Goal: Communication & Community: Connect with others

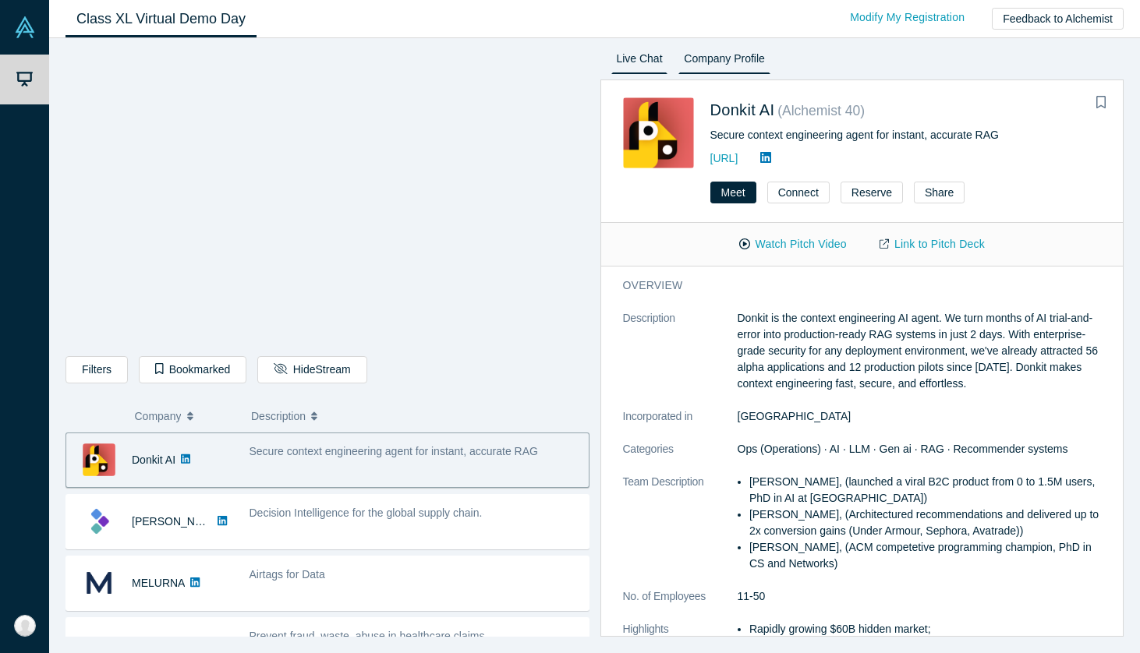
click at [652, 63] on link "Live Chat" at bounding box center [639, 61] width 57 height 25
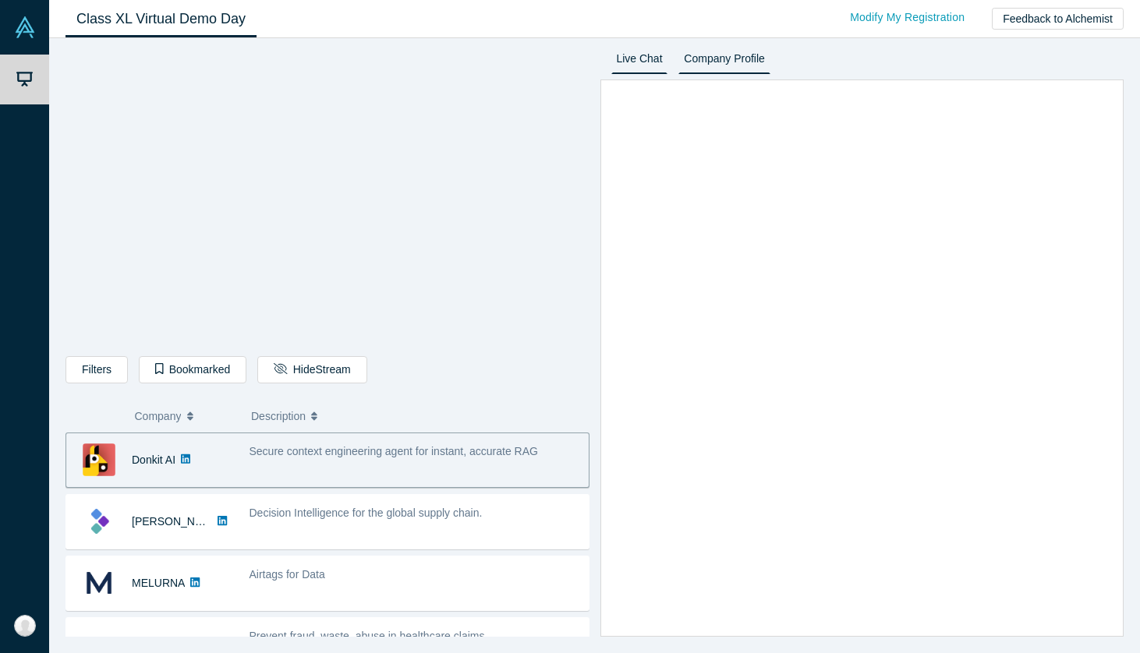
click at [729, 63] on link "Company Profile" at bounding box center [723, 61] width 91 height 25
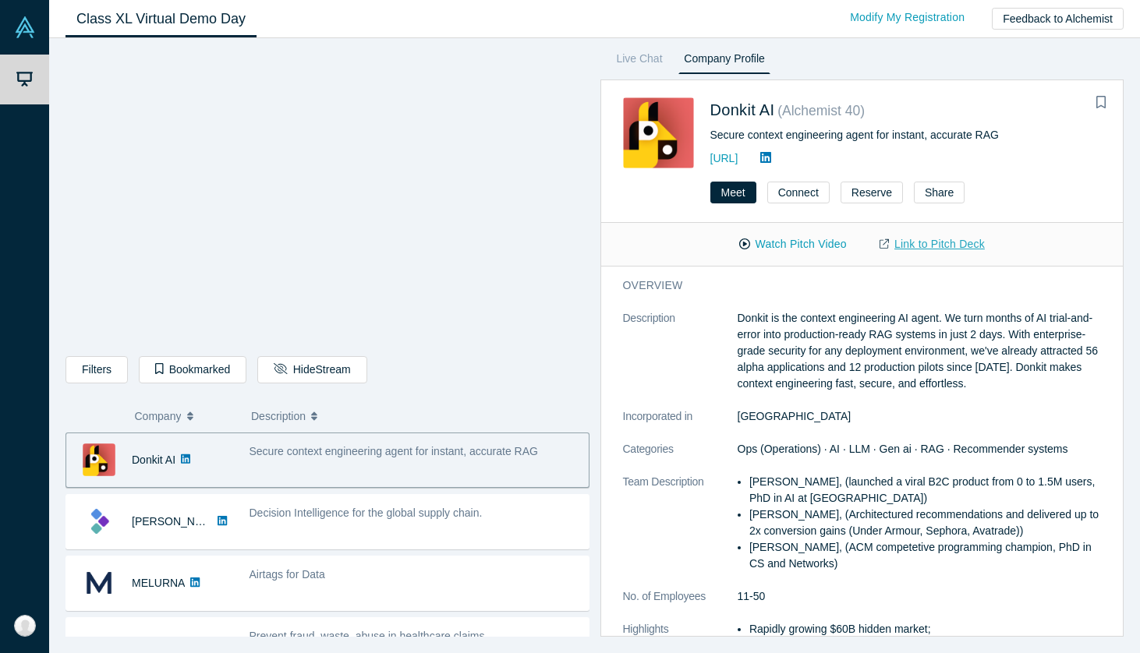
click at [946, 242] on link "Link to Pitch Deck" at bounding box center [932, 244] width 138 height 27
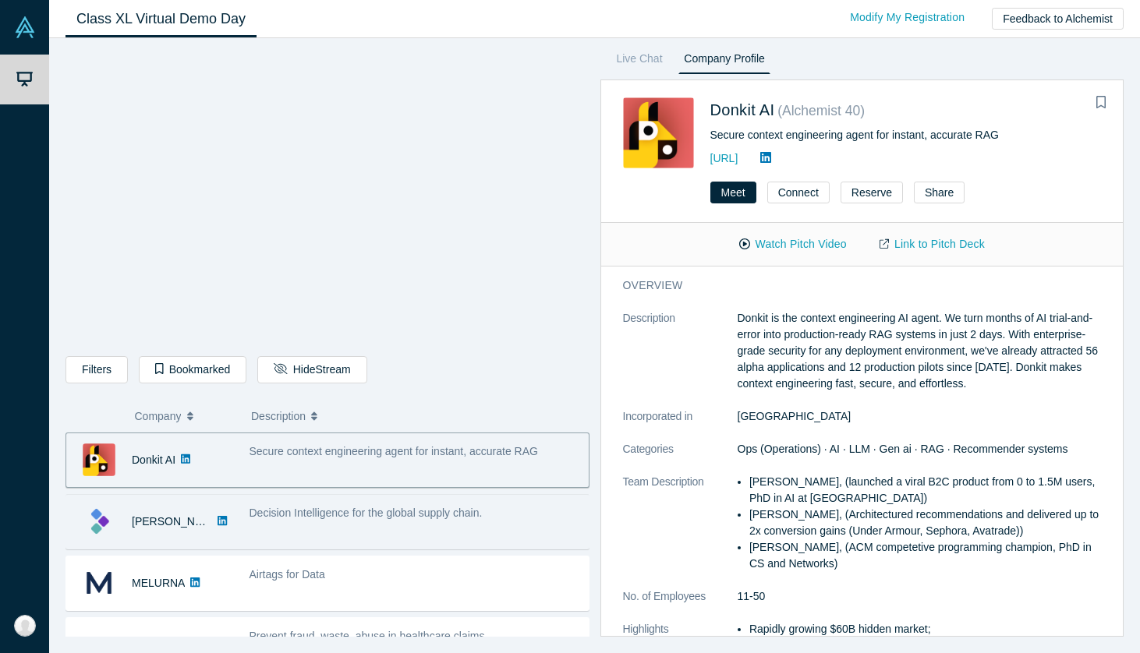
click at [419, 532] on div "Decision Intelligence for the global supply chain." at bounding box center [415, 521] width 348 height 49
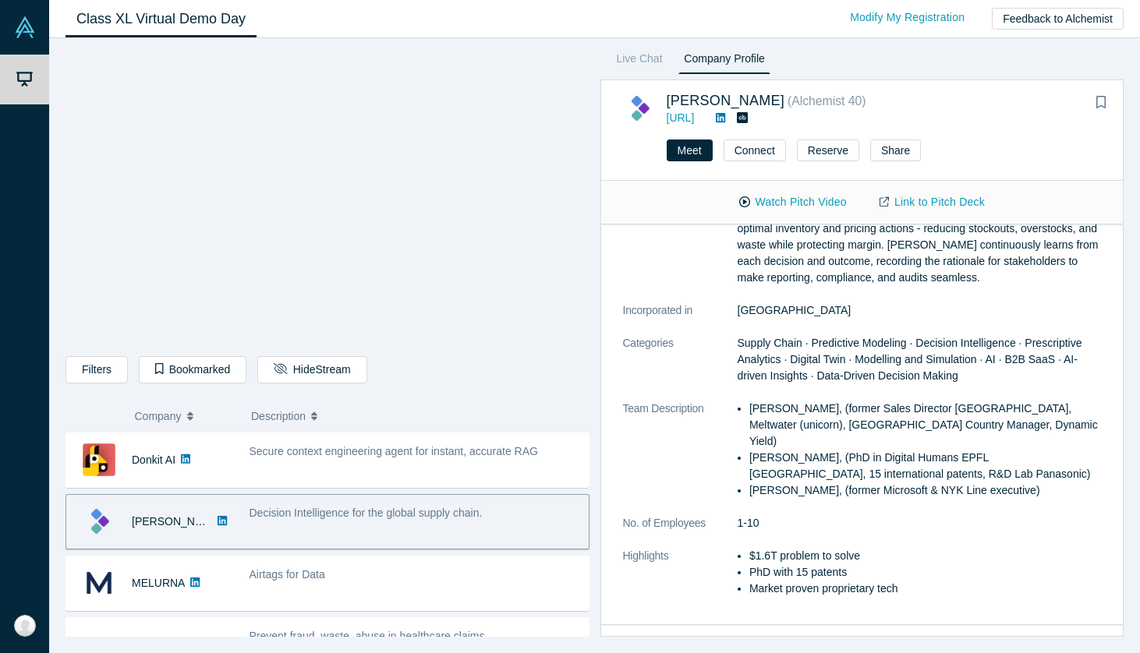
scroll to position [297, 0]
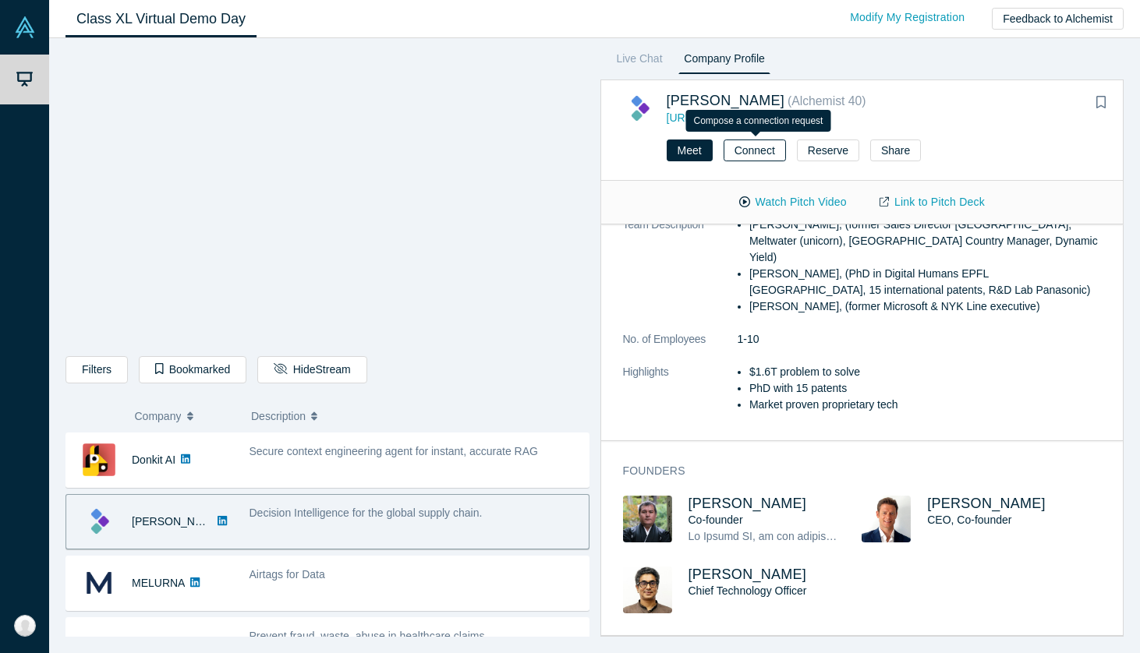
click at [751, 155] on button "Connect" at bounding box center [755, 151] width 62 height 22
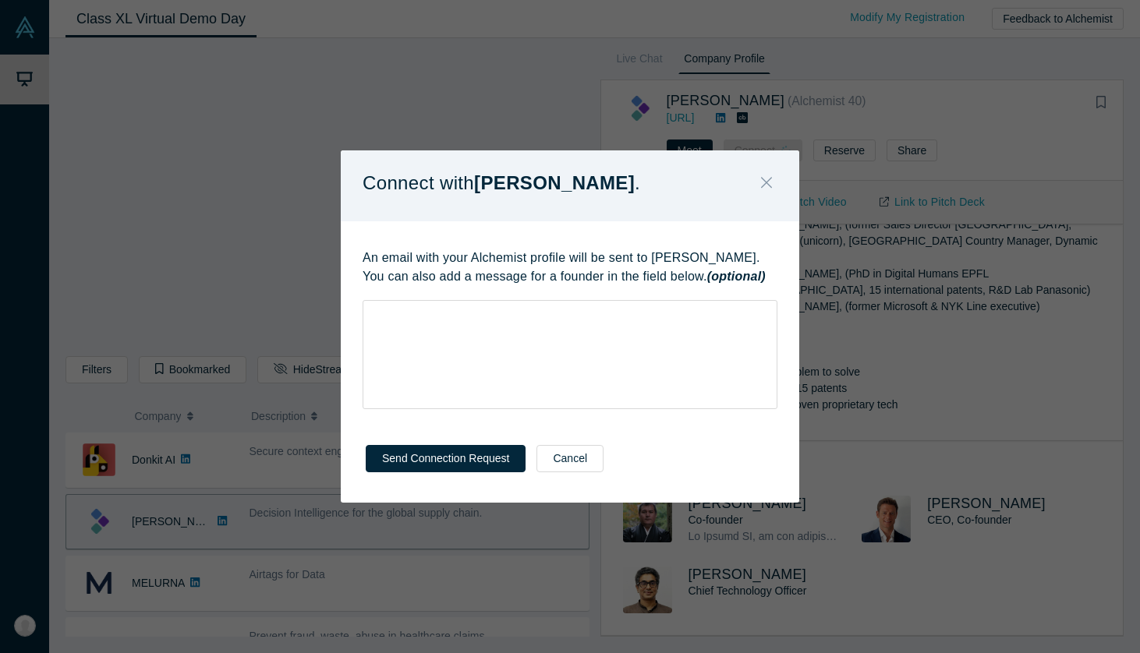
click at [765, 182] on icon "Close" at bounding box center [766, 182] width 11 height 11
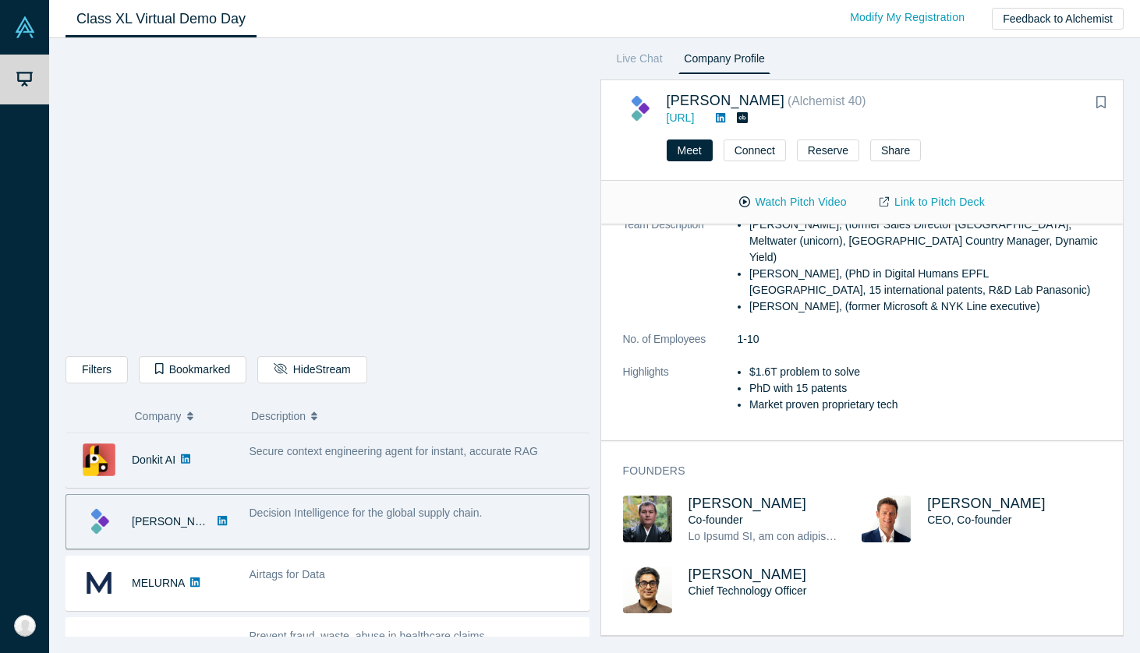
click at [281, 457] on span "Secure context engineering agent for instant, accurate RAG" at bounding box center [393, 451] width 288 height 12
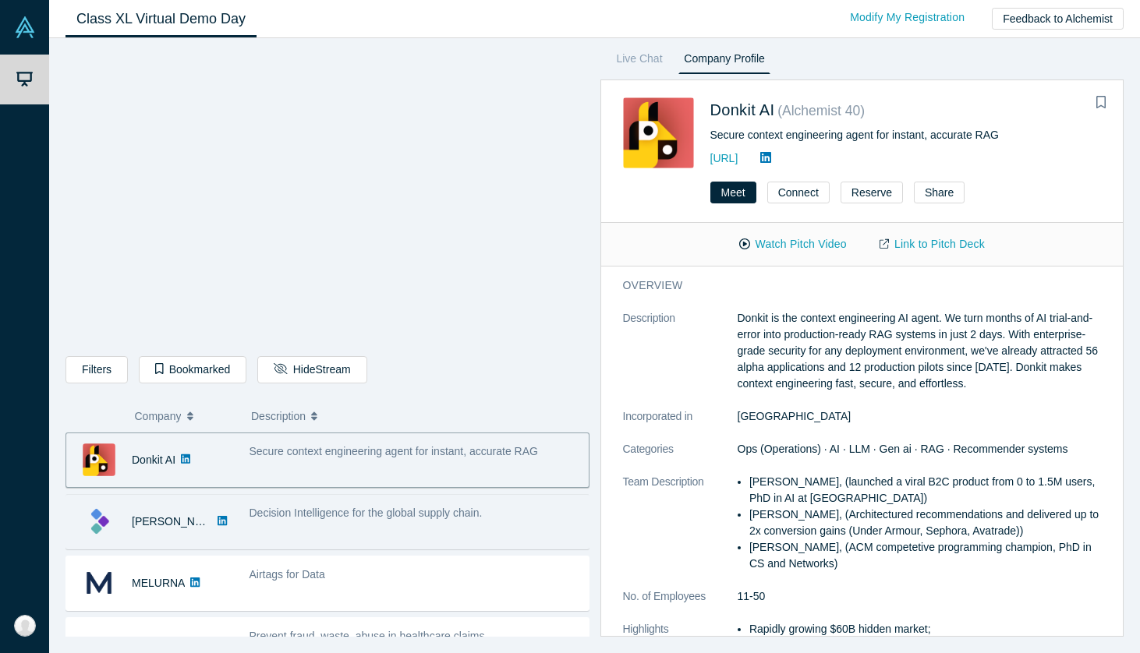
click at [376, 526] on div "Decision Intelligence for the global supply chain." at bounding box center [415, 521] width 348 height 49
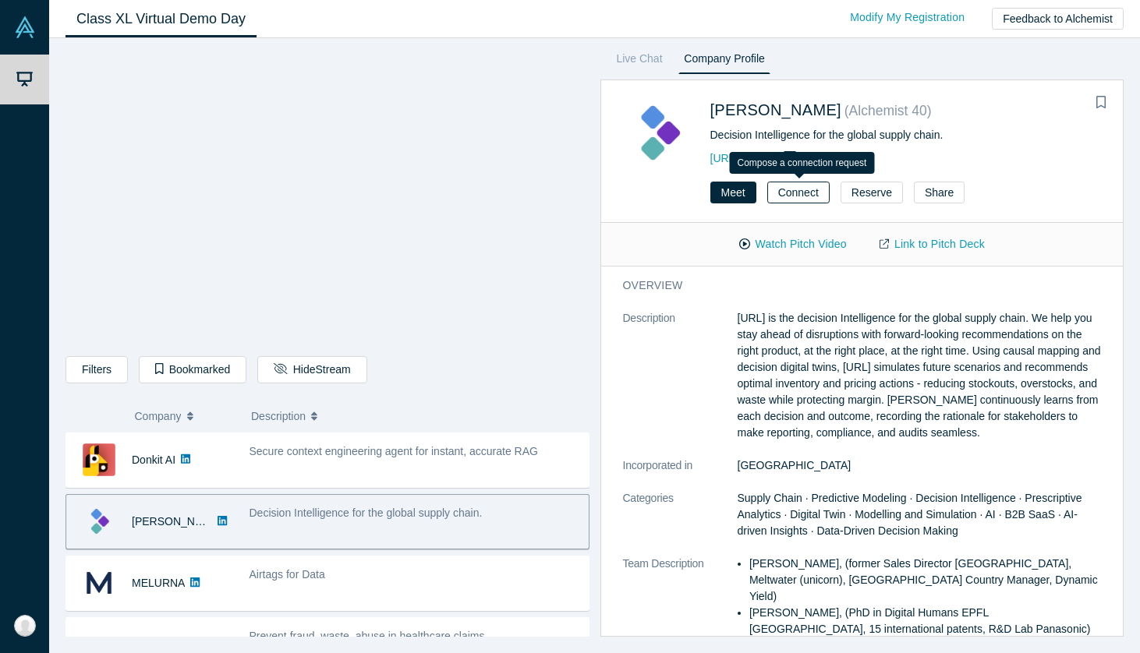
click at [801, 190] on button "Connect" at bounding box center [798, 193] width 62 height 22
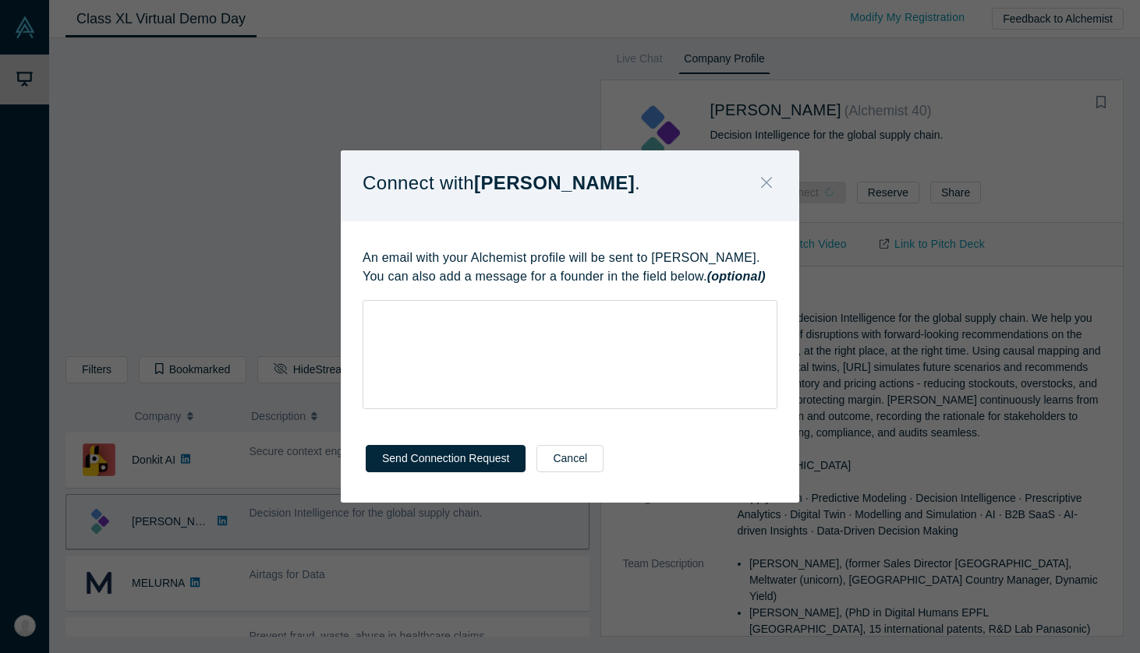
click at [769, 189] on icon "Close" at bounding box center [766, 182] width 11 height 17
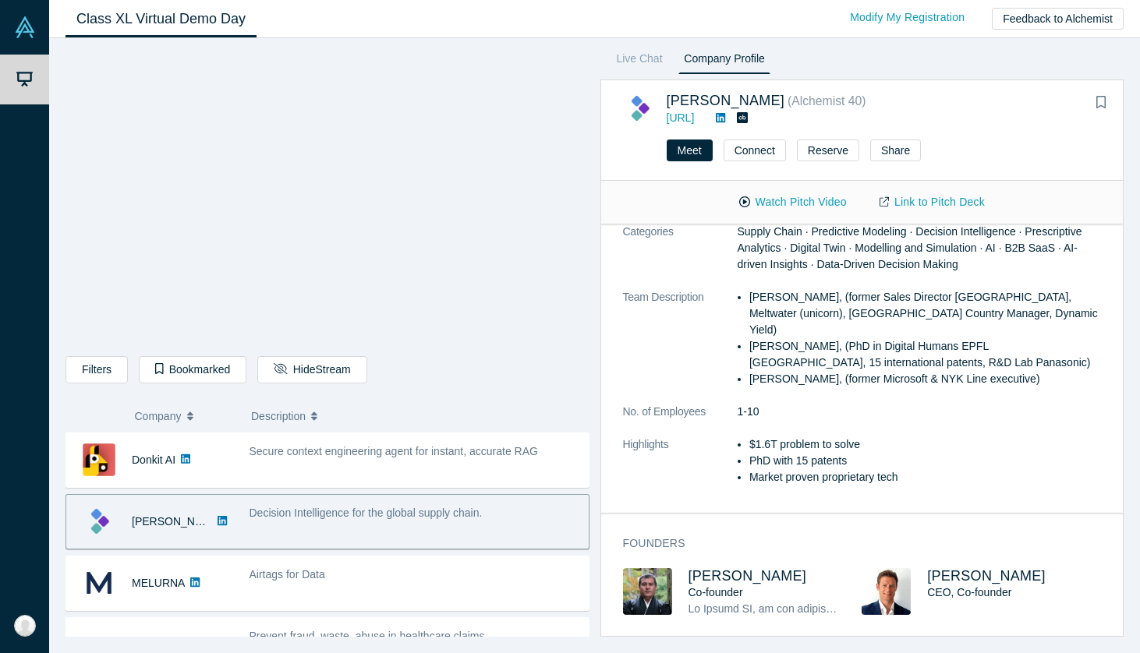
scroll to position [297, 0]
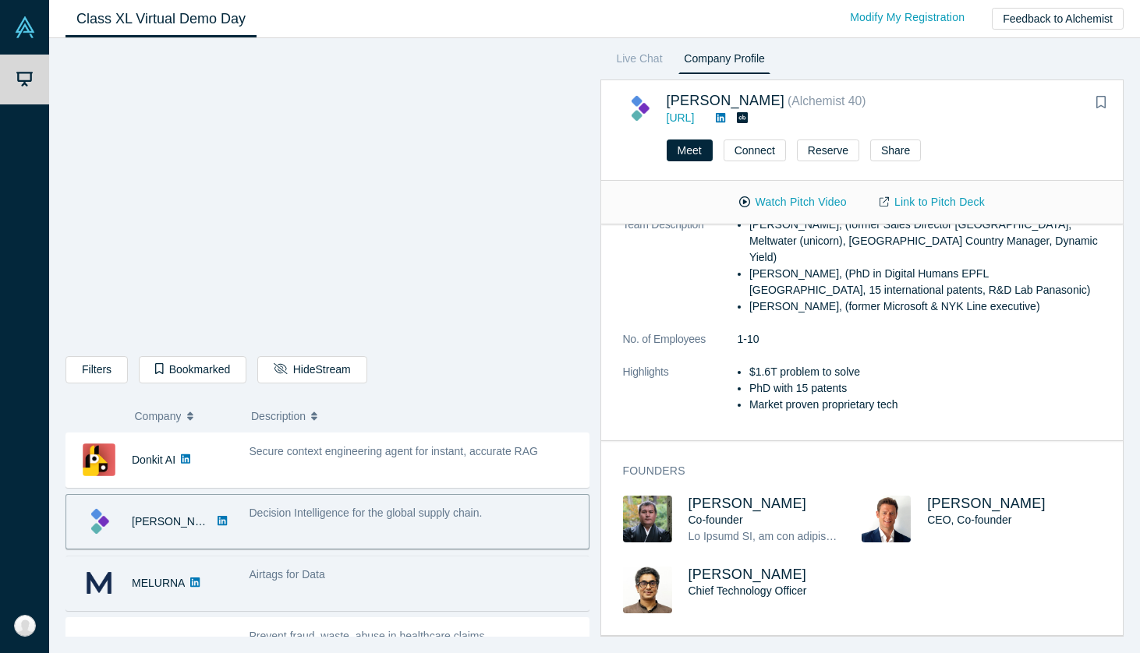
click at [310, 574] on span "Airtags for Data" at bounding box center [287, 574] width 76 height 12
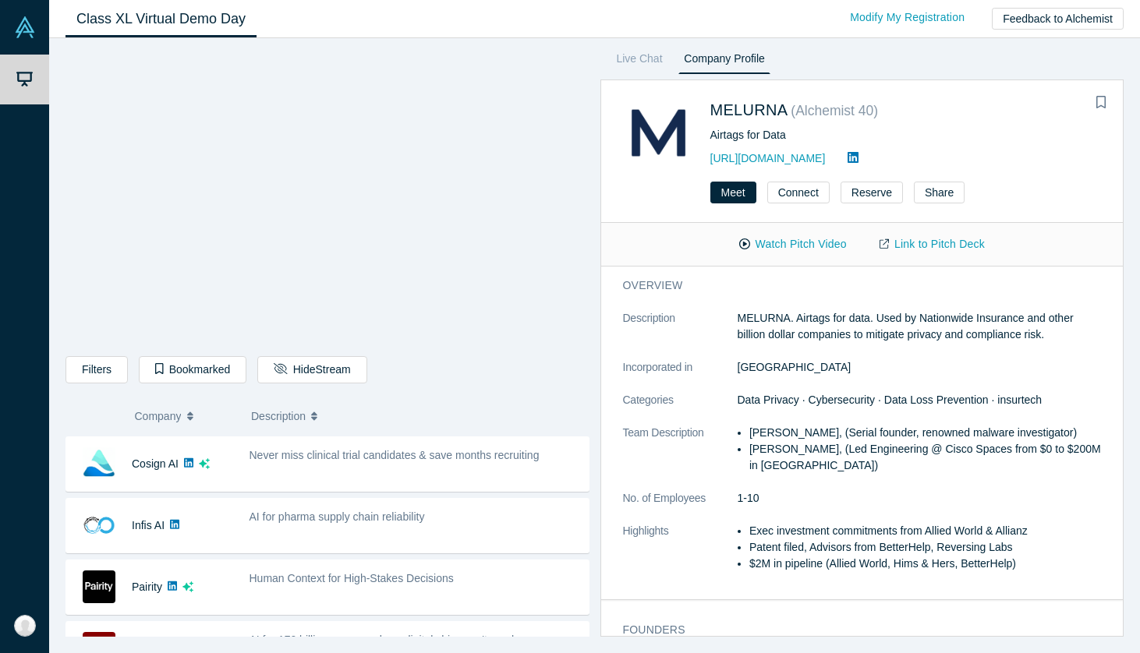
scroll to position [301, 0]
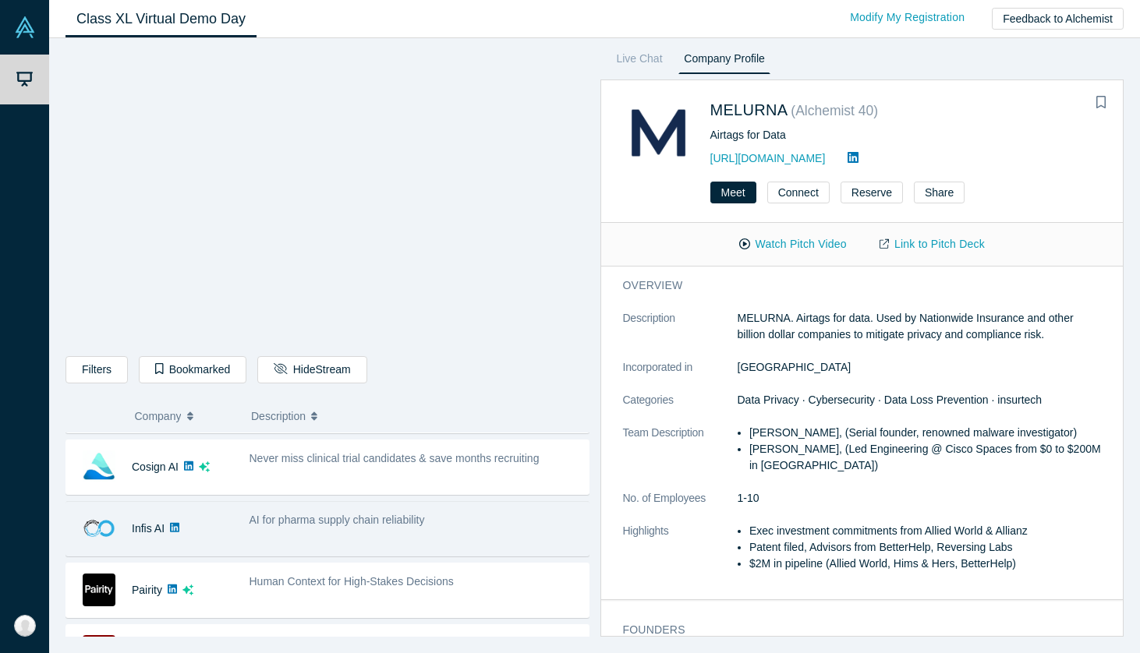
click at [387, 515] on span "AI for pharma supply chain reliability" at bounding box center [336, 520] width 175 height 12
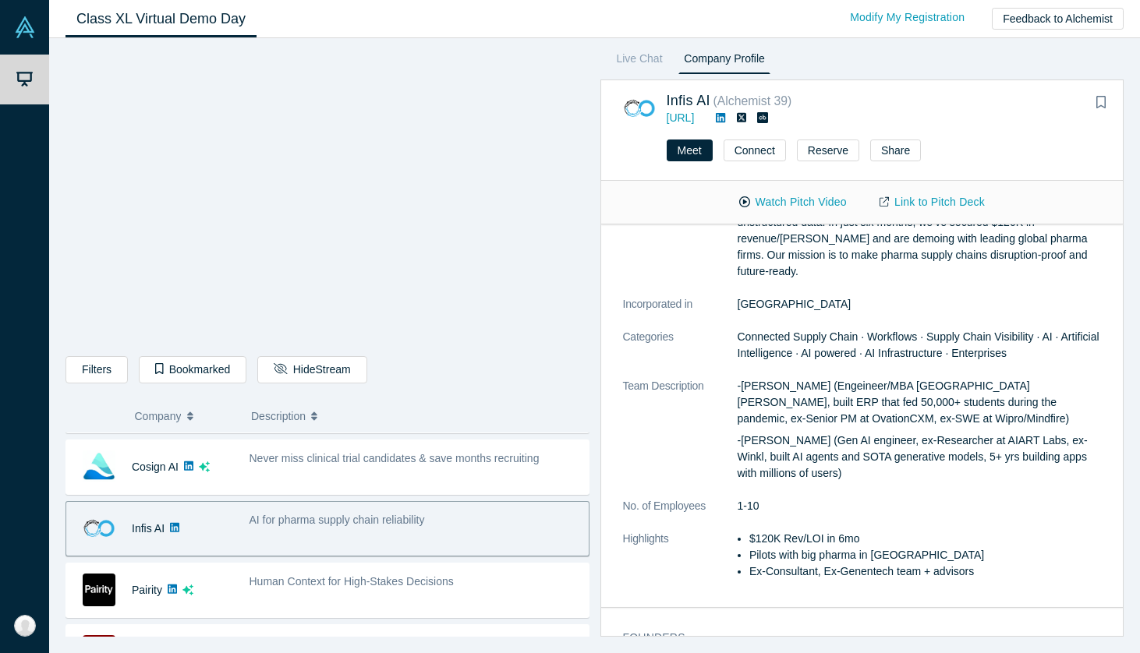
scroll to position [199, 0]
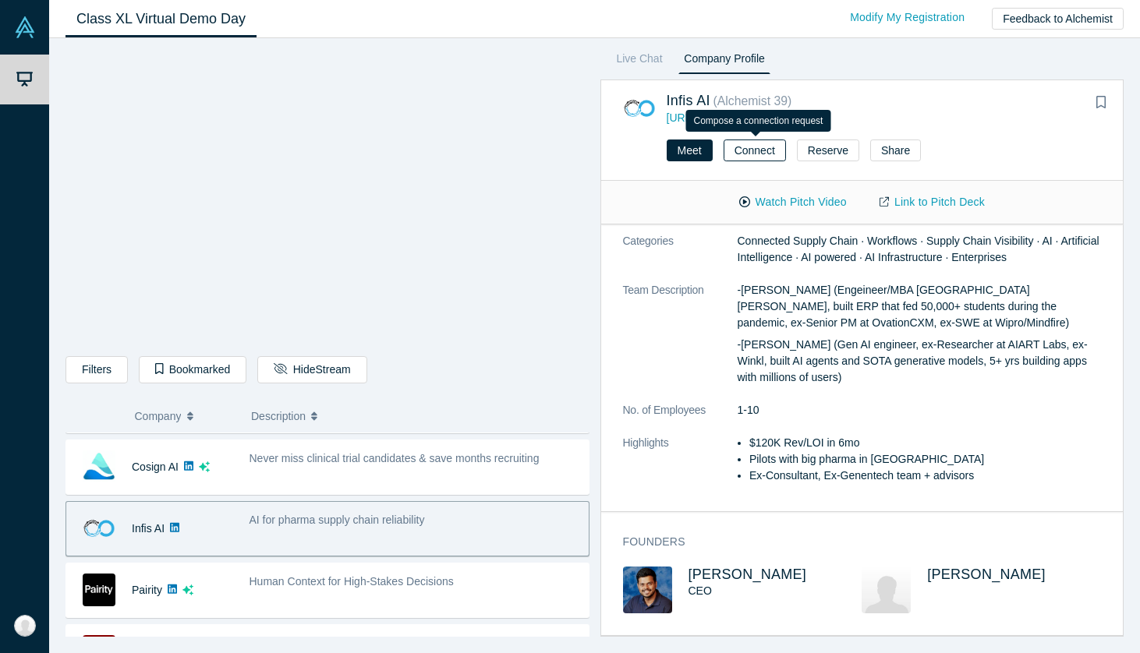
click at [759, 154] on button "Connect" at bounding box center [755, 151] width 62 height 22
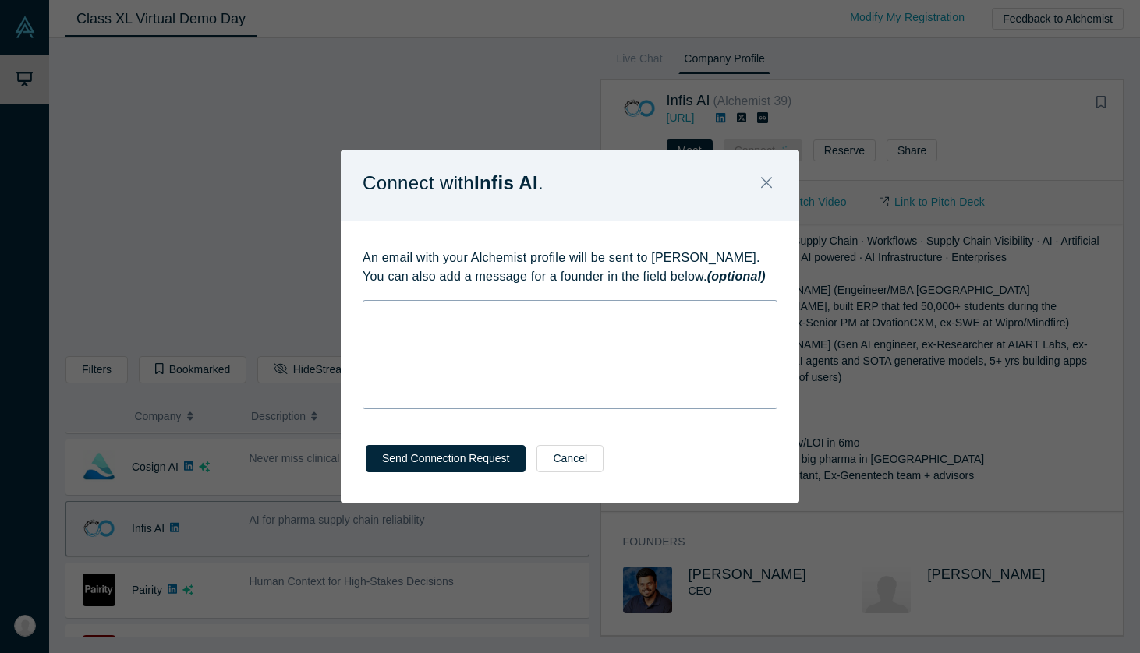
click at [568, 337] on div "rdw-wrapper" at bounding box center [570, 354] width 415 height 109
click at [767, 185] on icon "Close" at bounding box center [766, 182] width 11 height 17
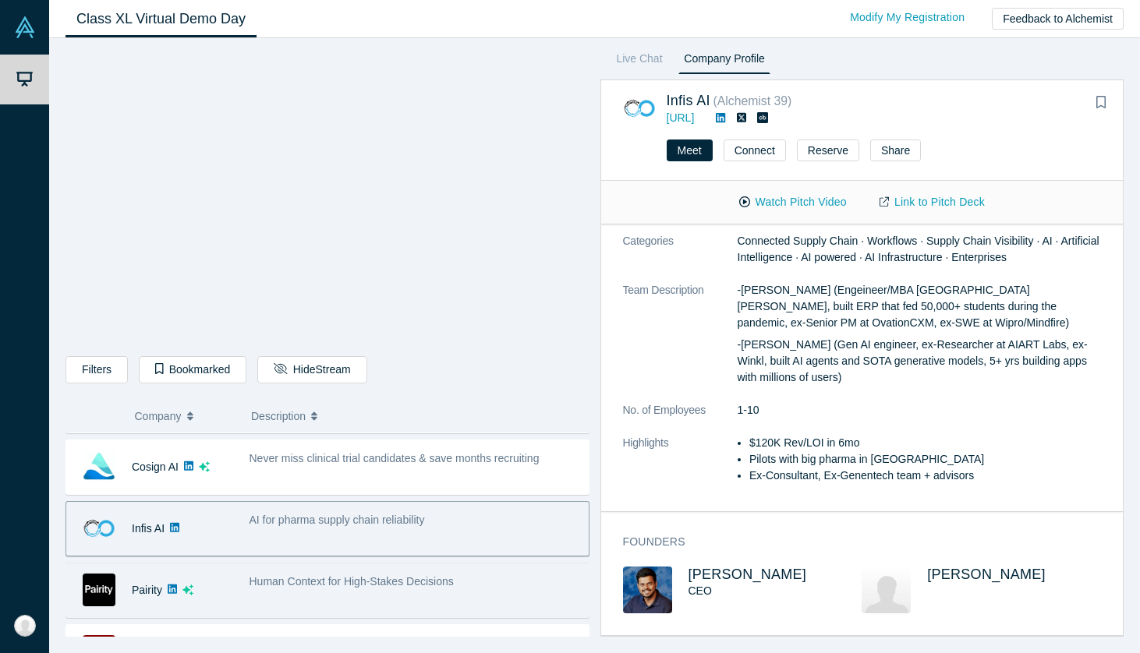
click at [235, 600] on div "Pairity" at bounding box center [153, 591] width 175 height 54
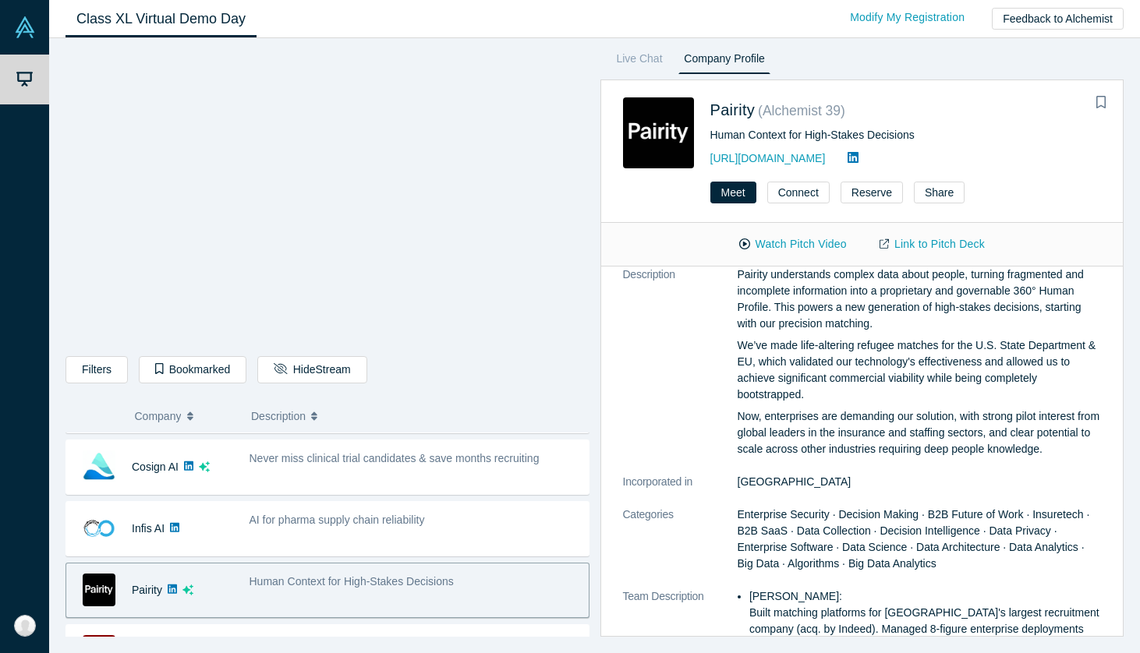
scroll to position [0, 0]
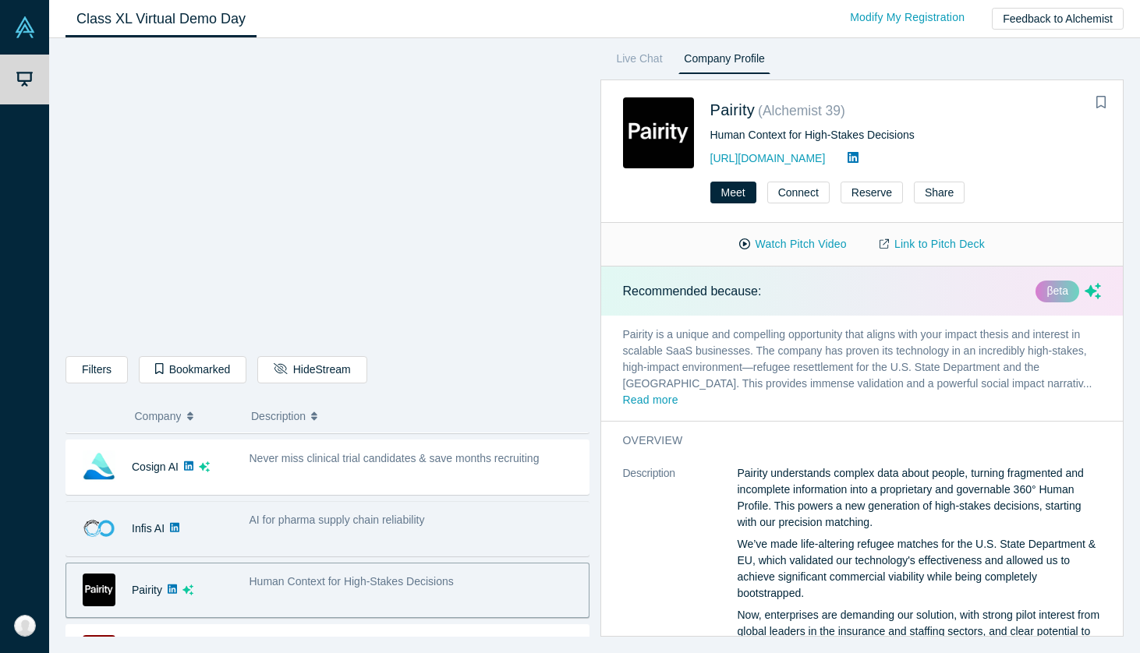
click at [238, 538] on div "Infis AI" at bounding box center [153, 529] width 175 height 54
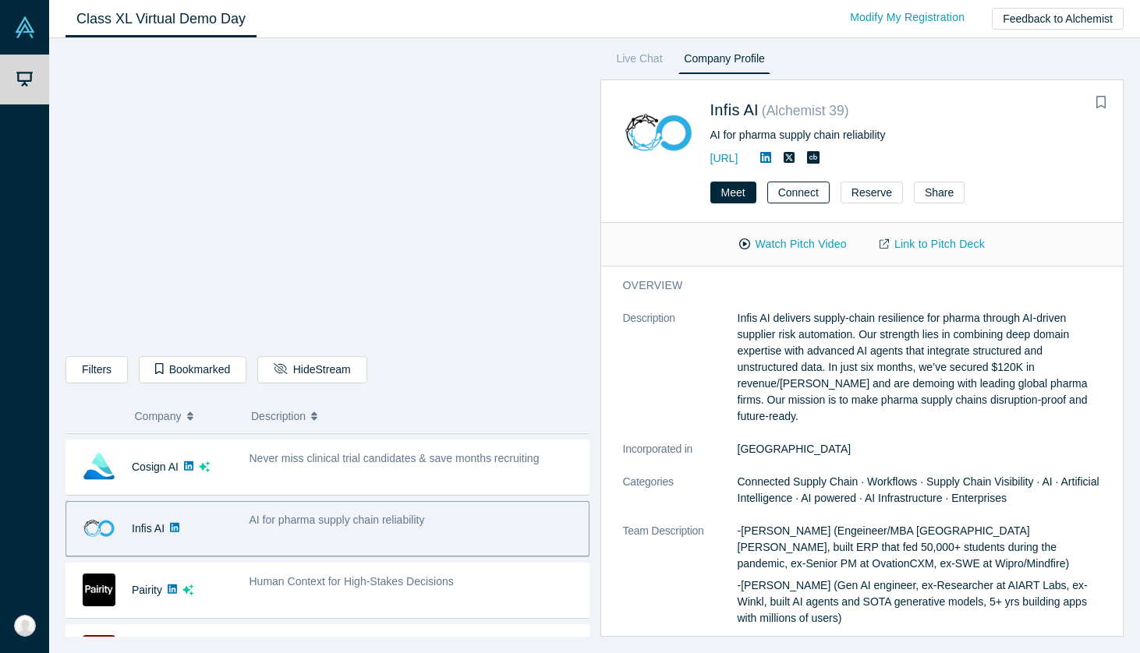
click at [786, 186] on button "Connect" at bounding box center [798, 193] width 62 height 22
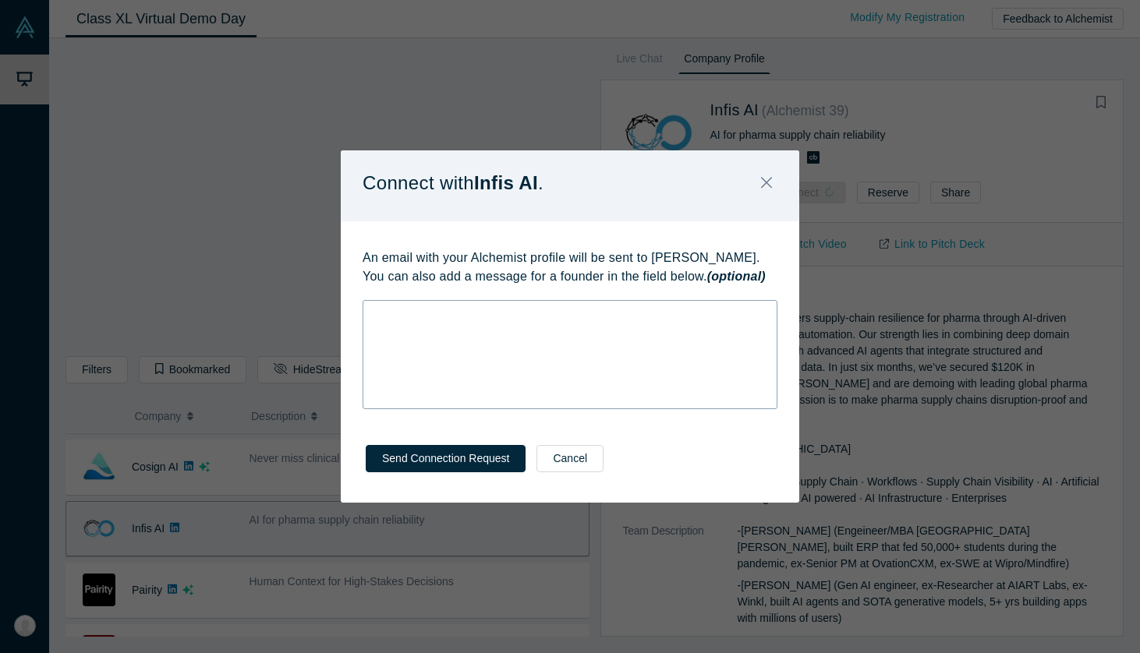
click at [547, 380] on div "rdw-wrapper" at bounding box center [570, 354] width 415 height 109
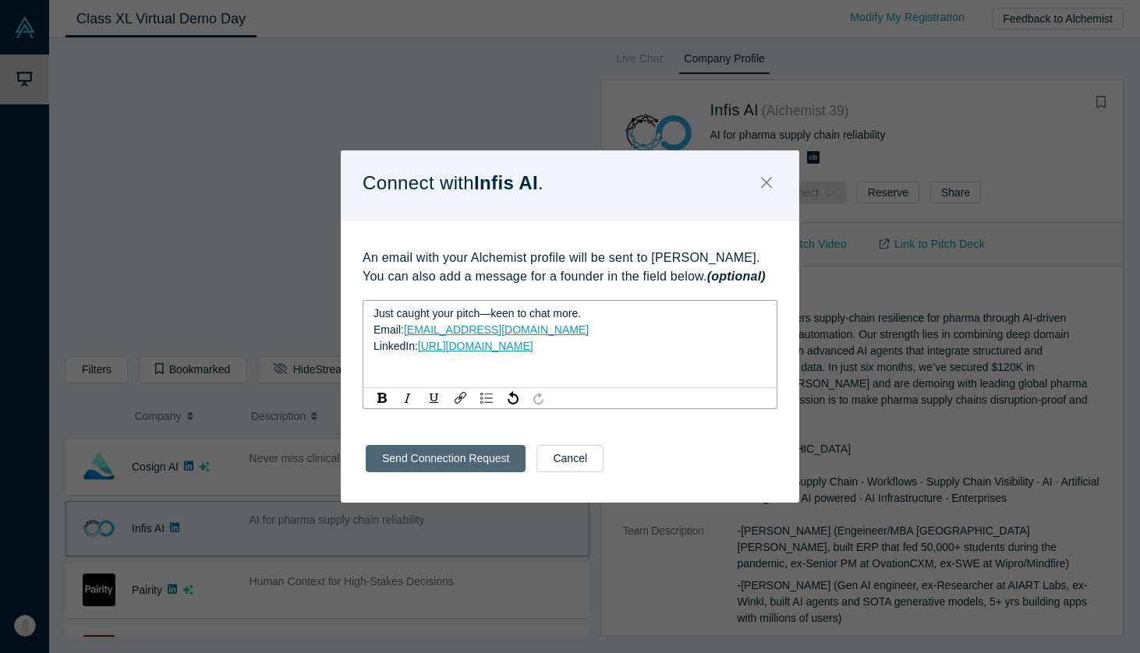
click at [449, 462] on button "Send Connection Request" at bounding box center [446, 458] width 160 height 27
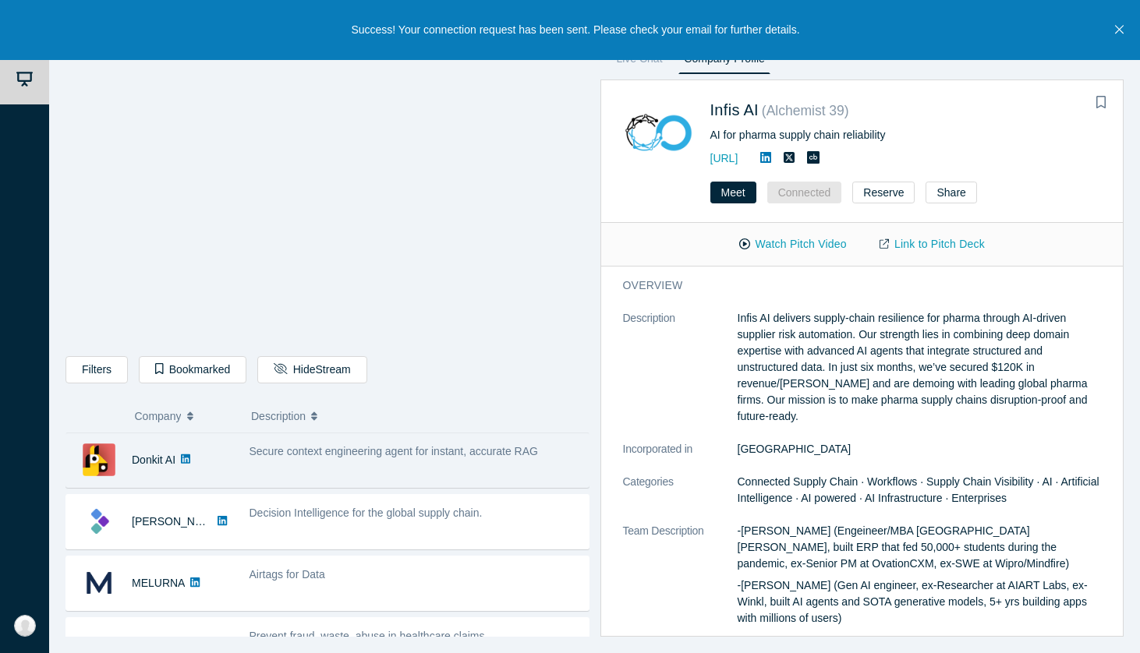
click at [355, 456] on span "Secure context engineering agent for instant, accurate RAG" at bounding box center [393, 451] width 288 height 12
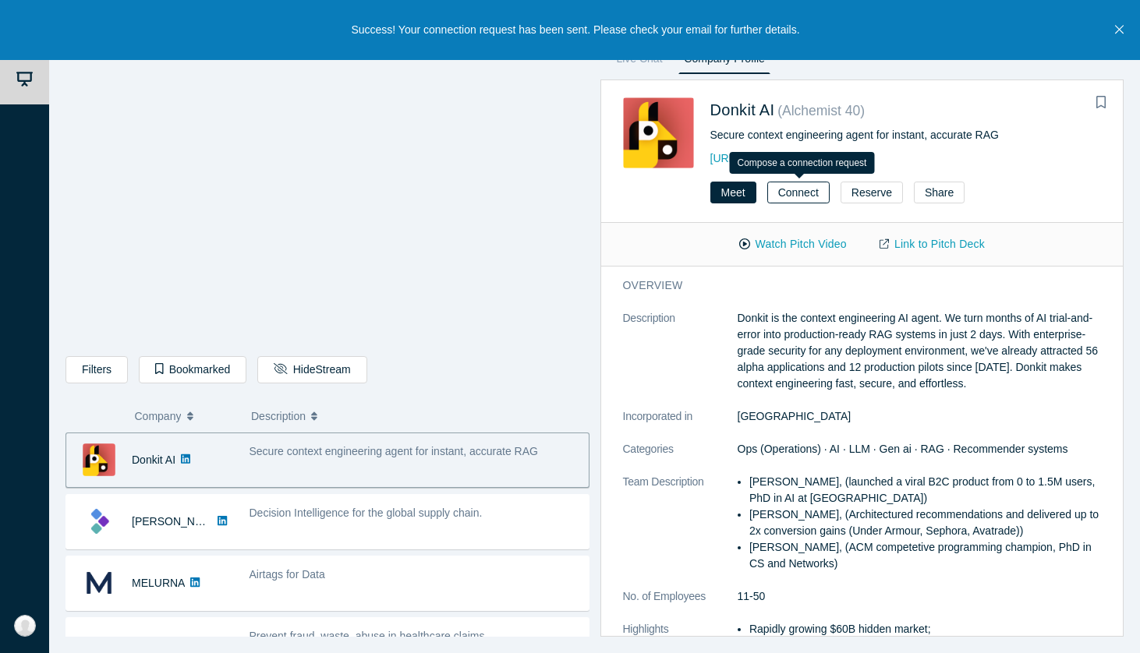
click at [803, 190] on button "Connect" at bounding box center [798, 193] width 62 height 22
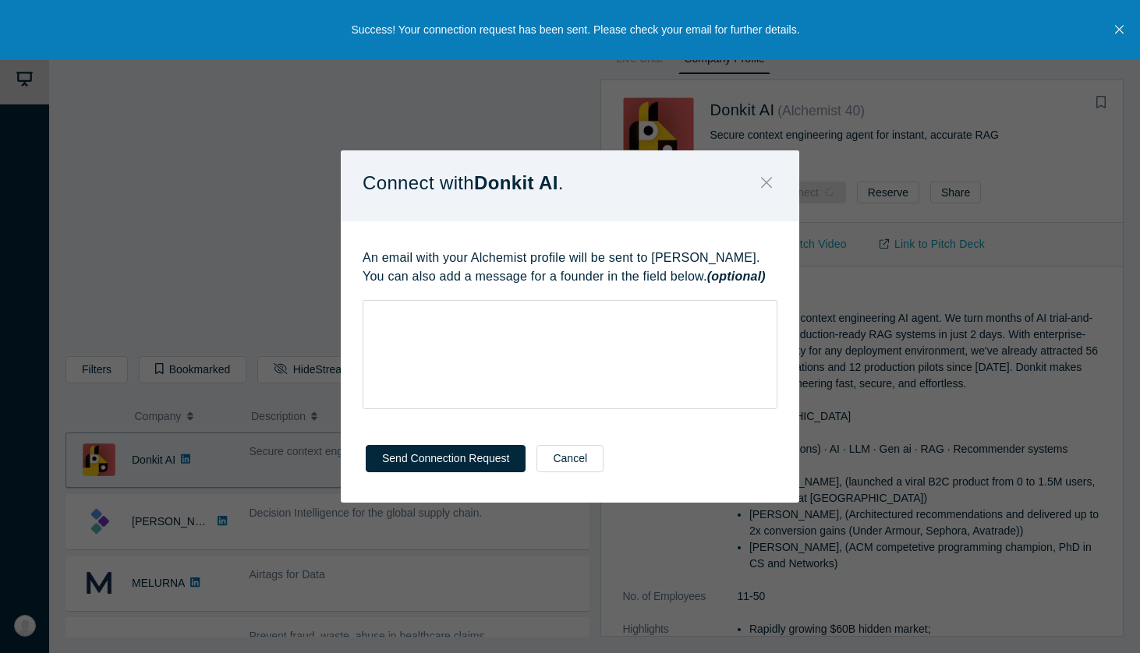
click at [763, 186] on icon "Close" at bounding box center [766, 182] width 11 height 11
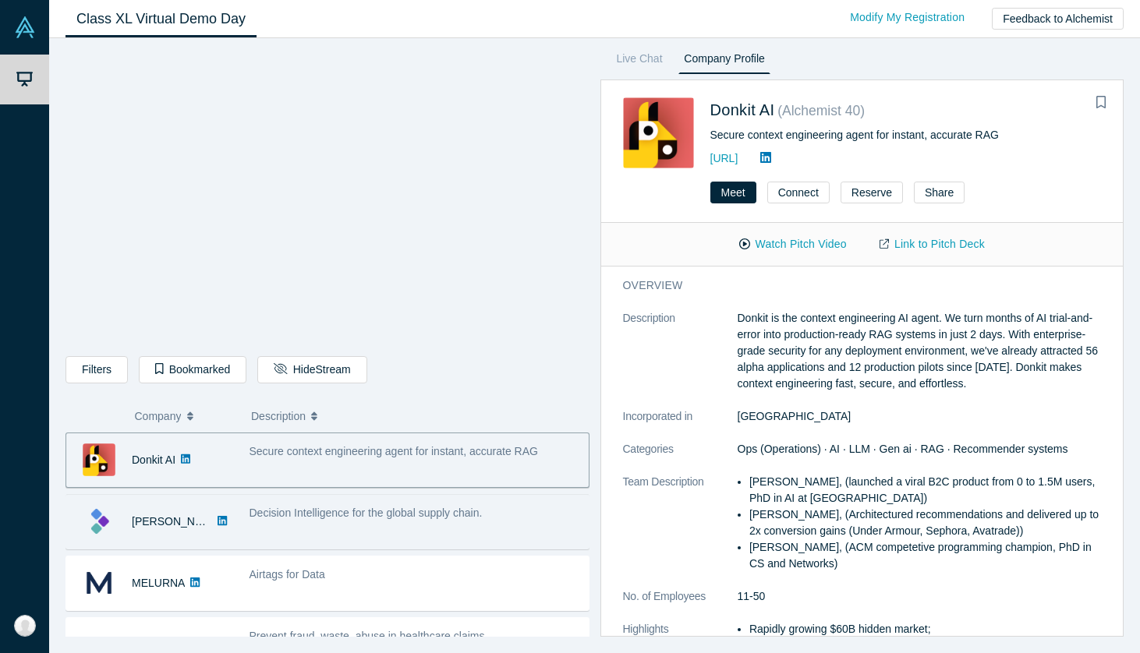
click at [350, 509] on span "Decision Intelligence for the global supply chain." at bounding box center [365, 513] width 233 height 12
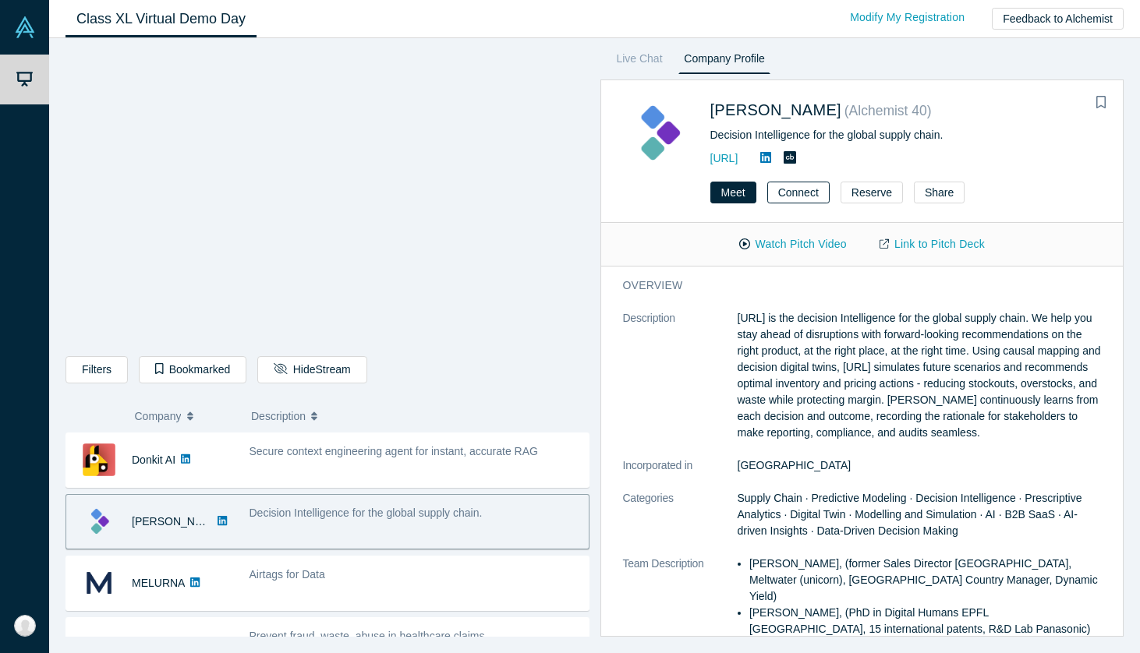
click at [788, 193] on button "Connect" at bounding box center [798, 193] width 62 height 22
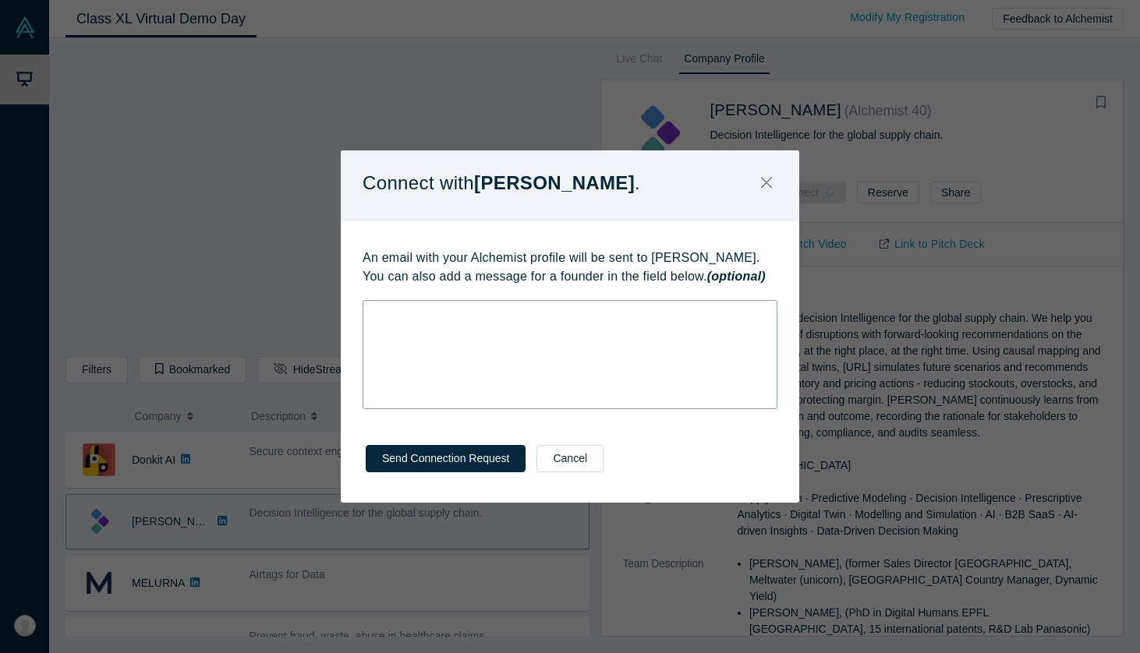
click at [639, 360] on div "rdw-wrapper" at bounding box center [570, 354] width 415 height 109
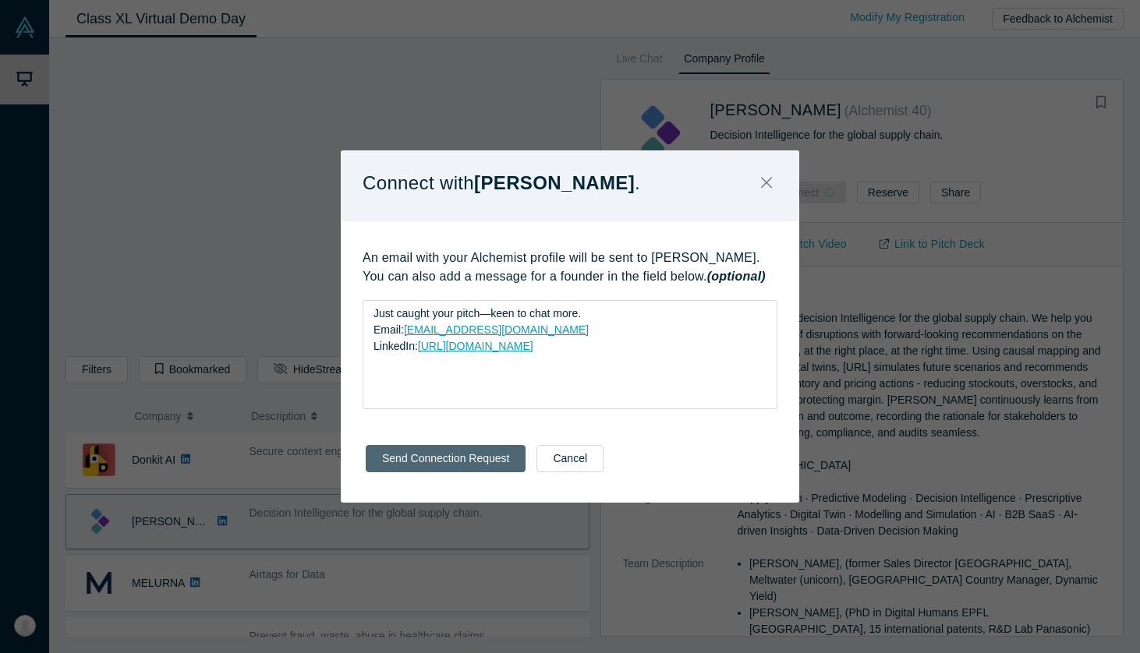
click at [466, 462] on button "Send Connection Request" at bounding box center [446, 458] width 160 height 27
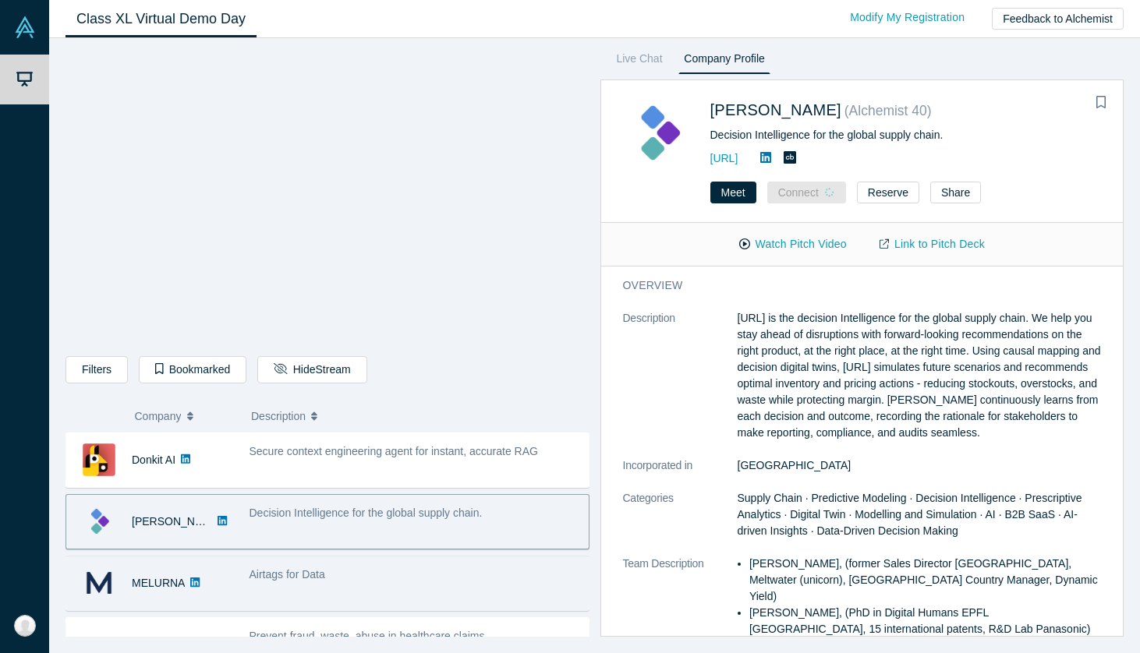
click at [372, 575] on div "Airtags for Data" at bounding box center [414, 575] width 331 height 16
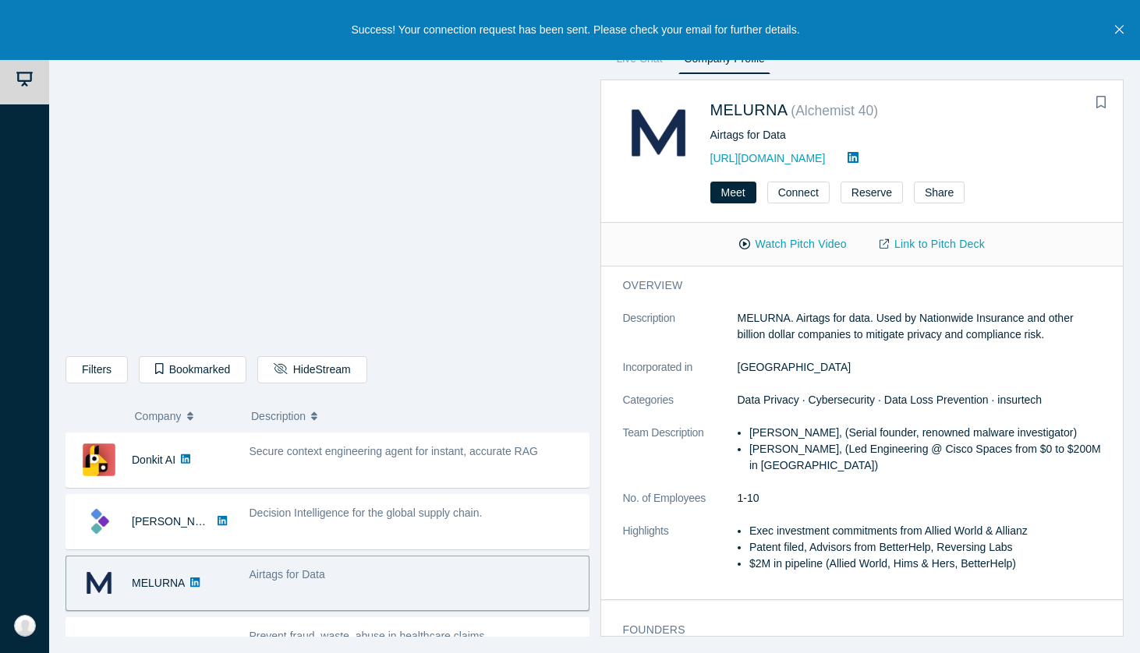
scroll to position [11, 0]
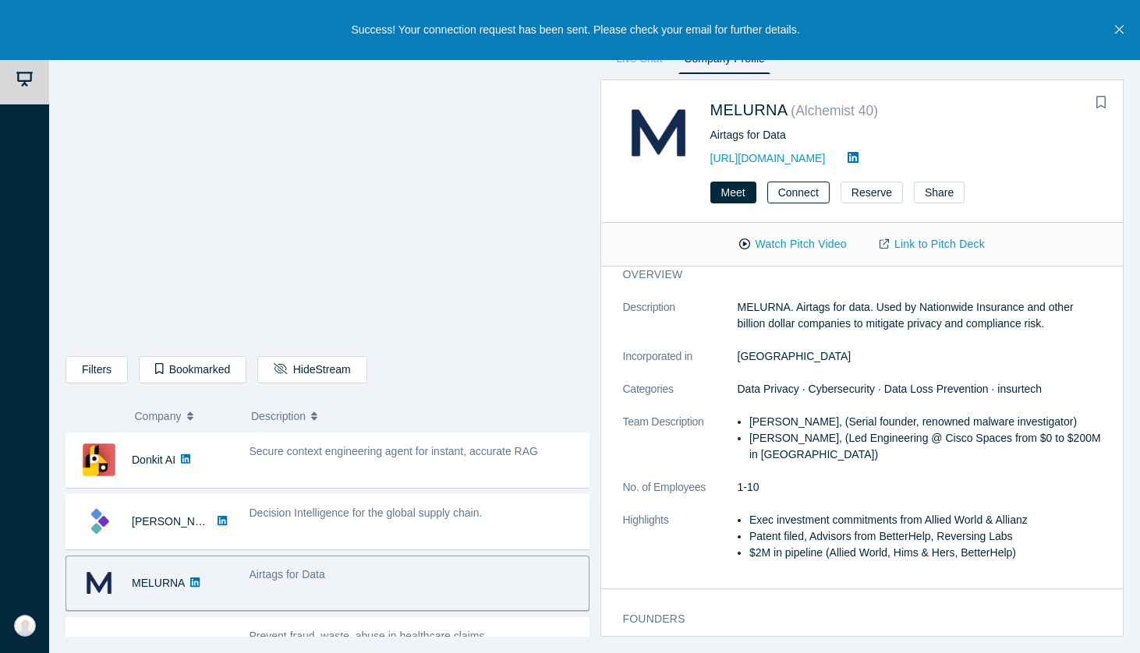
click at [804, 193] on button "Connect" at bounding box center [798, 193] width 62 height 22
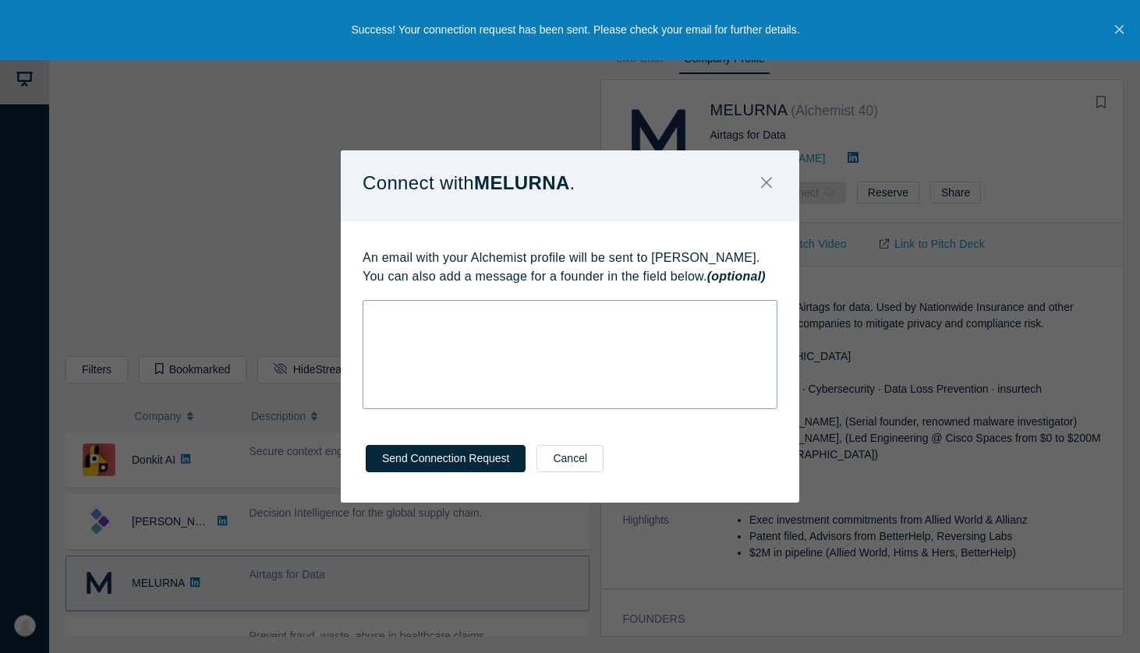
click at [638, 349] on div "rdw-wrapper" at bounding box center [570, 354] width 415 height 109
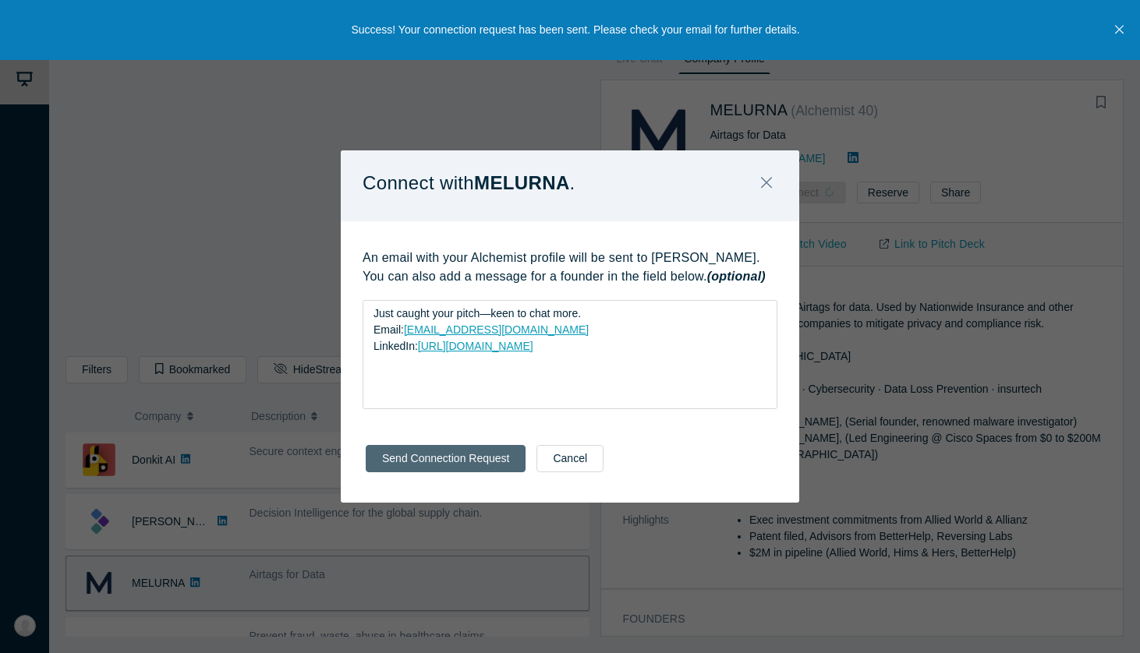
click at [444, 453] on button "Send Connection Request" at bounding box center [446, 458] width 160 height 27
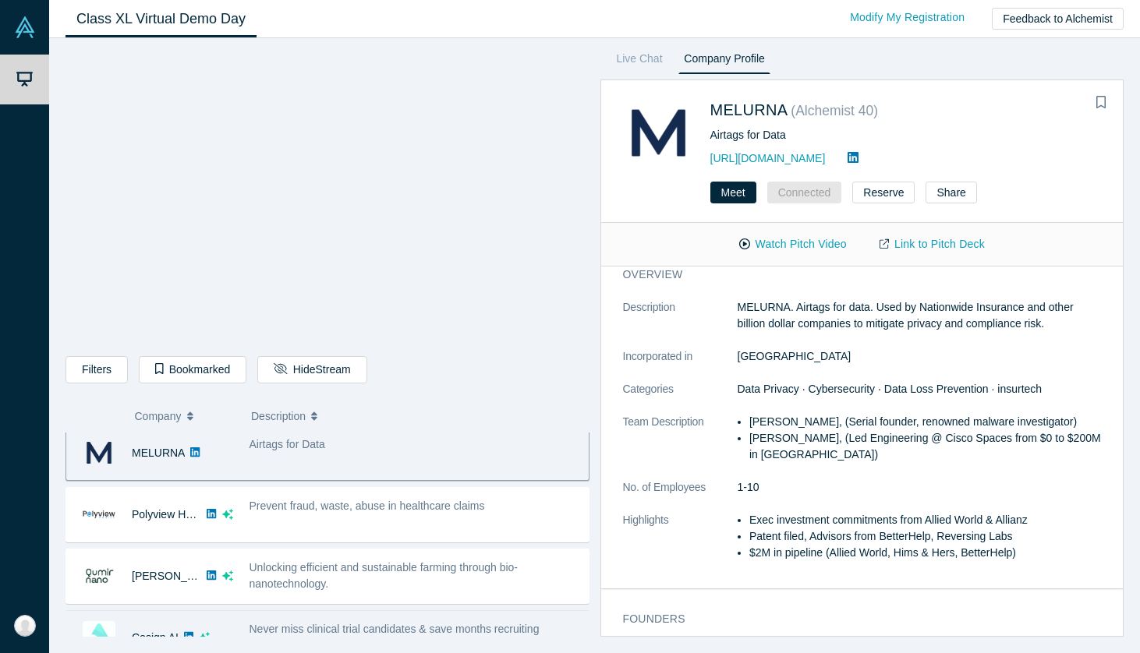
scroll to position [122, 0]
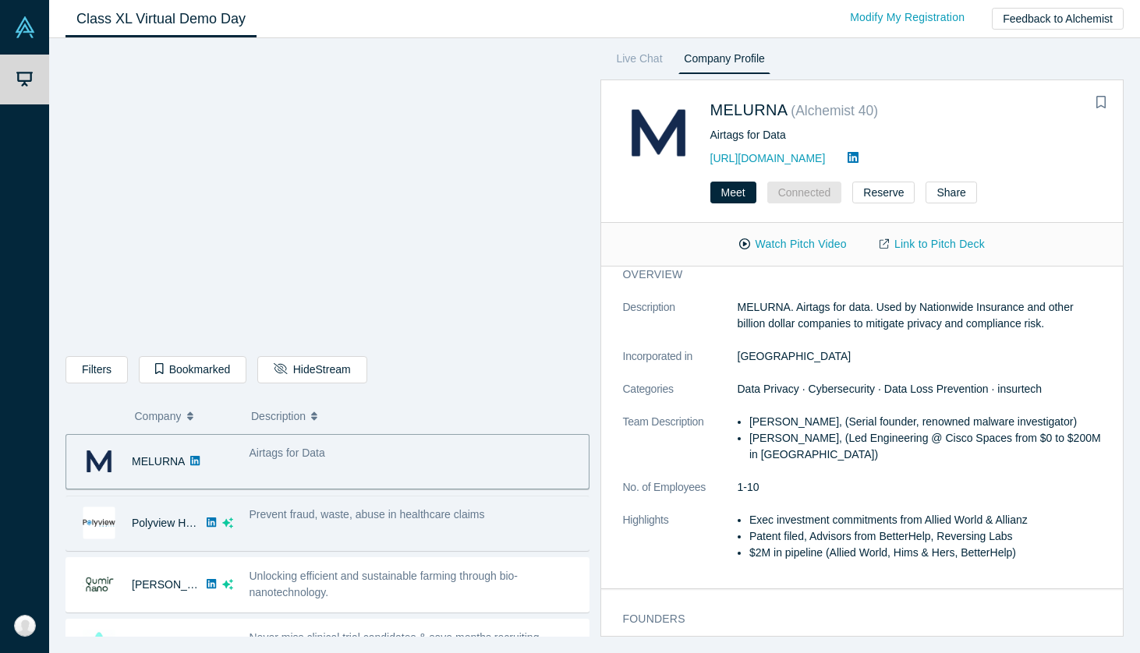
click at [447, 537] on div "Prevent fraud, waste, abuse in healthcare claims" at bounding box center [415, 523] width 348 height 49
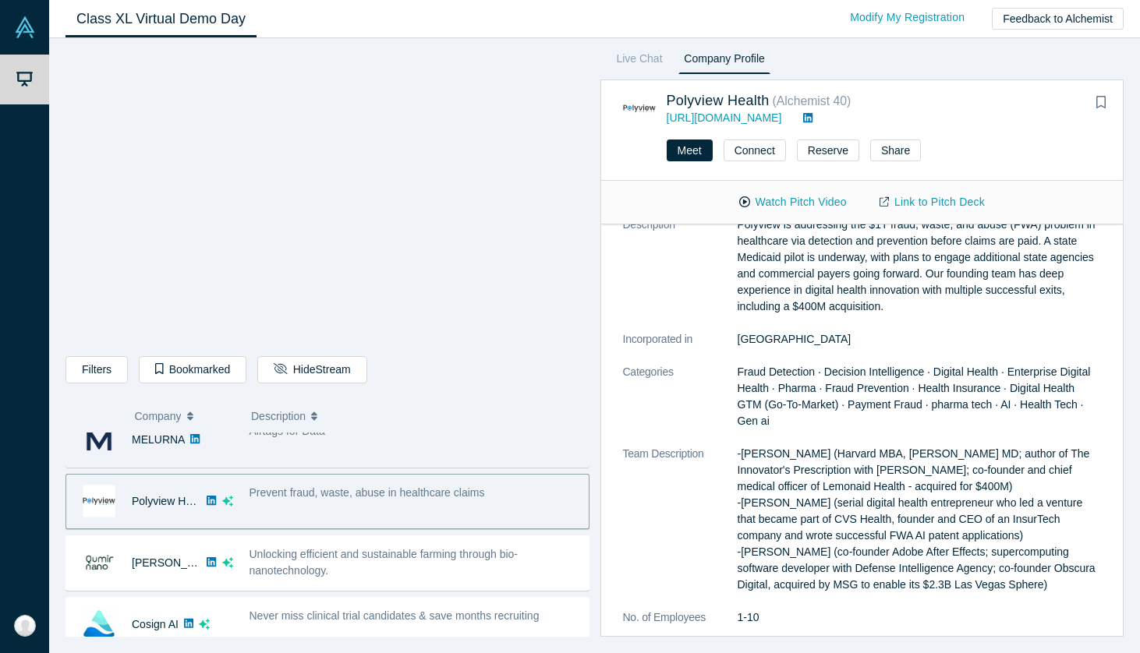
scroll to position [156, 0]
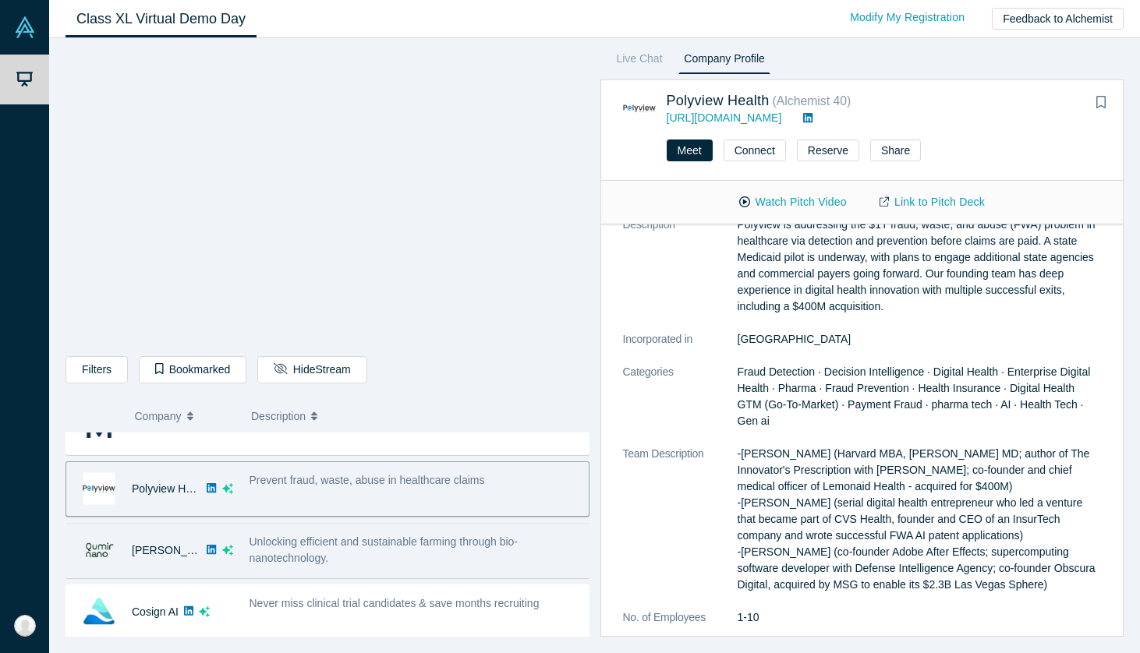
click at [412, 552] on div "Unlocking efficient and sustainable farming through bio-nanotechnology." at bounding box center [414, 550] width 331 height 33
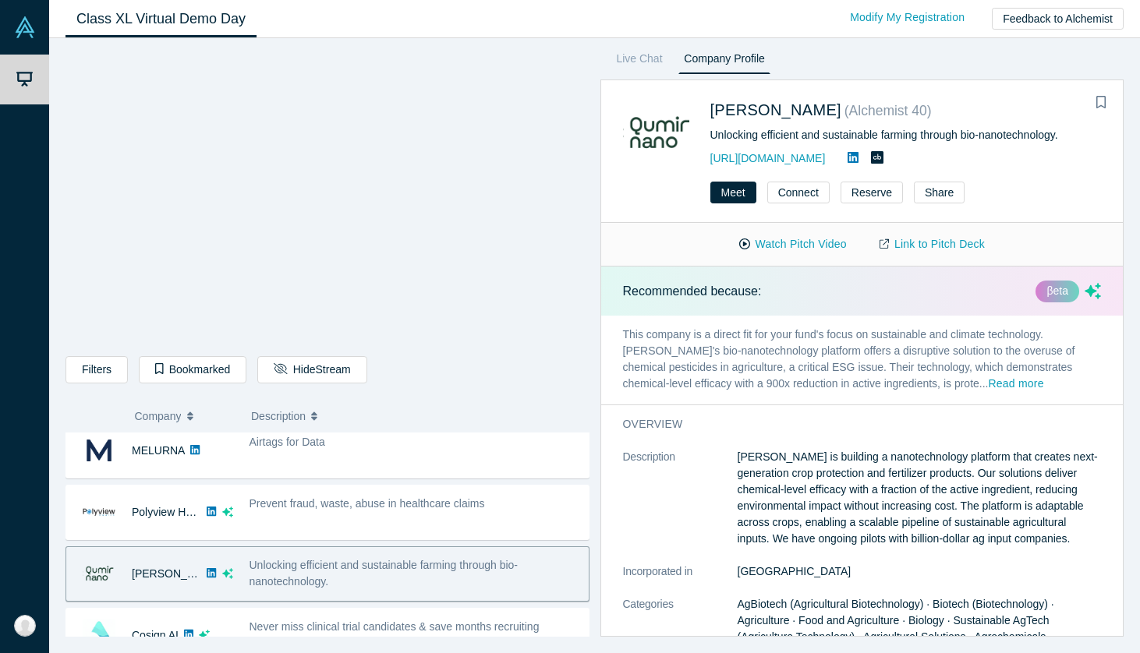
scroll to position [121, 0]
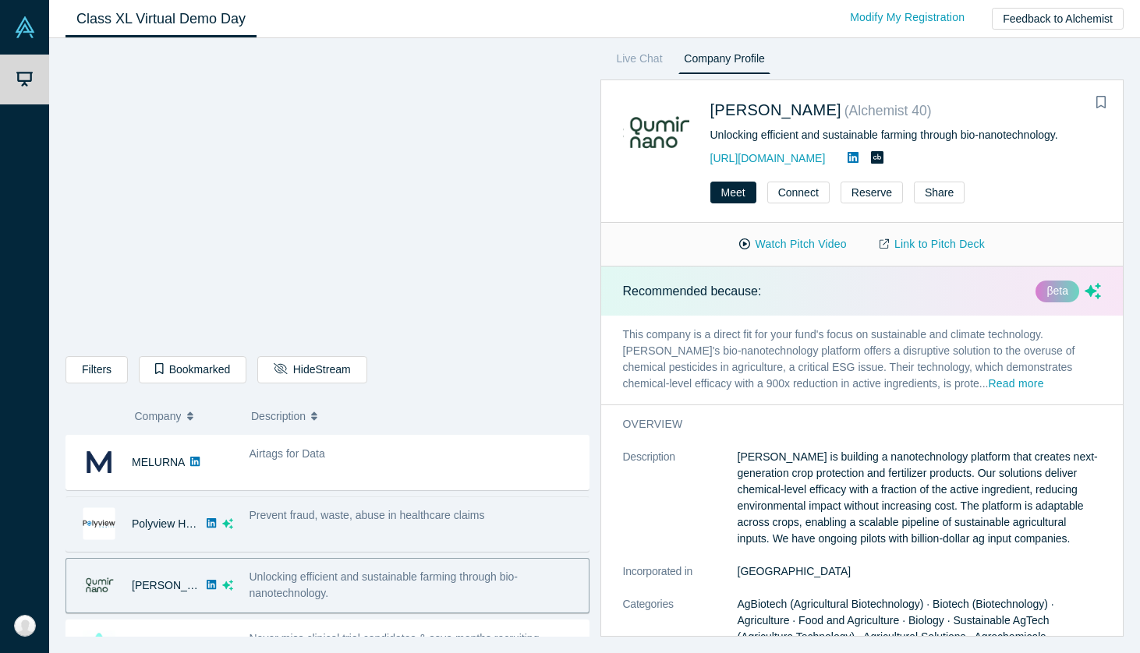
click at [327, 525] on div "Prevent fraud, waste, abuse in healthcare claims" at bounding box center [415, 524] width 348 height 49
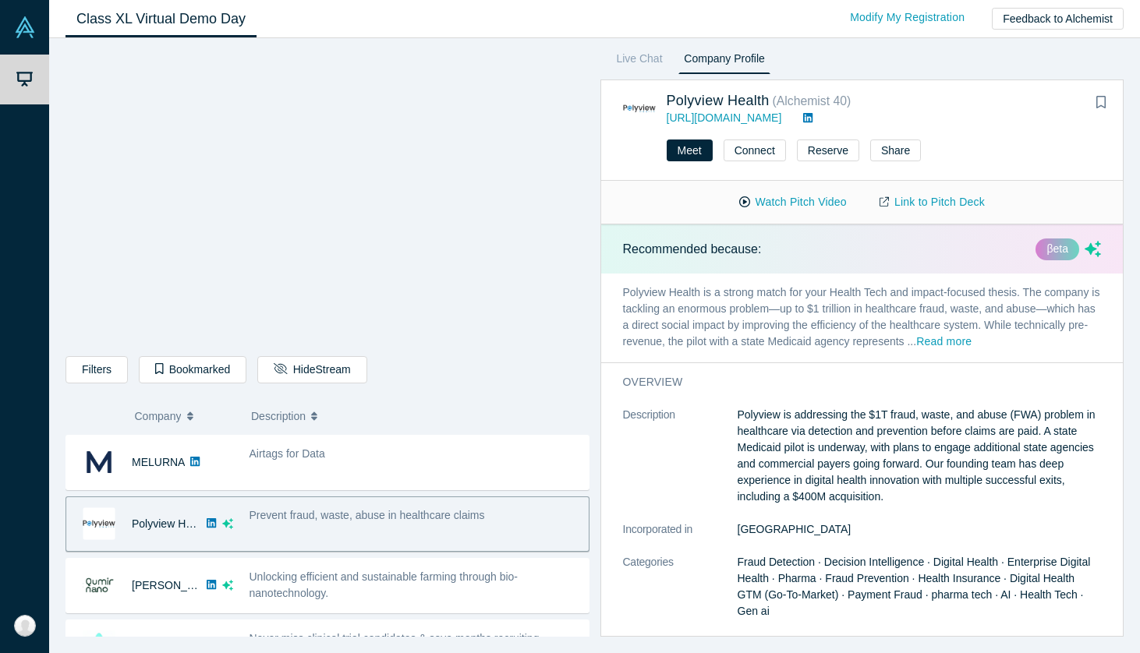
scroll to position [469, 0]
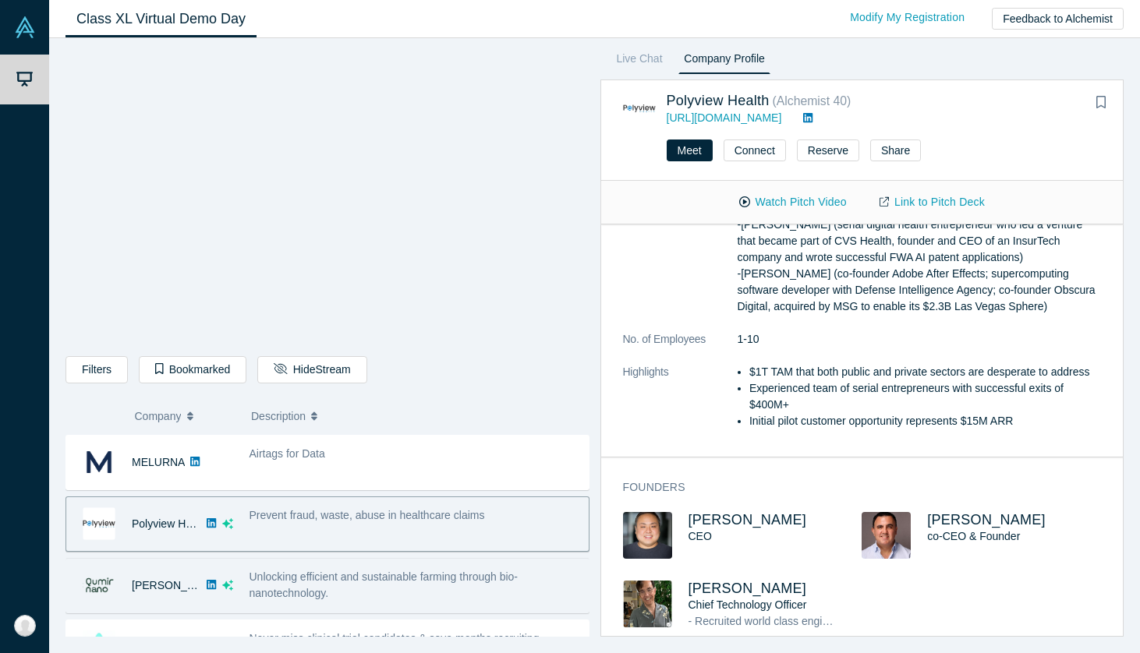
click at [281, 583] on span "Unlocking efficient and sustainable farming through bio-nanotechnology." at bounding box center [383, 585] width 269 height 29
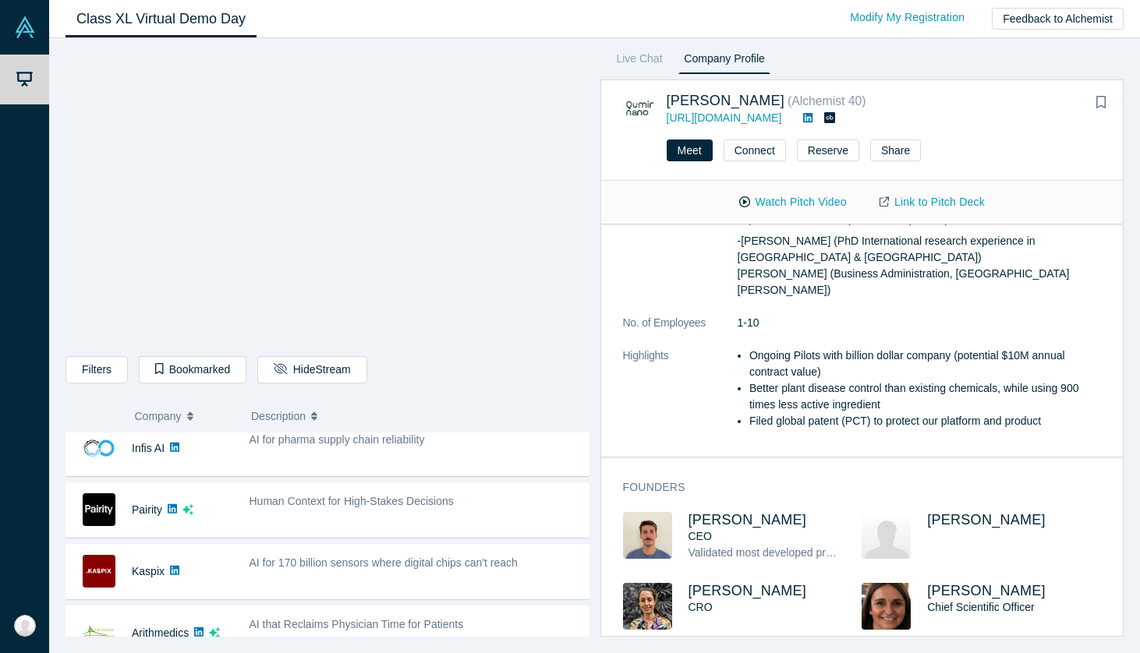
scroll to position [395, 0]
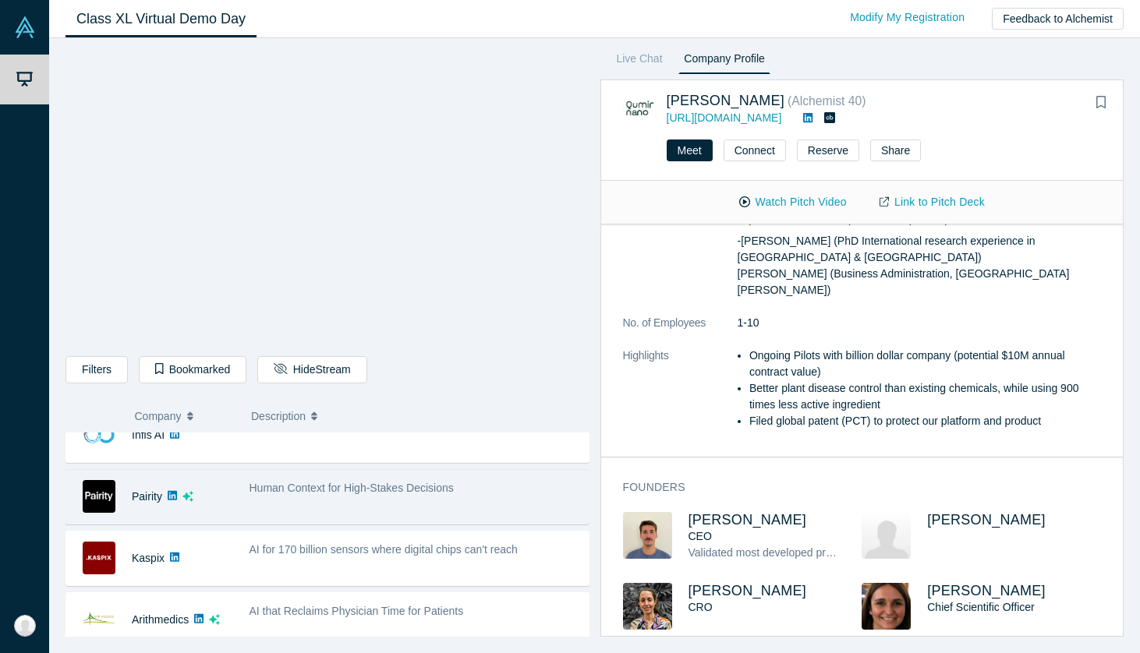
click at [398, 505] on div "Human Context for High-Stakes Decisions" at bounding box center [415, 496] width 348 height 49
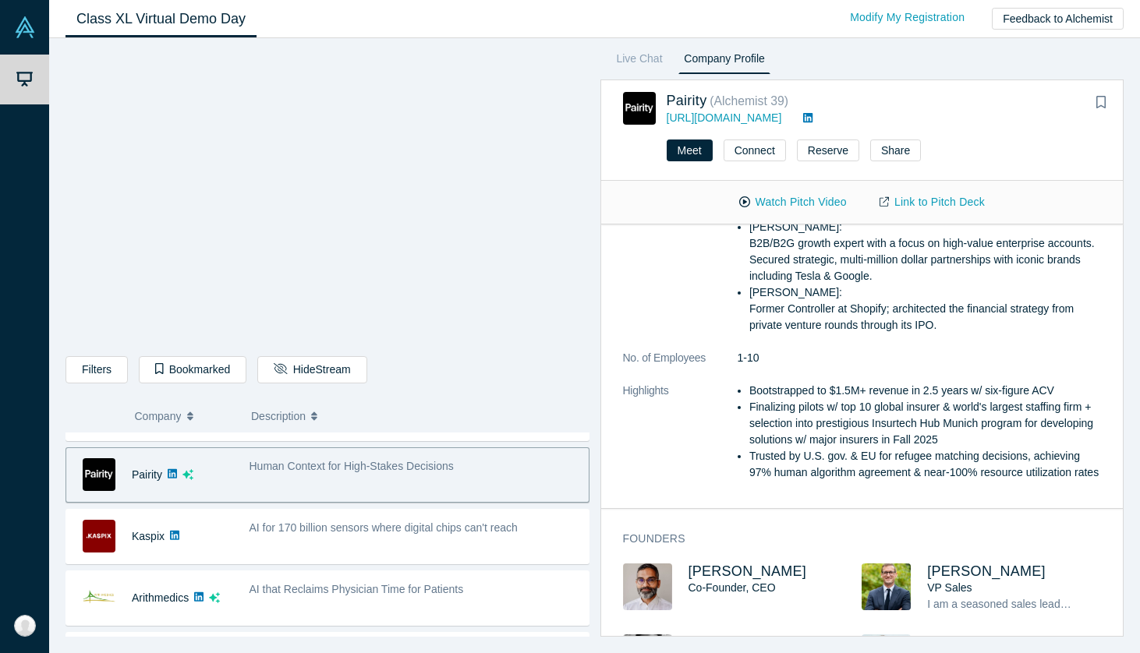
scroll to position [692, 0]
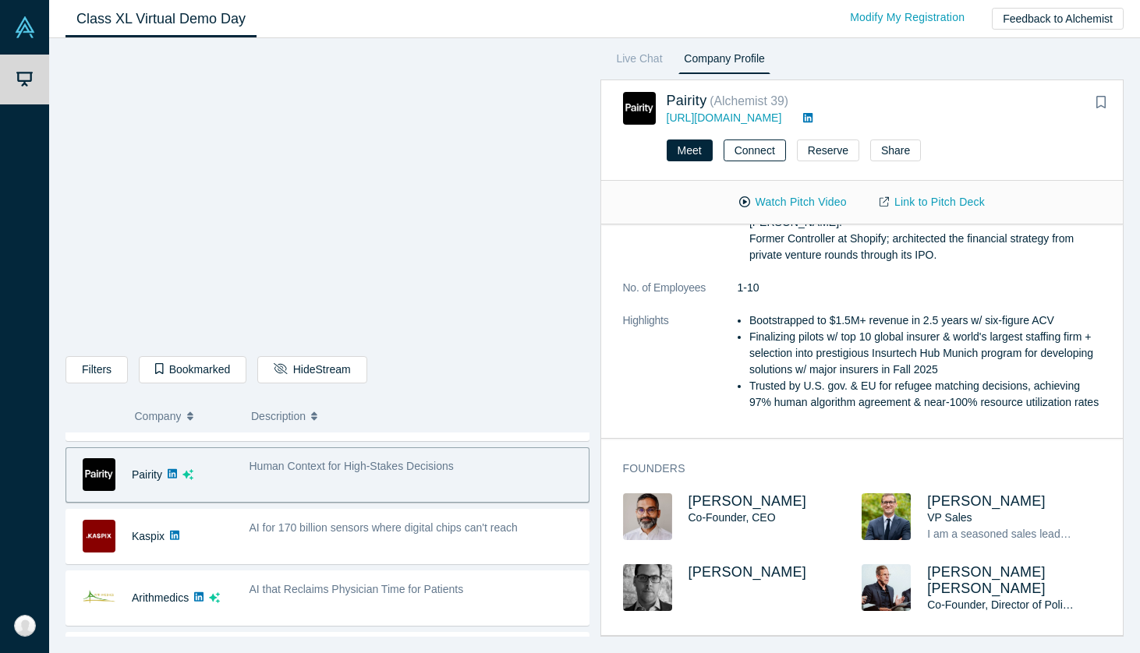
click at [752, 146] on button "Connect" at bounding box center [755, 151] width 62 height 22
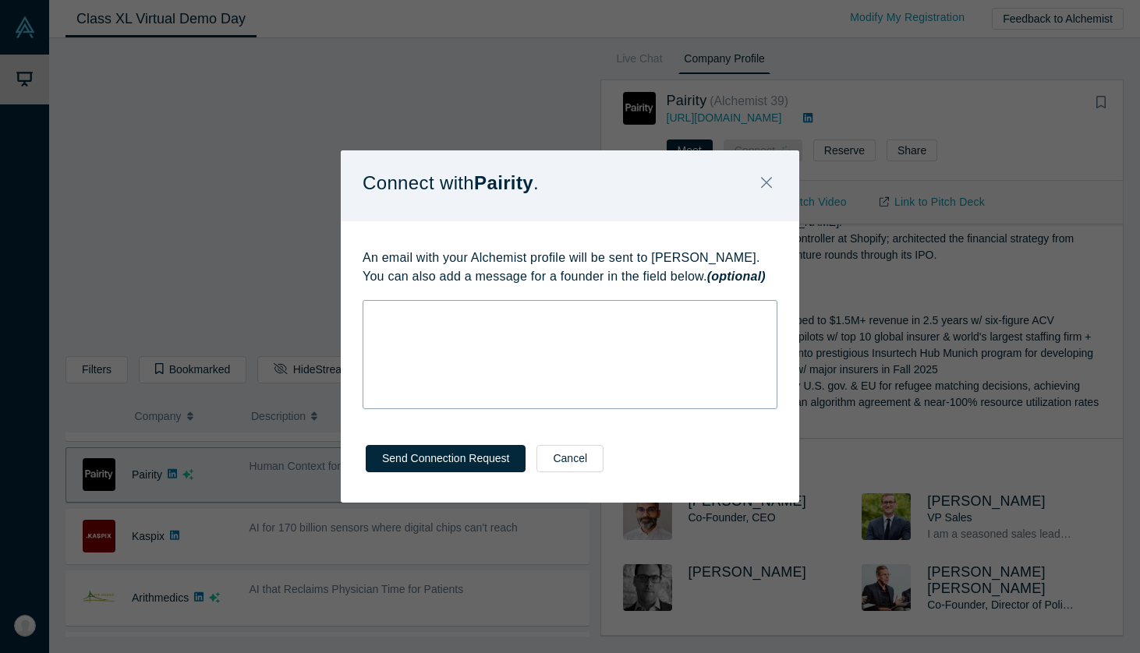
click at [600, 336] on div "rdw-wrapper" at bounding box center [570, 354] width 415 height 109
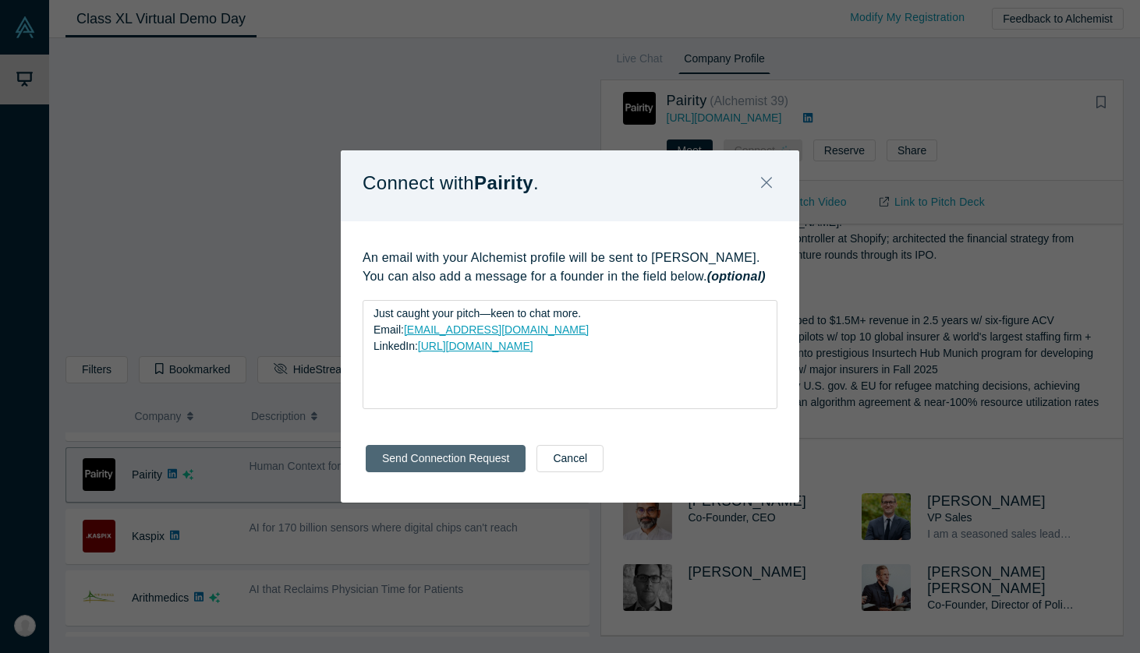
click at [462, 465] on button "Send Connection Request" at bounding box center [446, 458] width 160 height 27
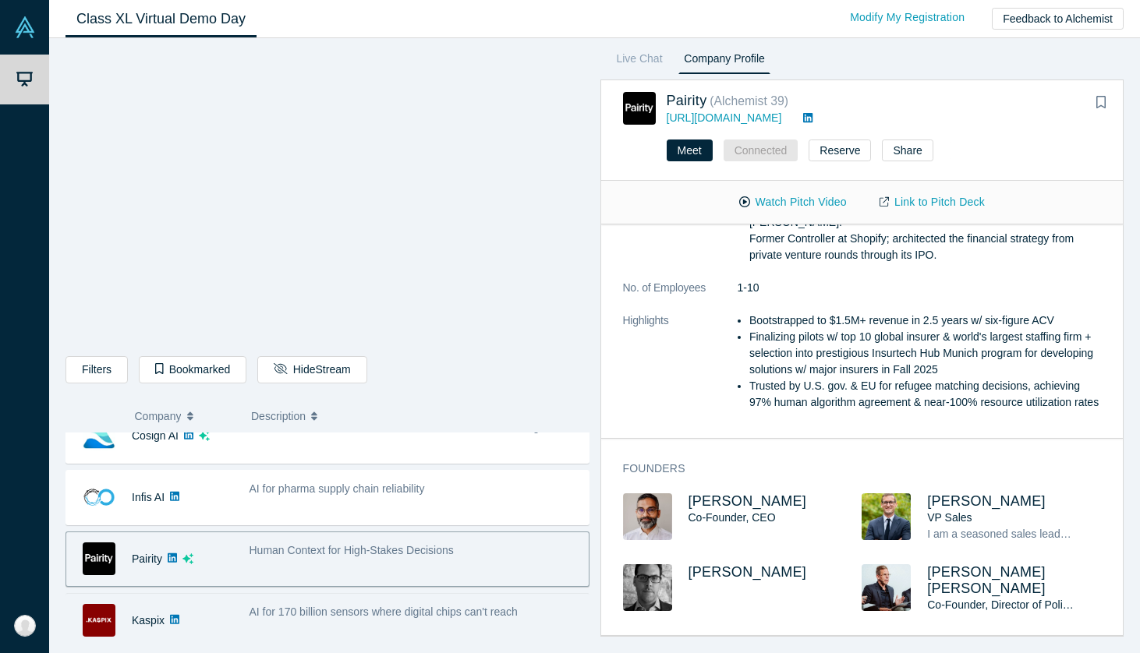
scroll to position [331, 0]
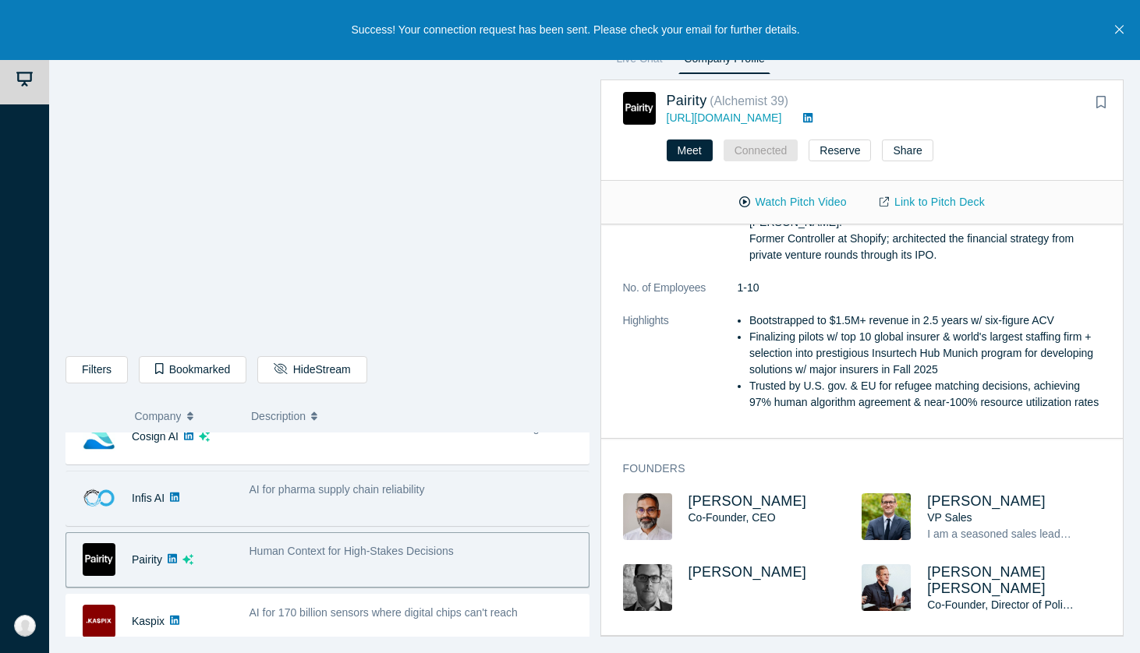
click at [321, 515] on div "AI for pharma supply chain reliability" at bounding box center [415, 498] width 348 height 49
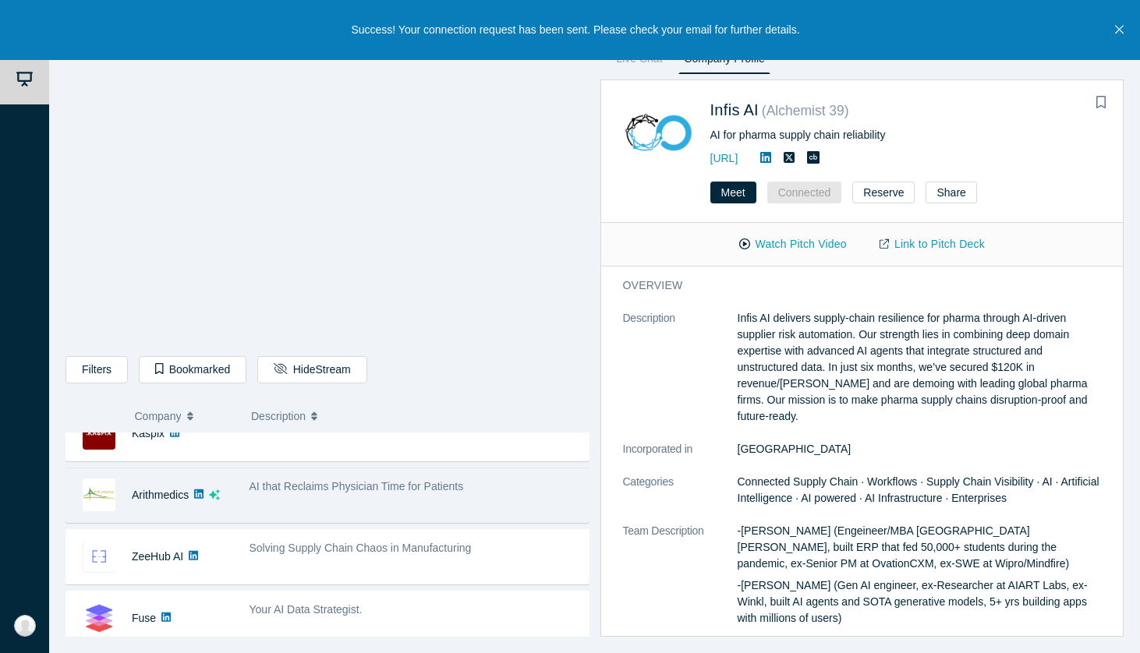
scroll to position [540, 0]
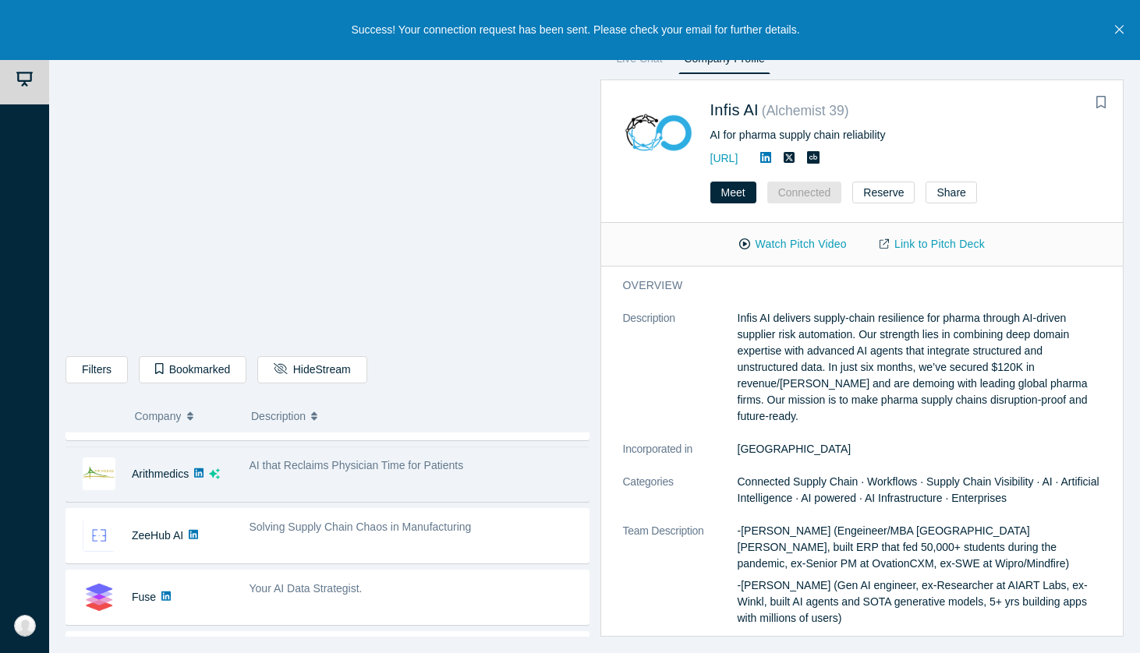
click at [338, 484] on div "AI that Reclaims Physician Time for Patients" at bounding box center [415, 474] width 348 height 49
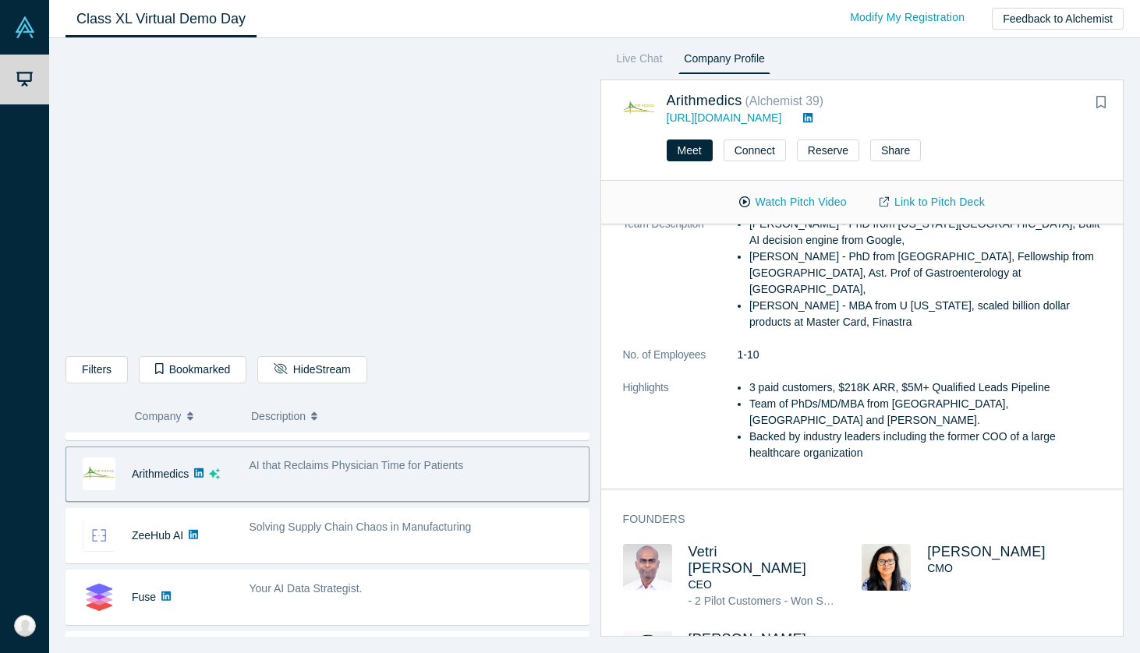
scroll to position [422, 0]
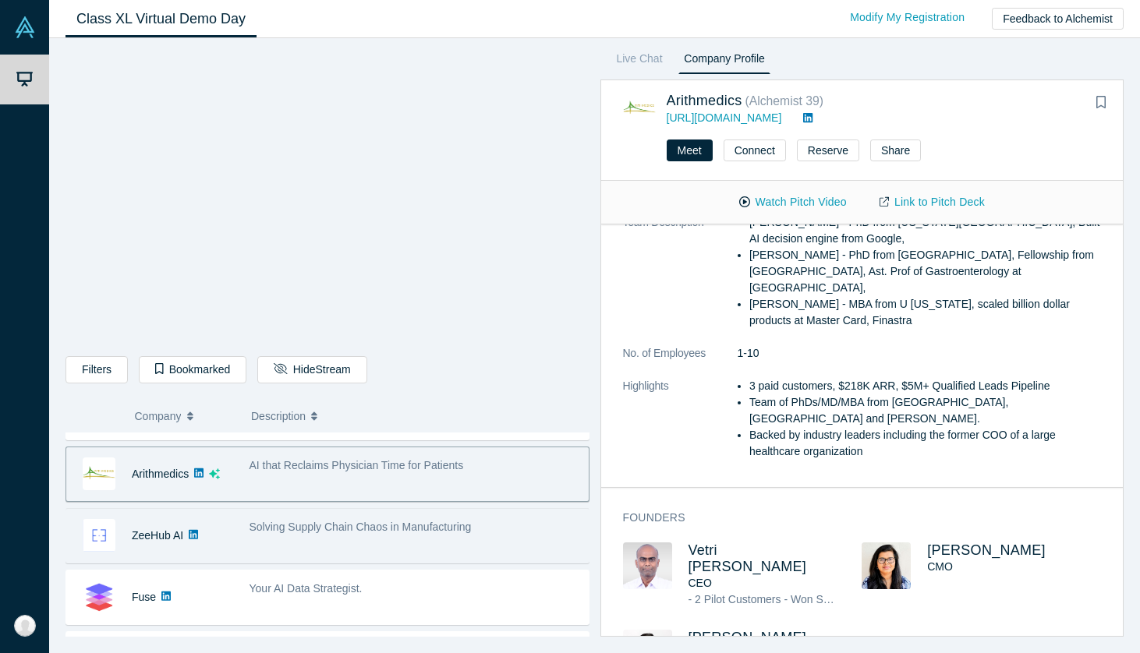
click at [412, 528] on span "Solving Supply Chain Chaos in Manufacturing" at bounding box center [360, 527] width 222 height 12
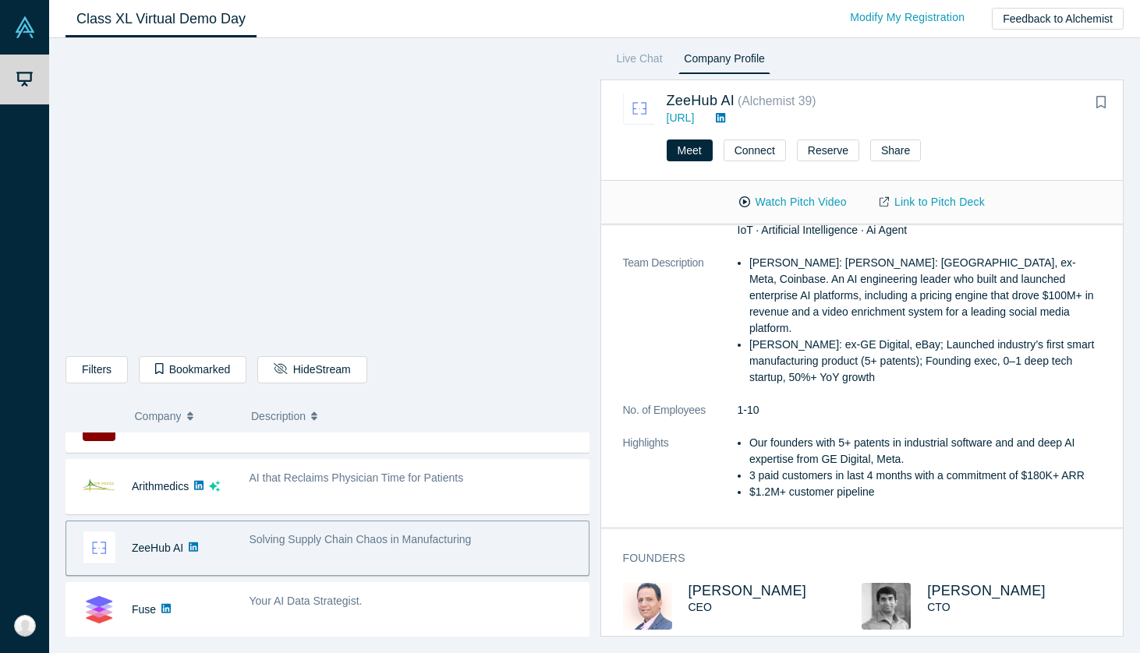
scroll to position [532, 0]
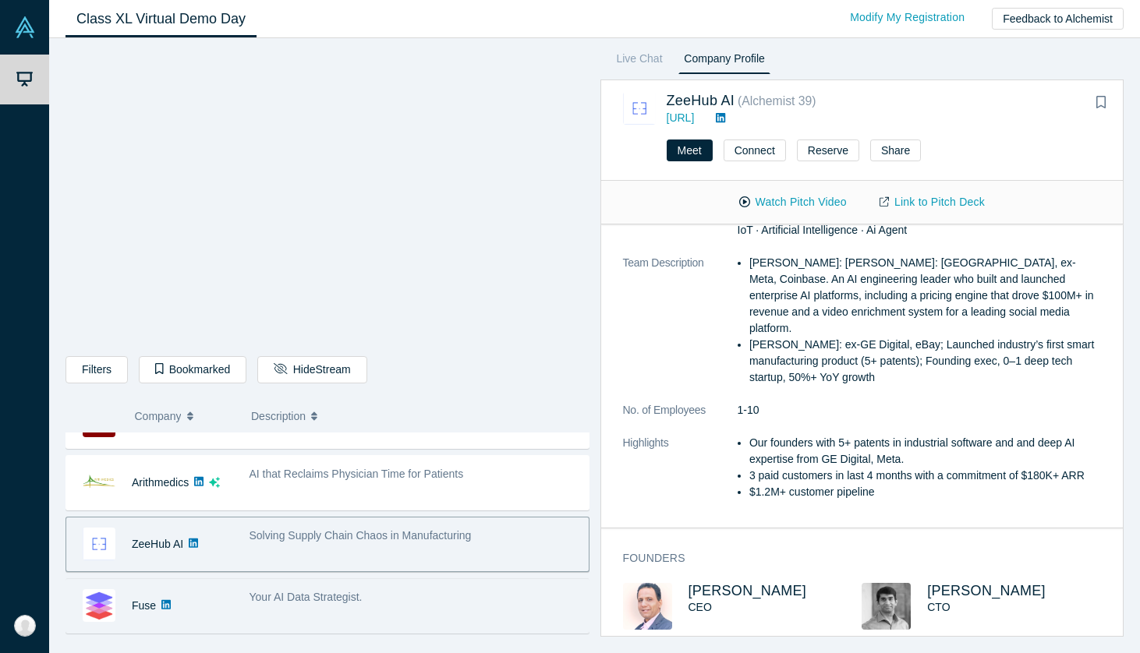
click at [342, 590] on div "Your AI Data Strategist." at bounding box center [414, 597] width 331 height 16
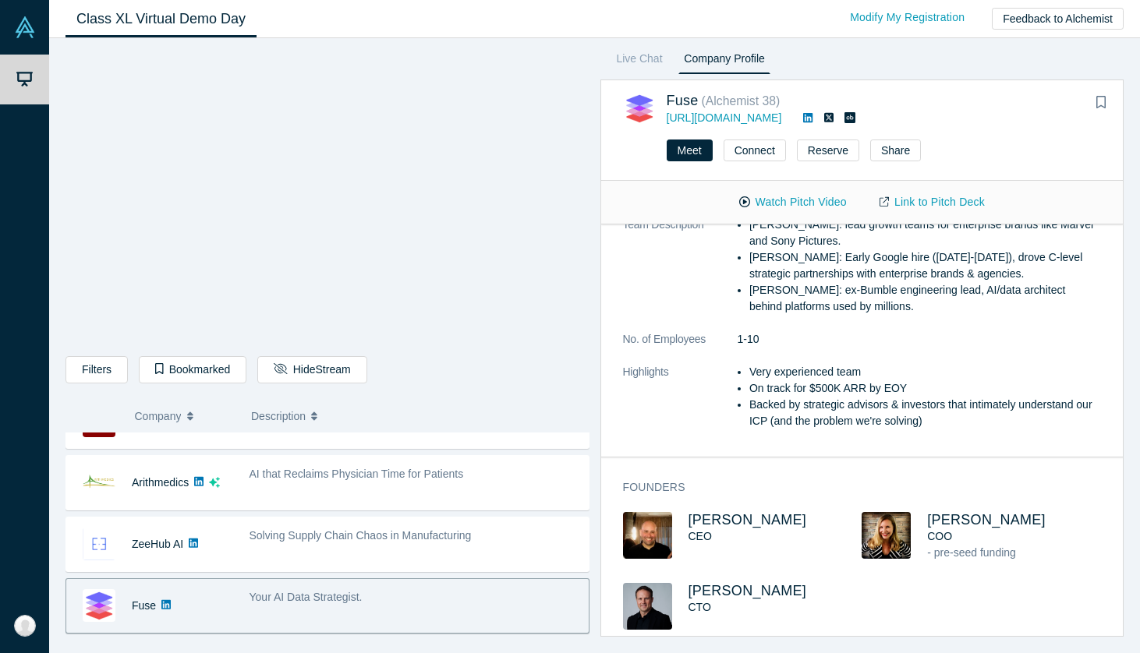
scroll to position [0, 0]
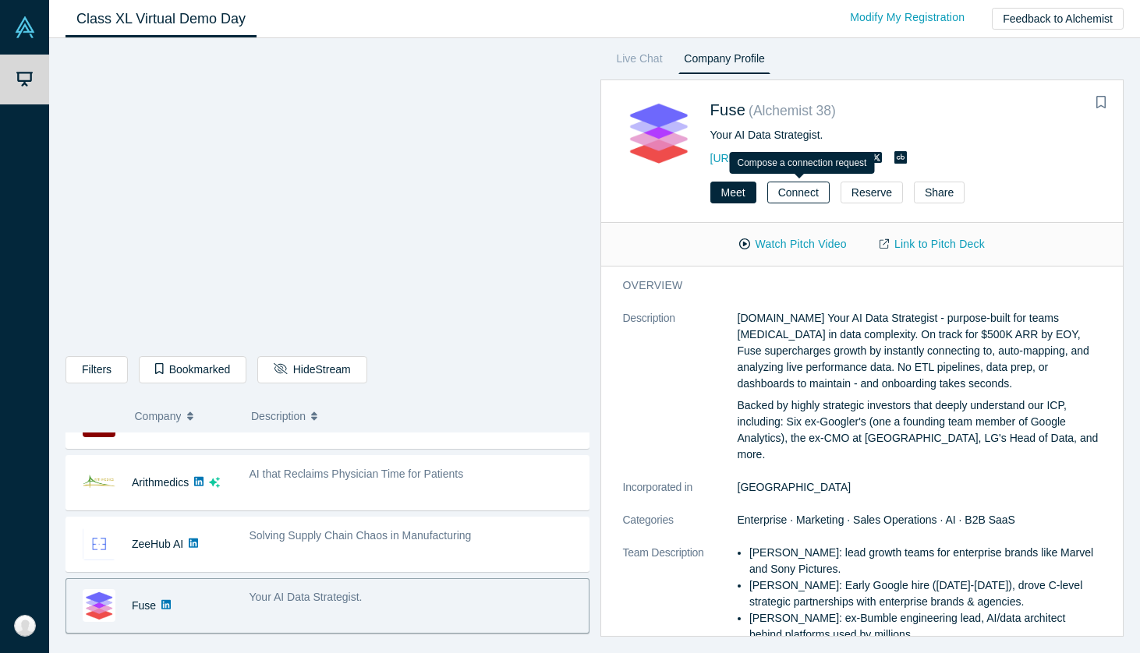
click at [801, 192] on button "Connect" at bounding box center [798, 193] width 62 height 22
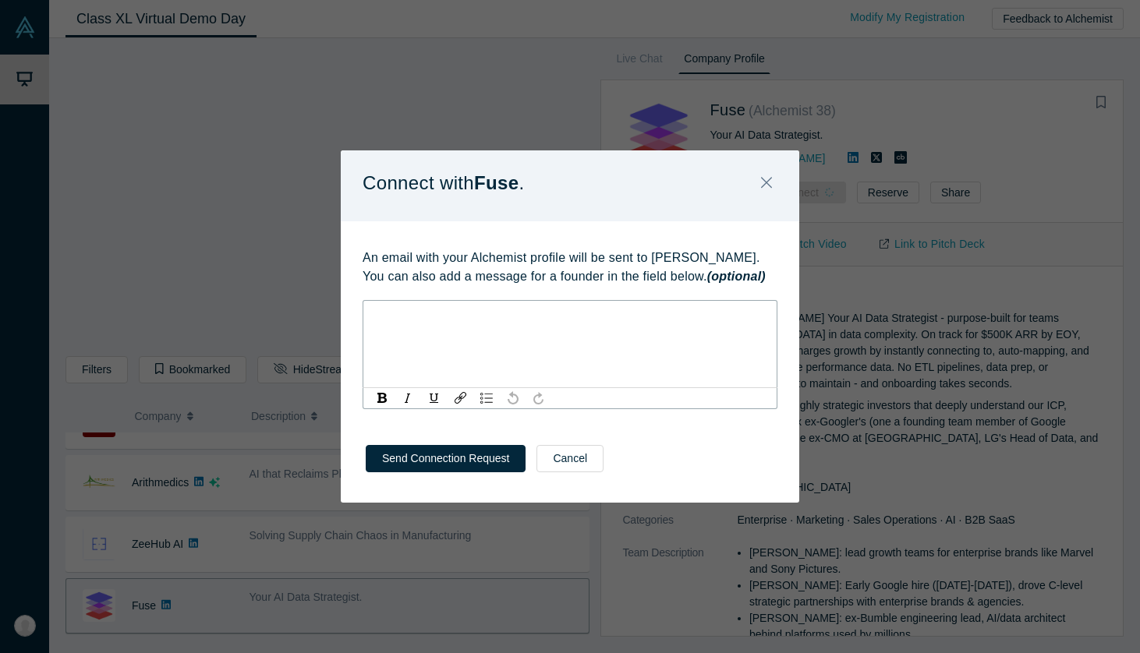
click at [630, 317] on div "rdw-editor" at bounding box center [570, 314] width 394 height 16
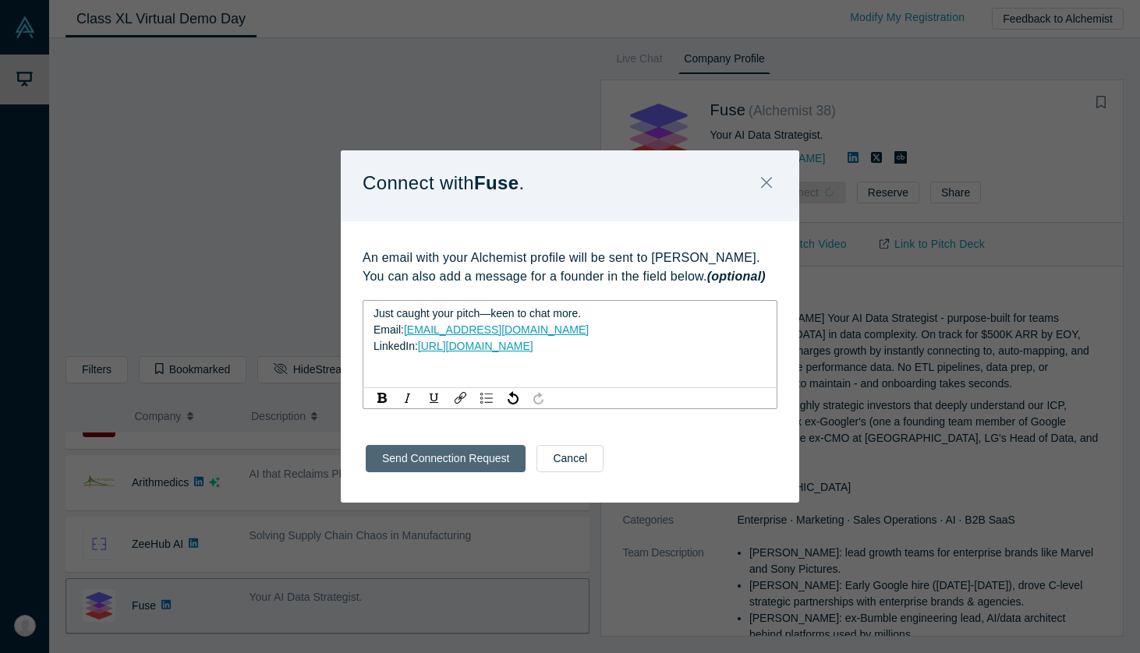
click at [423, 455] on button "Send Connection Request" at bounding box center [446, 458] width 160 height 27
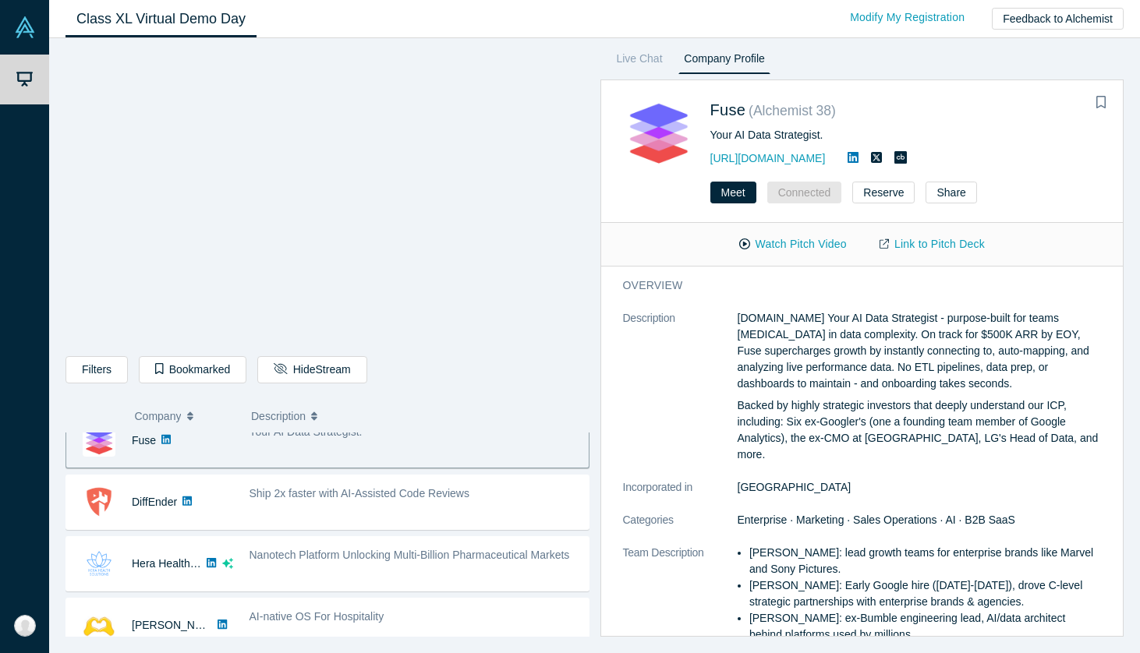
scroll to position [719, 0]
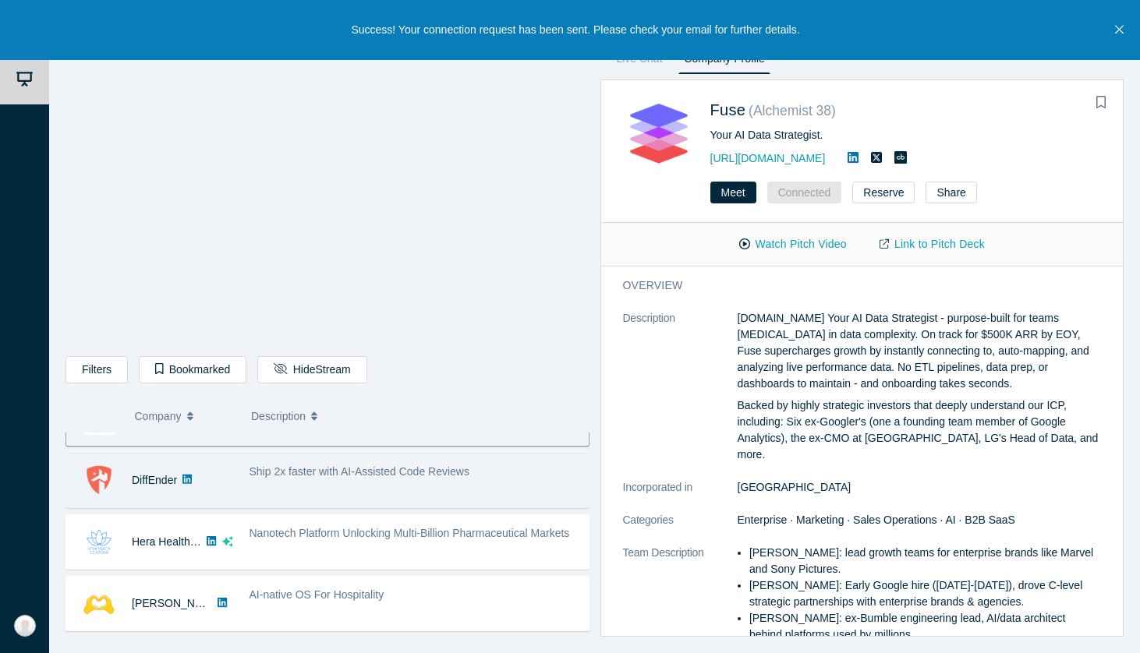
click at [304, 486] on div "Ship 2x faster with AI-Assisted Code Reviews" at bounding box center [415, 480] width 348 height 49
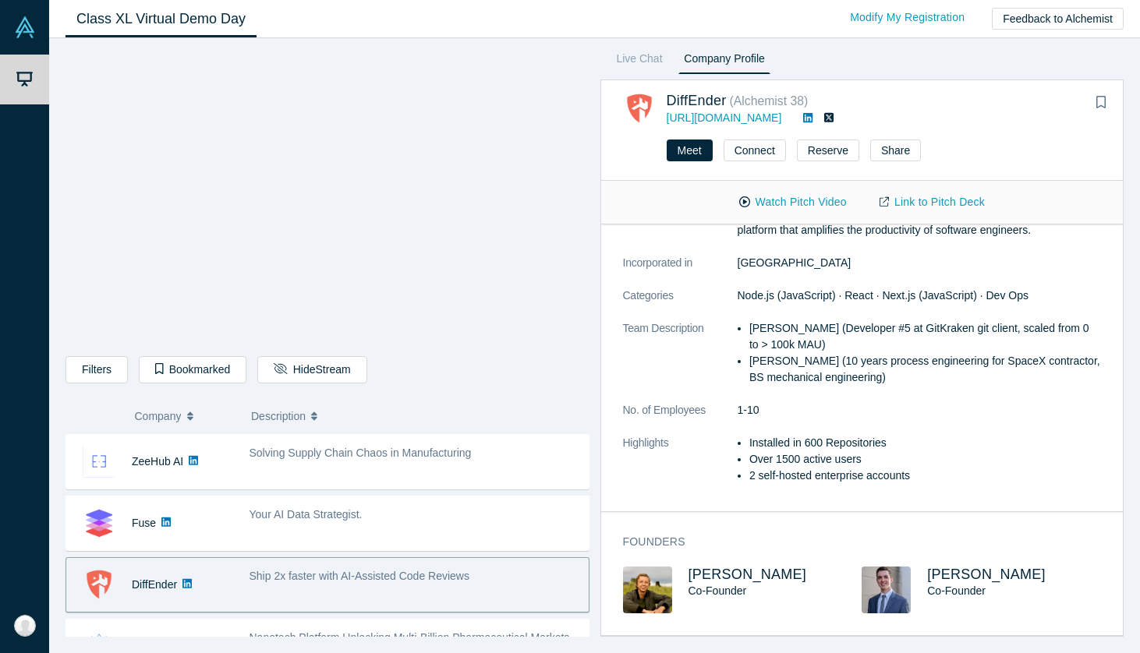
scroll to position [631, 0]
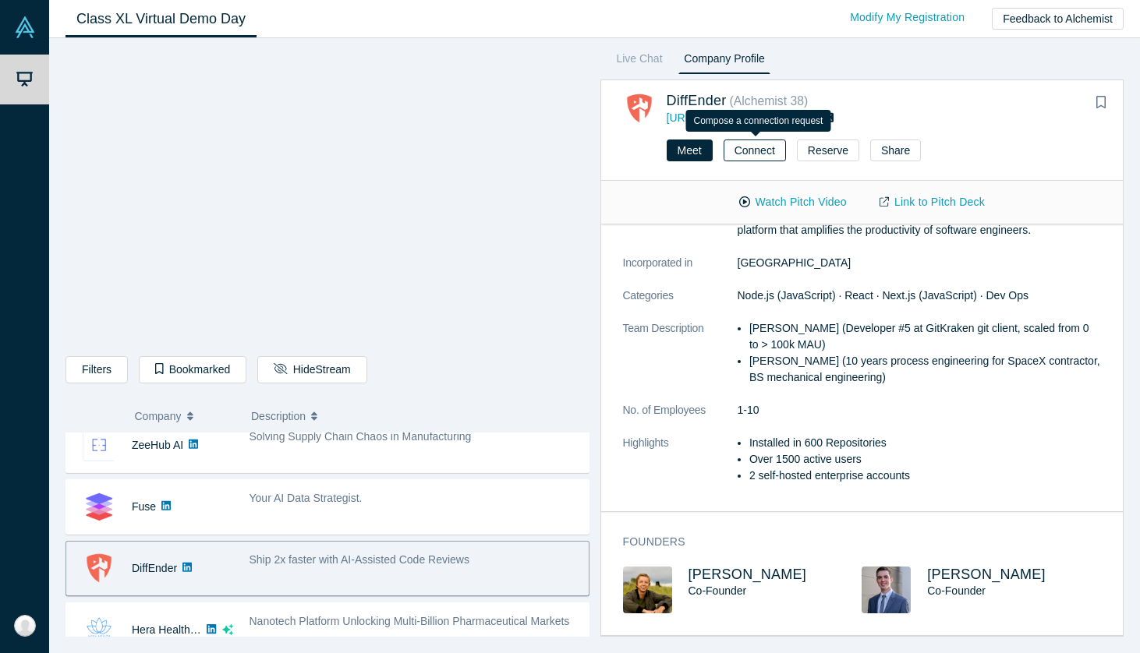
click at [766, 150] on button "Connect" at bounding box center [755, 151] width 62 height 22
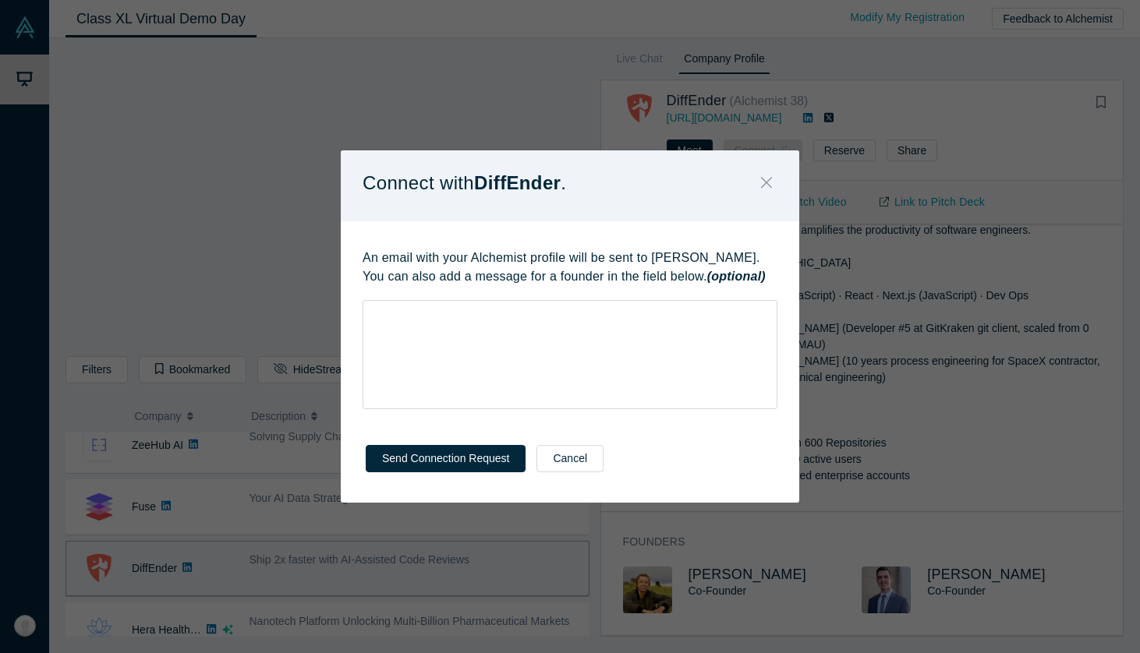
click at [772, 180] on button "Close" at bounding box center [766, 184] width 33 height 34
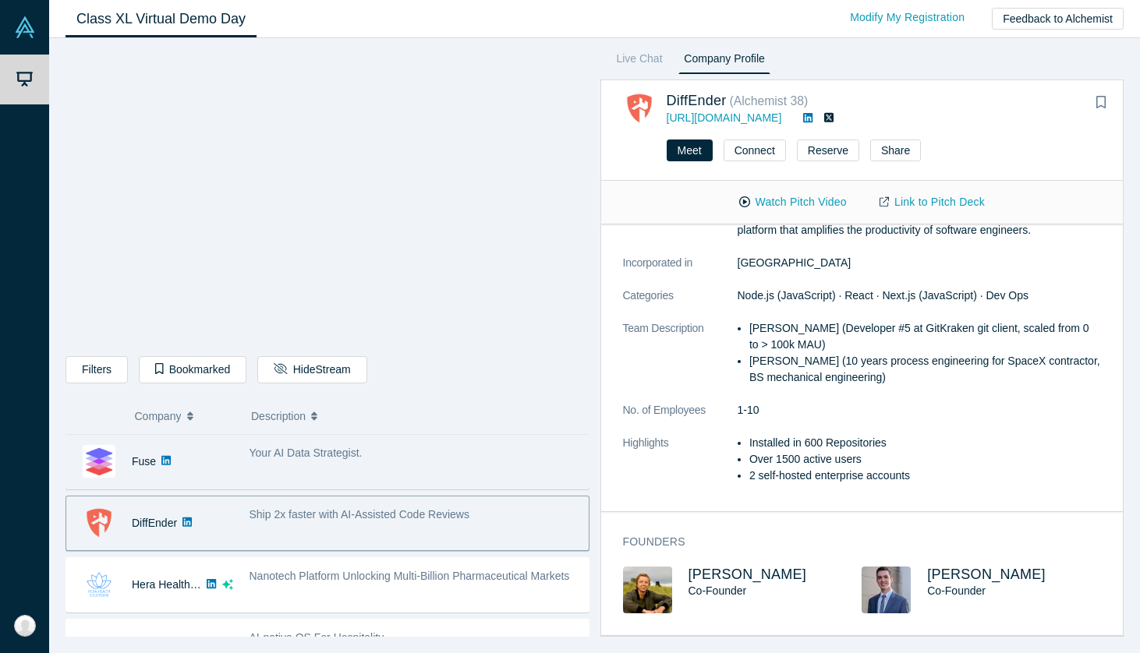
scroll to position [688, 0]
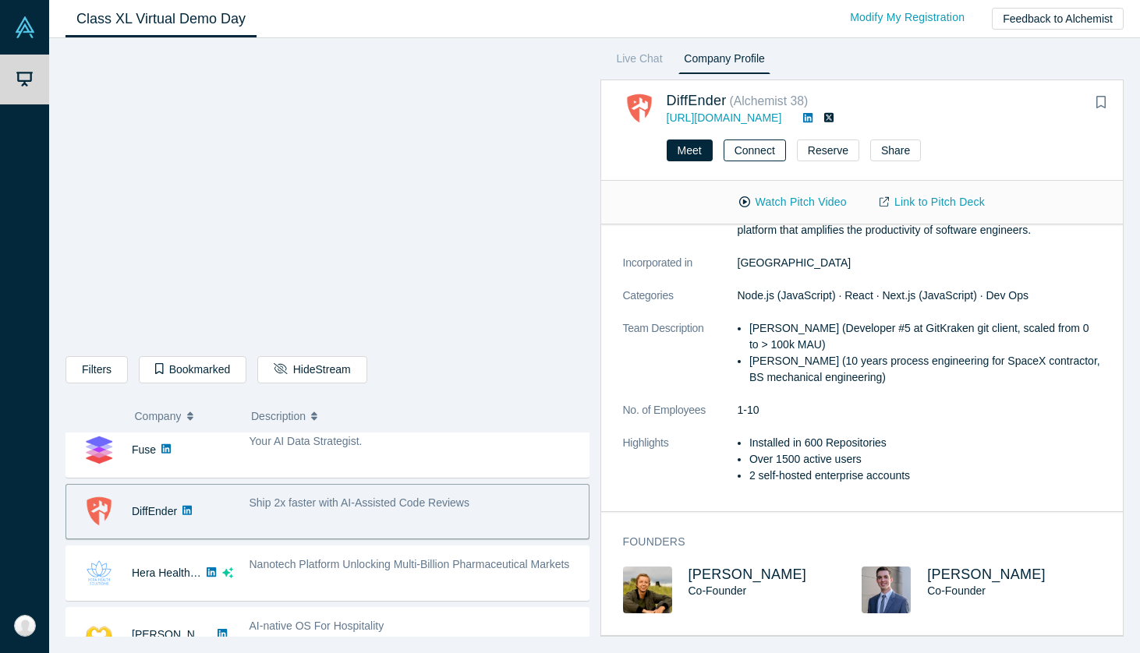
click at [752, 142] on button "Connect" at bounding box center [755, 151] width 62 height 22
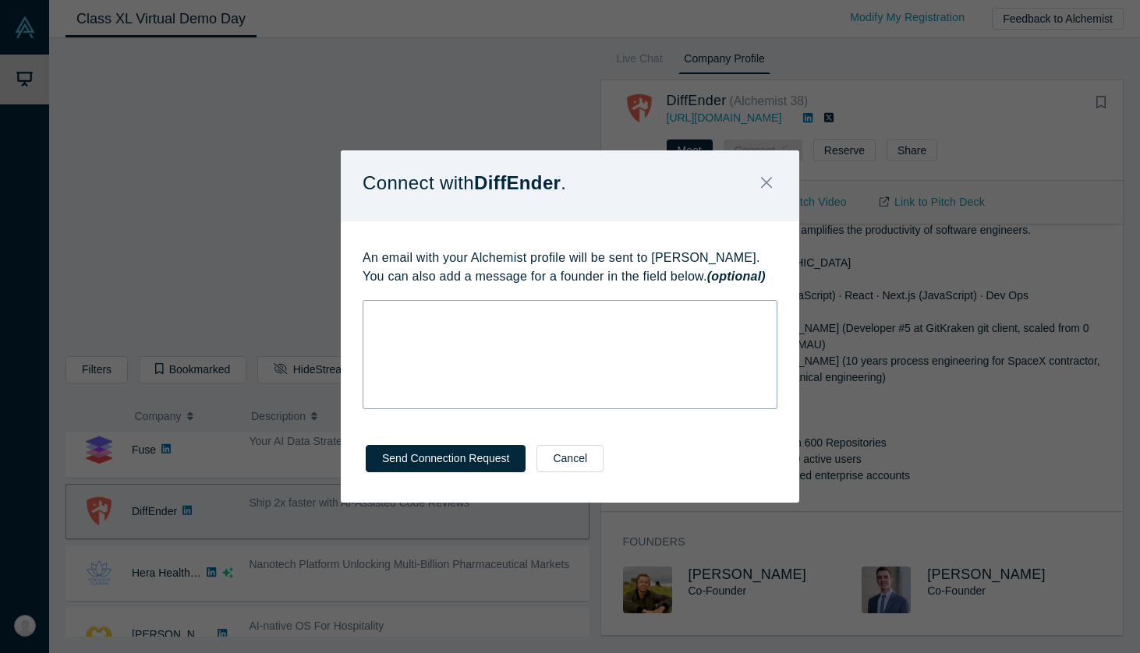
click at [521, 330] on div "rdw-wrapper" at bounding box center [570, 354] width 415 height 109
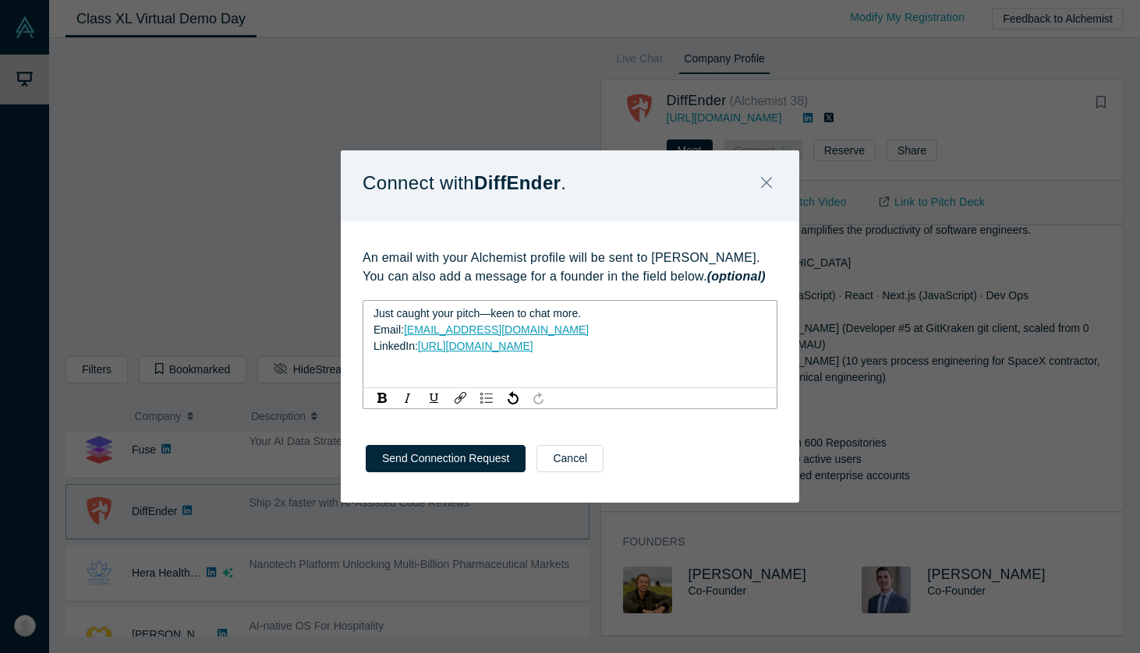
drag, startPoint x: 613, startPoint y: 352, endPoint x: 368, endPoint y: 304, distance: 249.5
click at [368, 304] on div "Just caught your pitch—keen to chat more. Email: [EMAIL_ADDRESS][DOMAIN_NAME] L…" at bounding box center [570, 344] width 415 height 88
click at [484, 332] on span "[EMAIL_ADDRESS][DOMAIN_NAME]" at bounding box center [496, 330] width 185 height 12
drag, startPoint x: 514, startPoint y: 328, endPoint x: 383, endPoint y: 320, distance: 131.3
click at [383, 320] on div "Just caught your pitch—keen to chat more. Email: [EMAIL_ADDRESS][DOMAIN_NAME] L…" at bounding box center [570, 330] width 394 height 49
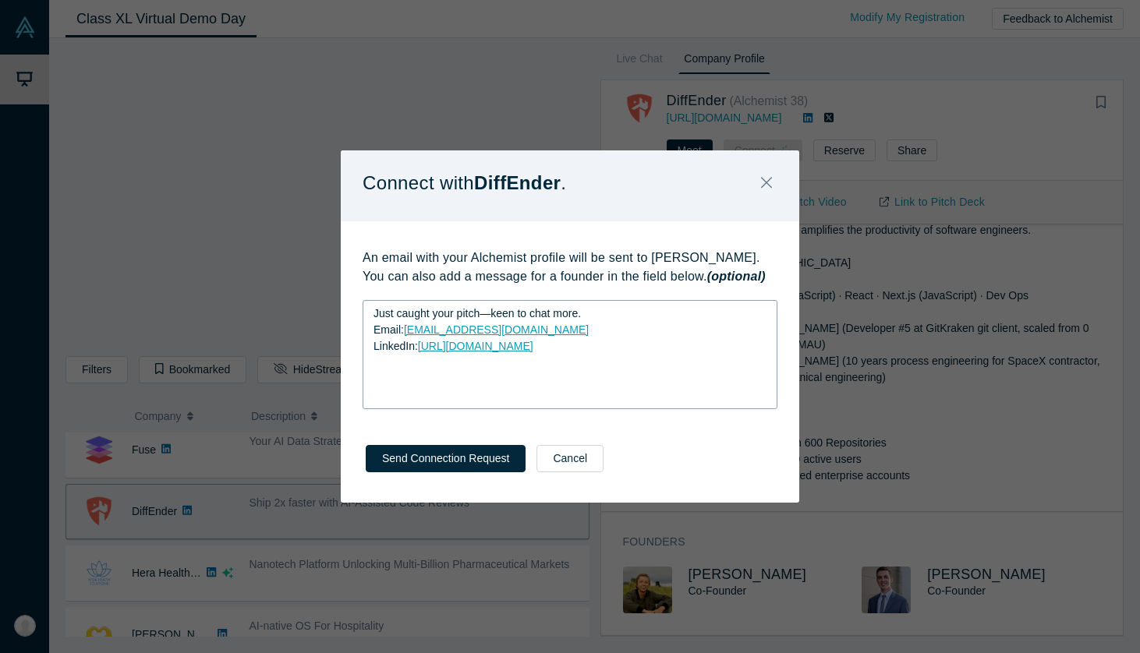
click at [441, 359] on div "Just caught your pitch—keen to chat more. Email: [EMAIL_ADDRESS][DOMAIN_NAME] L…" at bounding box center [570, 354] width 415 height 109
click at [431, 459] on button "Send Connection Request" at bounding box center [446, 458] width 160 height 27
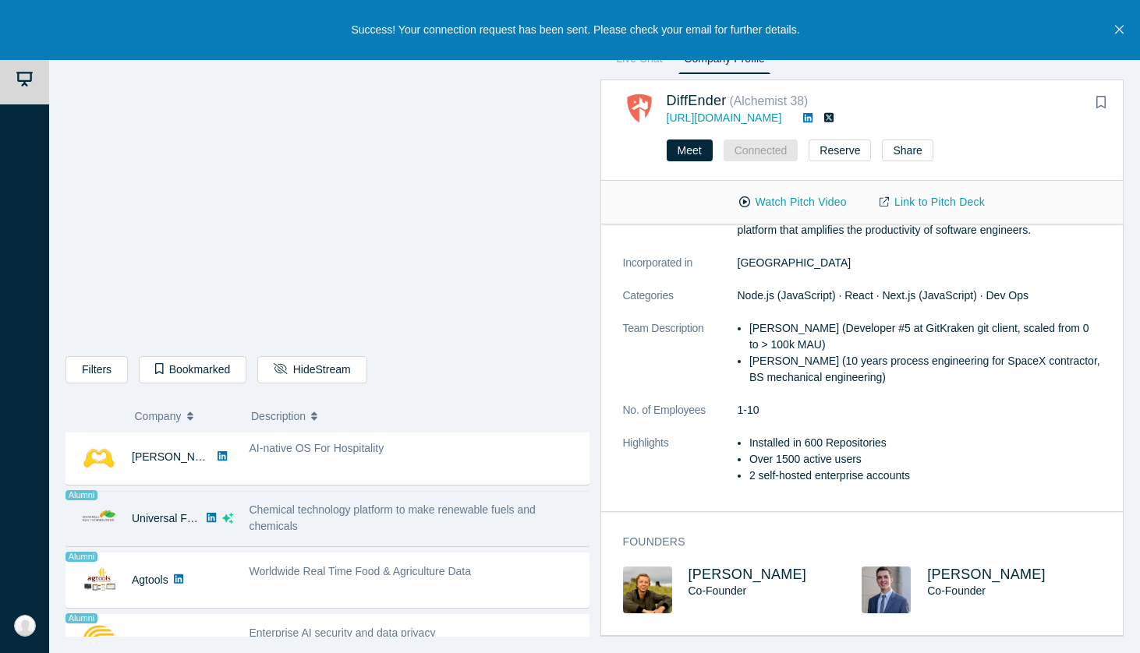
scroll to position [777, 0]
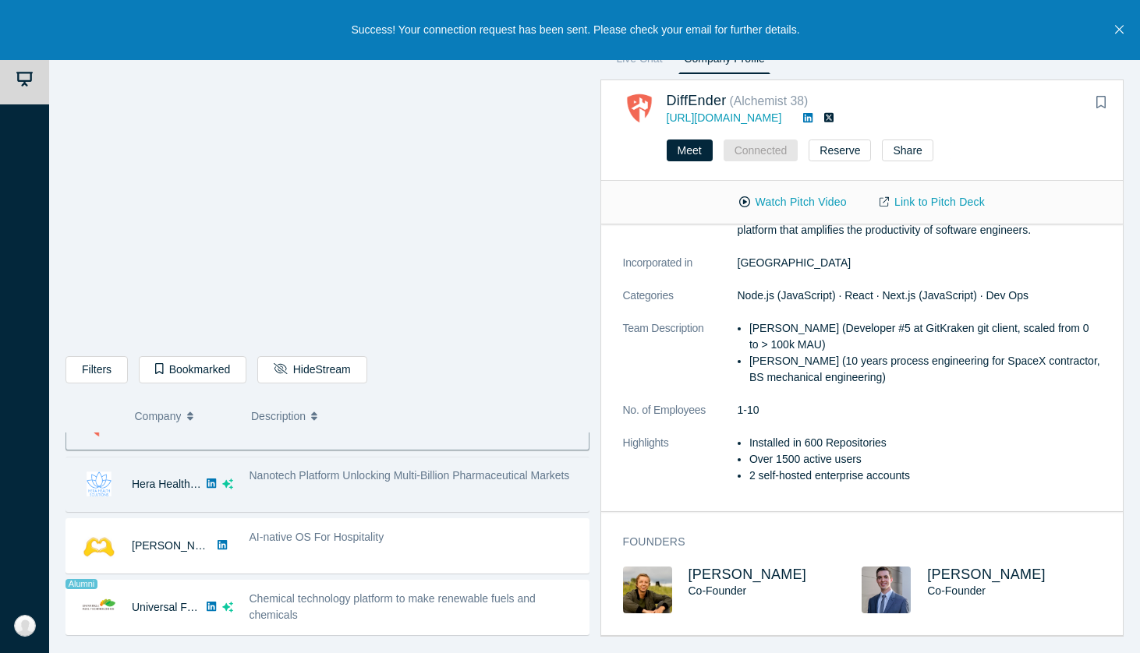
click at [387, 484] on div "Nanotech Platform Unlocking Multi-Billion Pharmaceutical Markets" at bounding box center [415, 484] width 348 height 49
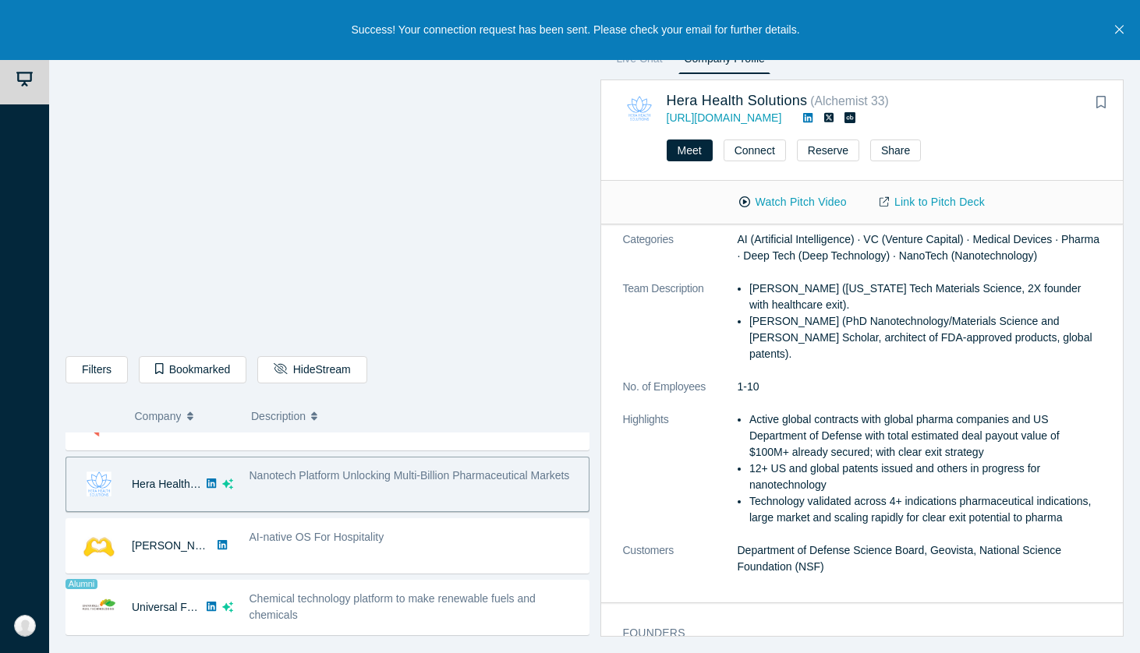
scroll to position [512, 0]
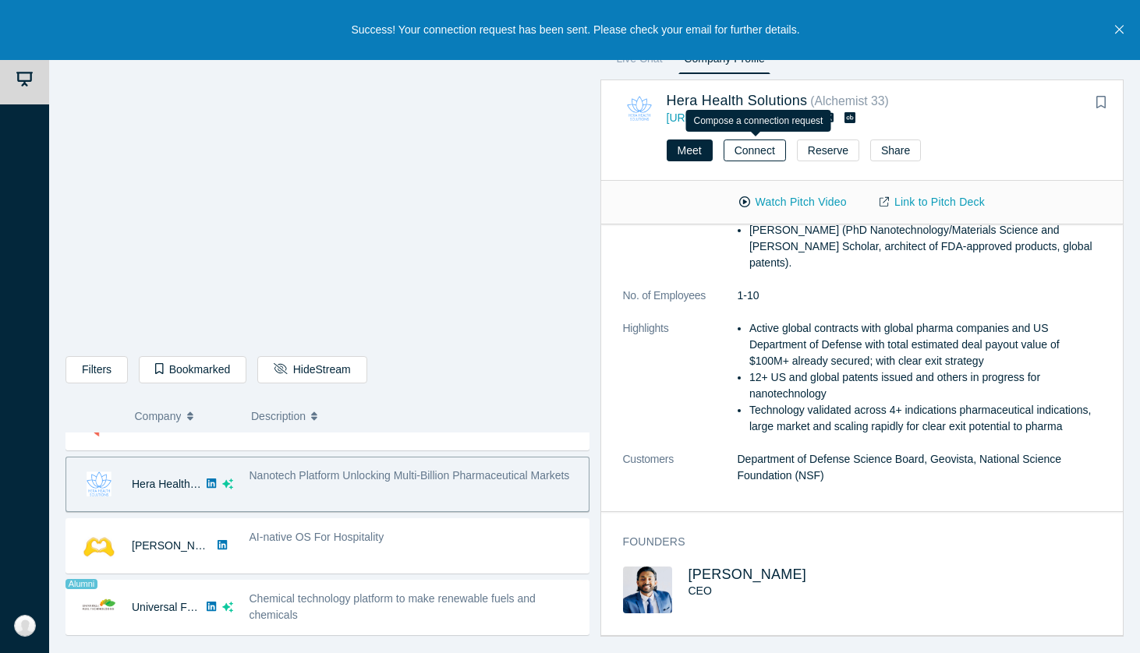
click at [760, 150] on button "Connect" at bounding box center [755, 151] width 62 height 22
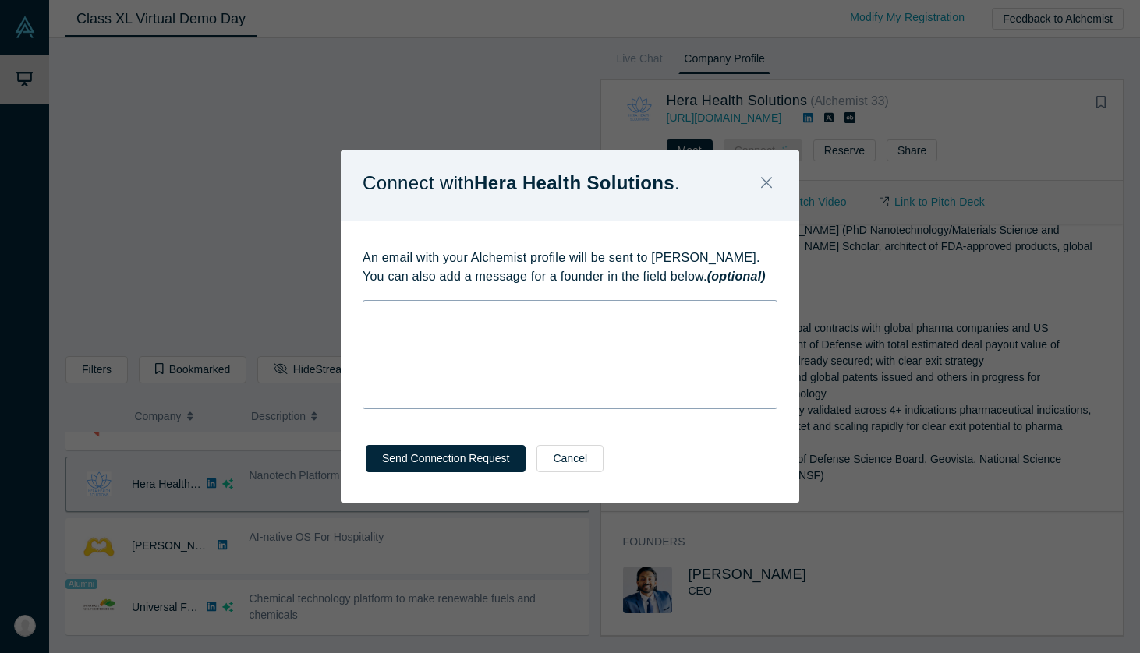
click at [497, 359] on div "rdw-wrapper" at bounding box center [570, 354] width 415 height 109
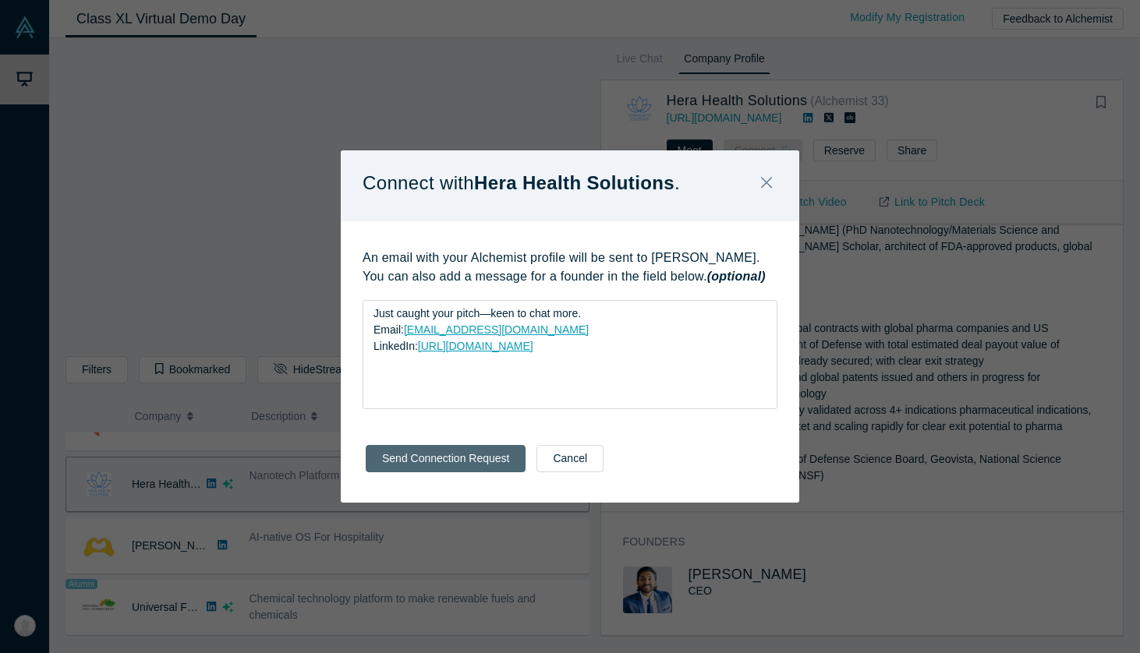
click at [411, 463] on button "Send Connection Request" at bounding box center [446, 458] width 160 height 27
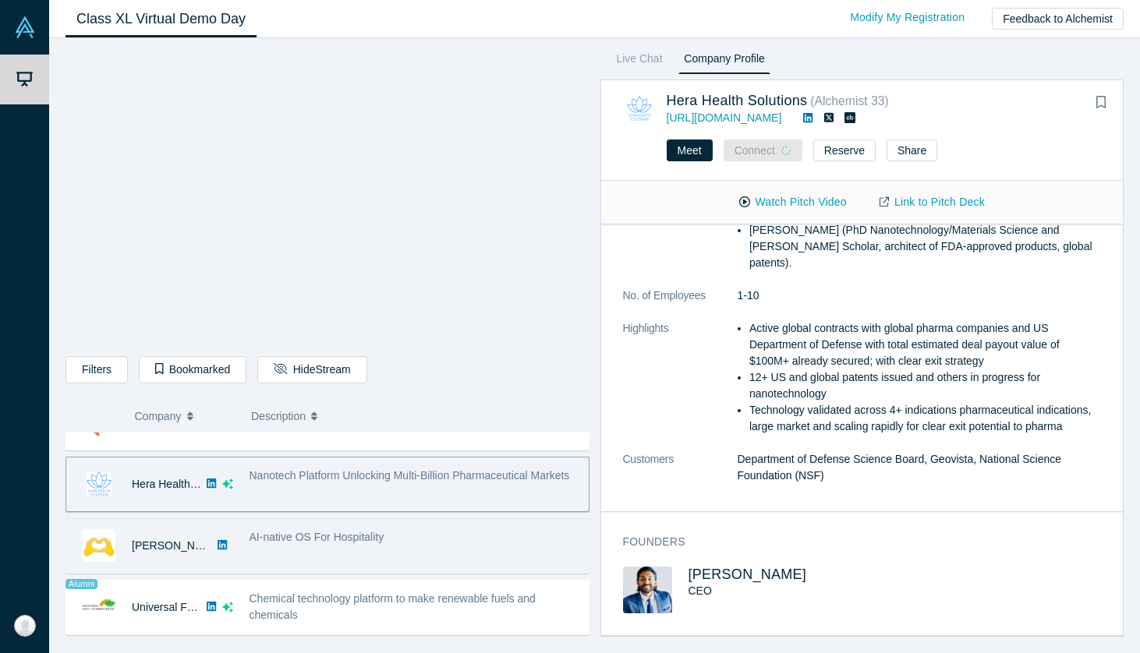
click at [371, 541] on span "AI-native OS For Hospitality" at bounding box center [316, 537] width 135 height 12
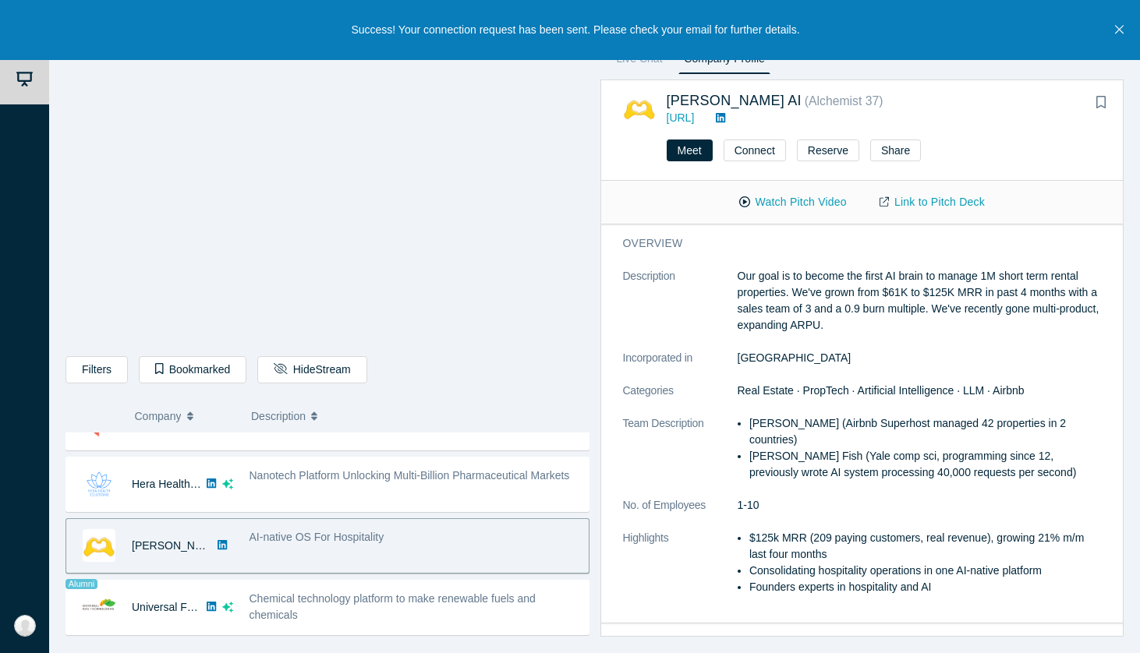
scroll to position [164, 0]
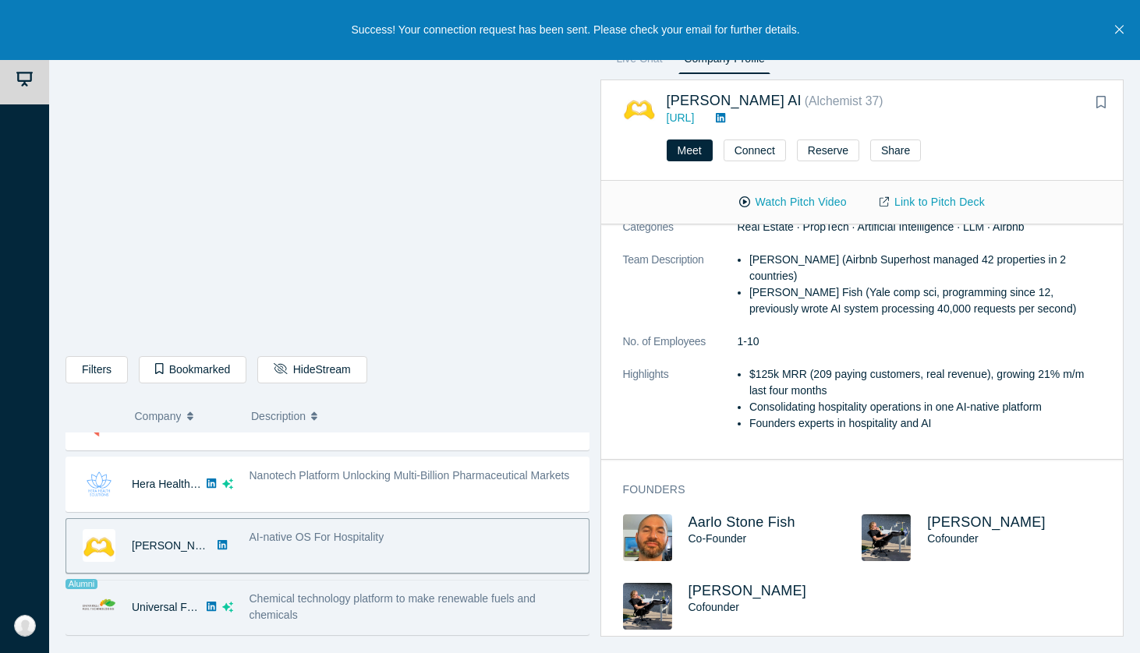
click at [398, 601] on span "Chemical technology platform to make renewable fuels and chemicals" at bounding box center [392, 607] width 286 height 29
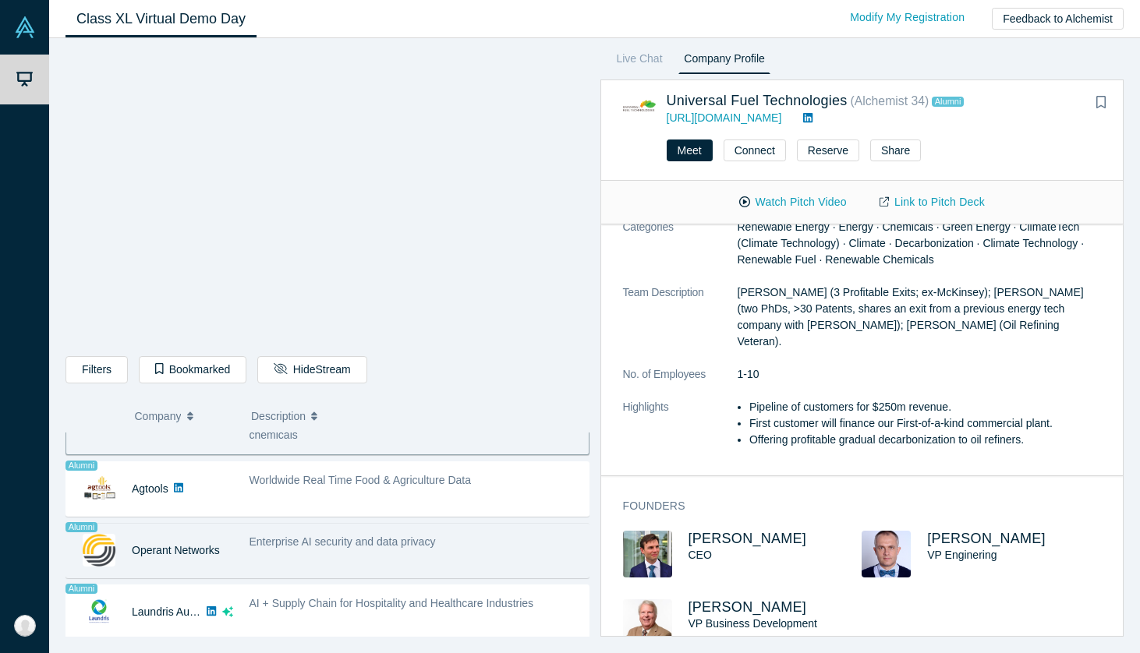
scroll to position [971, 0]
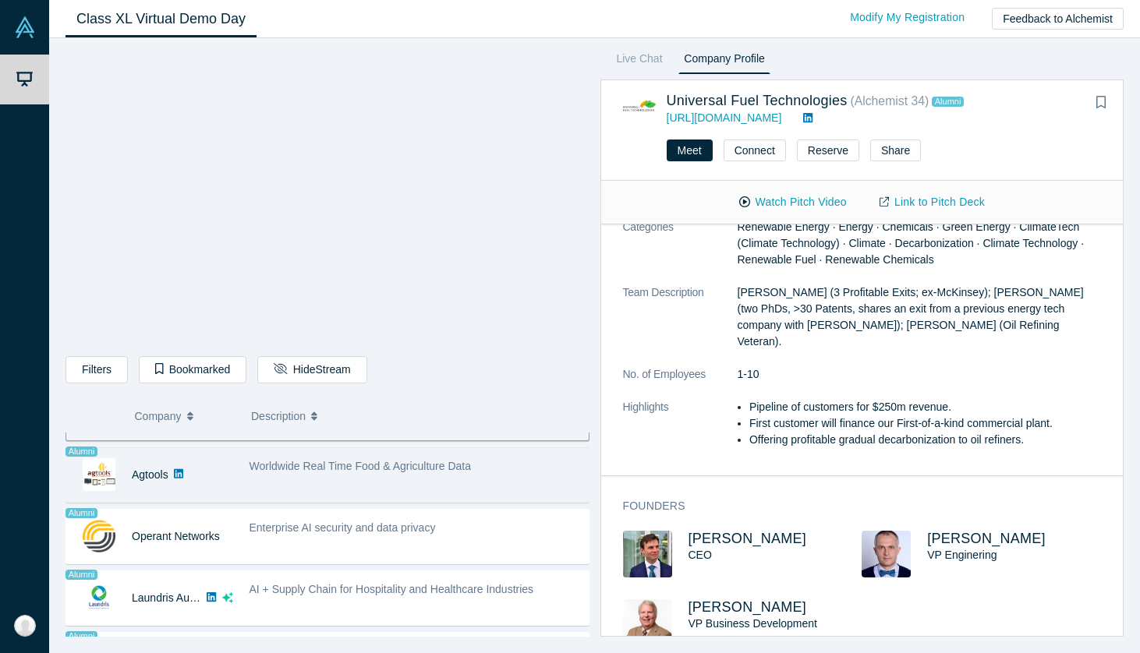
click at [333, 487] on div "Worldwide Real Time Food & Agriculture Data" at bounding box center [415, 475] width 348 height 49
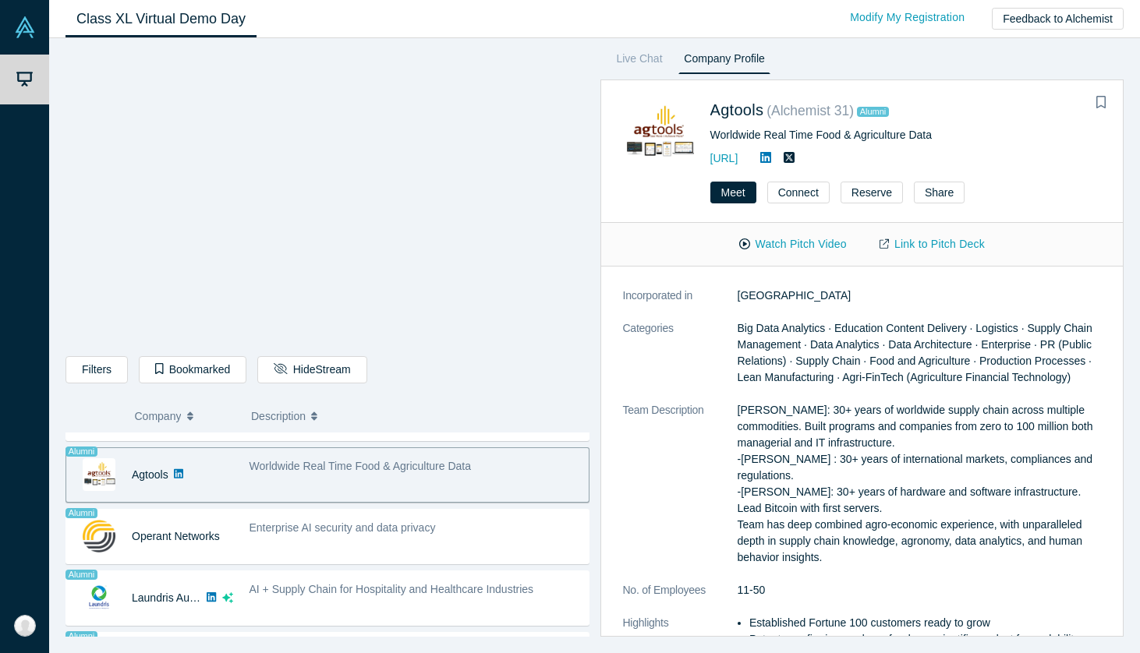
scroll to position [458, 0]
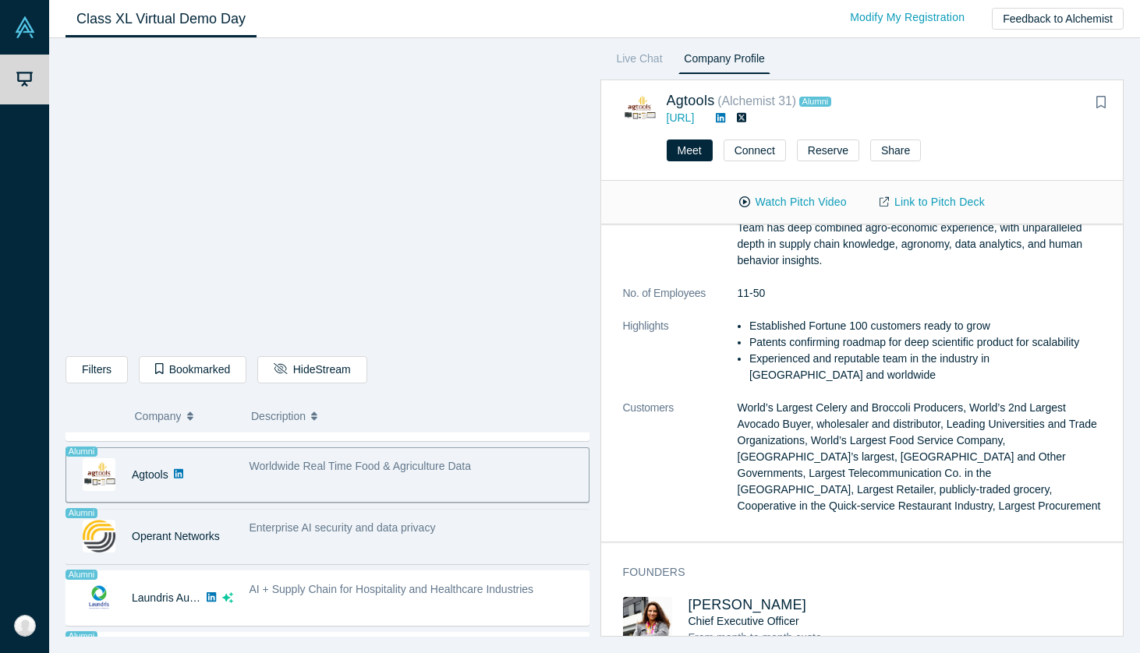
click at [361, 538] on div "Enterprise AI security and data privacy" at bounding box center [415, 536] width 348 height 49
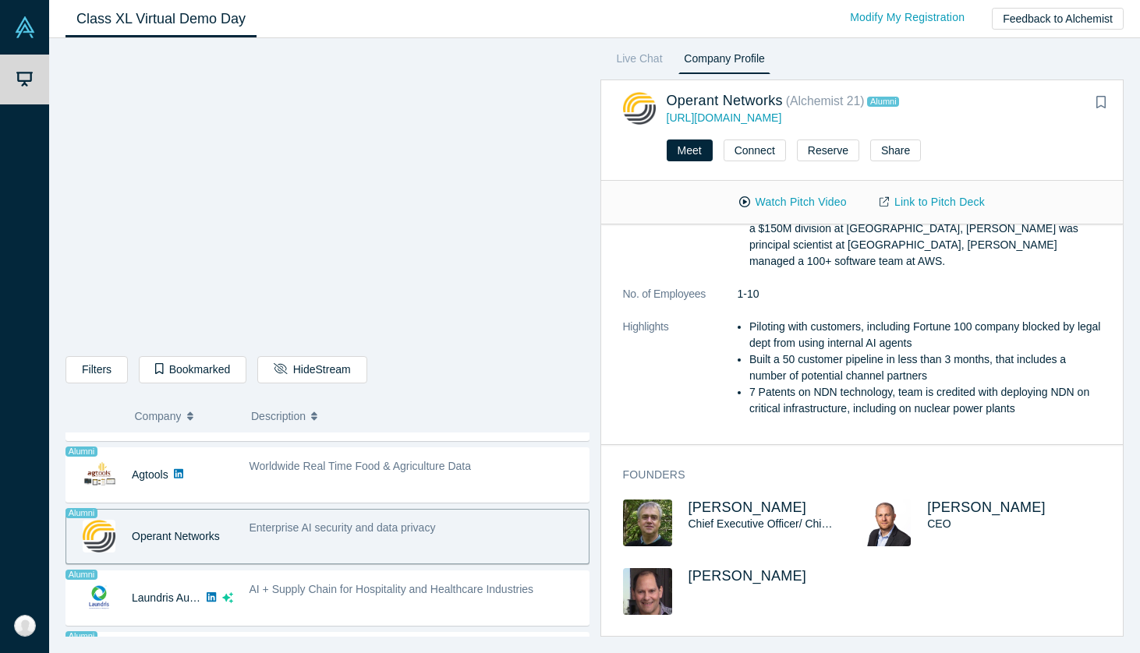
scroll to position [262, 0]
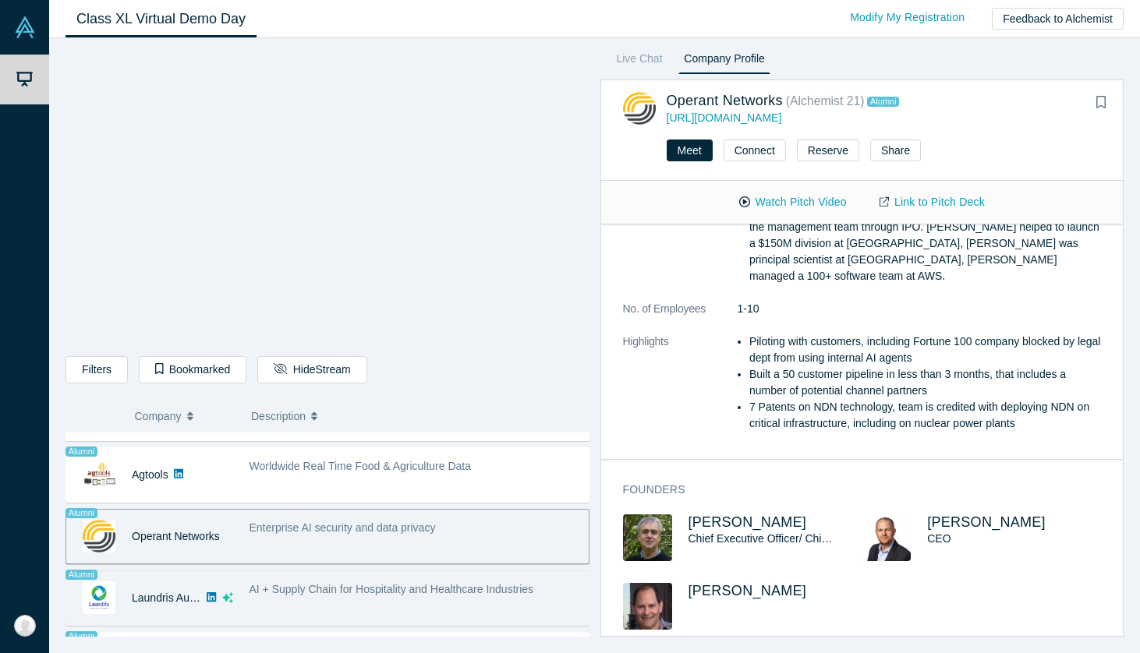
click at [374, 600] on div "AI + Supply Chain for Hospitality and Healthcare Industries" at bounding box center [415, 598] width 348 height 49
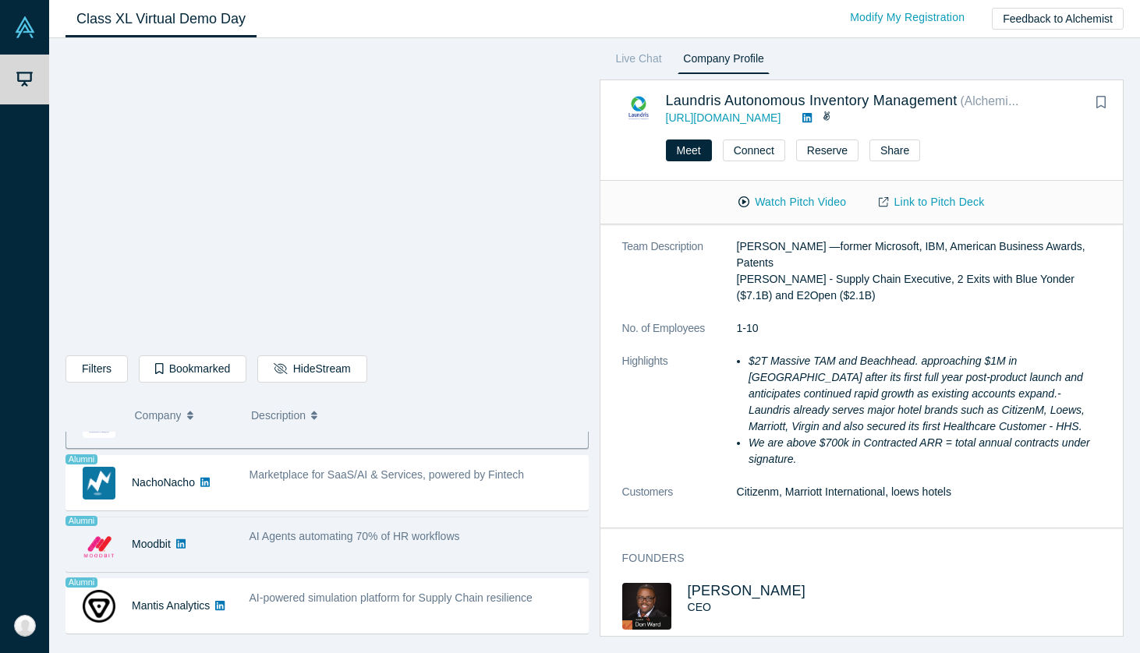
scroll to position [1146, 0]
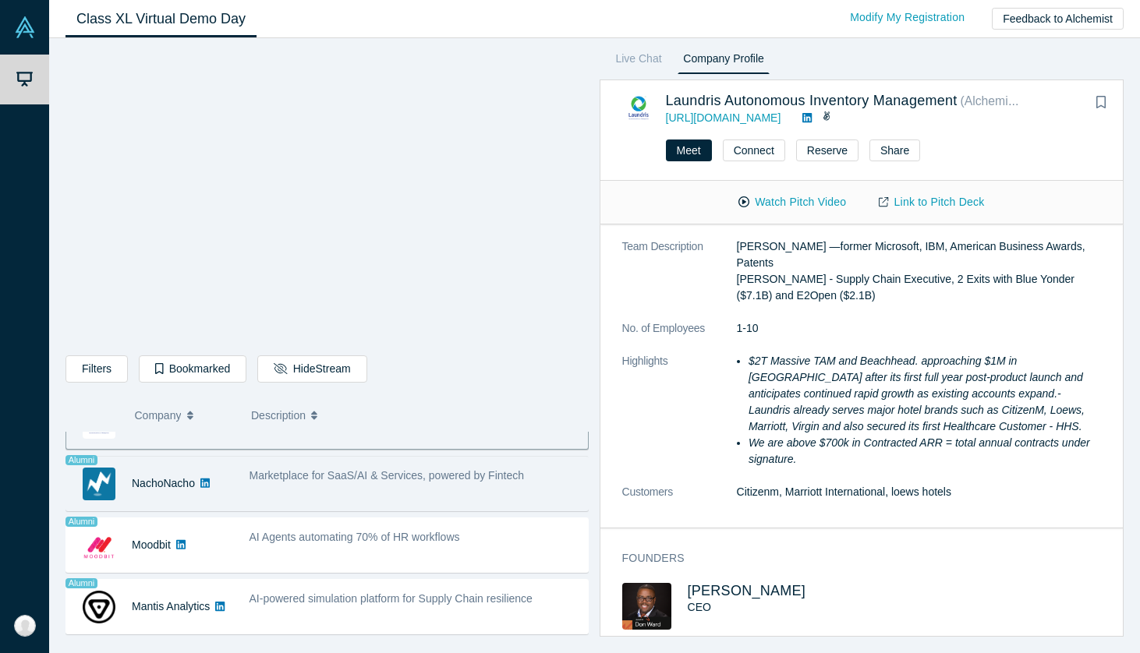
click at [299, 485] on div "Marketplace for SaaS/AI & Services, powered by Fintech" at bounding box center [414, 483] width 347 height 49
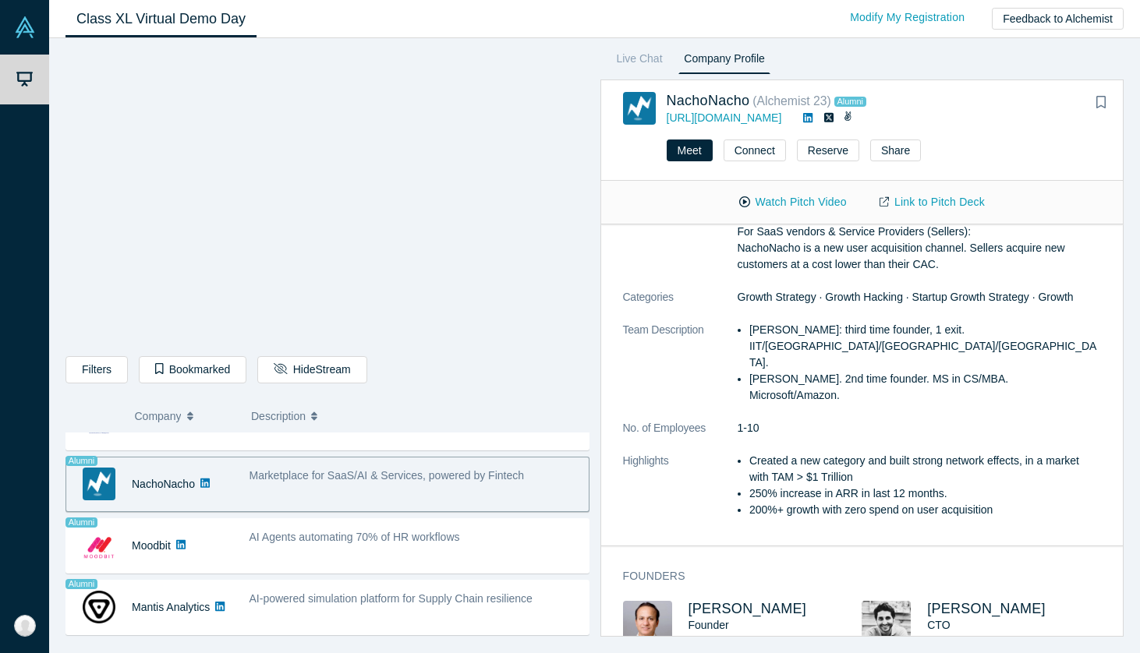
scroll to position [237, 0]
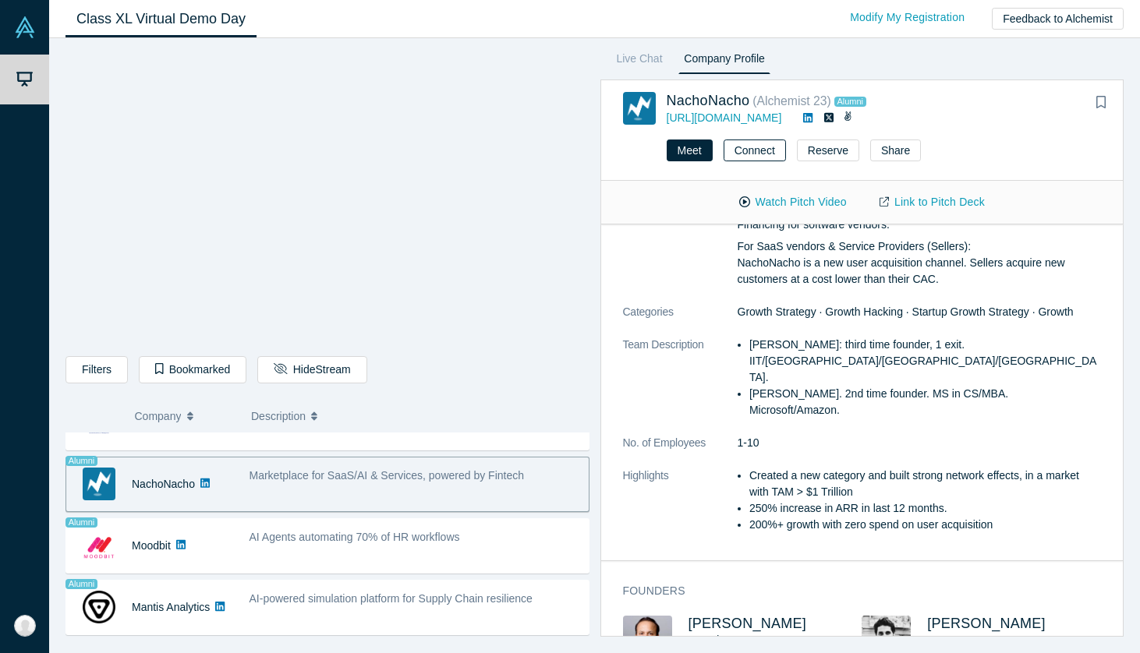
click at [769, 143] on button "Connect" at bounding box center [755, 151] width 62 height 22
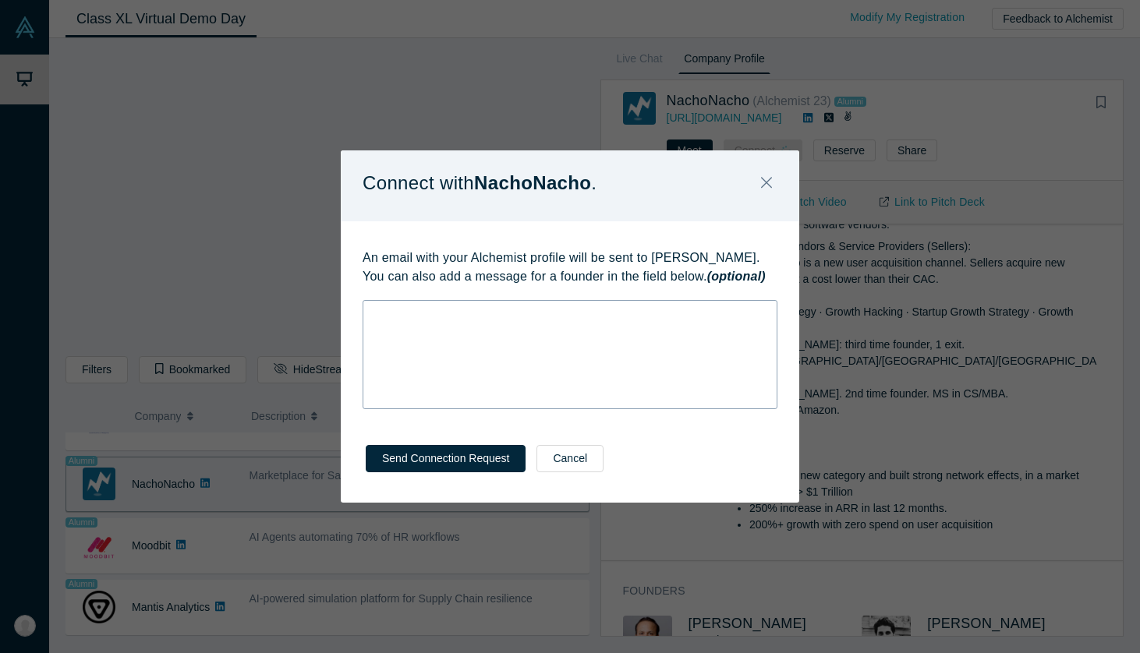
click at [452, 346] on div "rdw-wrapper" at bounding box center [570, 354] width 415 height 109
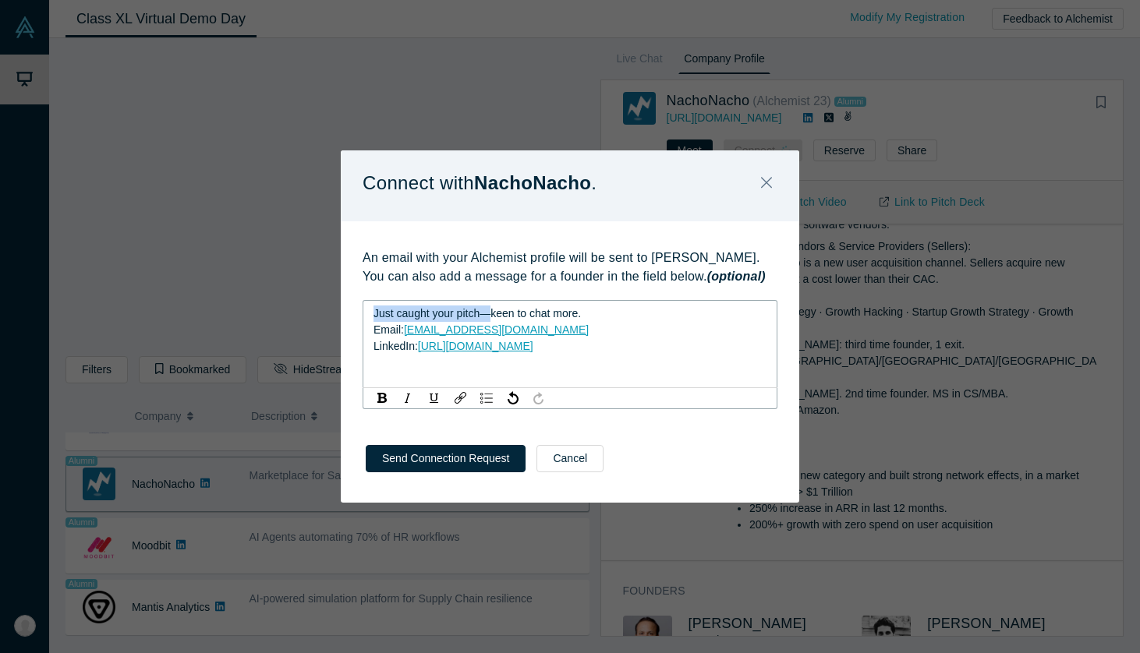
drag, startPoint x: 494, startPoint y: 312, endPoint x: 302, endPoint y: 310, distance: 191.8
click at [302, 310] on div "Connect with [PERSON_NAME] . An email with your Alchemist profile will be sent …" at bounding box center [570, 326] width 1140 height 653
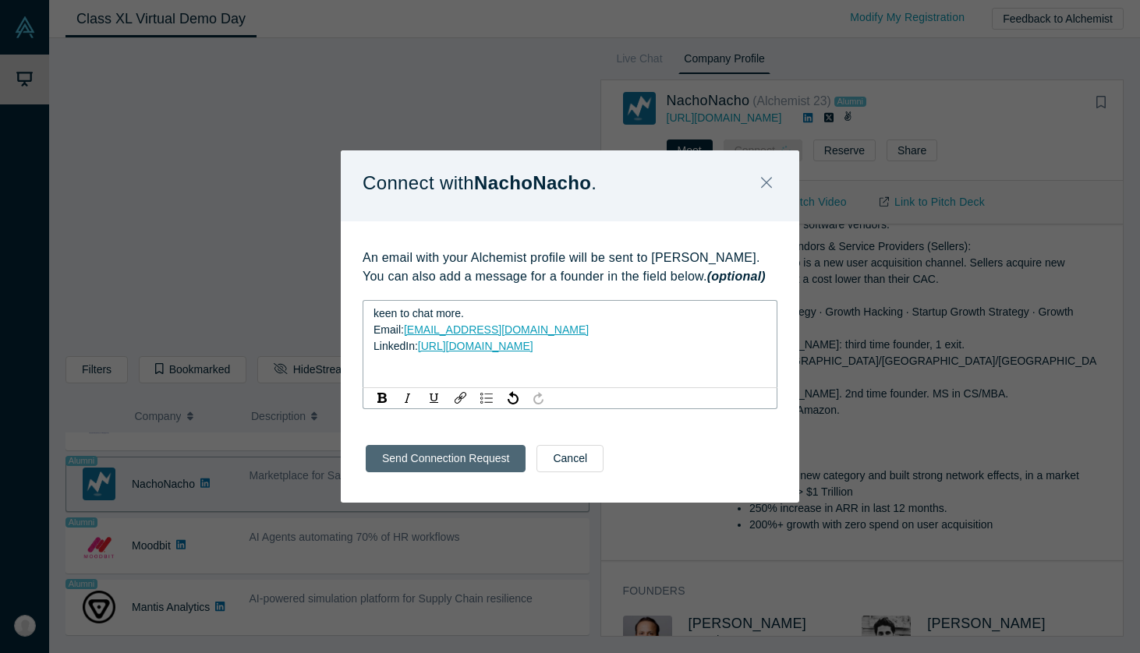
click at [444, 457] on button "Send Connection Request" at bounding box center [446, 458] width 160 height 27
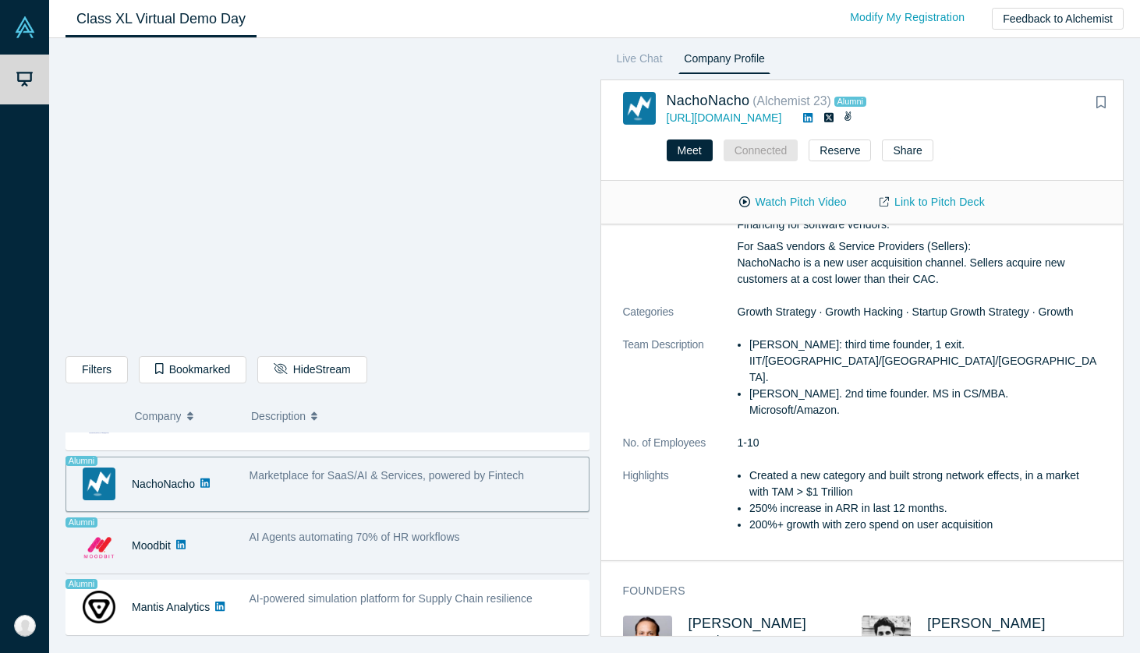
click at [386, 538] on span "AI Agents automating 70% of HR workflows" at bounding box center [354, 537] width 211 height 12
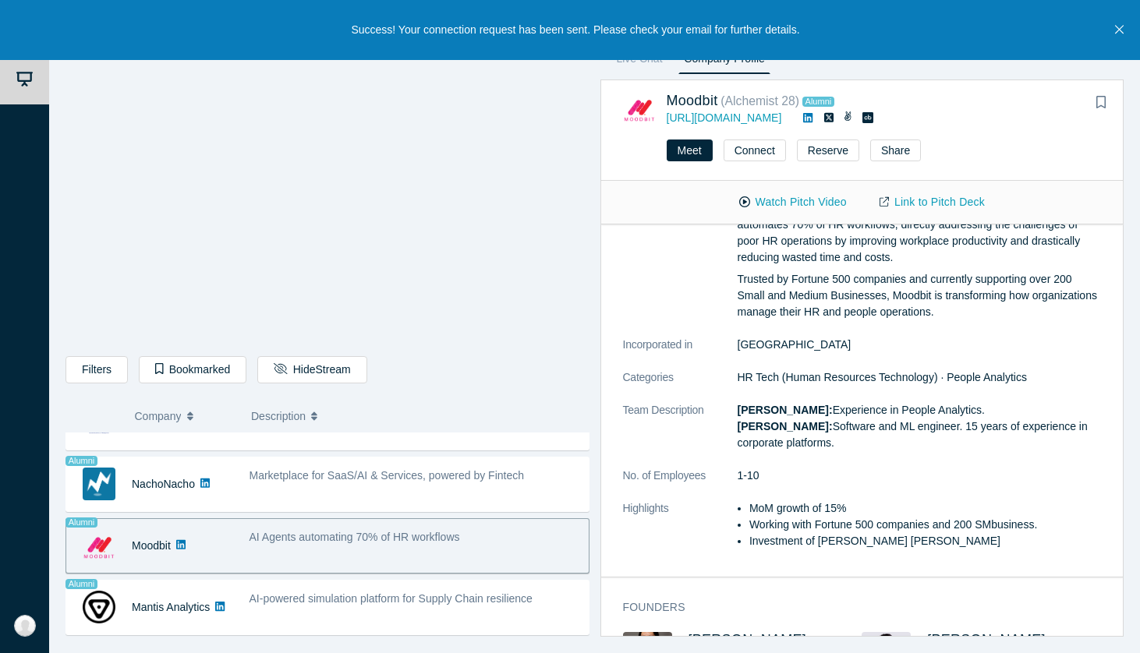
scroll to position [182, 0]
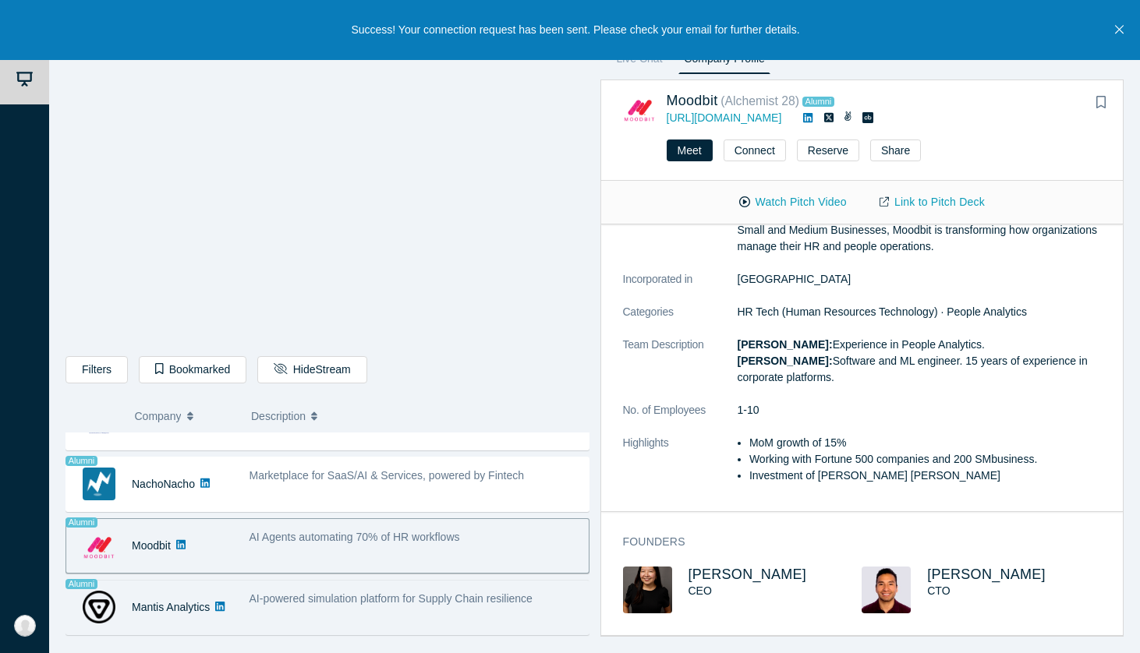
click at [367, 596] on span "AI-powered simulation platform for Supply Chain resilience" at bounding box center [390, 599] width 283 height 12
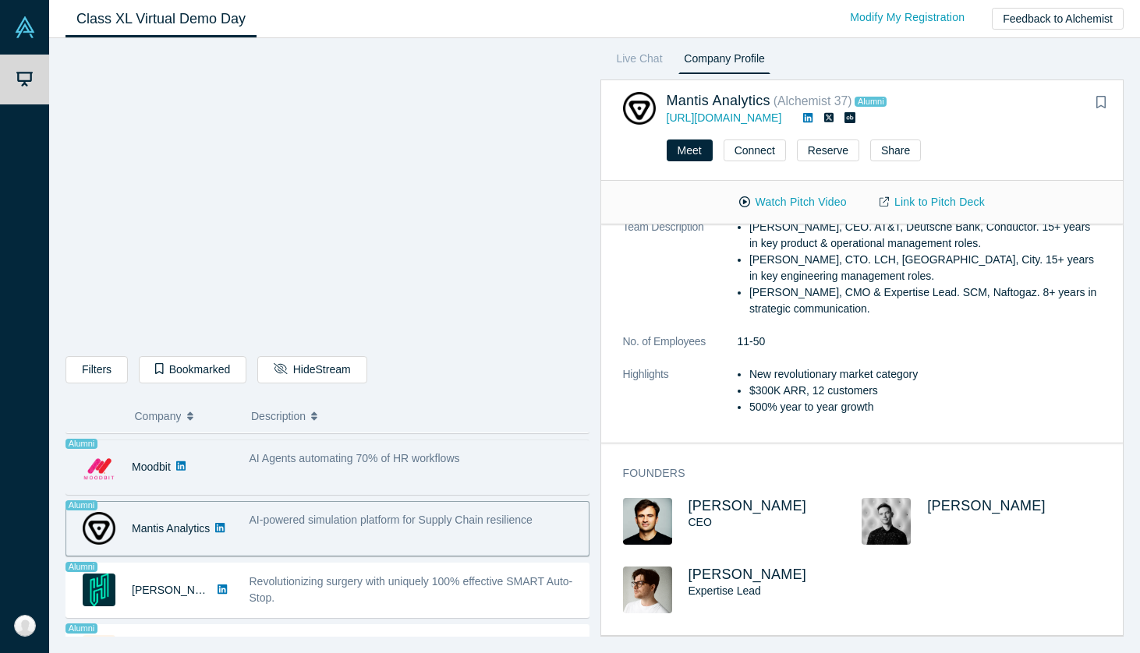
scroll to position [1273, 0]
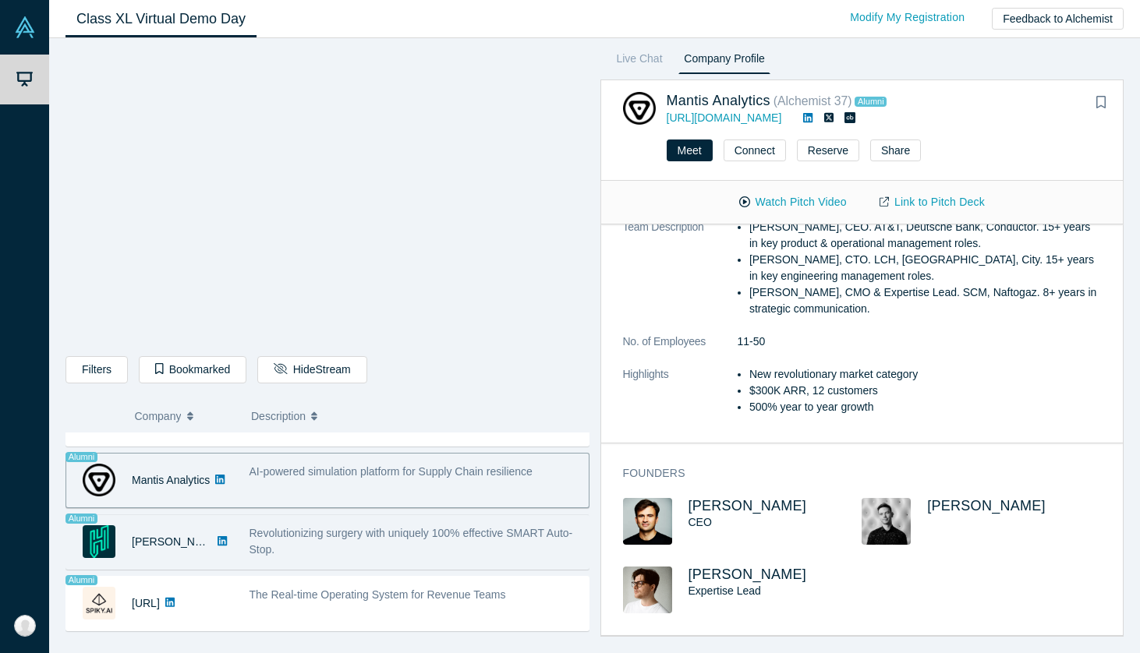
click at [354, 539] on span "Revolutionizing surgery with uniquely 100% effective SMART Auto-Stop." at bounding box center [411, 541] width 324 height 29
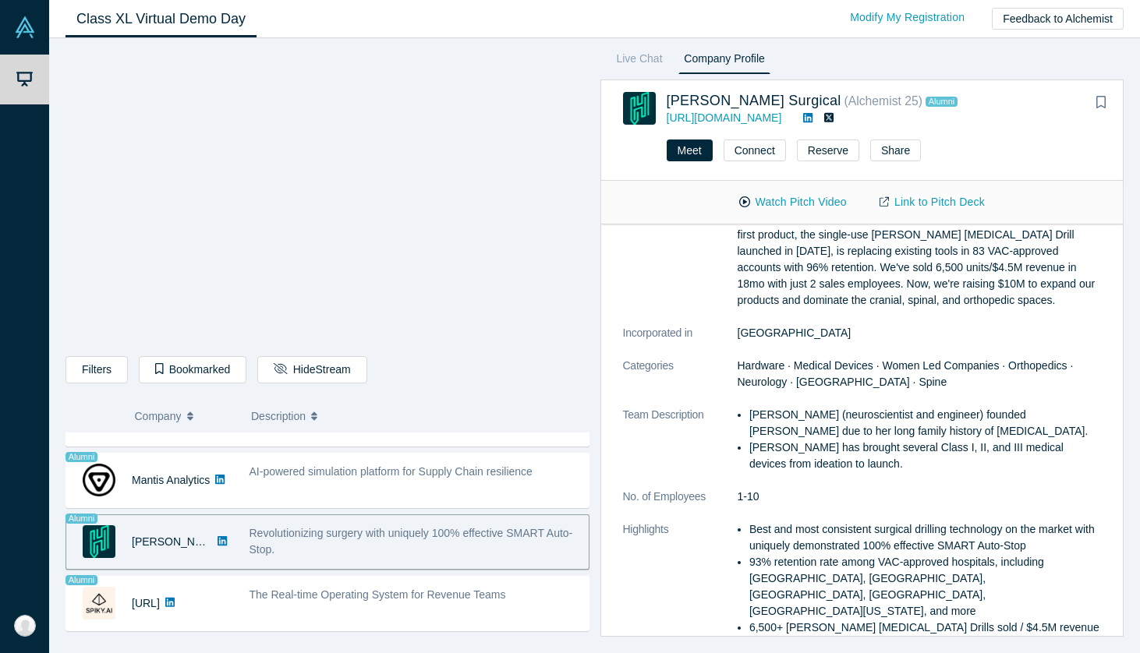
scroll to position [275, 0]
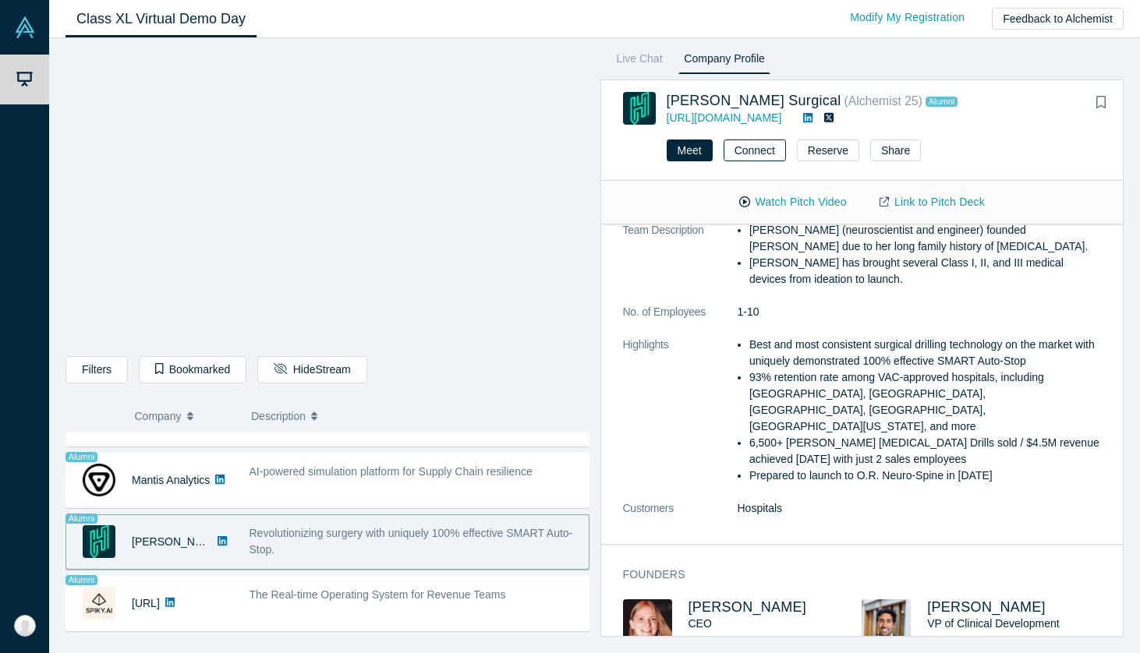
click at [762, 150] on button "Connect" at bounding box center [755, 151] width 62 height 22
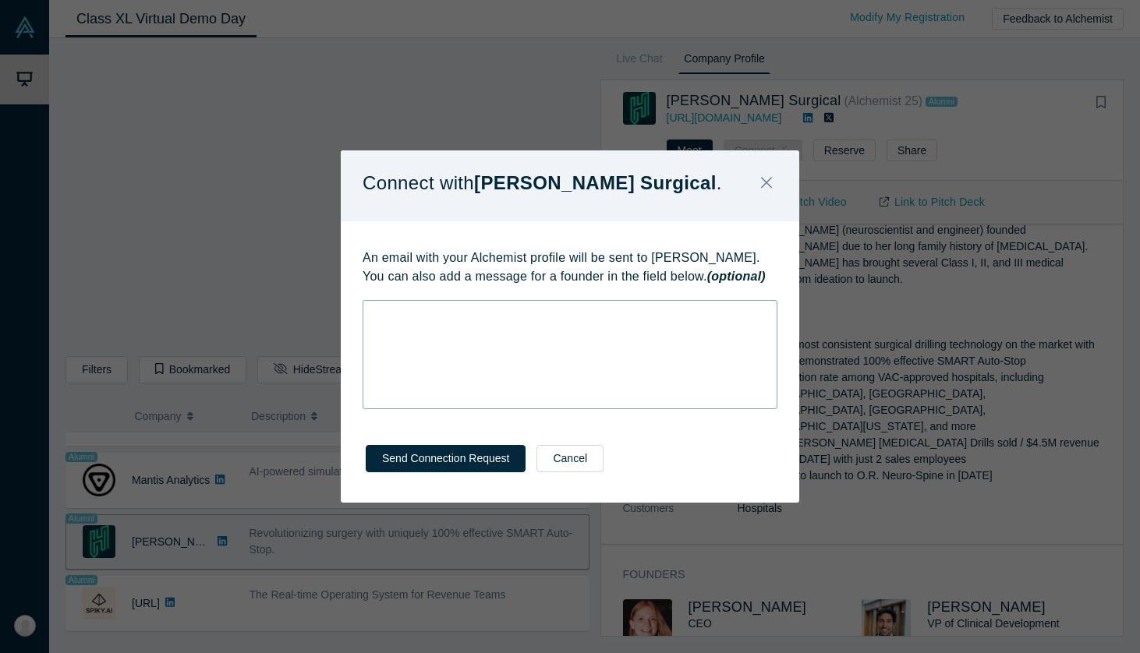
click at [507, 349] on div "rdw-wrapper" at bounding box center [570, 354] width 415 height 109
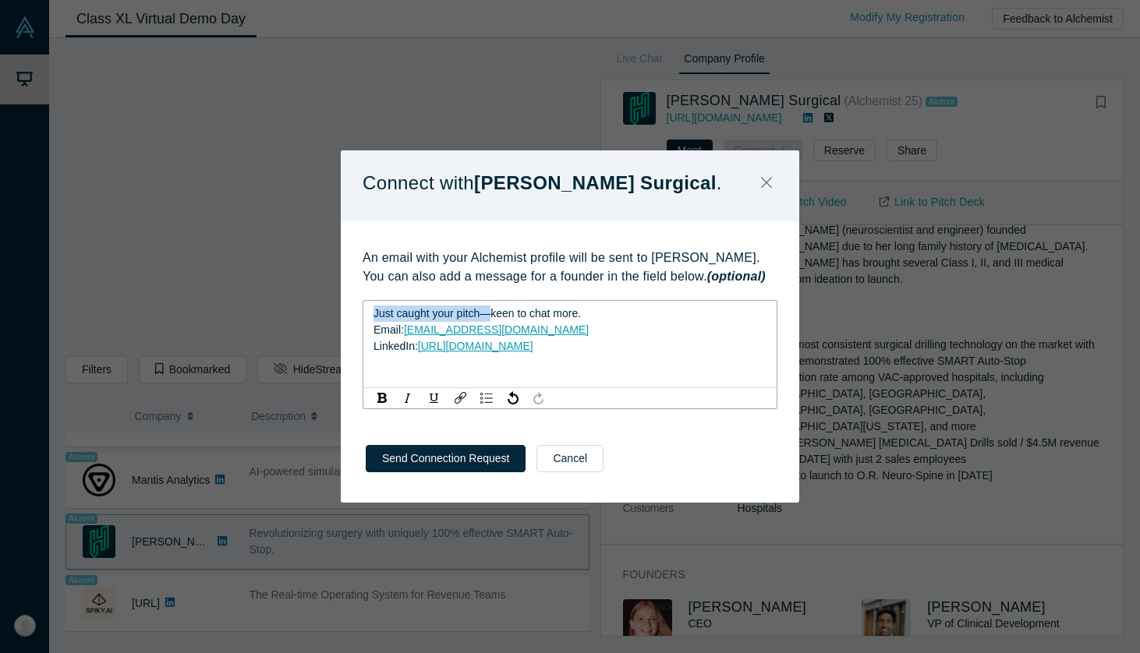
drag, startPoint x: 493, startPoint y: 310, endPoint x: 345, endPoint y: 306, distance: 147.4
click at [345, 306] on div "An email with your Alchemist profile will be sent to [PERSON_NAME]. You can als…" at bounding box center [570, 323] width 458 height 204
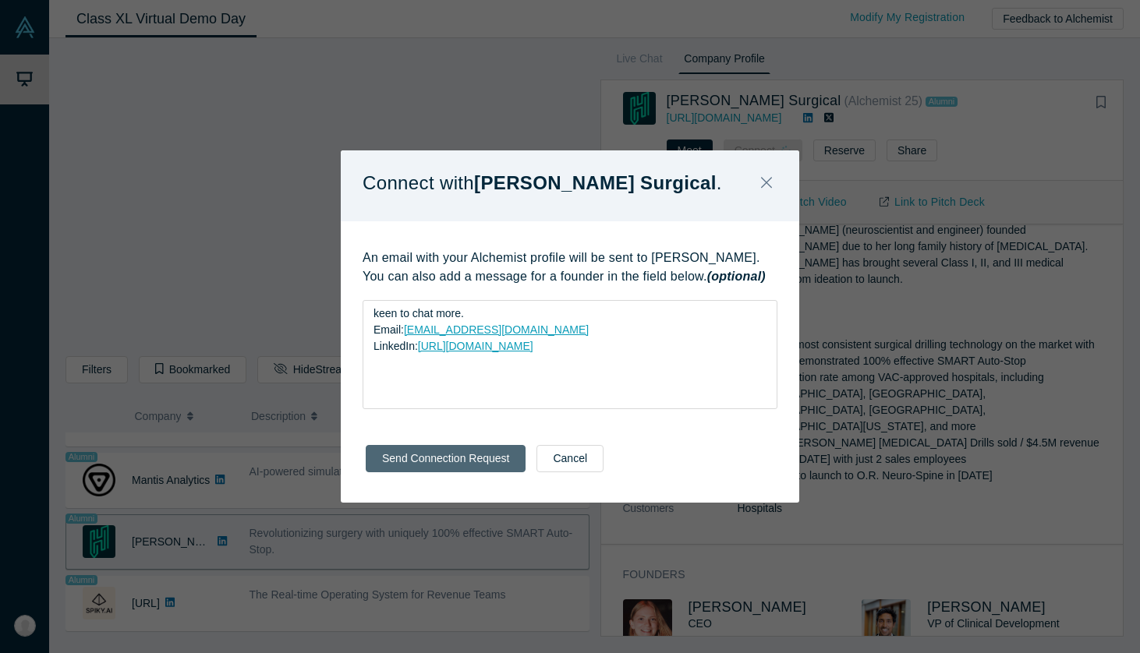
click at [441, 453] on button "Send Connection Request" at bounding box center [446, 458] width 160 height 27
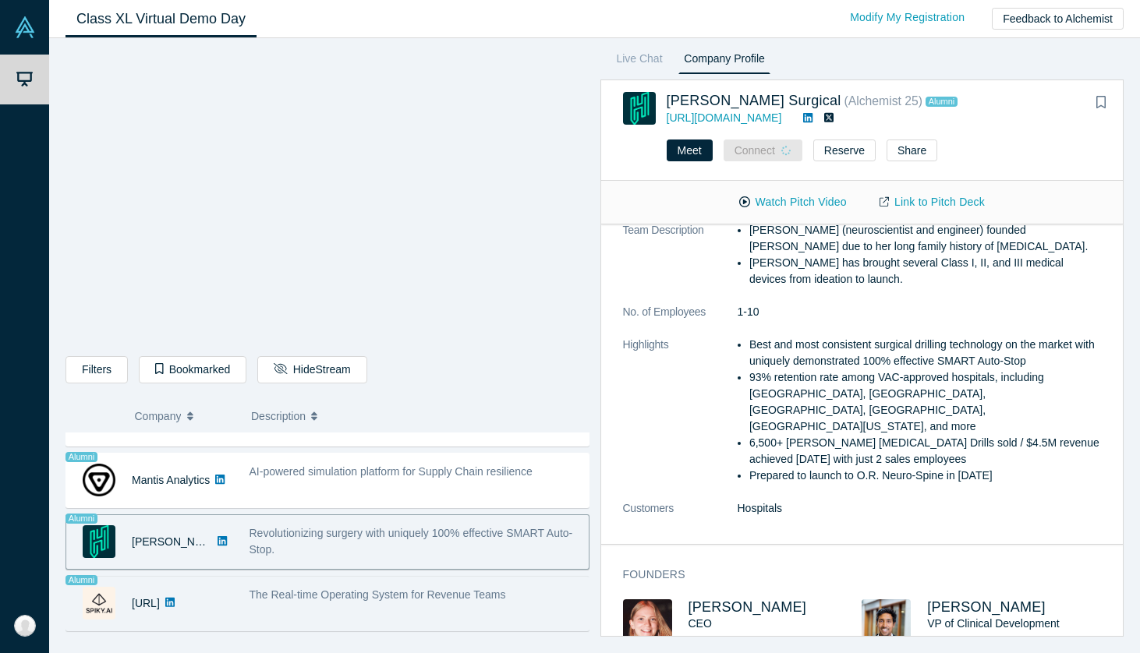
click at [387, 594] on span "The Real-time Operating System for Revenue Teams" at bounding box center [377, 595] width 257 height 12
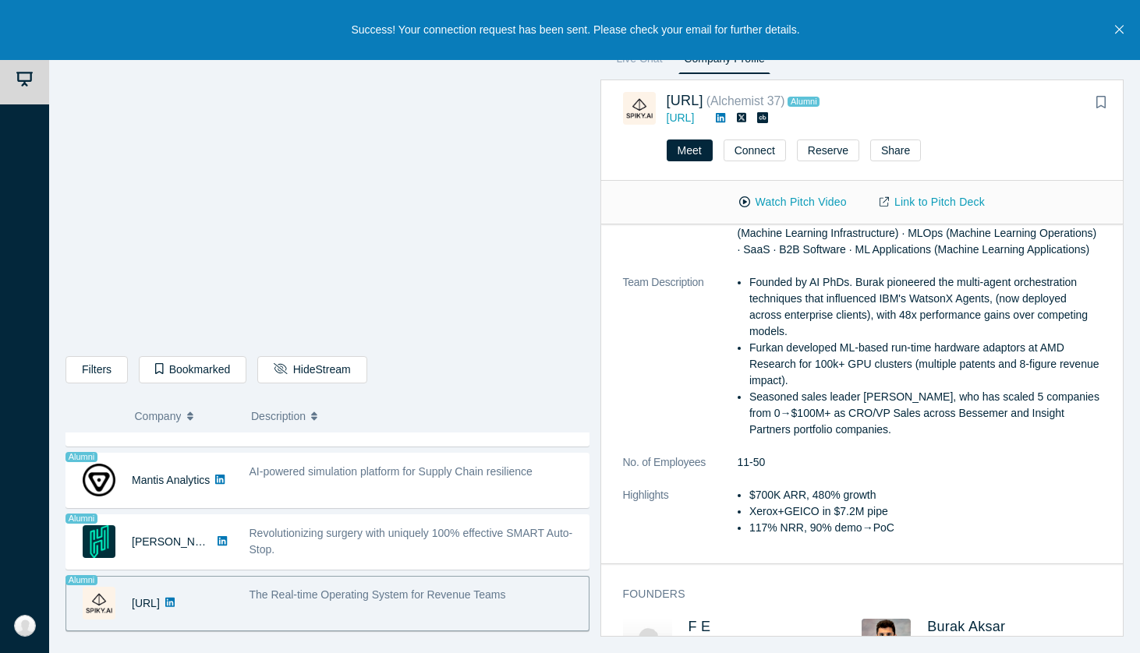
scroll to position [226, 0]
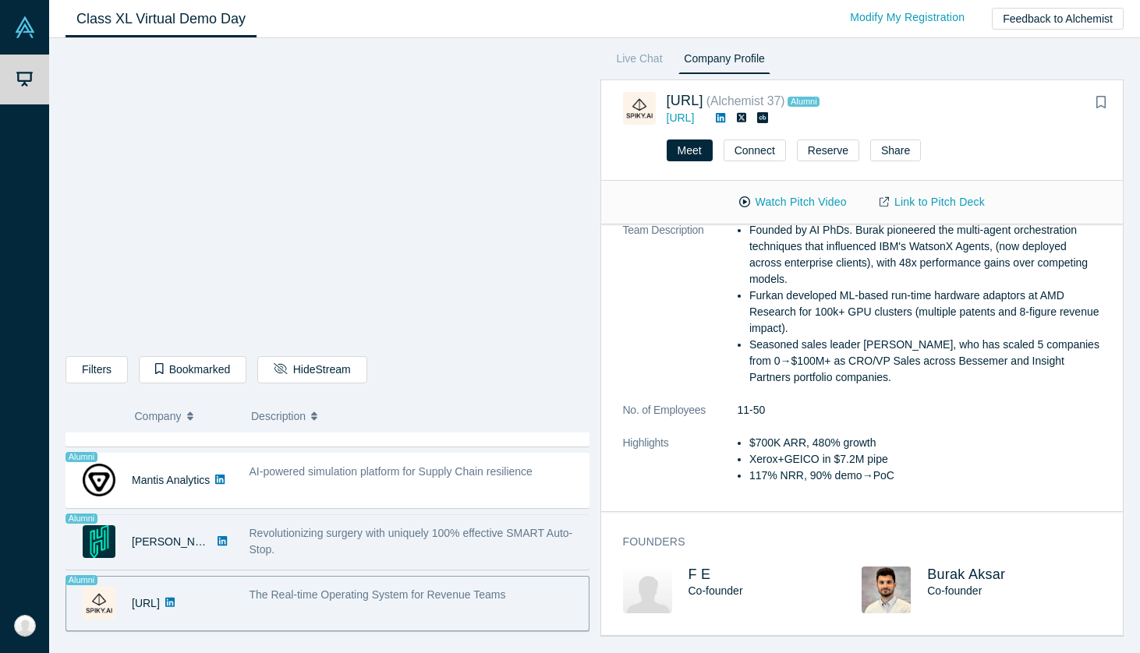
click at [414, 568] on div "Alumni [PERSON_NAME] Surgical Revolutionizing surgery with uniquely 100% effect…" at bounding box center [327, 542] width 524 height 55
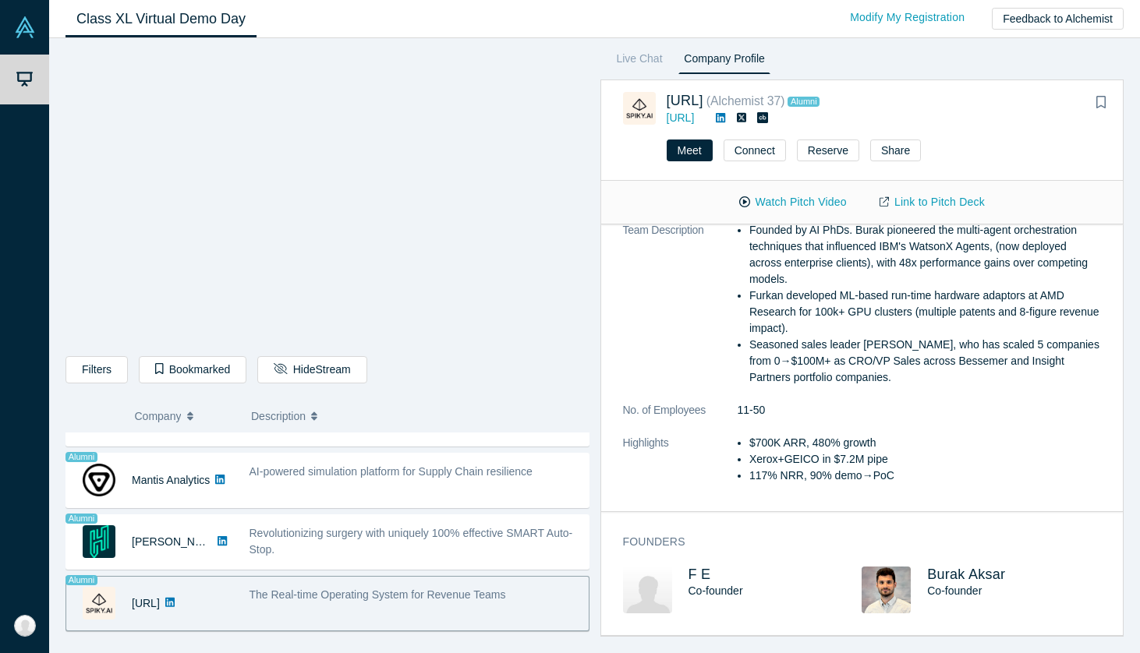
click at [382, 606] on div "The Real-time Operating System for Revenue Teams" at bounding box center [415, 603] width 348 height 49
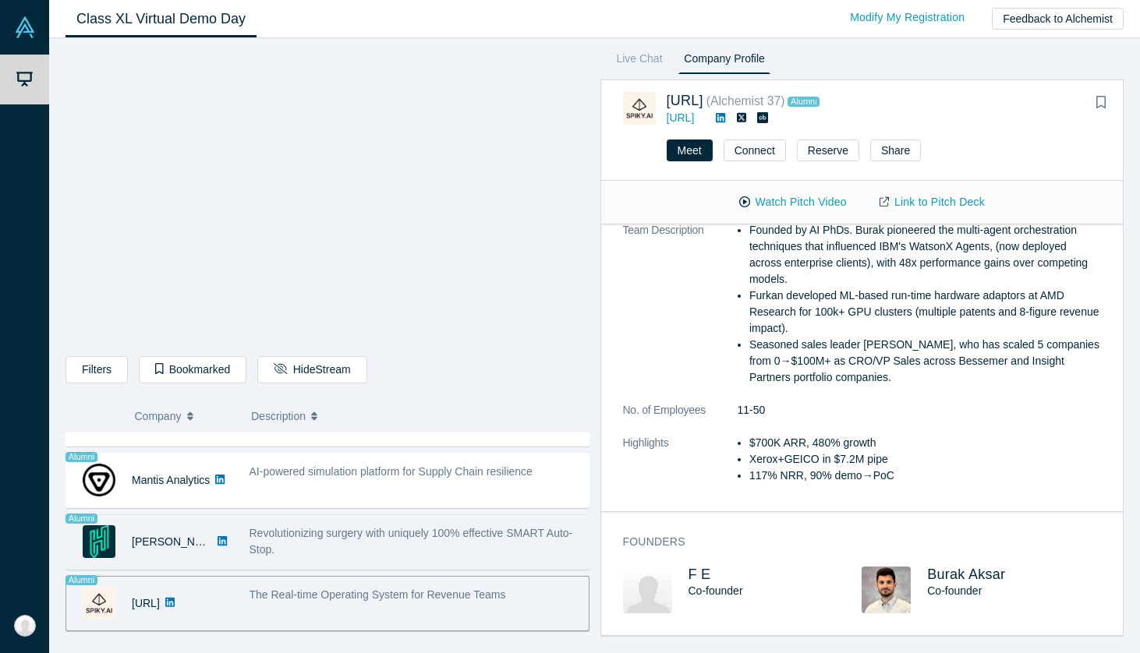
click at [366, 541] on div "Revolutionizing surgery with uniquely 100% effective SMART Auto-Stop." at bounding box center [414, 541] width 331 height 33
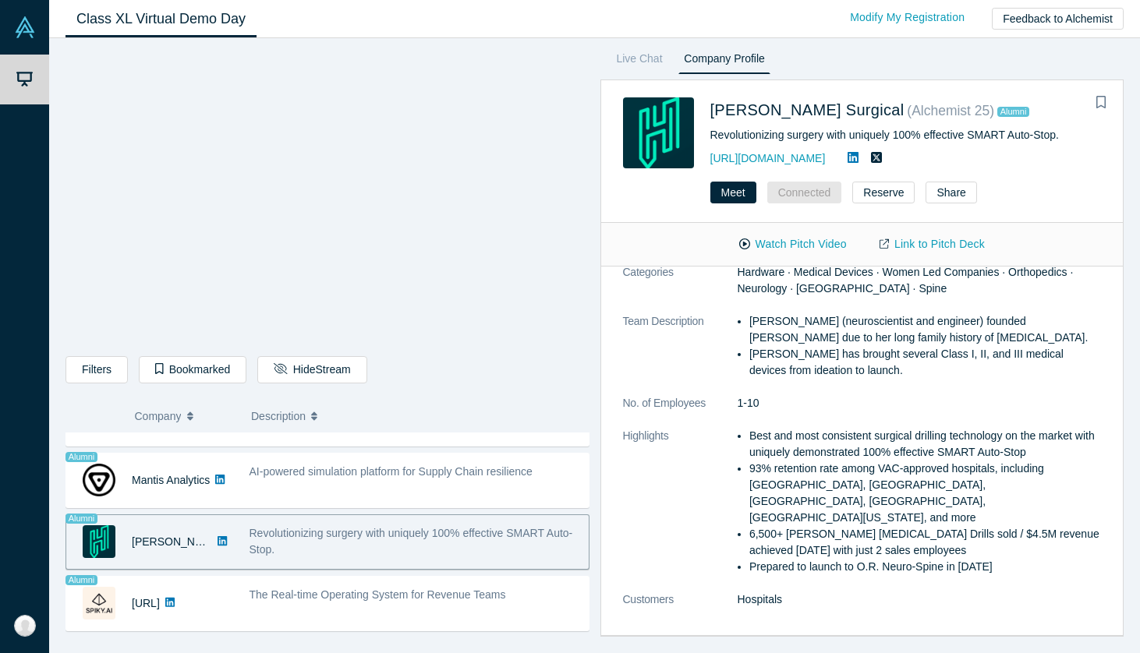
scroll to position [0, 0]
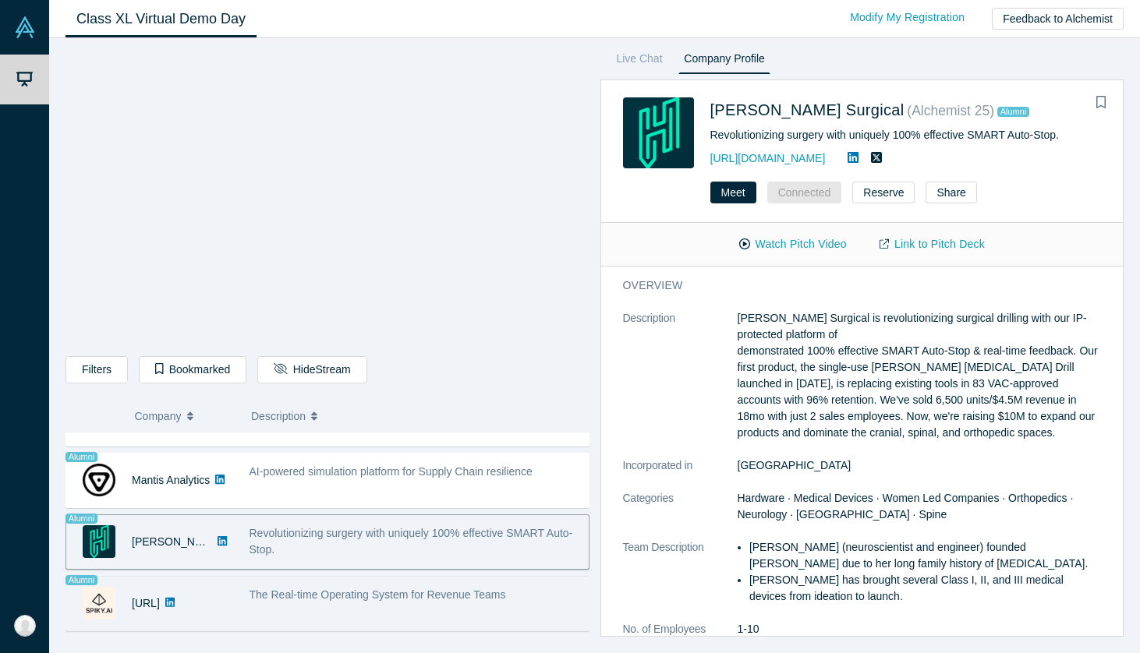
click at [365, 600] on span "The Real-time Operating System for Revenue Teams" at bounding box center [377, 595] width 257 height 12
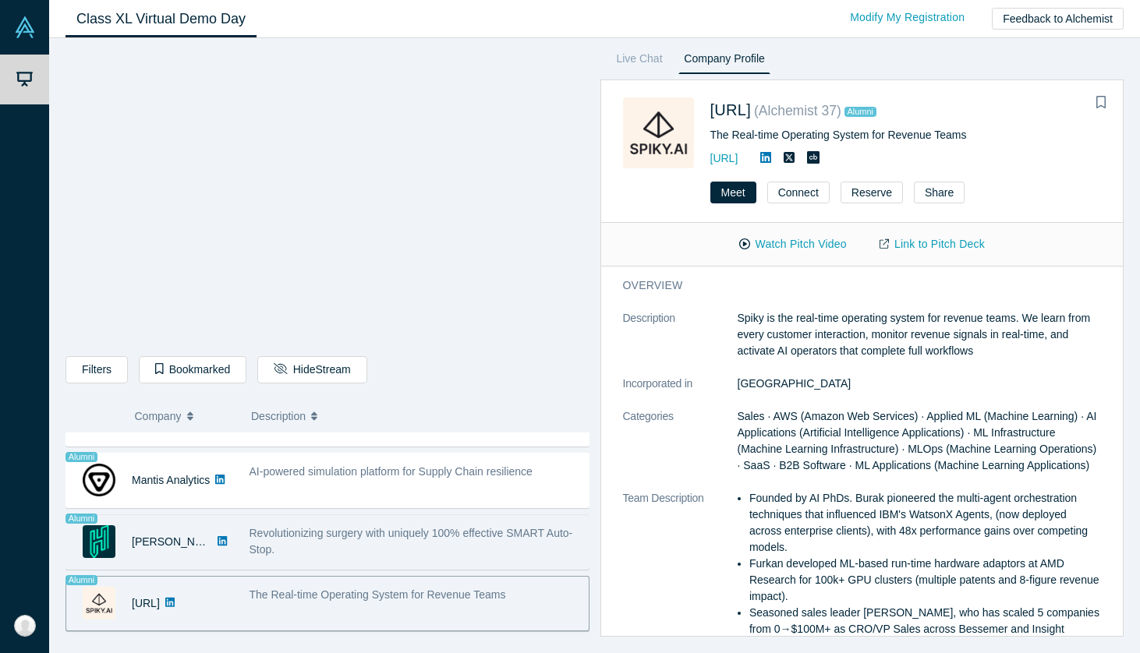
click at [366, 543] on div "Revolutionizing surgery with uniquely 100% effective SMART Auto-Stop." at bounding box center [414, 541] width 331 height 33
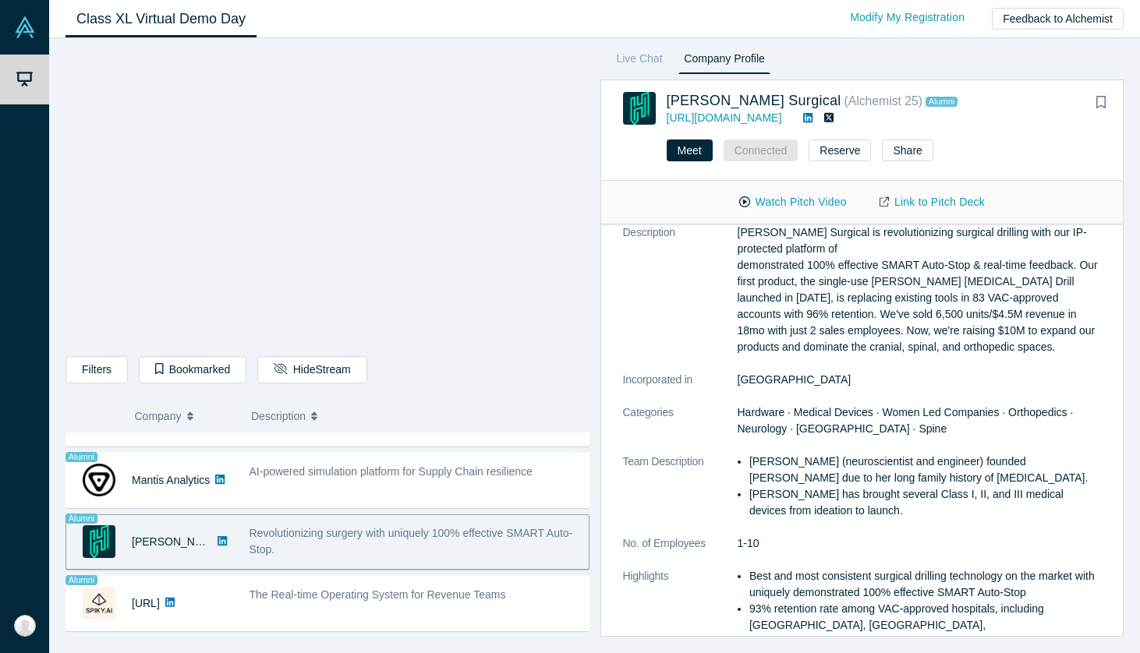
scroll to position [275, 0]
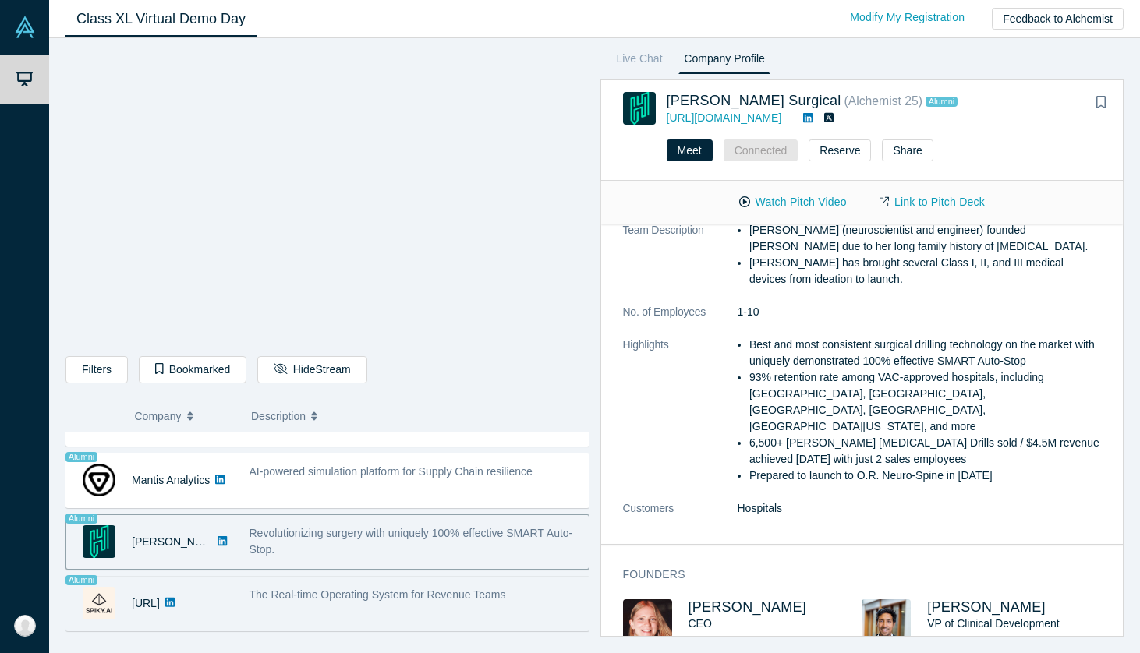
click at [345, 604] on div "The Real-time Operating System for Revenue Teams" at bounding box center [415, 603] width 348 height 49
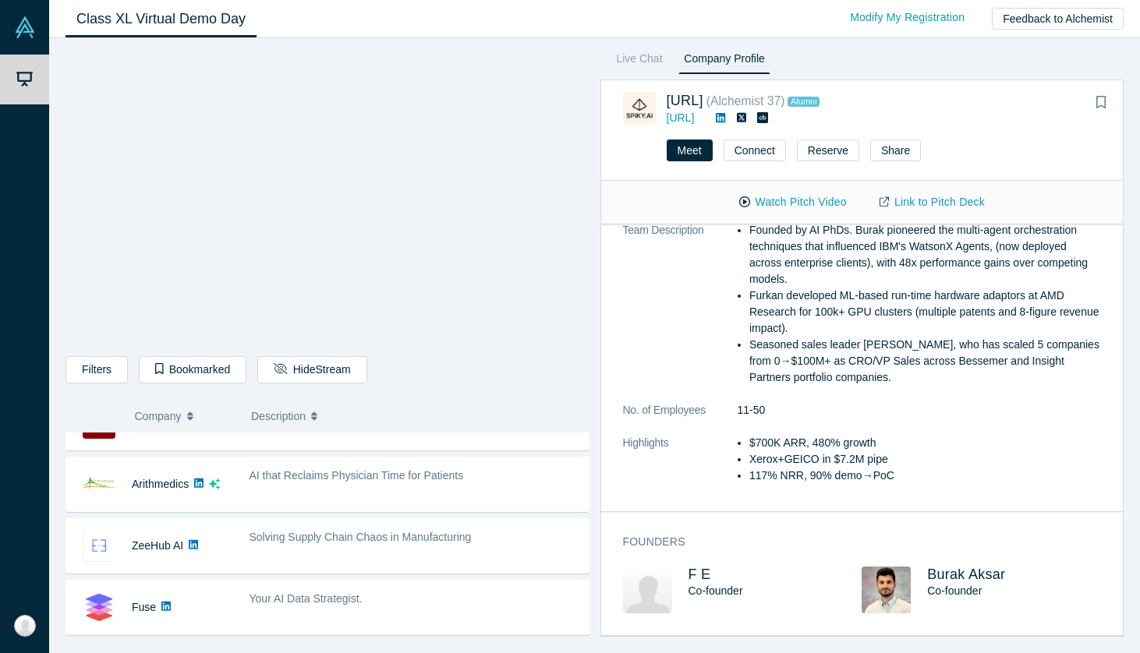
scroll to position [0, 0]
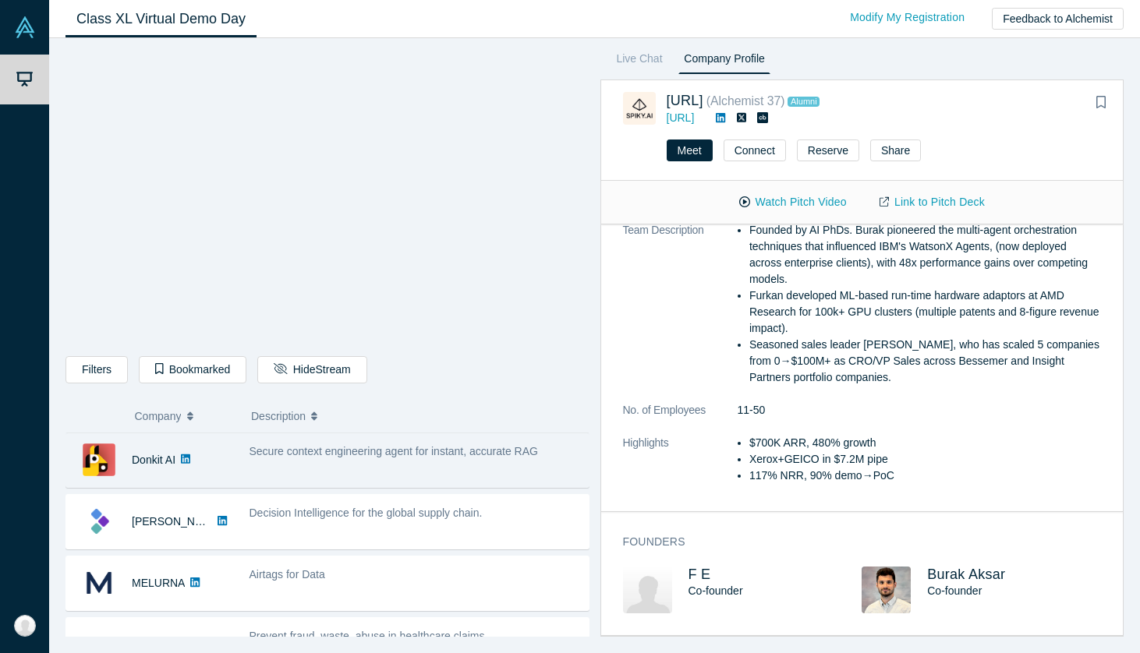
click at [361, 456] on span "Secure context engineering agent for instant, accurate RAG" at bounding box center [393, 451] width 288 height 12
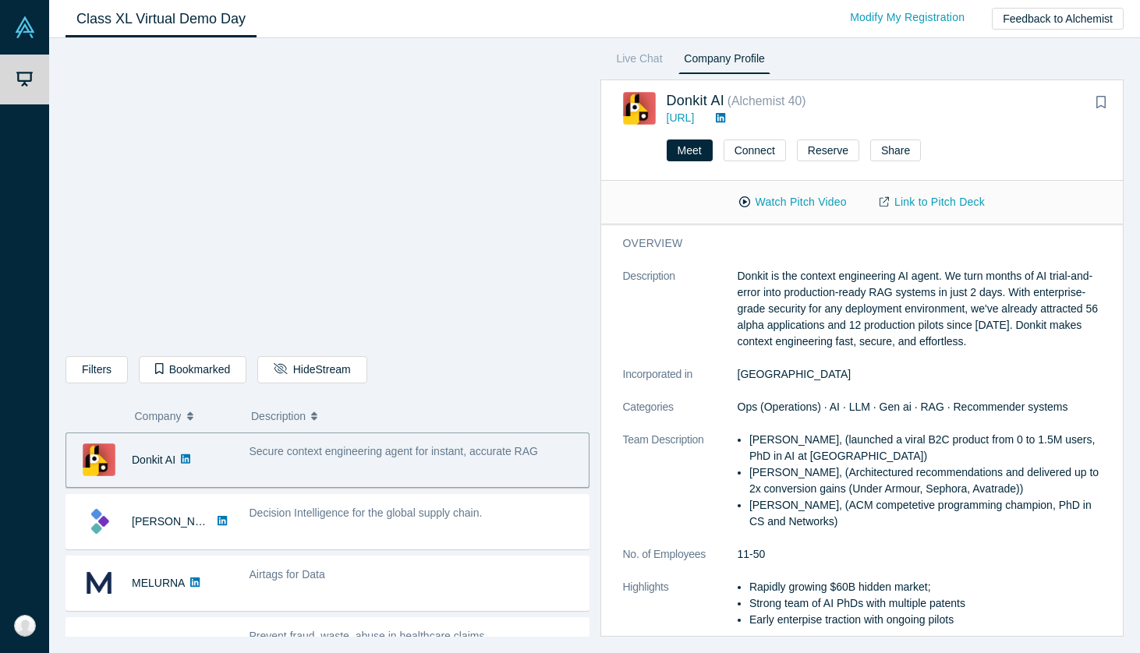
scroll to position [147, 0]
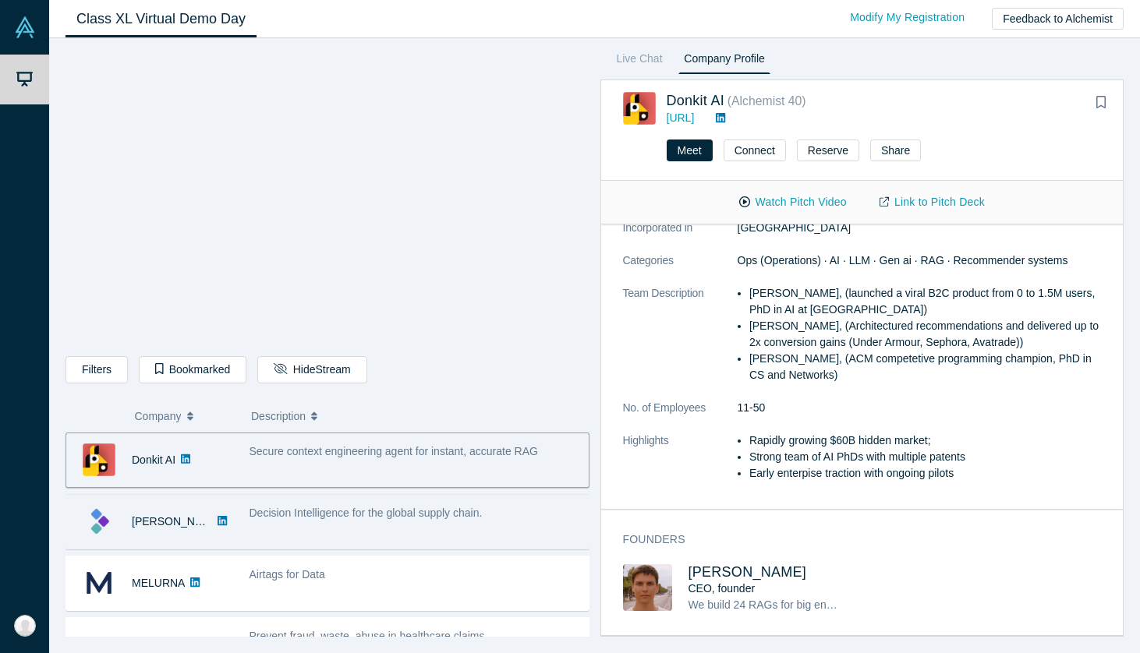
click at [363, 532] on div "Decision Intelligence for the global supply chain." at bounding box center [415, 521] width 348 height 49
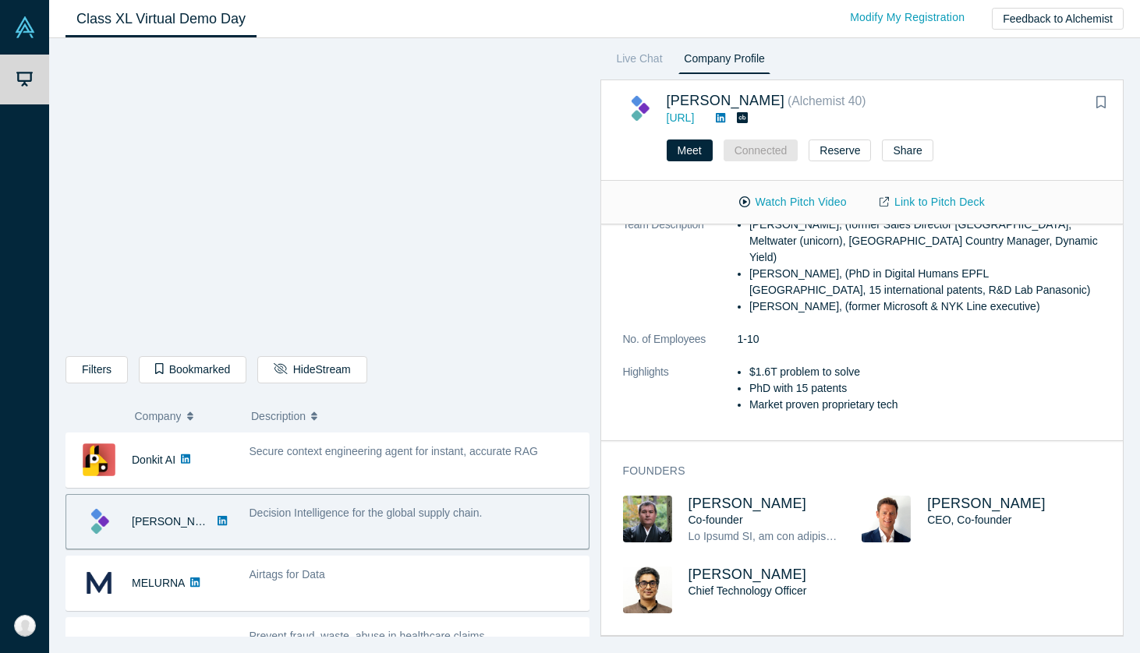
scroll to position [297, 0]
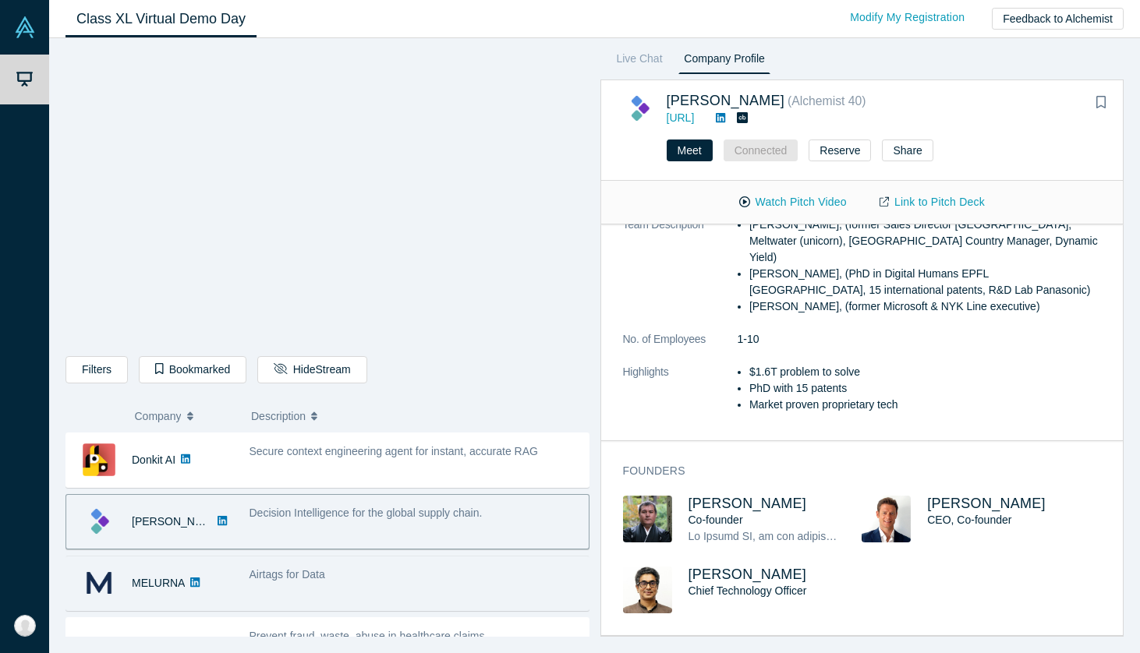
click at [337, 573] on div "Airtags for Data" at bounding box center [414, 575] width 331 height 16
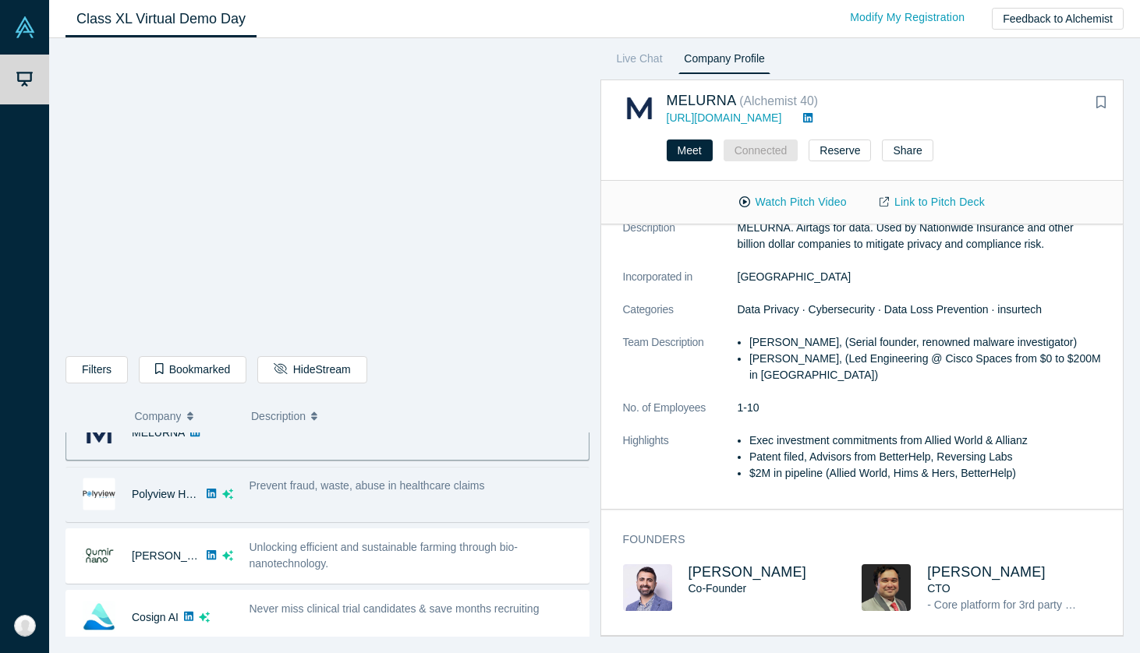
scroll to position [151, 0]
click at [301, 494] on div "Prevent fraud, waste, abuse in healthcare claims" at bounding box center [415, 493] width 348 height 49
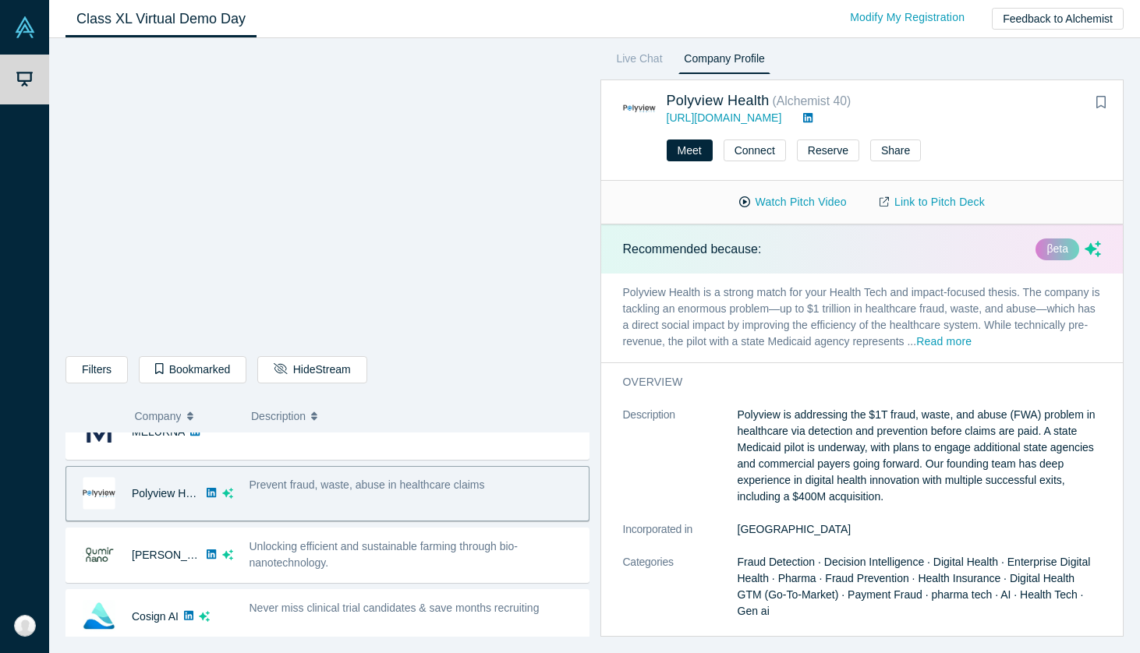
scroll to position [469, 0]
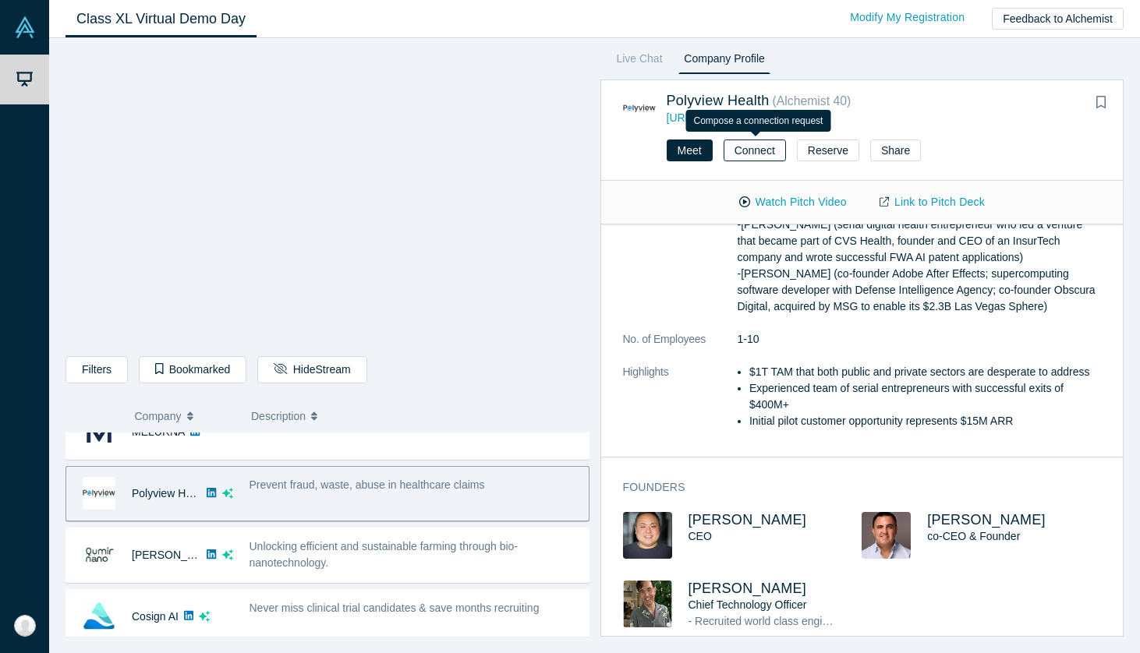
click at [759, 155] on button "Connect" at bounding box center [755, 151] width 62 height 22
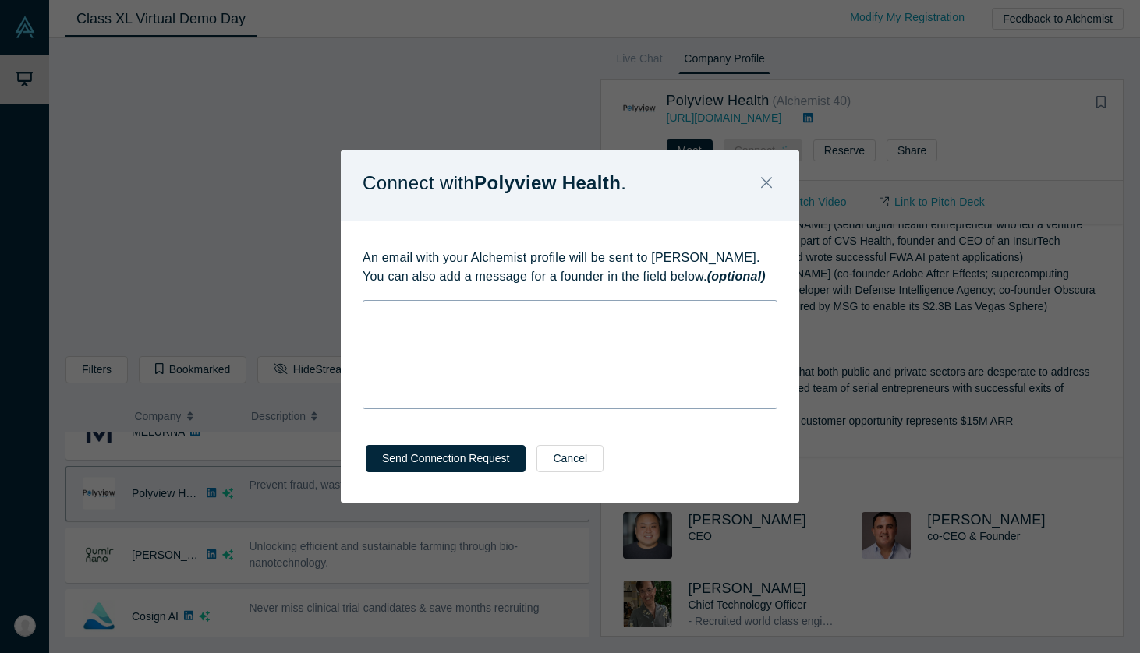
click at [545, 356] on div "rdw-wrapper" at bounding box center [570, 354] width 415 height 109
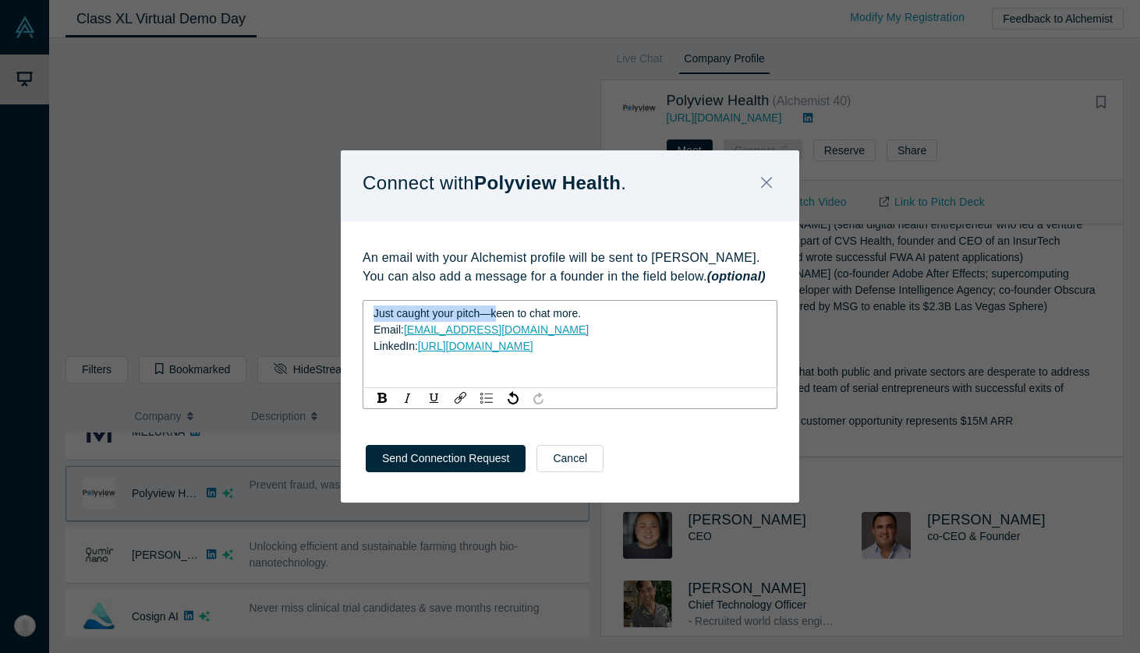
drag, startPoint x: 499, startPoint y: 316, endPoint x: 352, endPoint y: 301, distance: 147.3
click at [352, 301] on div "An email with your Alchemist profile will be sent to [PERSON_NAME]. You can als…" at bounding box center [570, 323] width 458 height 204
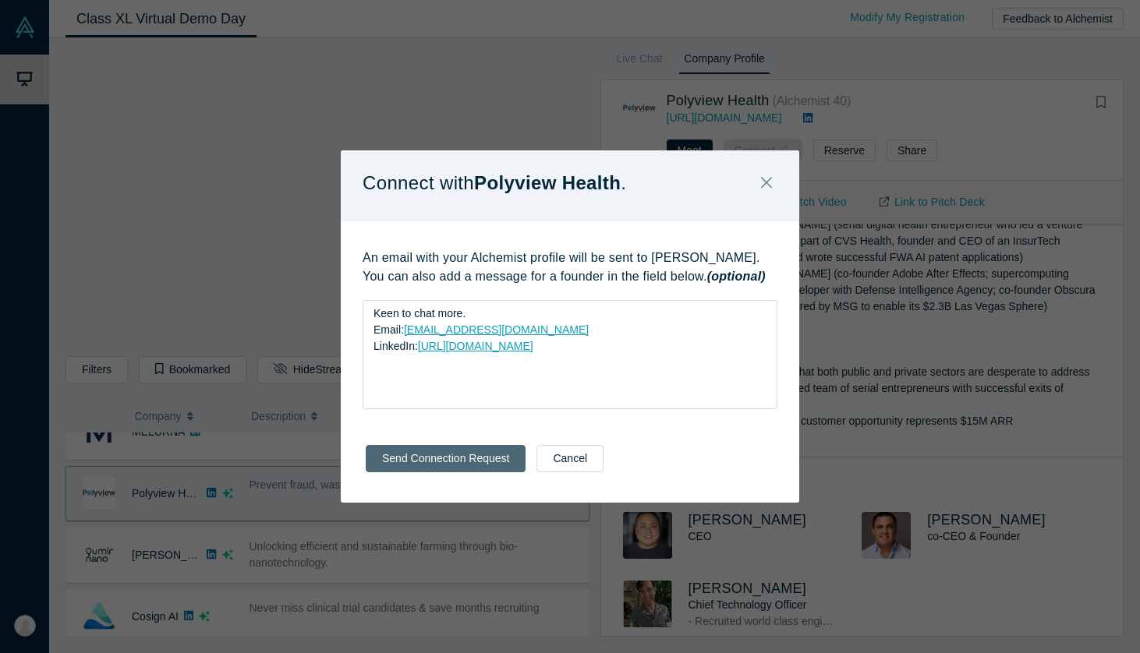
click at [457, 461] on button "Send Connection Request" at bounding box center [446, 458] width 160 height 27
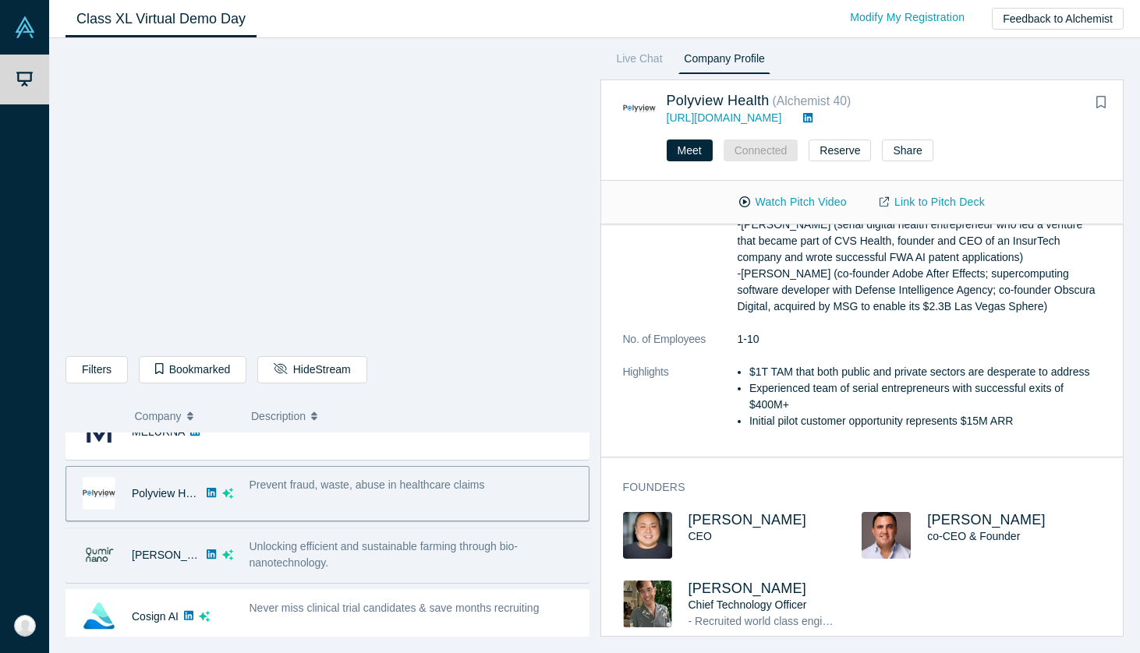
scroll to position [172, 0]
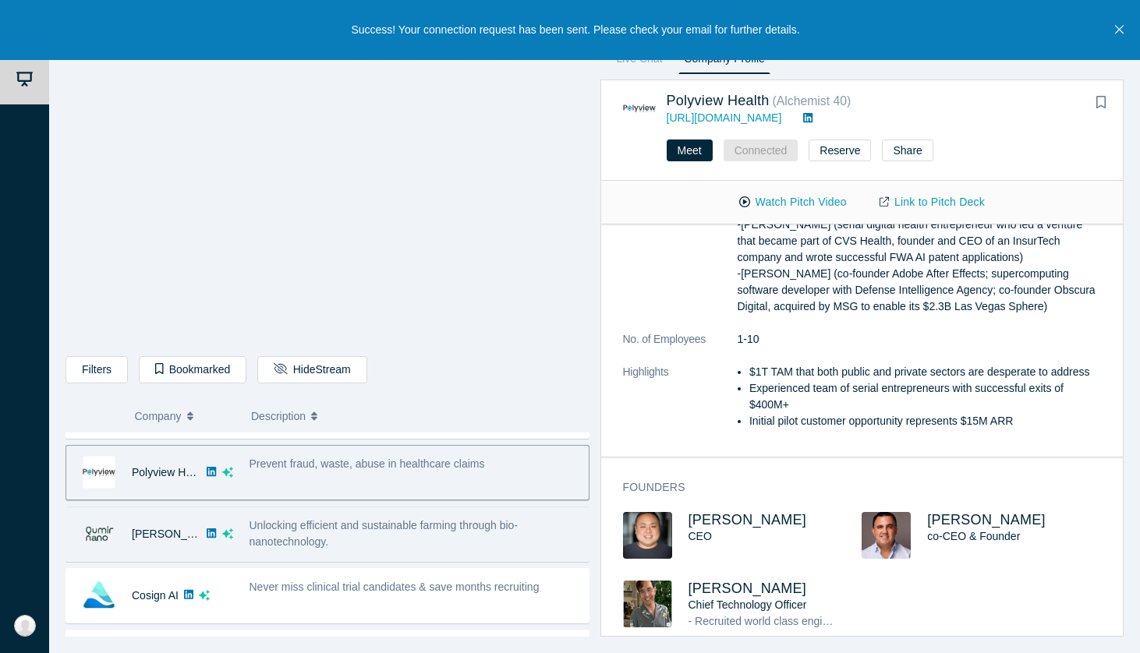
click at [387, 525] on span "Unlocking efficient and sustainable farming through bio-nanotechnology." at bounding box center [383, 533] width 269 height 29
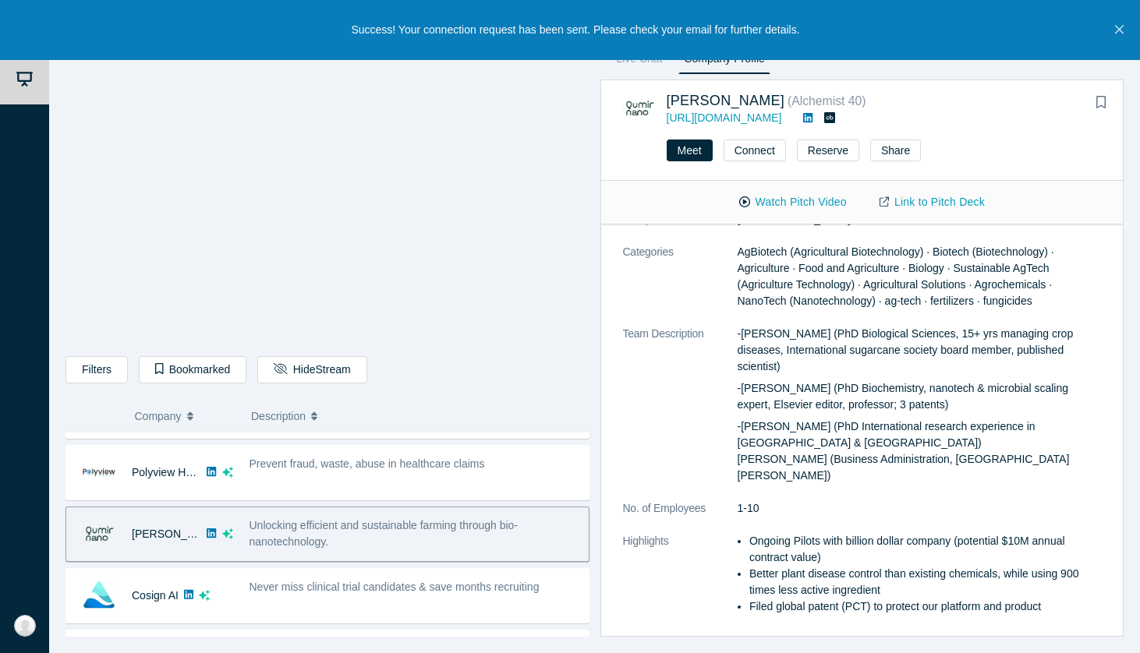
scroll to position [496, 0]
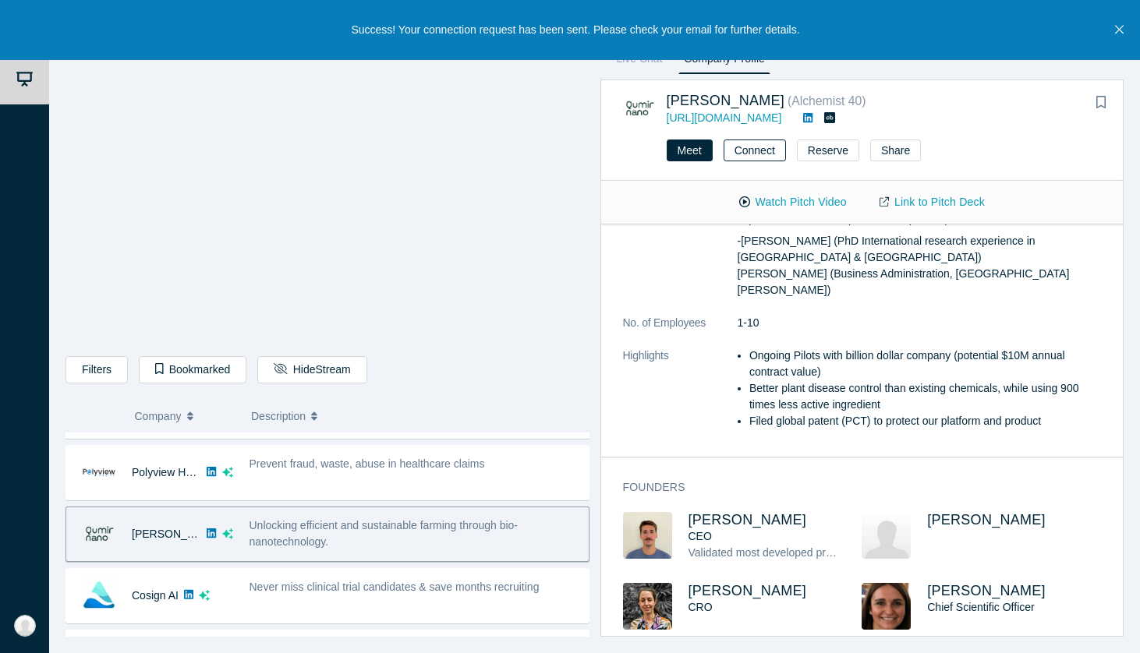
click at [758, 154] on button "Connect" at bounding box center [755, 151] width 62 height 22
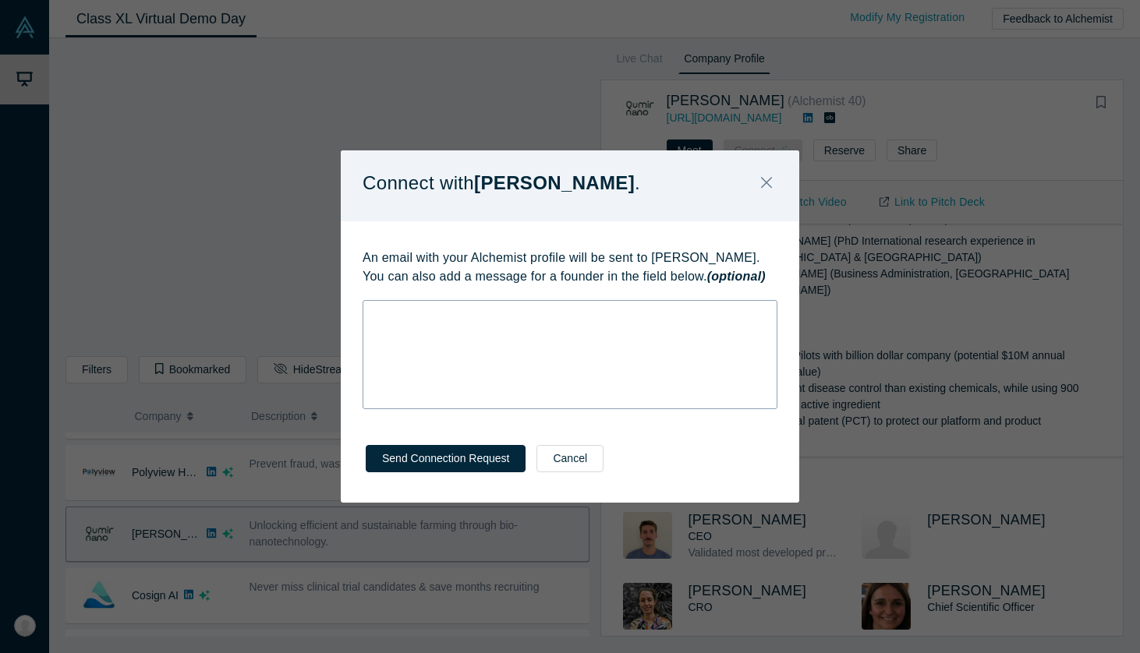
click at [529, 351] on div "rdw-wrapper" at bounding box center [570, 354] width 415 height 109
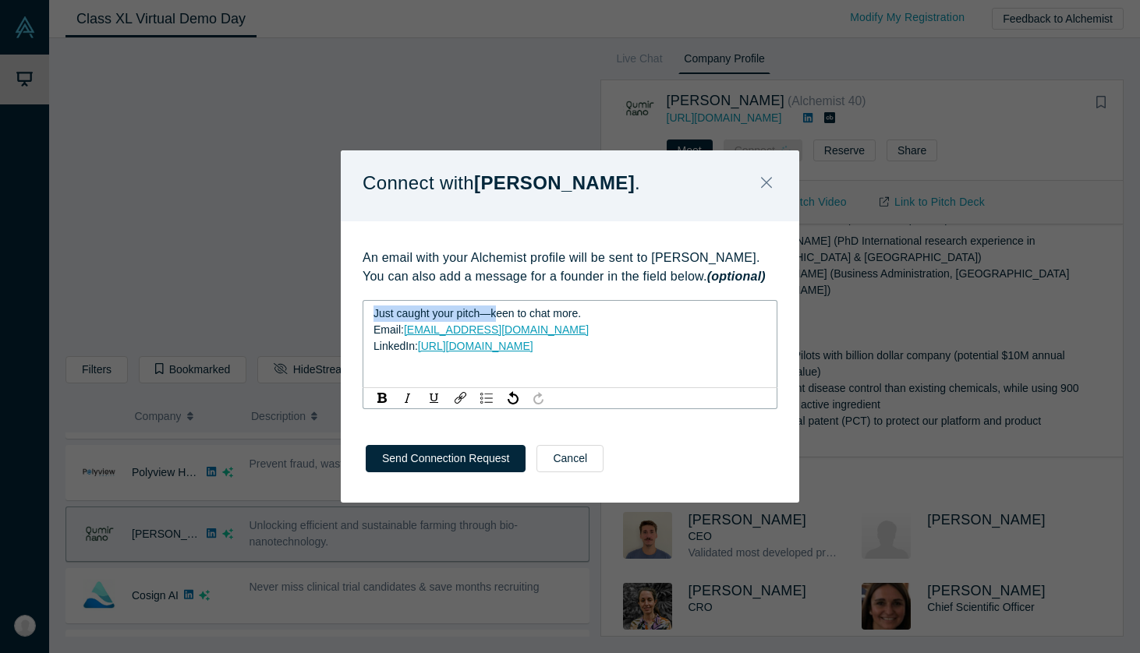
drag, startPoint x: 497, startPoint y: 310, endPoint x: 315, endPoint y: 310, distance: 182.4
click at [315, 310] on div "Connect with [PERSON_NAME] . An email with your Alchemist profile will be sent …" at bounding box center [570, 326] width 1140 height 653
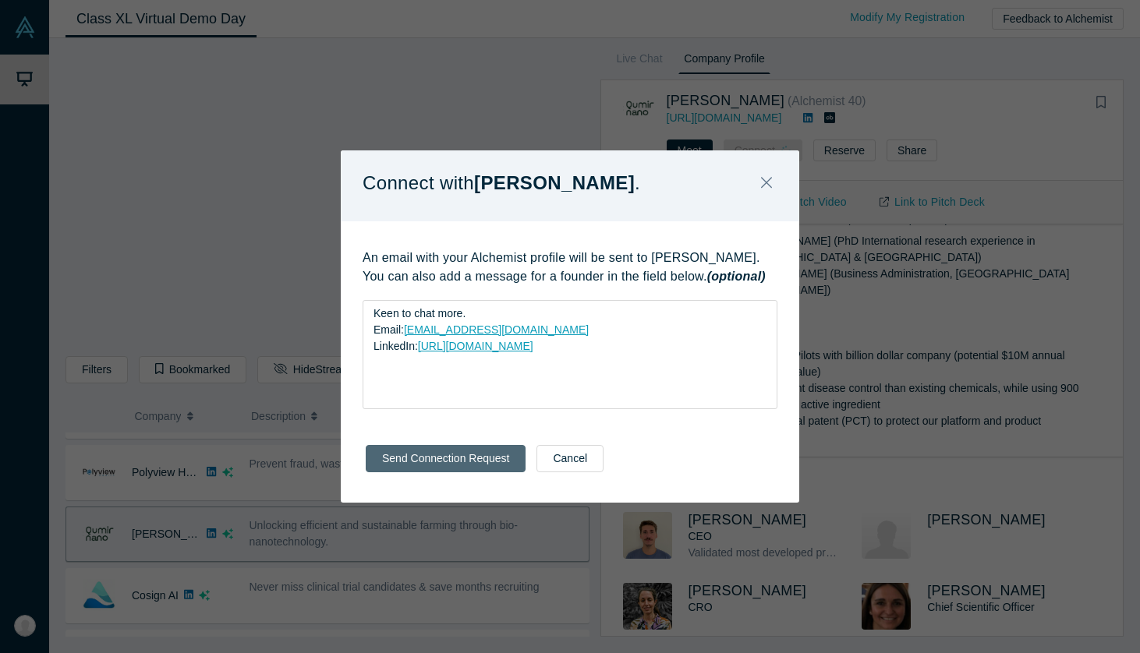
click at [430, 461] on button "Send Connection Request" at bounding box center [446, 458] width 160 height 27
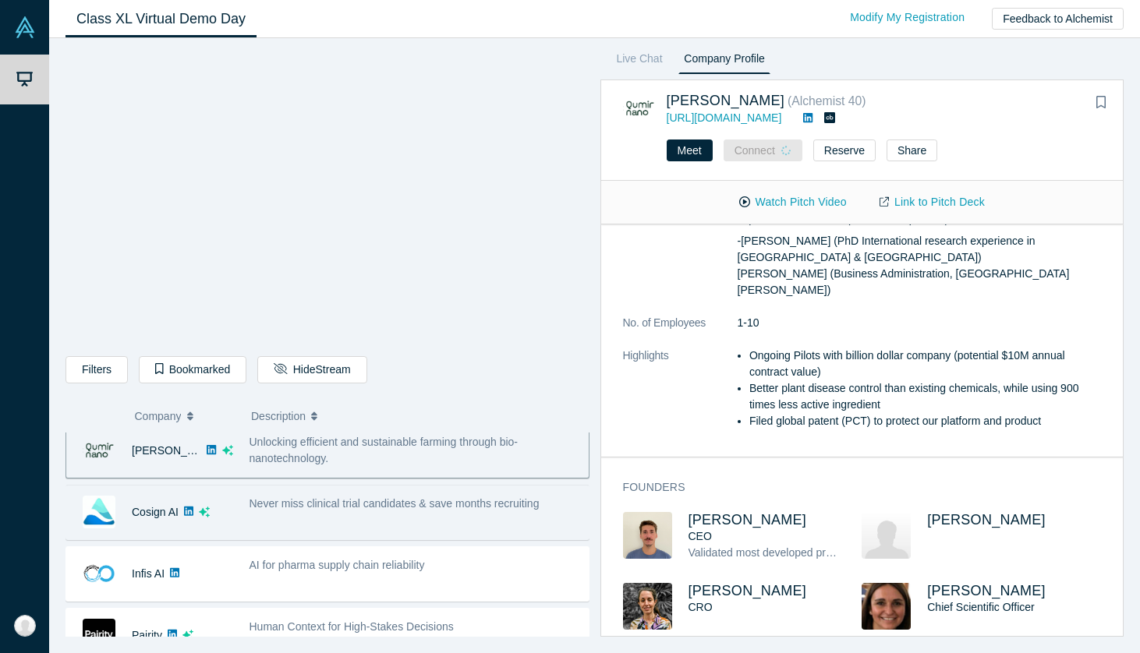
scroll to position [293, 0]
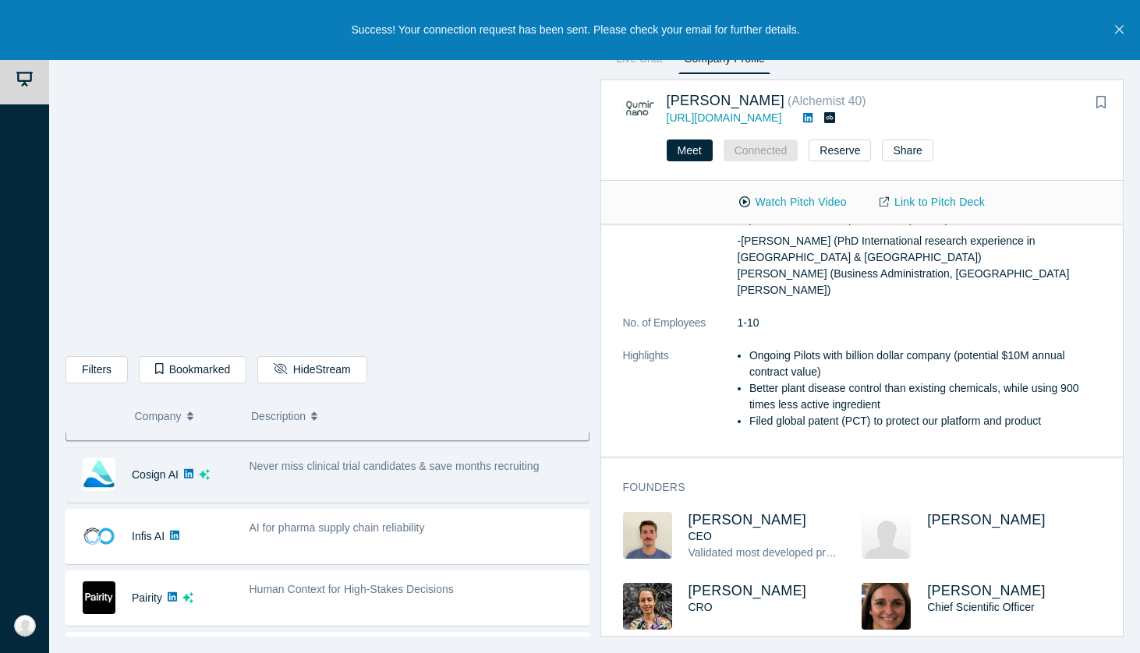
click at [397, 478] on div "Never miss clinical trial candidates & save months recruiting" at bounding box center [415, 475] width 348 height 49
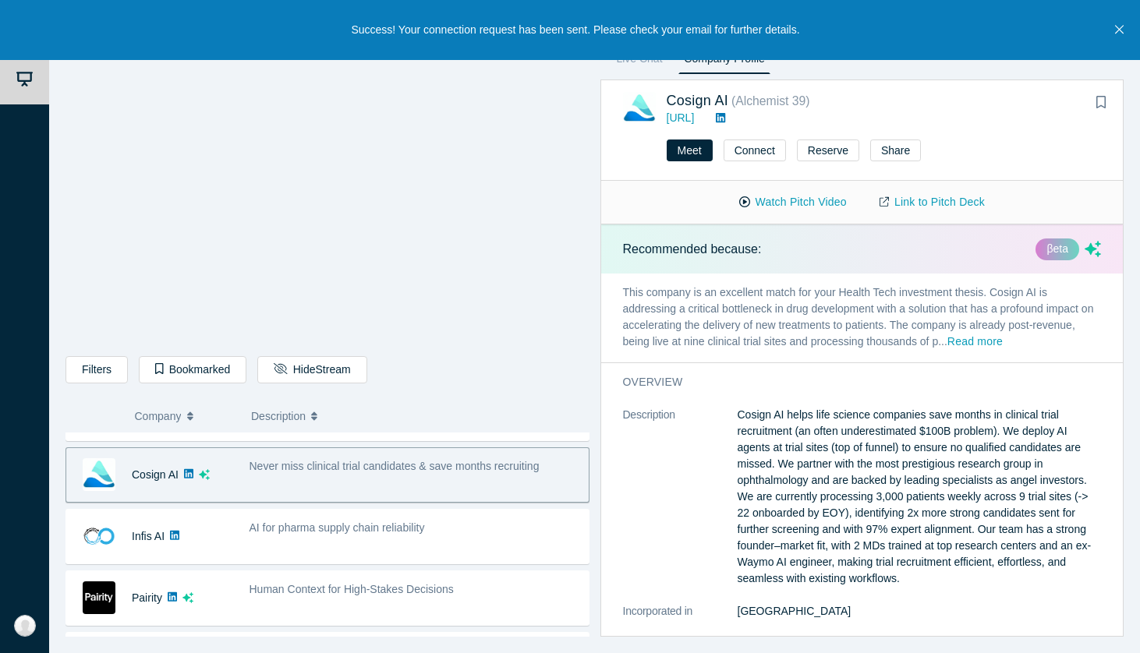
scroll to position [510, 0]
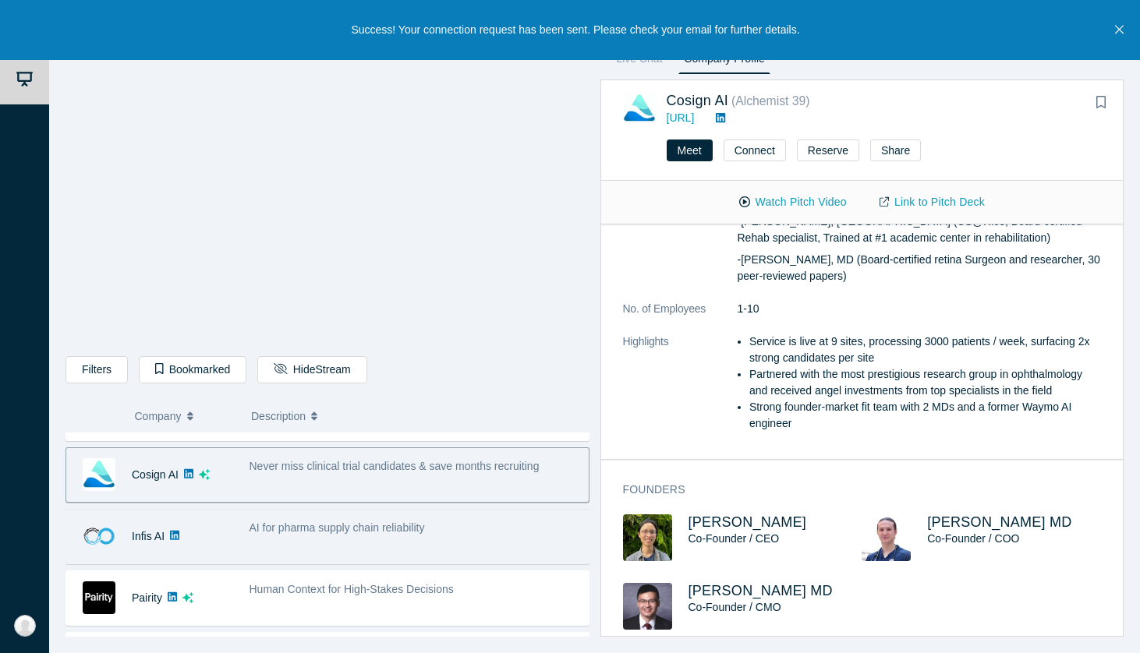
click at [372, 536] on div "AI for pharma supply chain reliability" at bounding box center [415, 536] width 348 height 49
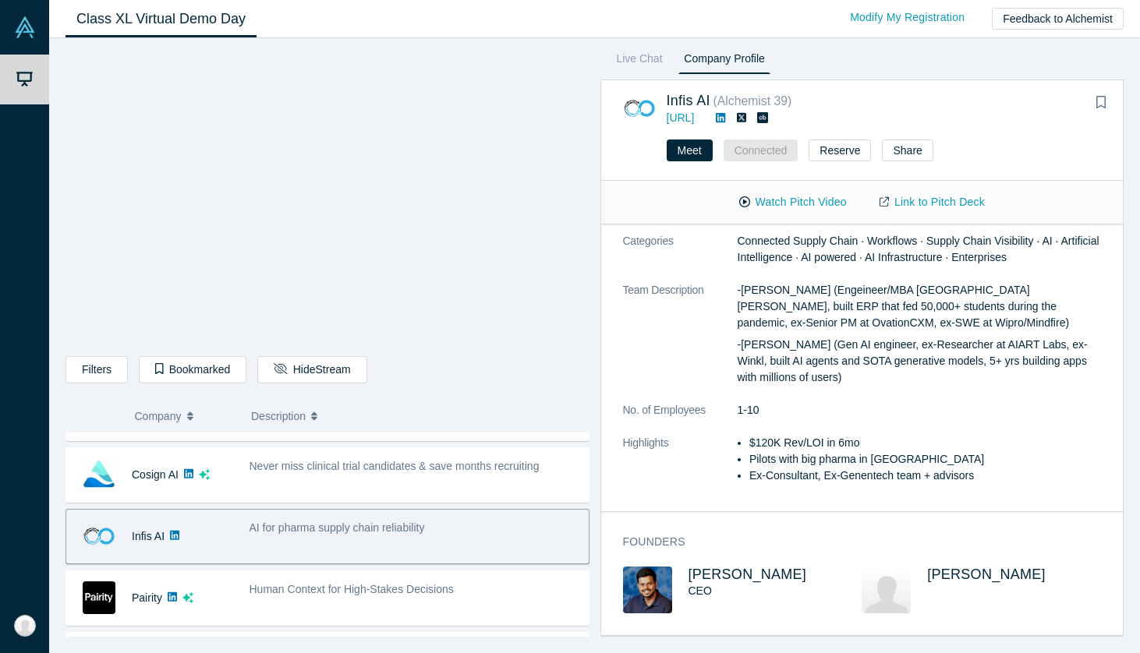
scroll to position [199, 0]
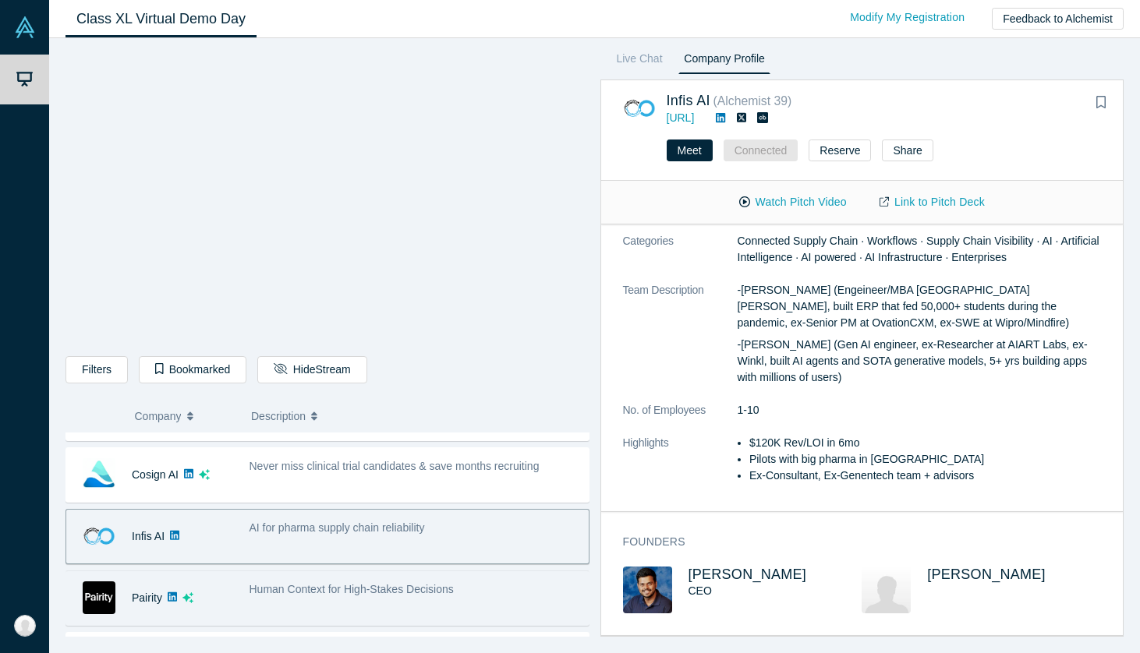
click at [353, 586] on span "Human Context for High-Stakes Decisions" at bounding box center [351, 589] width 204 height 12
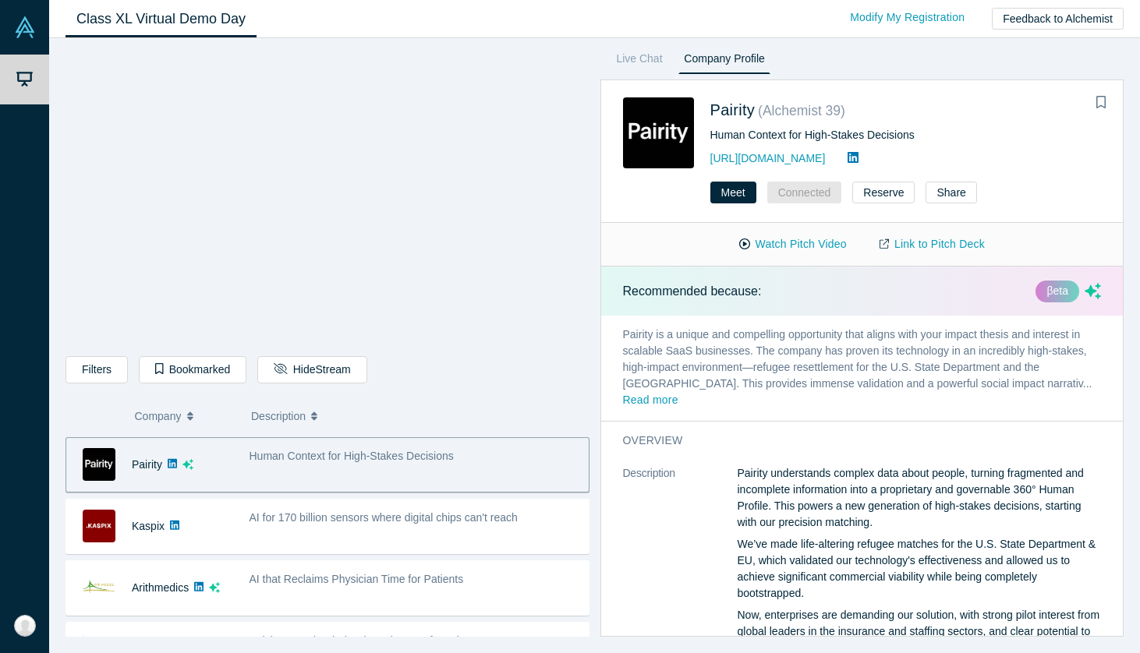
scroll to position [439, 0]
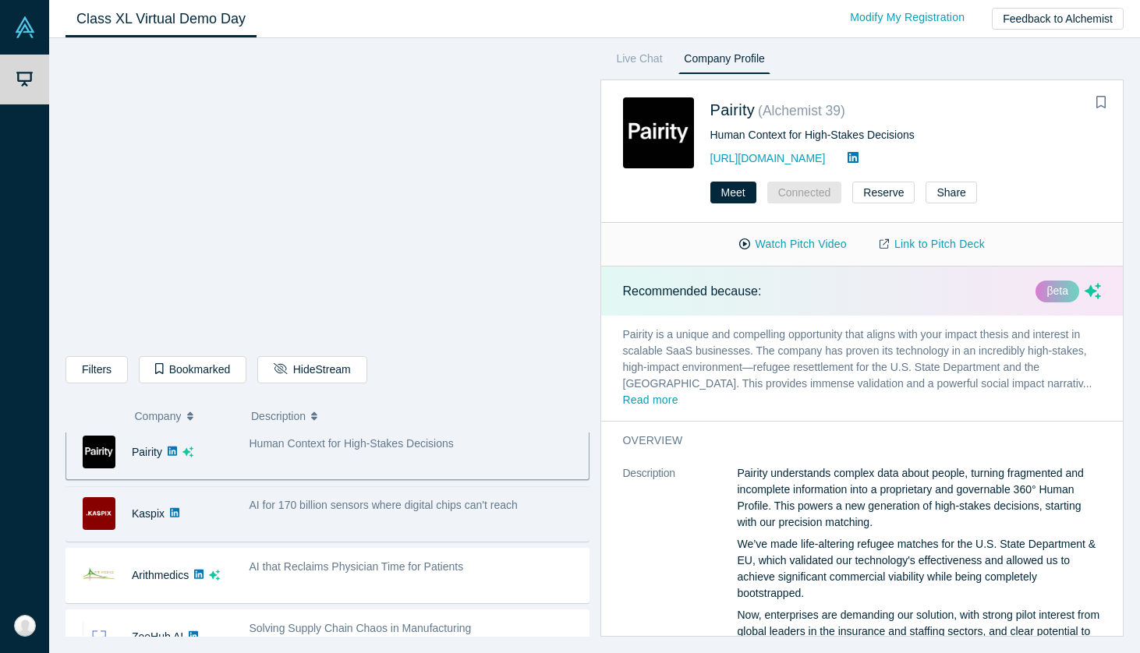
click at [356, 512] on div "AI for 170 billion sensors where digital chips can't reach" at bounding box center [414, 505] width 331 height 16
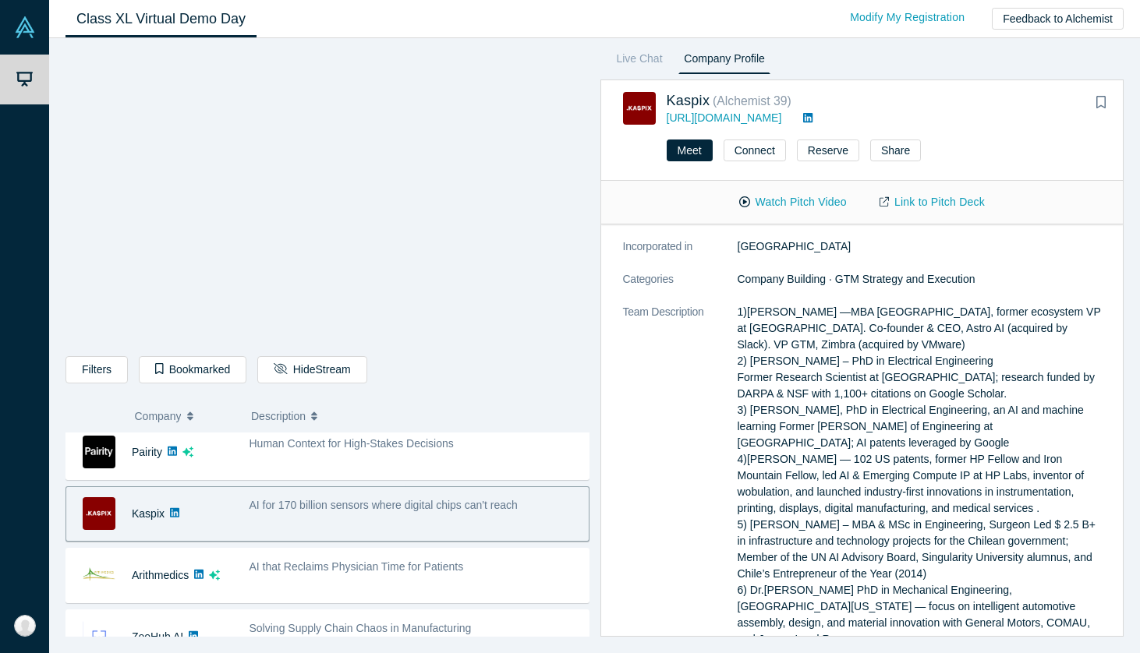
scroll to position [172, 0]
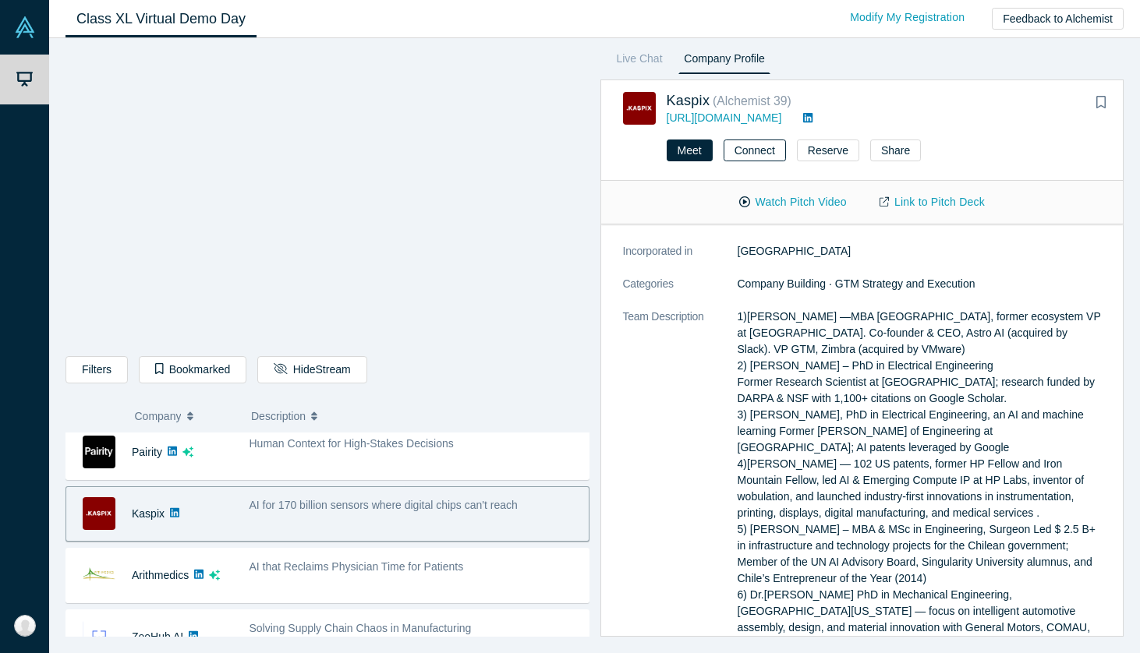
click at [752, 145] on button "Connect" at bounding box center [755, 151] width 62 height 22
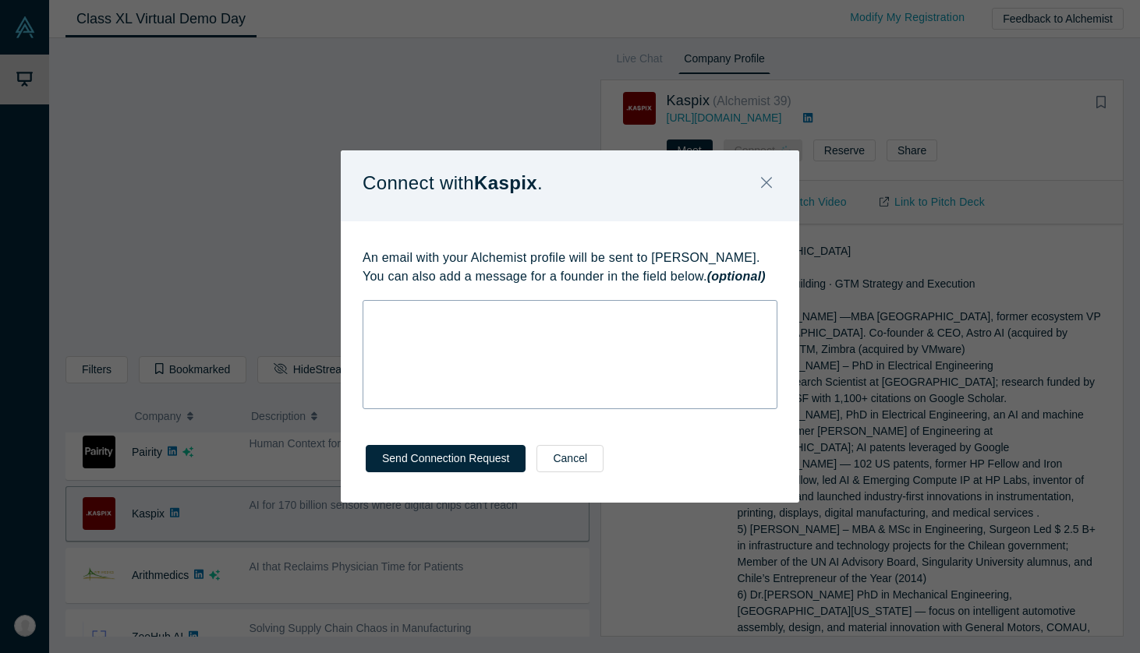
click at [525, 334] on div "rdw-wrapper" at bounding box center [570, 354] width 415 height 109
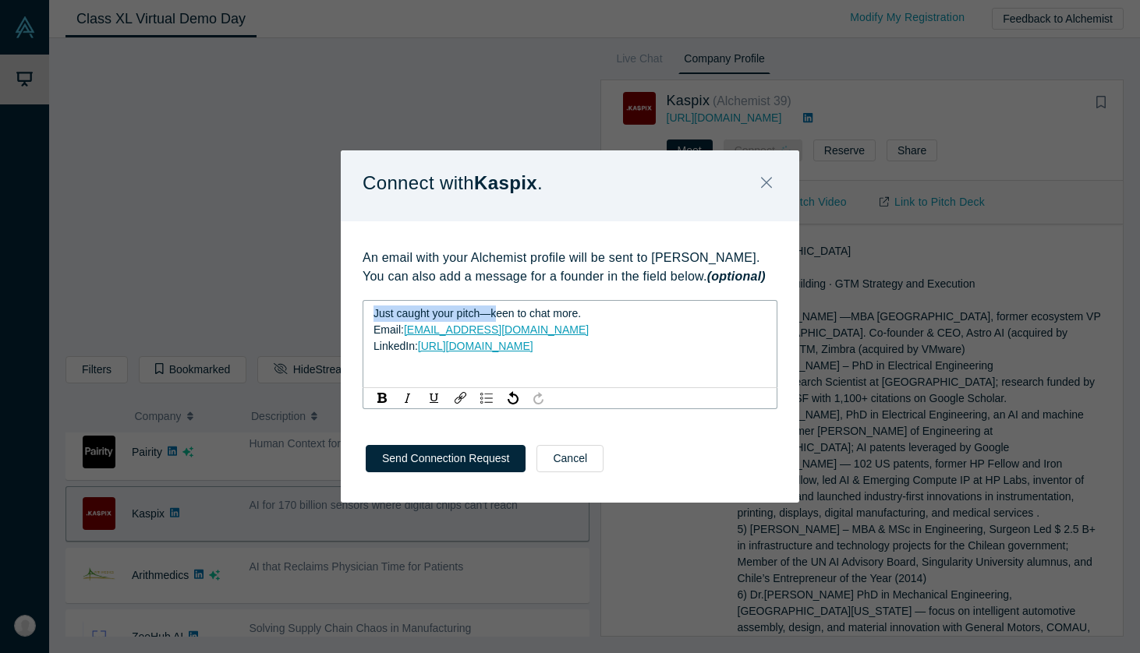
drag, startPoint x: 497, startPoint y: 314, endPoint x: 336, endPoint y: 309, distance: 161.5
click at [336, 309] on div "Connect with Kaspix . An email with your Alchemist profile will be sent to [PER…" at bounding box center [570, 326] width 1140 height 653
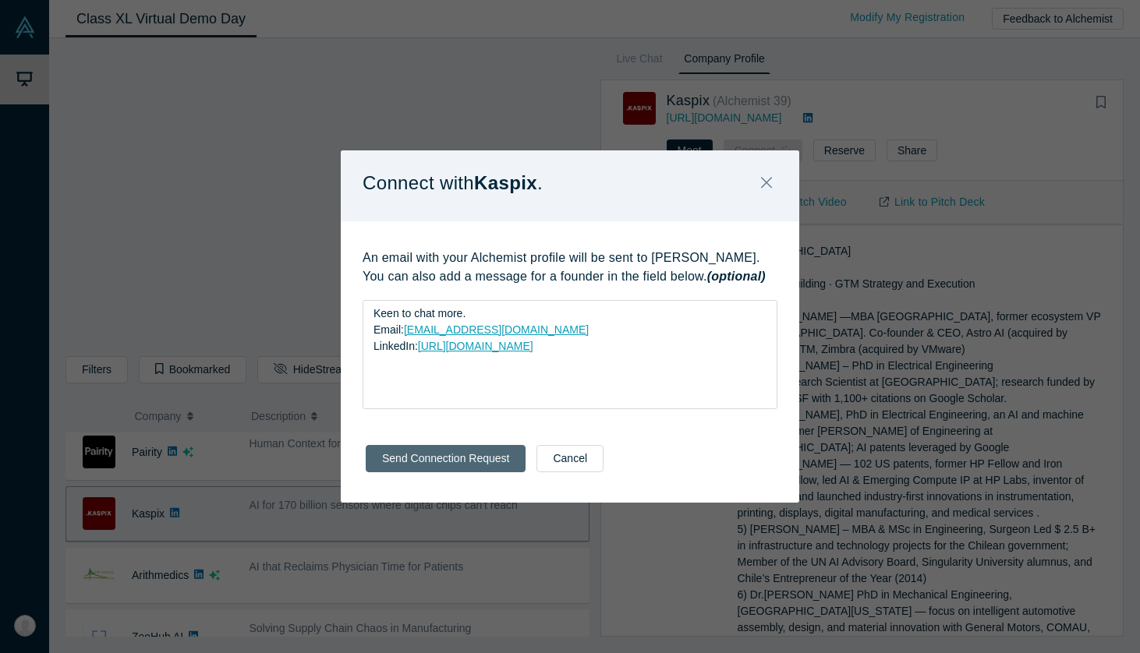
click at [455, 462] on button "Send Connection Request" at bounding box center [446, 458] width 160 height 27
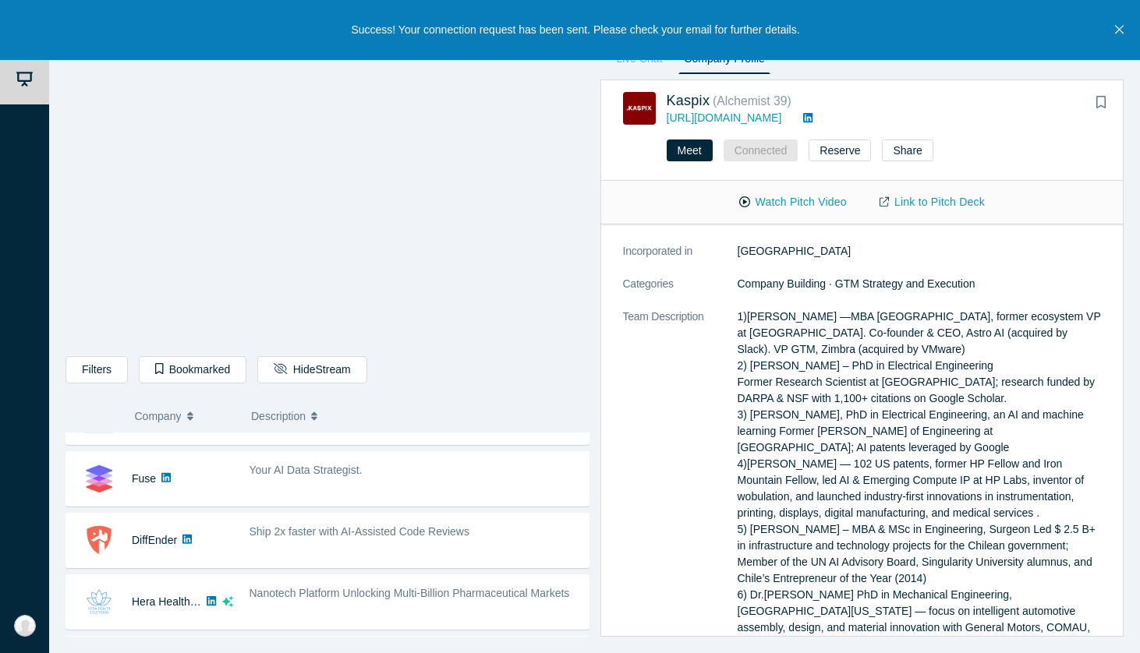
scroll to position [665, 0]
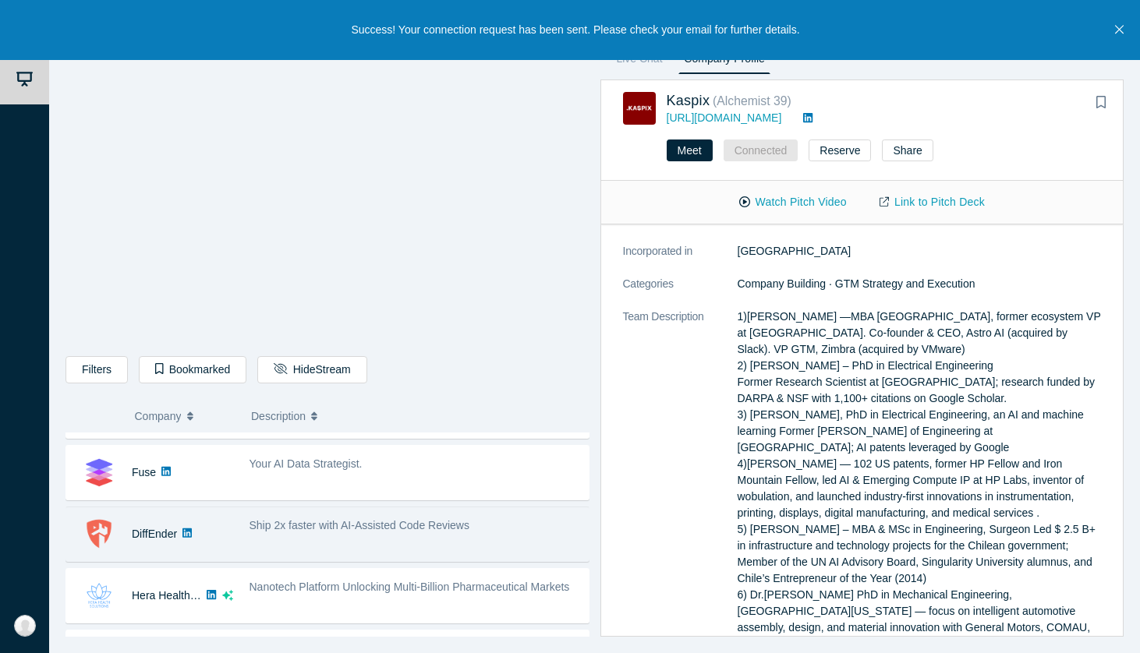
click at [396, 529] on span "Ship 2x faster with AI-Assisted Code Reviews" at bounding box center [359, 525] width 220 height 12
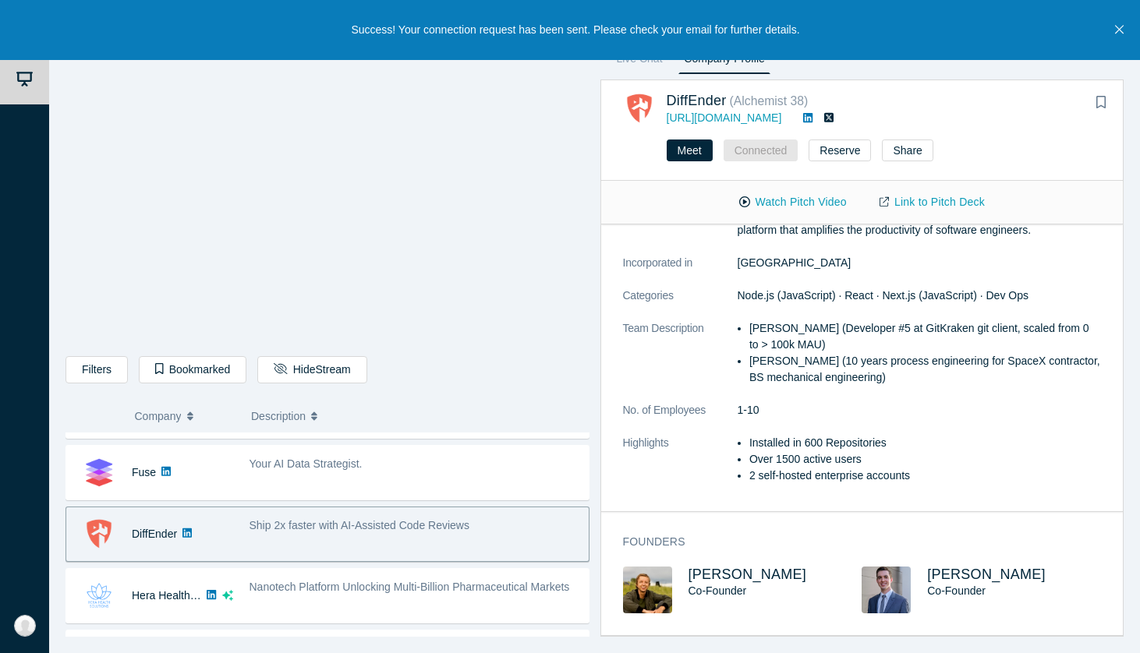
scroll to position [144, 0]
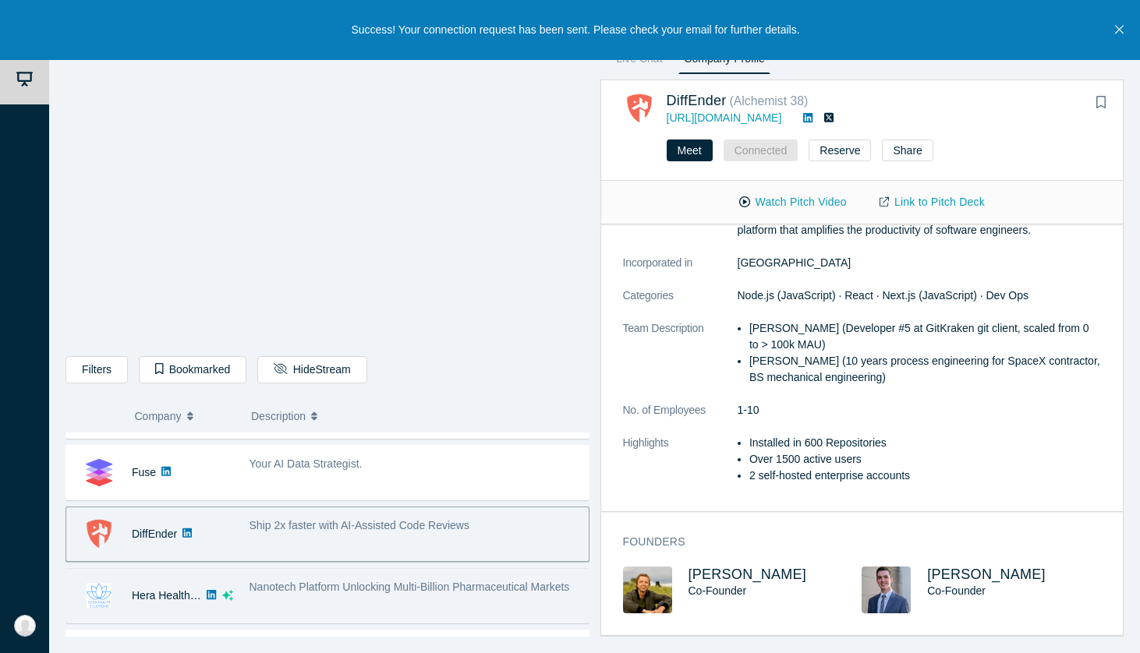
click at [338, 588] on span "Nanotech Platform Unlocking Multi-Billion Pharmaceutical Markets" at bounding box center [409, 587] width 320 height 12
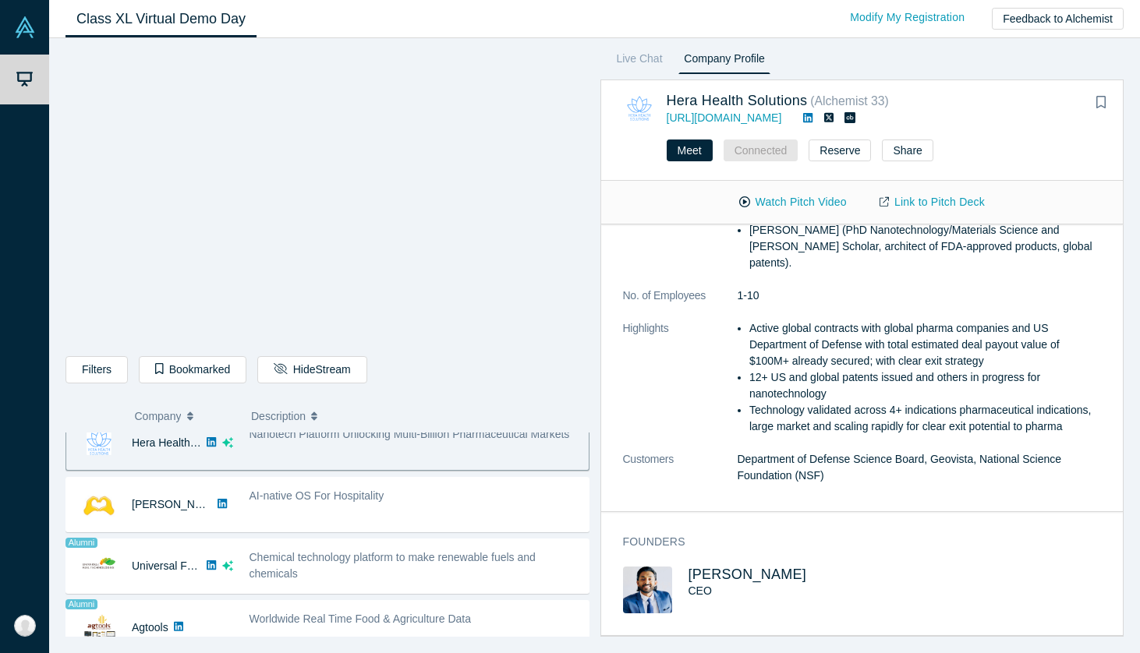
scroll to position [819, 0]
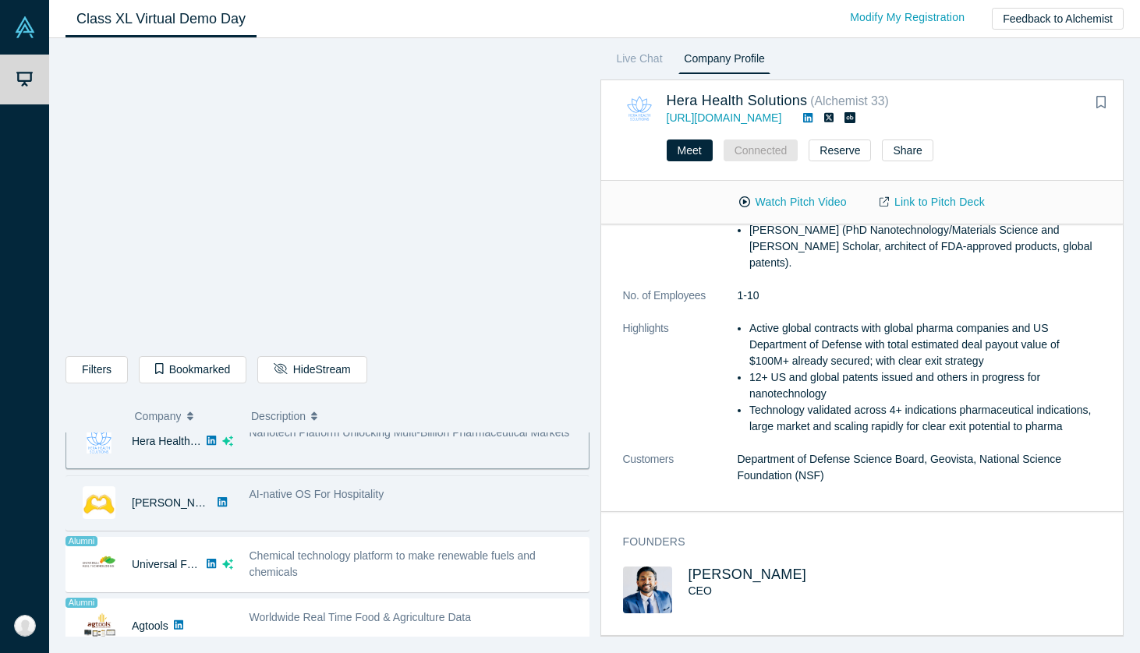
click at [323, 501] on span "AI-native OS For Hospitality" at bounding box center [316, 494] width 135 height 12
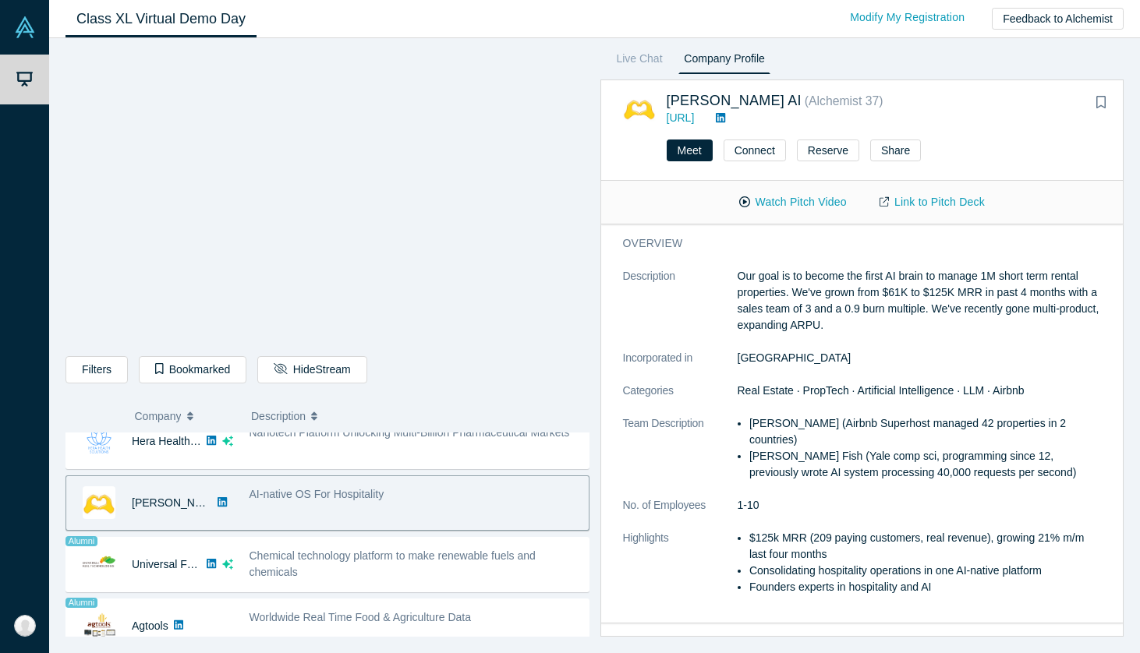
scroll to position [164, 0]
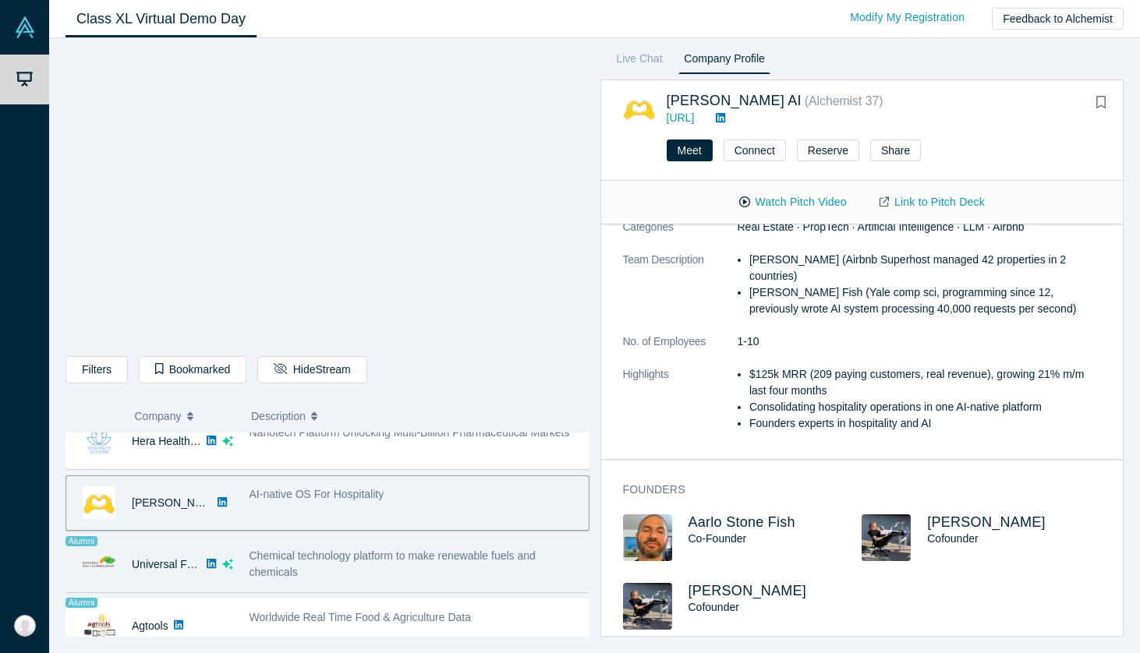
click at [411, 555] on span "Chemical technology platform to make renewable fuels and chemicals" at bounding box center [392, 564] width 286 height 29
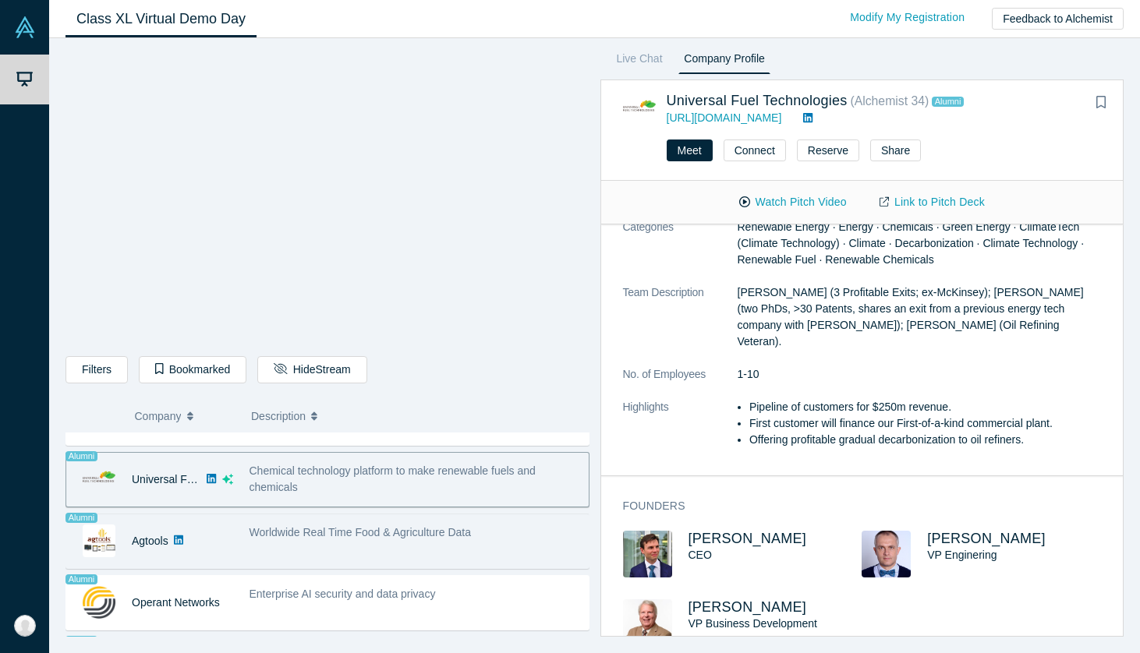
scroll to position [945, 0]
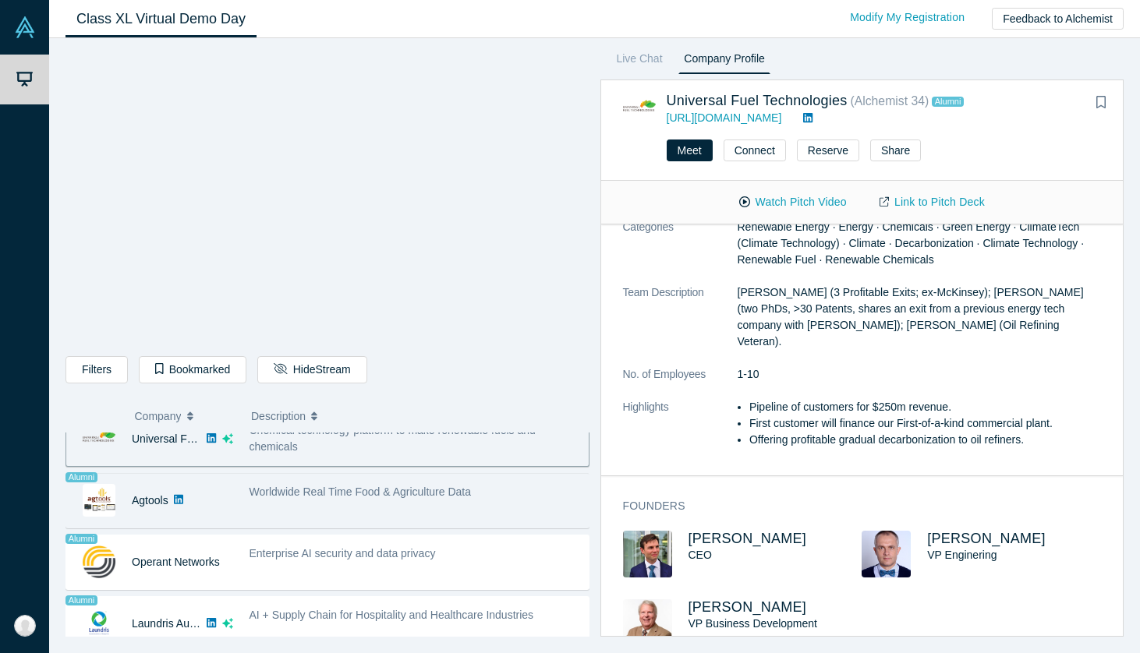
click at [387, 507] on div "Worldwide Real Time Food & Agriculture Data" at bounding box center [415, 500] width 348 height 49
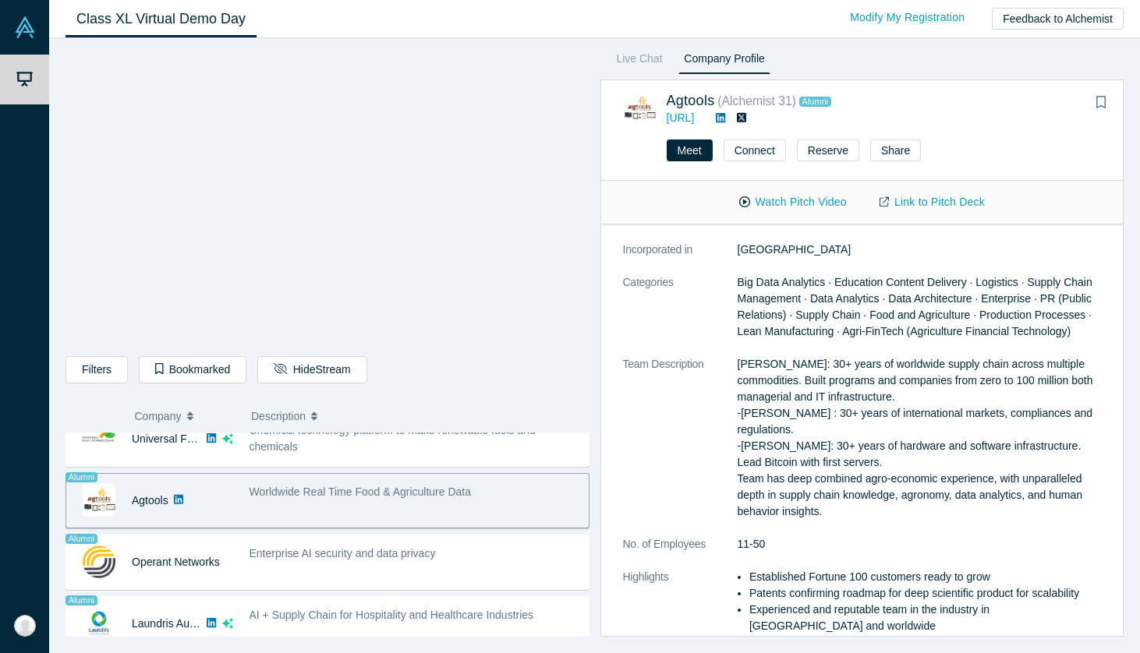
scroll to position [458, 0]
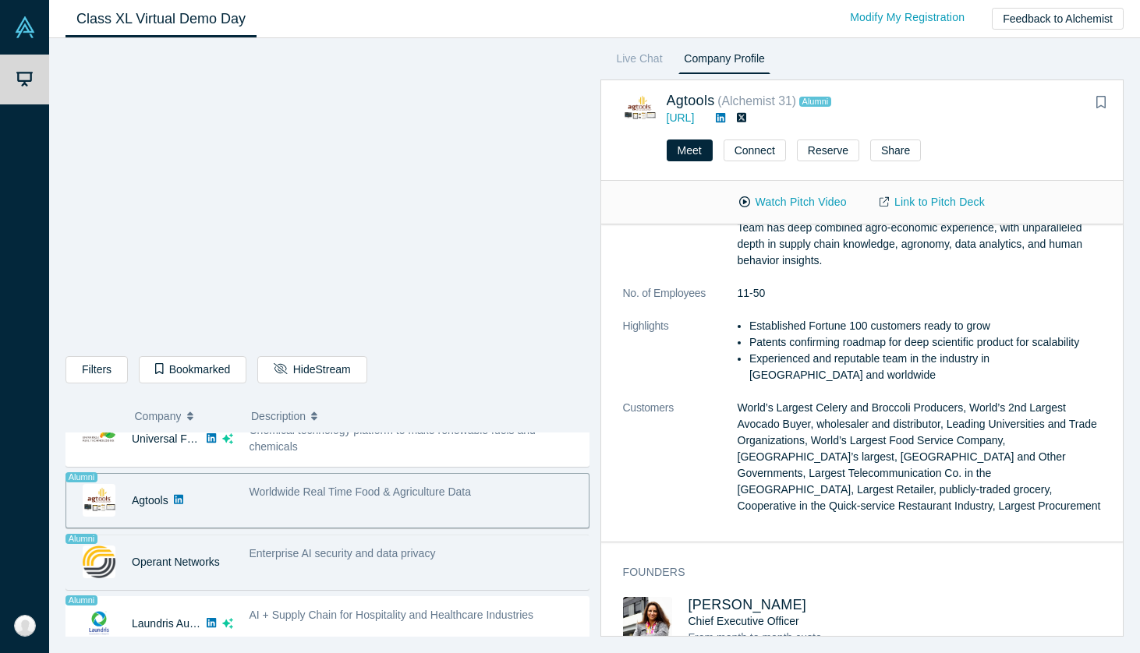
click at [398, 568] on div "Enterprise AI security and data privacy" at bounding box center [415, 562] width 348 height 49
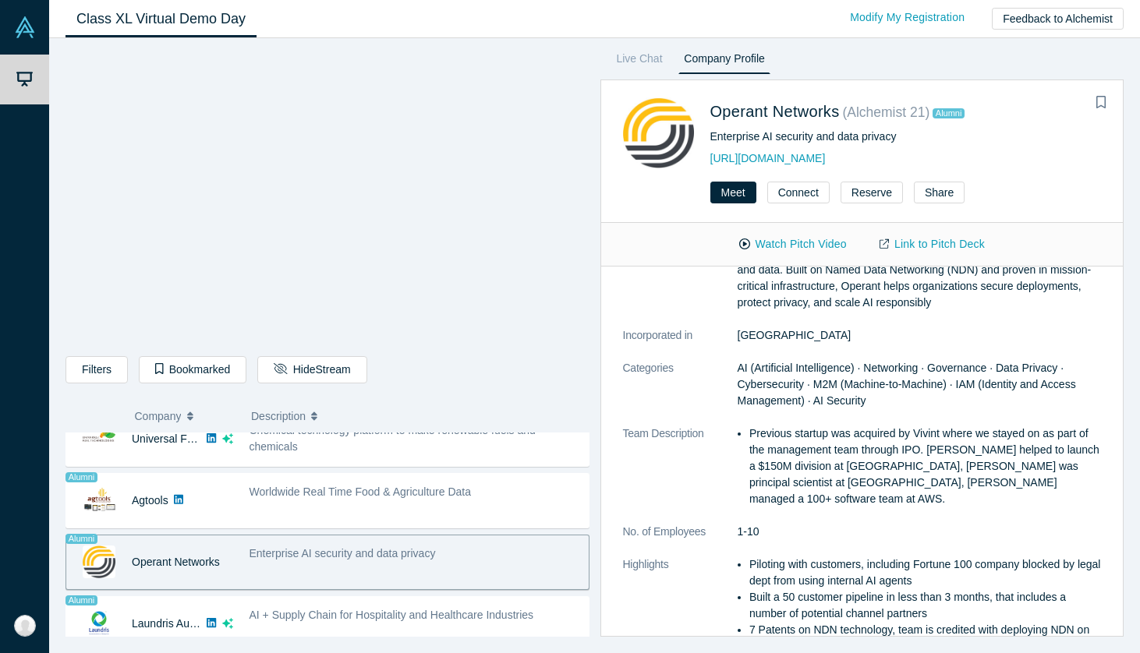
scroll to position [0, 0]
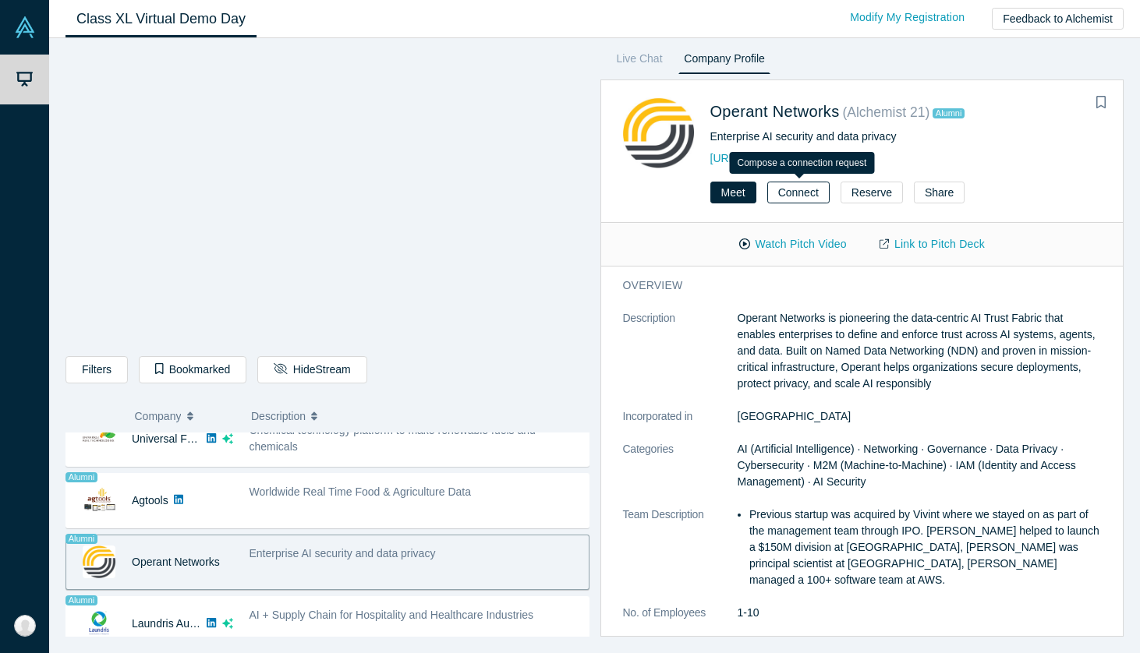
click at [801, 192] on button "Connect" at bounding box center [798, 193] width 62 height 22
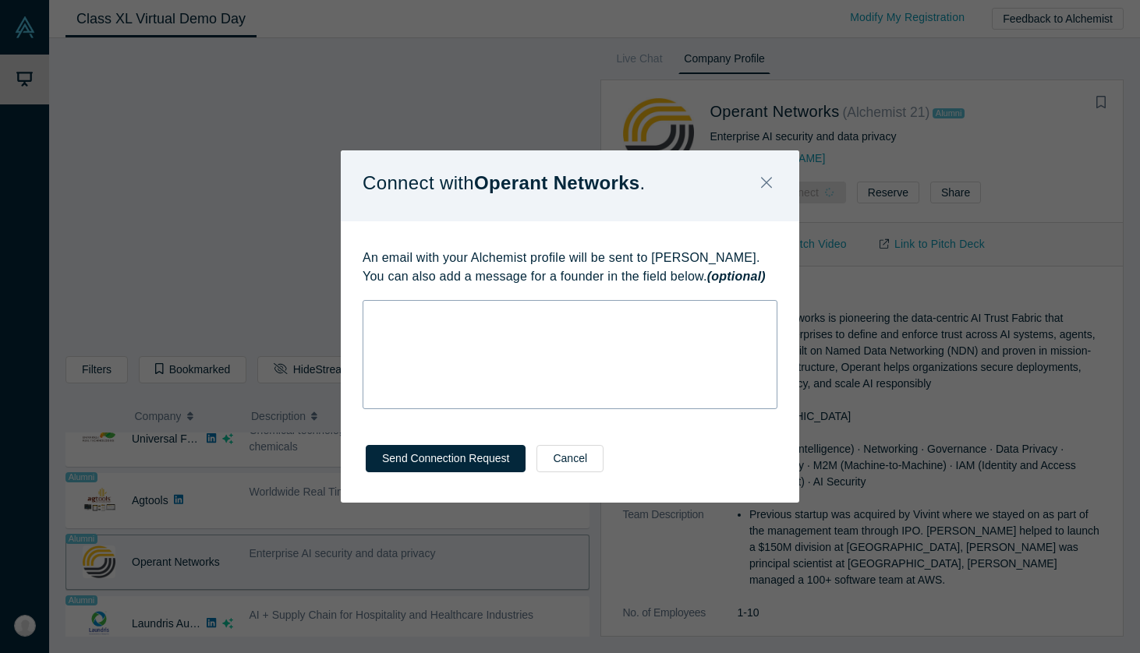
click at [562, 337] on div "rdw-wrapper" at bounding box center [570, 354] width 415 height 109
click at [763, 177] on icon "Close" at bounding box center [766, 182] width 11 height 17
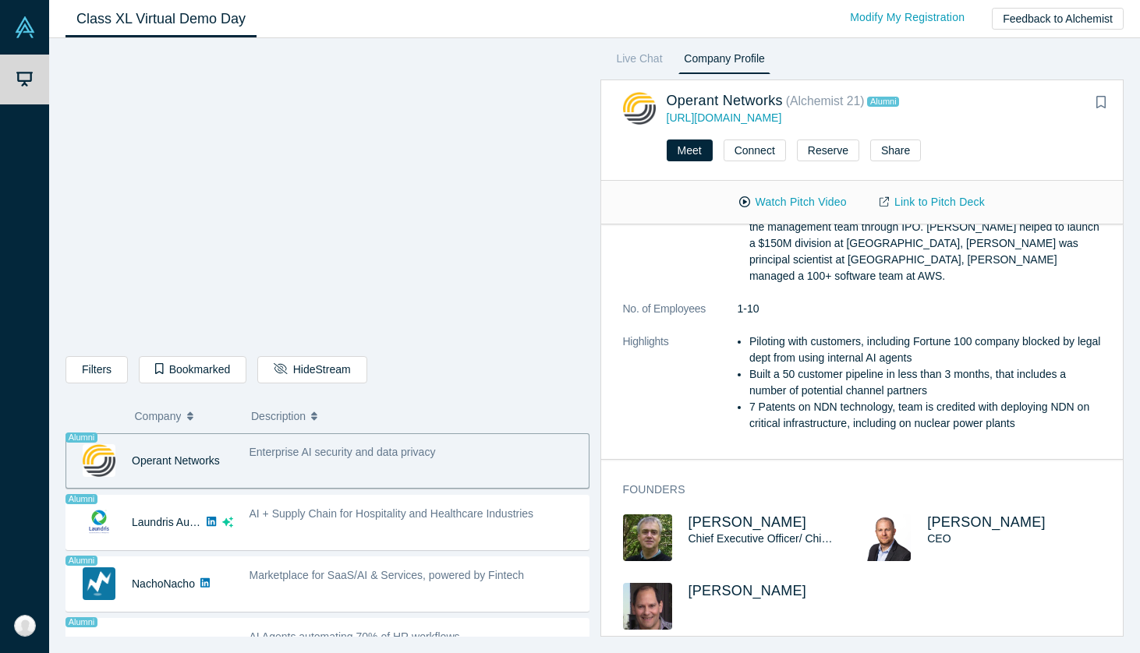
scroll to position [1089, 0]
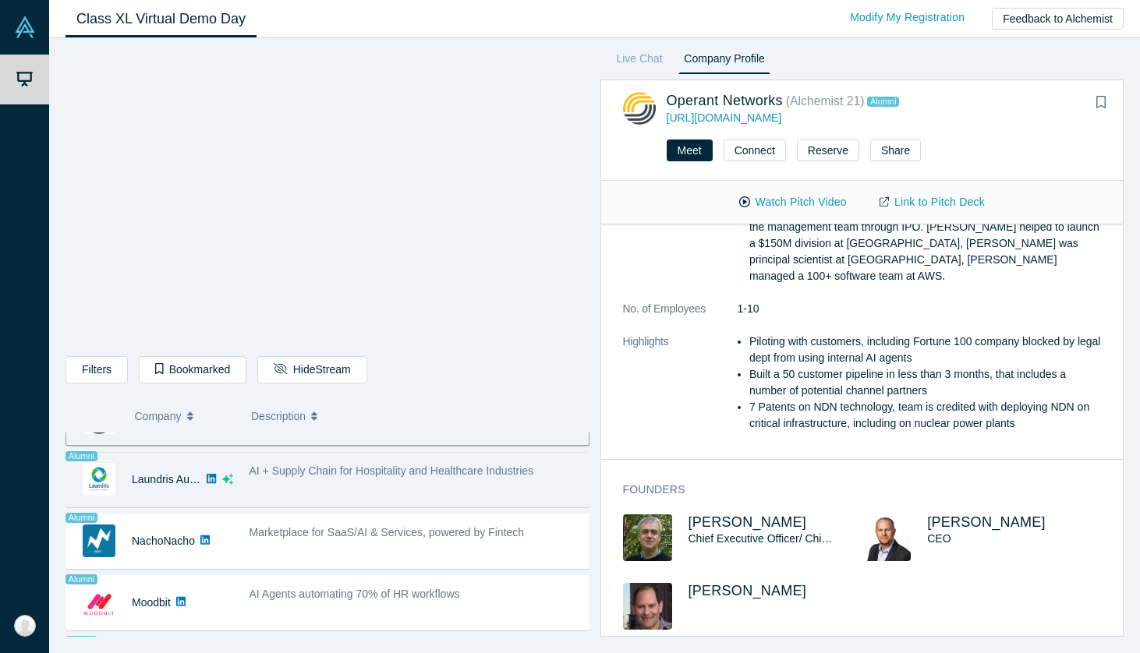
click at [337, 490] on div "AI + Supply Chain for Hospitality and Healthcare Industries" at bounding box center [415, 479] width 348 height 49
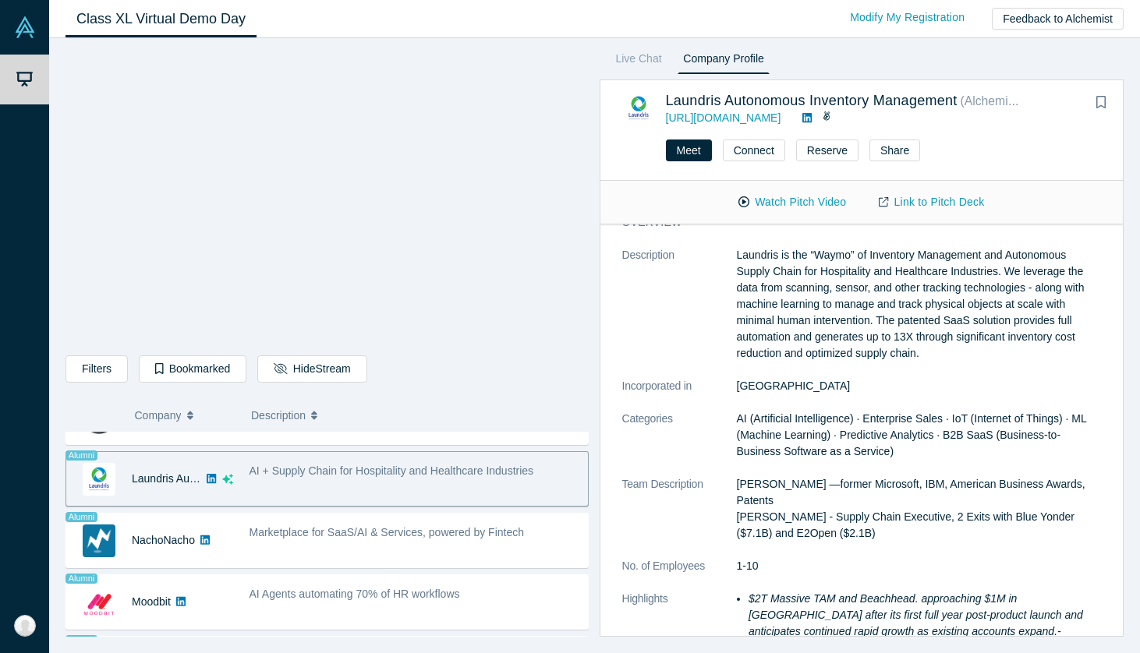
scroll to position [398, 0]
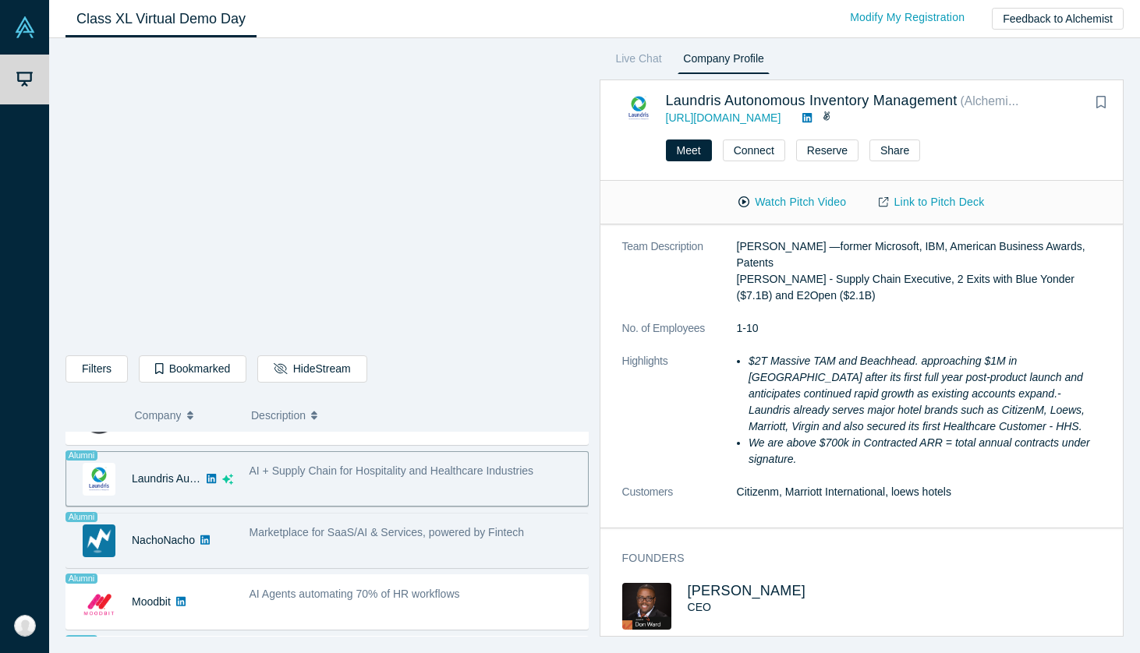
click at [335, 534] on div "Marketplace for SaaS/AI & Services, powered by Fintech" at bounding box center [414, 540] width 347 height 49
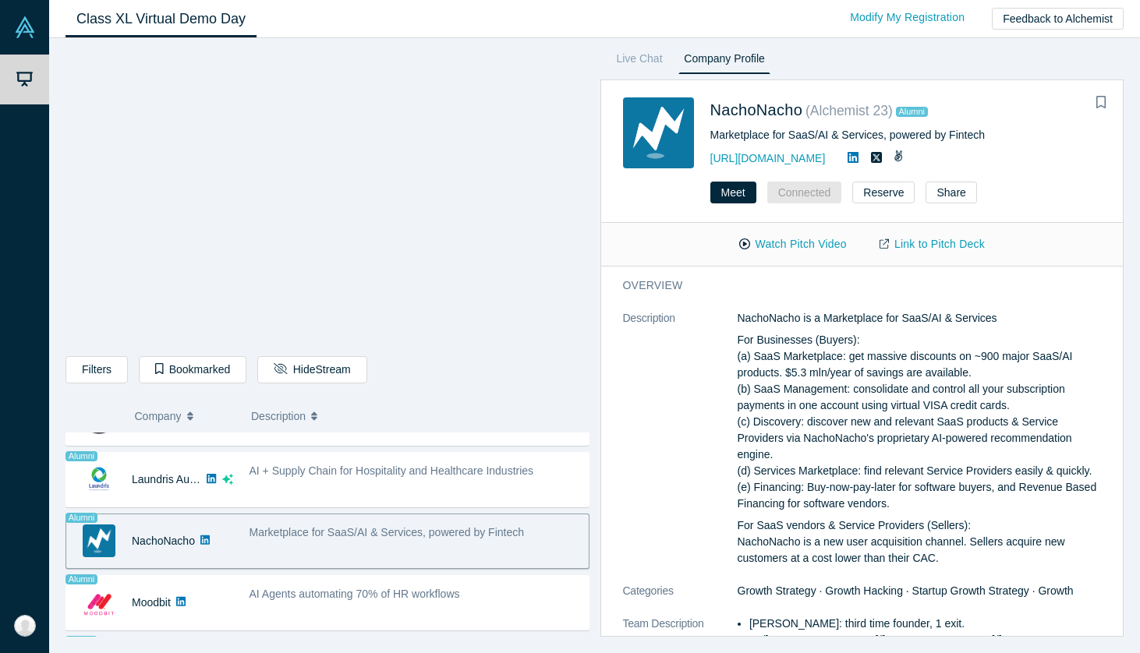
scroll to position [237, 0]
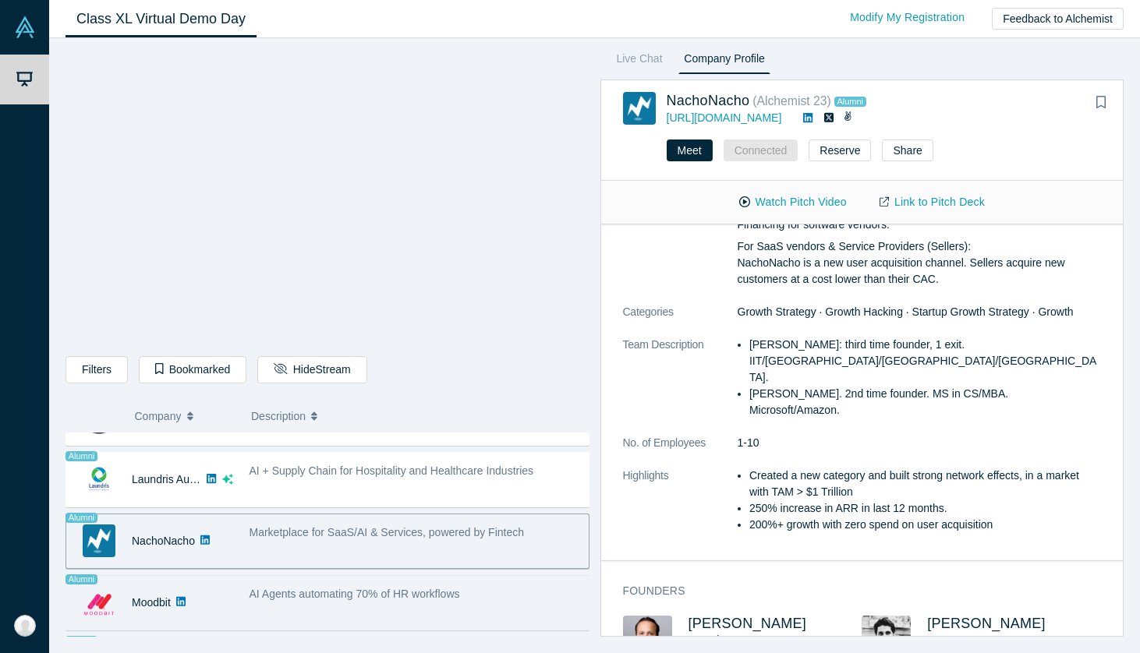
click at [362, 596] on span "AI Agents automating 70% of HR workflows" at bounding box center [354, 594] width 211 height 12
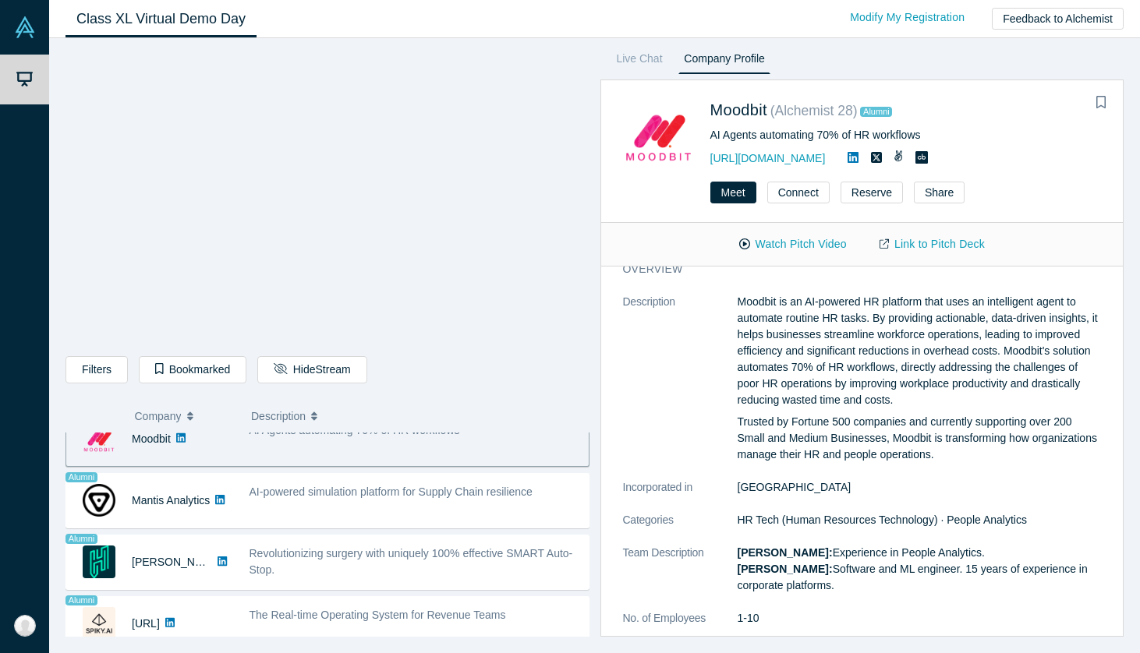
scroll to position [1244, 0]
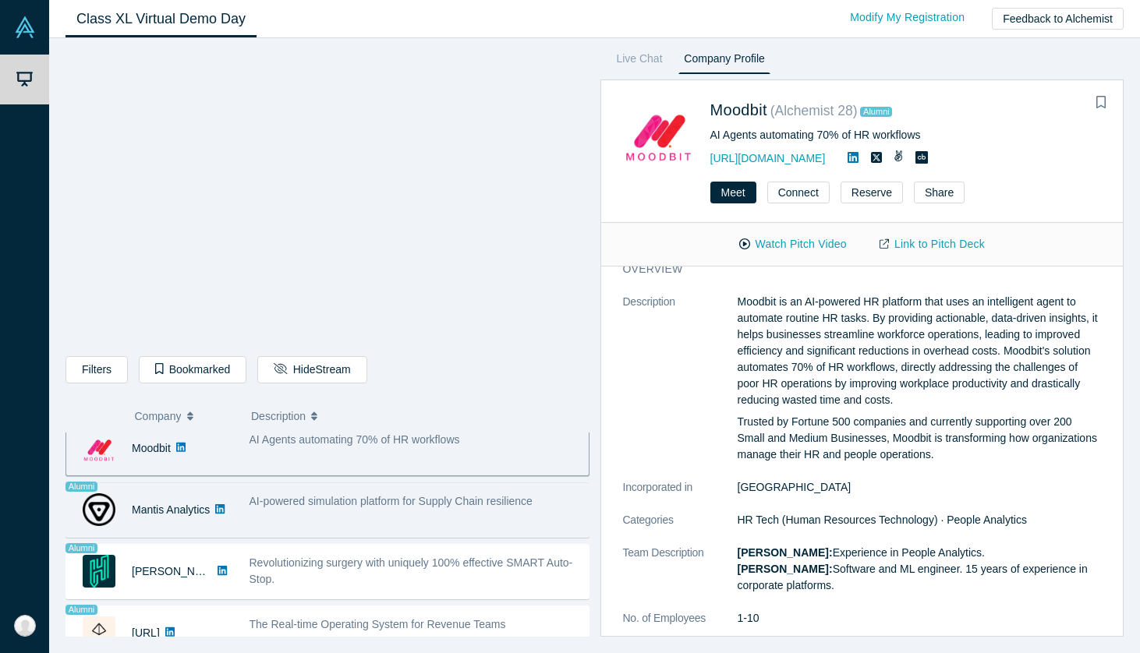
click at [409, 521] on div "AI-powered simulation platform for Supply Chain resilience" at bounding box center [415, 510] width 348 height 49
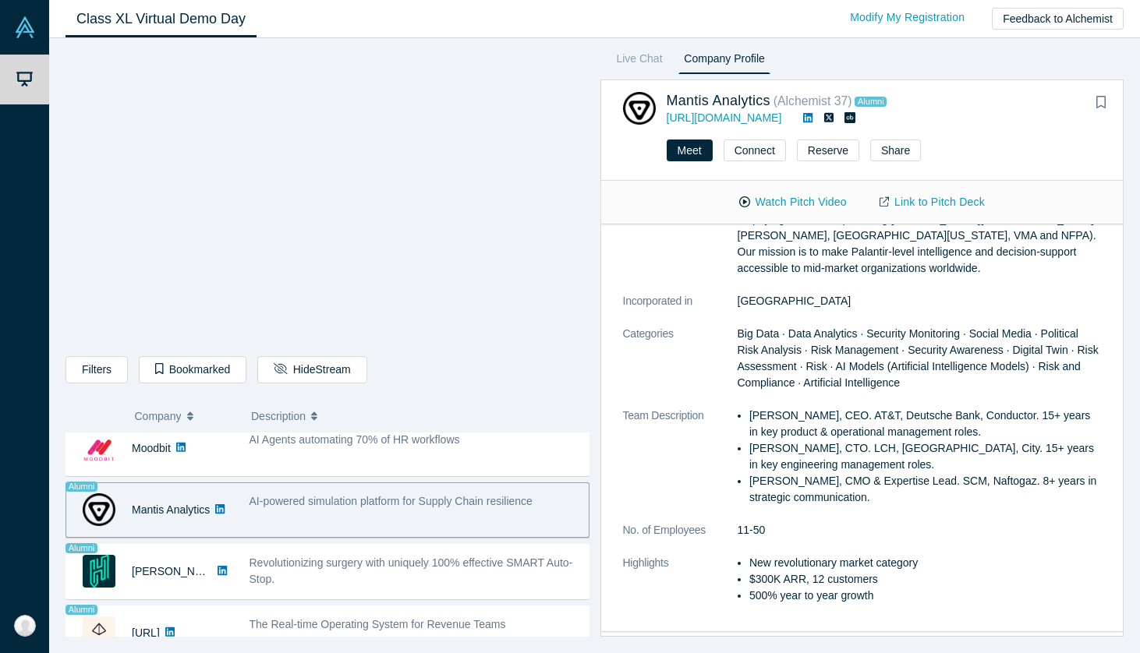
scroll to position [393, 0]
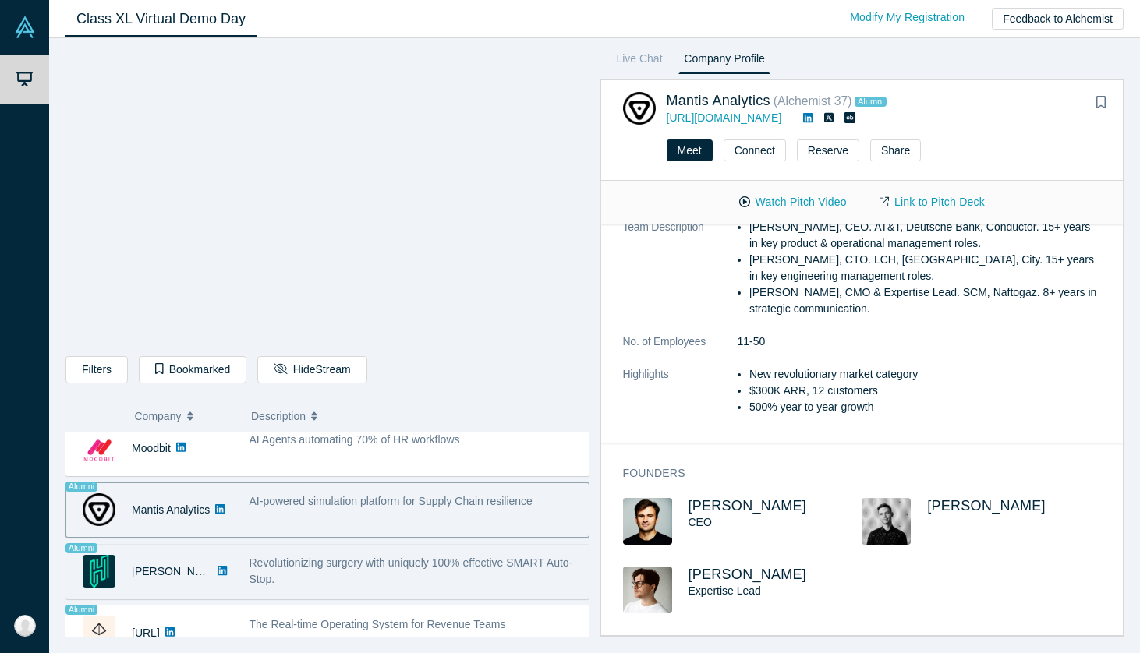
click at [363, 561] on span "Revolutionizing surgery with uniquely 100% effective SMART Auto-Stop." at bounding box center [411, 571] width 324 height 29
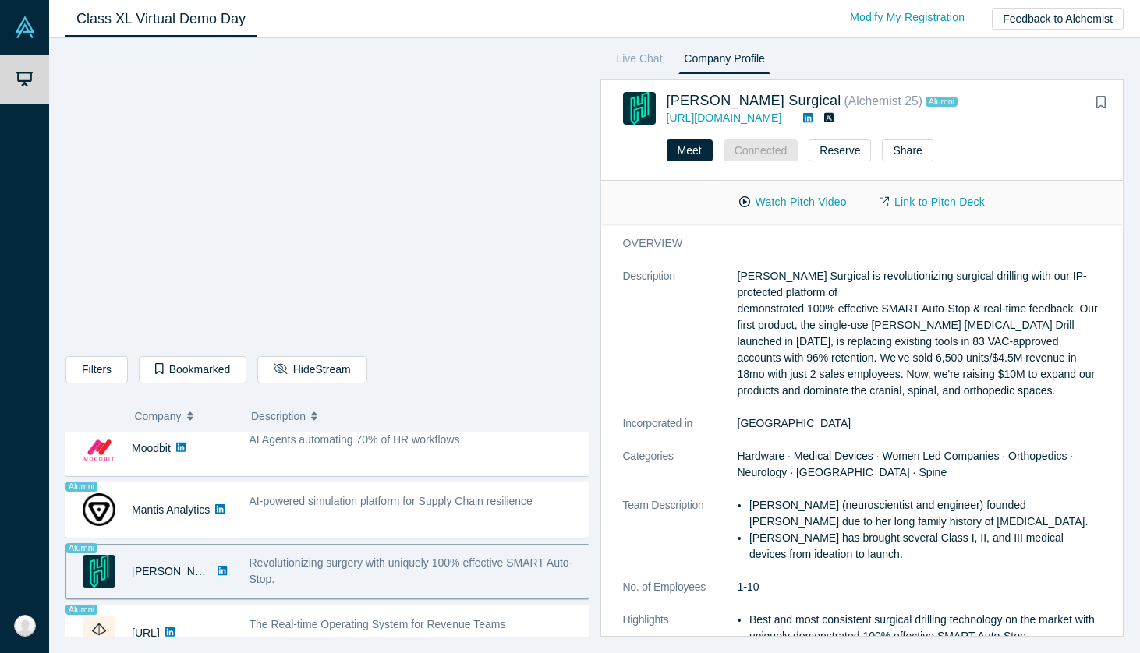
scroll to position [275, 0]
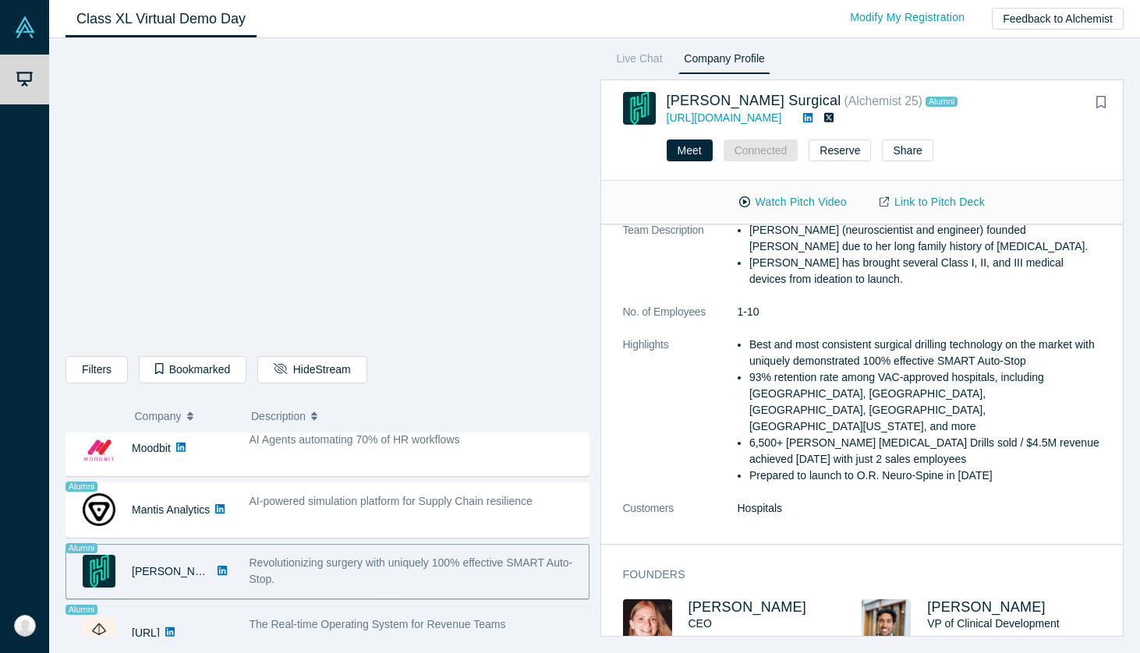
click at [311, 614] on div "The Real-time Operating System for Revenue Teams" at bounding box center [415, 633] width 348 height 49
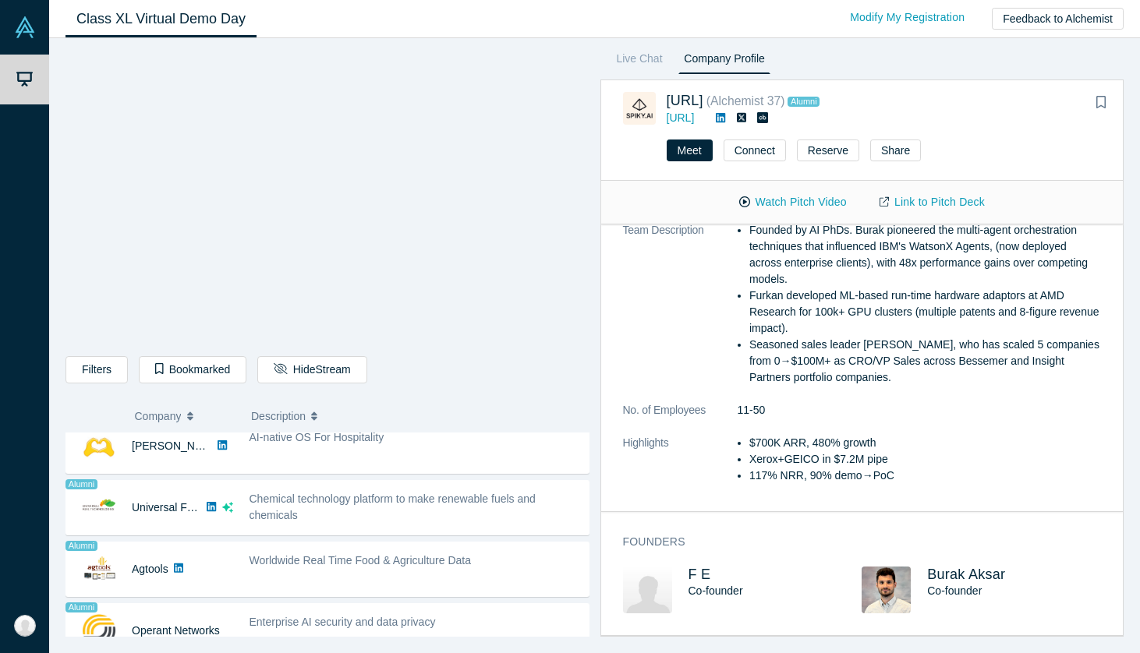
scroll to position [766, 0]
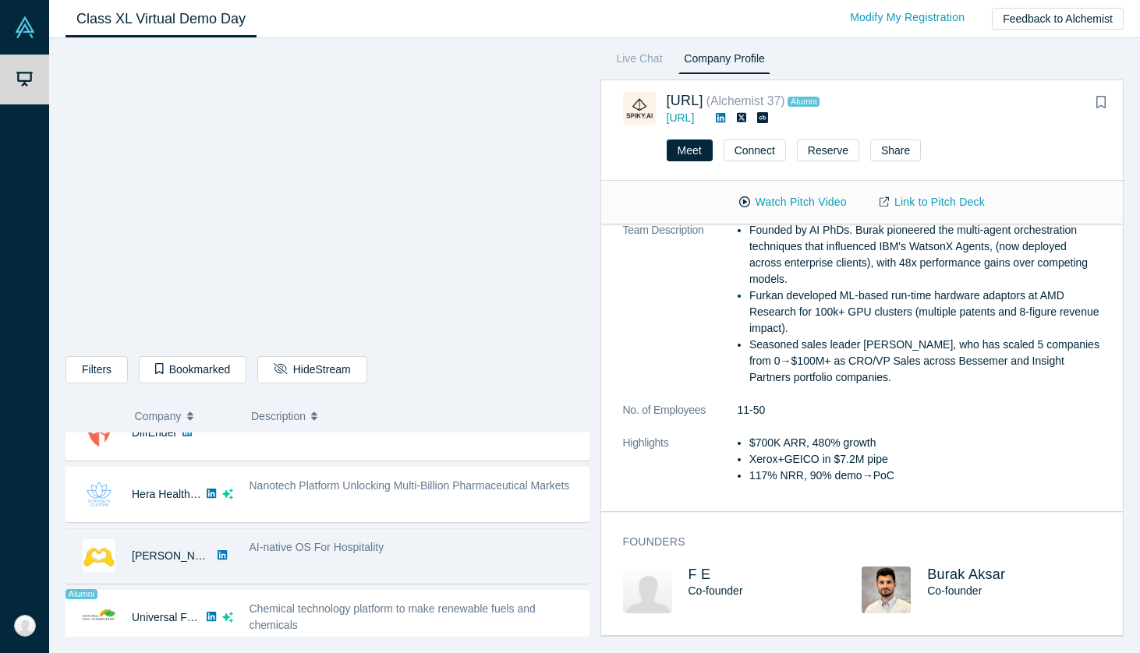
click at [335, 550] on span "AI-native OS For Hospitality" at bounding box center [316, 547] width 135 height 12
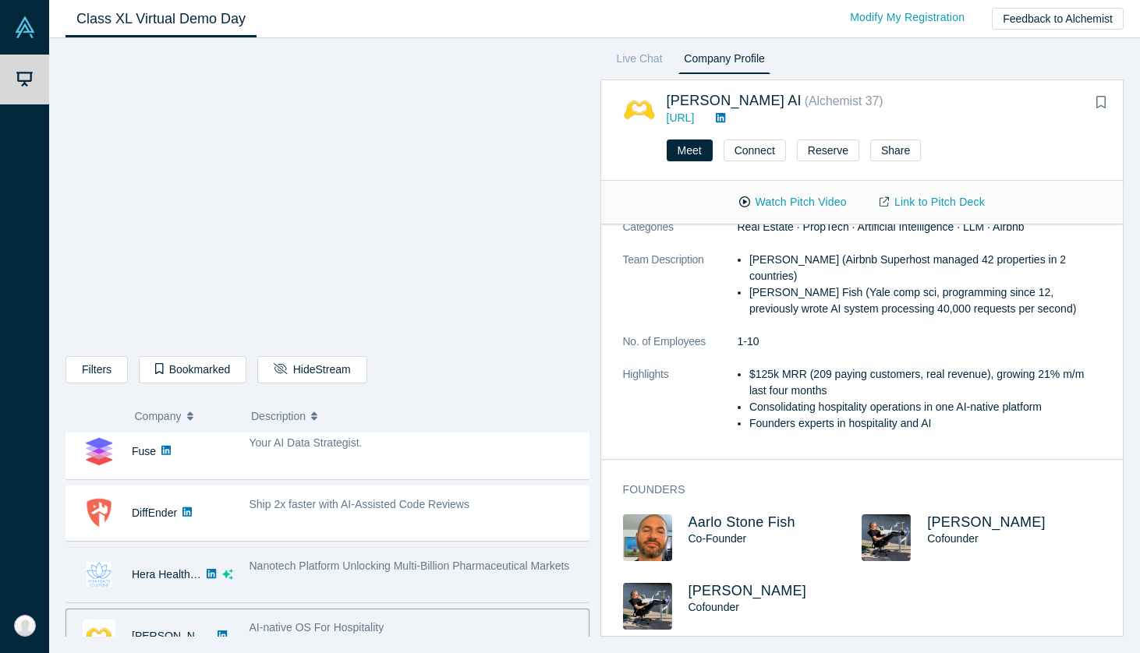
scroll to position [684, 0]
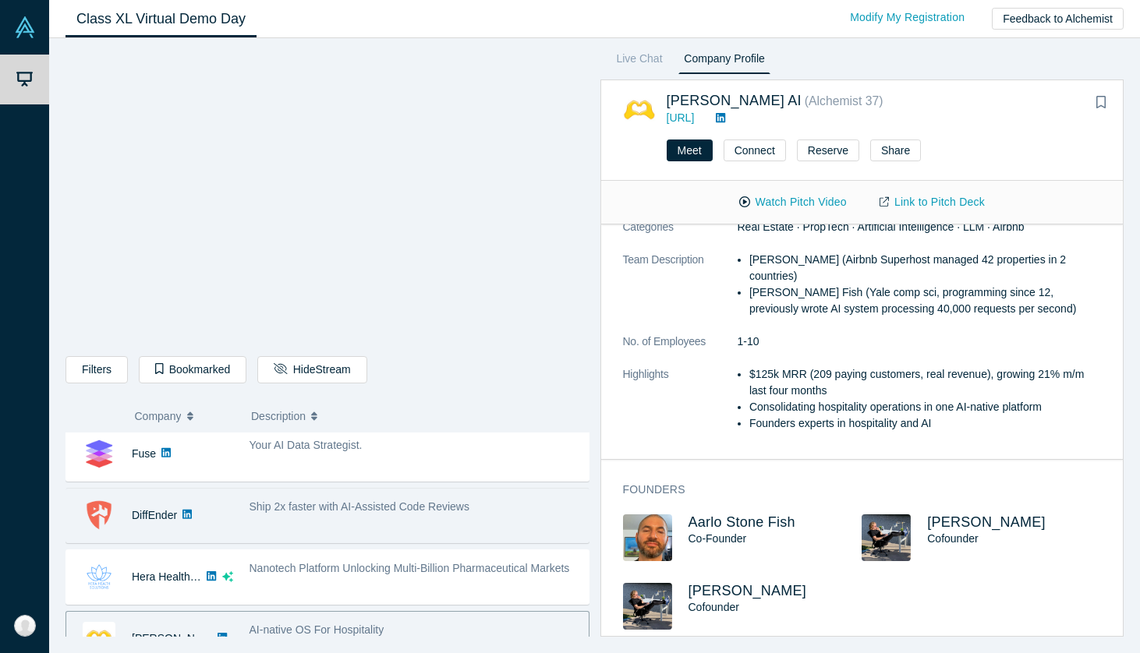
click at [379, 512] on span "Ship 2x faster with AI-Assisted Code Reviews" at bounding box center [359, 507] width 220 height 12
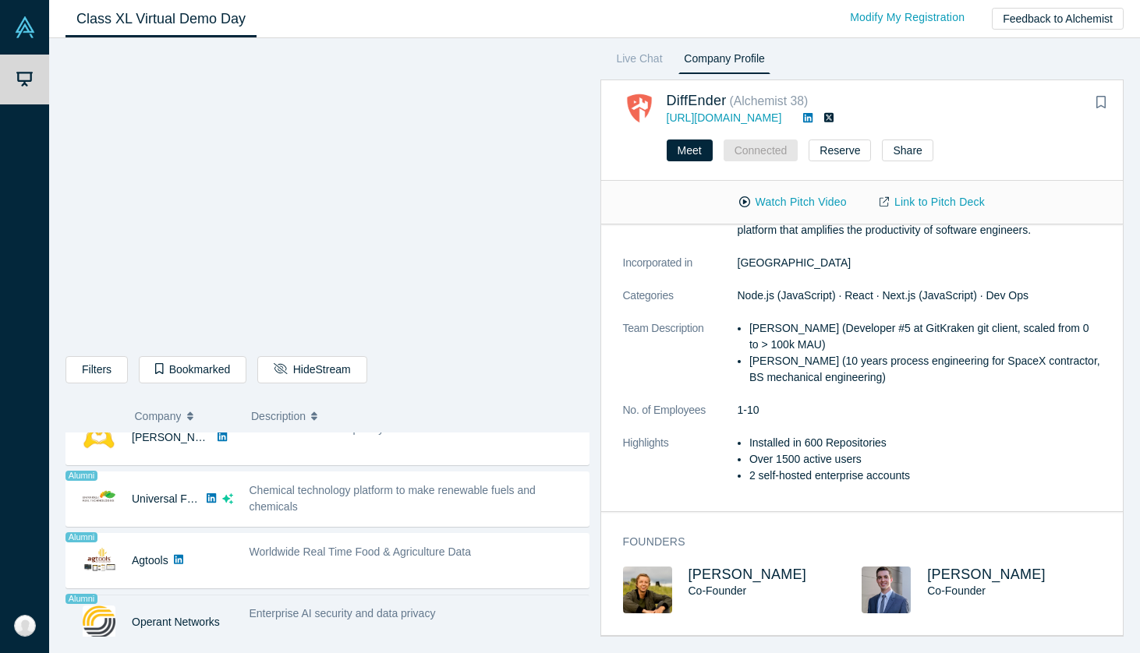
scroll to position [881, 0]
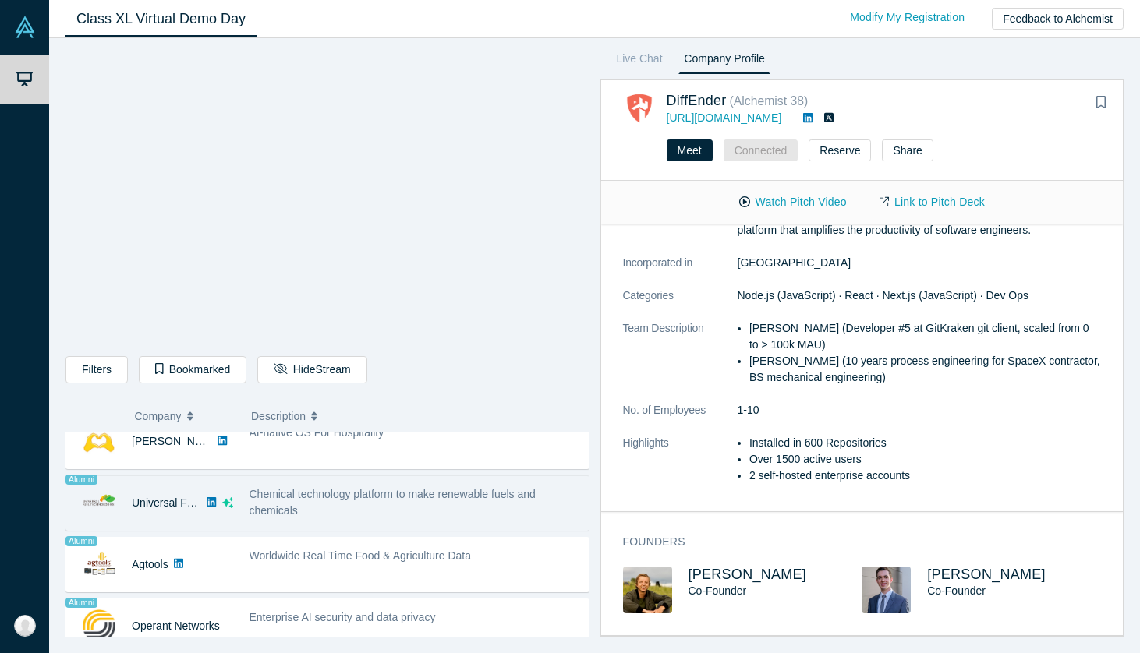
click at [386, 507] on div "Chemical technology platform to make renewable fuels and chemicals" at bounding box center [414, 503] width 331 height 33
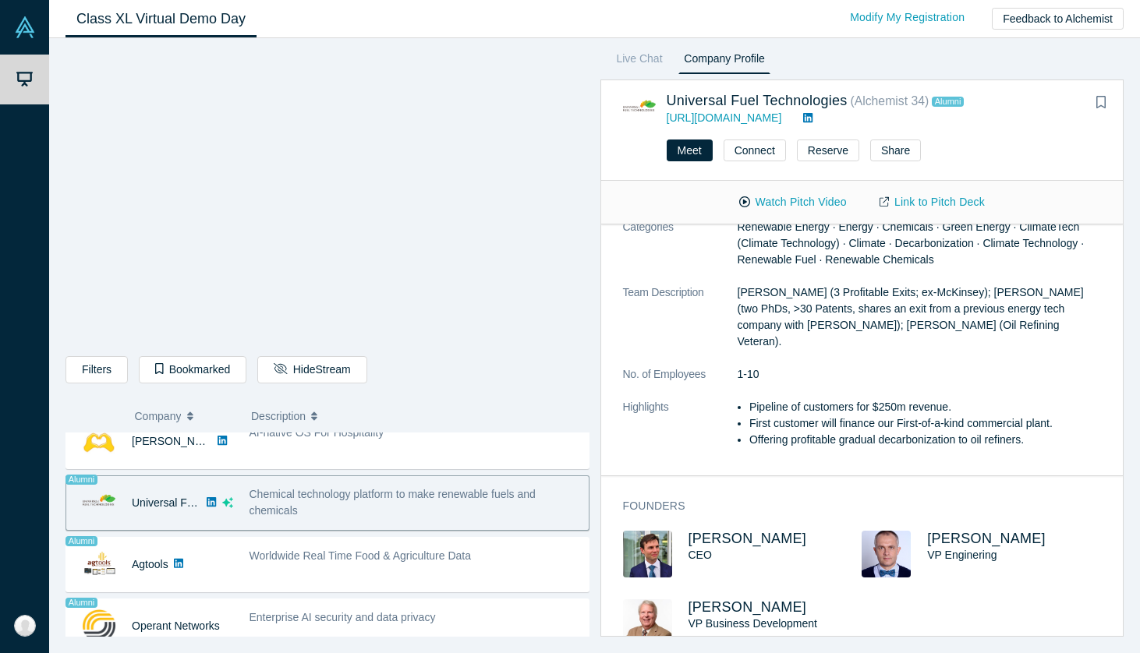
scroll to position [0, 0]
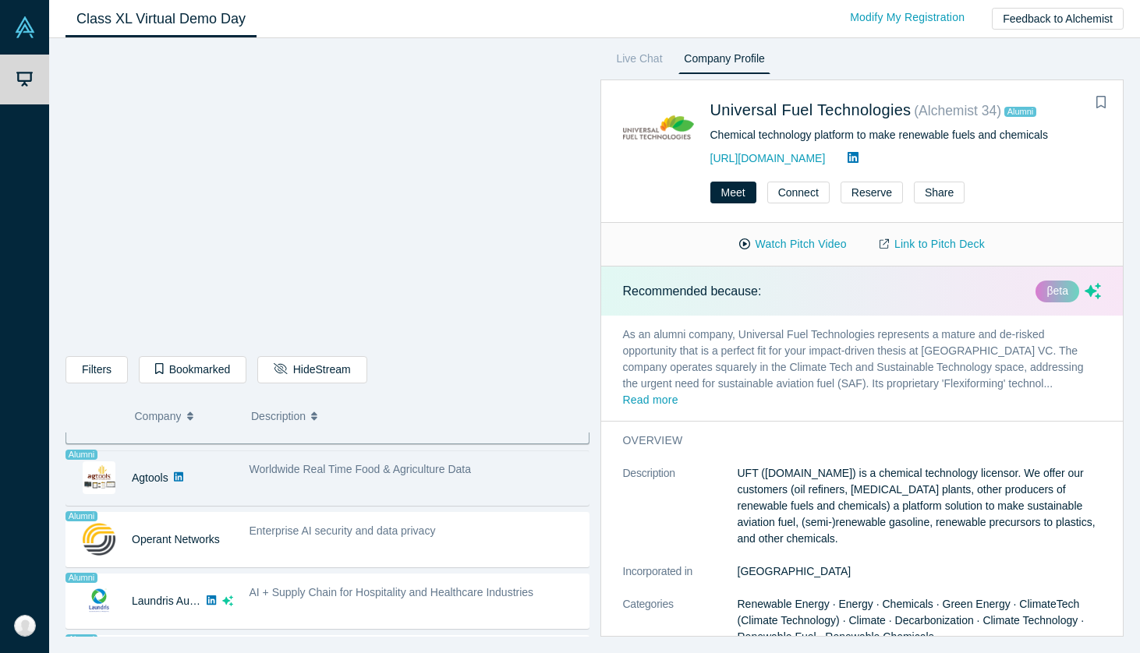
click at [312, 483] on div "Worldwide Real Time Food & Agriculture Data" at bounding box center [415, 478] width 348 height 49
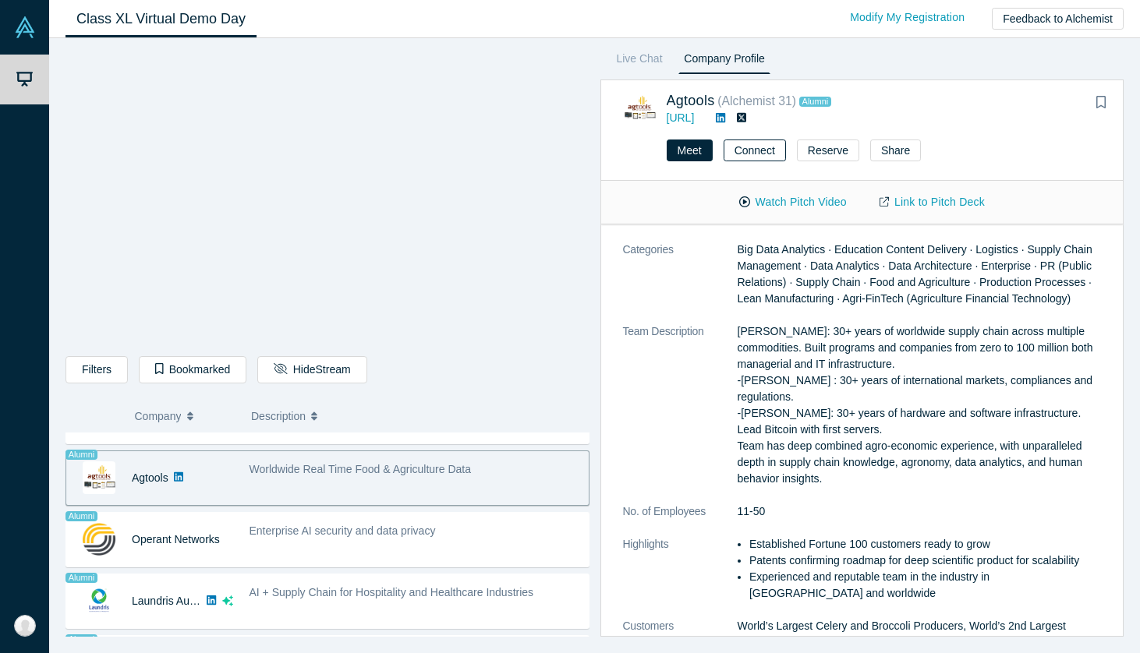
click at [755, 160] on button "Connect" at bounding box center [755, 151] width 62 height 22
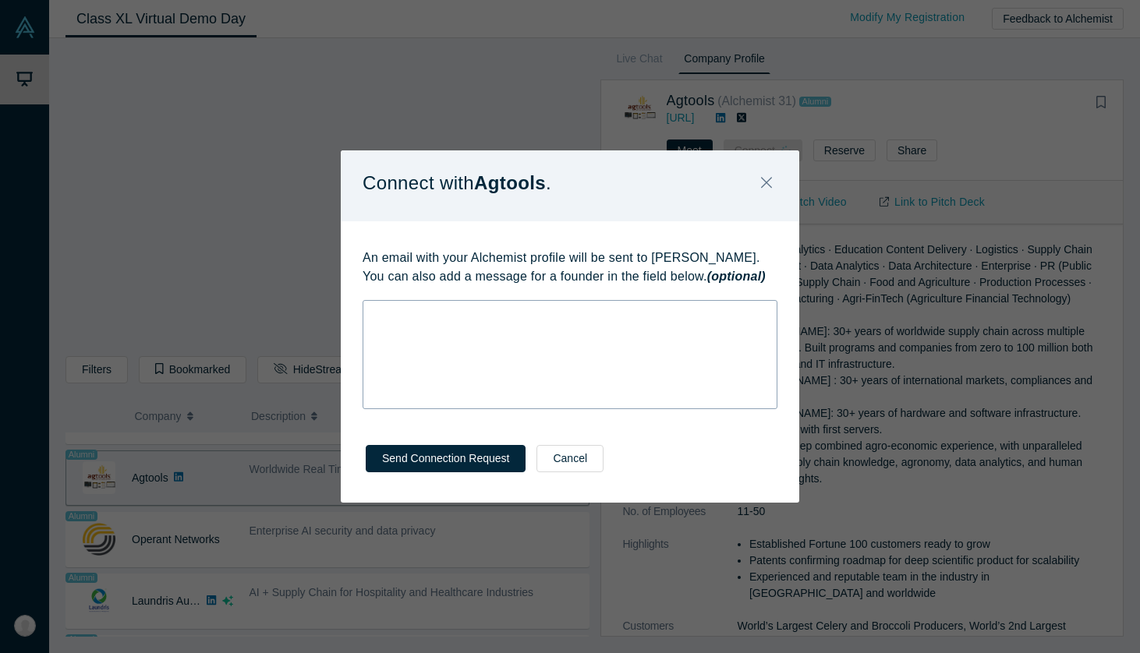
click at [511, 356] on div "rdw-wrapper" at bounding box center [570, 354] width 415 height 109
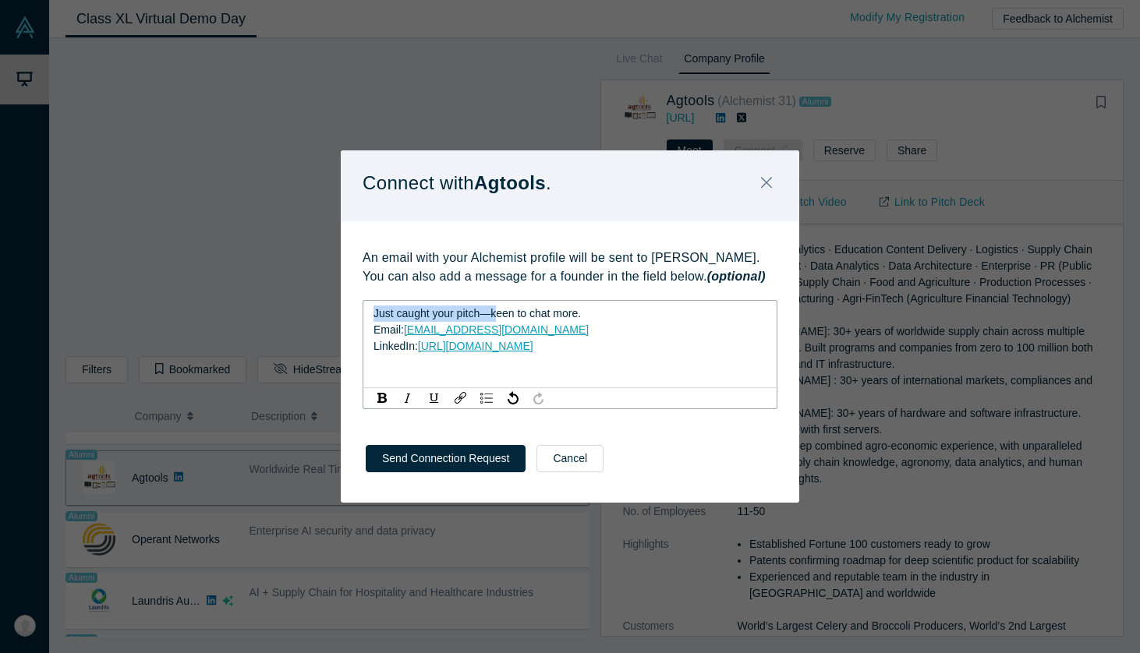
drag, startPoint x: 497, startPoint y: 313, endPoint x: 314, endPoint y: 307, distance: 183.3
click at [314, 307] on div "Connect with Agtools . An email with your Alchemist profile will be sent to [PE…" at bounding box center [570, 326] width 1140 height 653
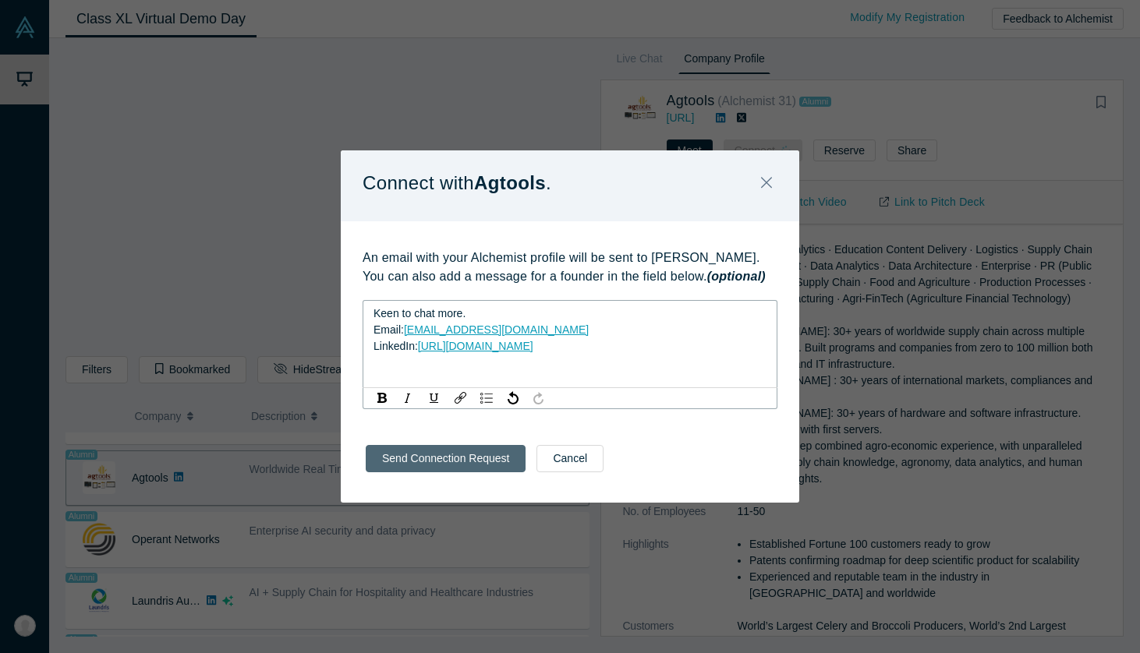
click at [436, 455] on button "Send Connection Request" at bounding box center [446, 458] width 160 height 27
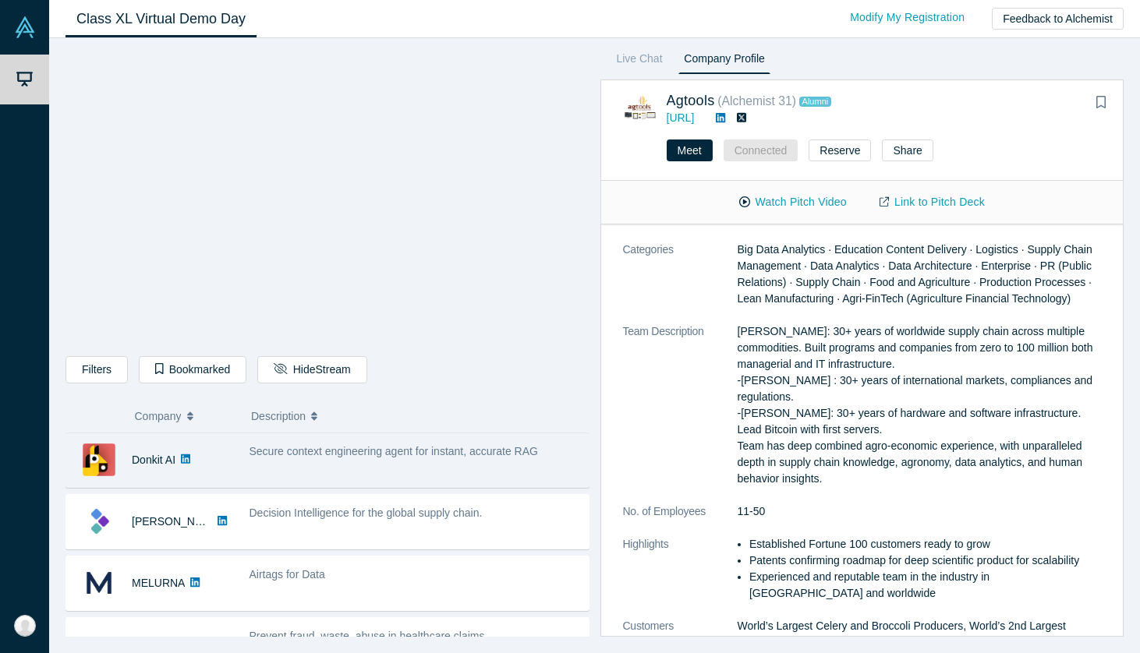
click at [343, 465] on div "Secure context engineering agent for instant, accurate RAG" at bounding box center [415, 460] width 348 height 49
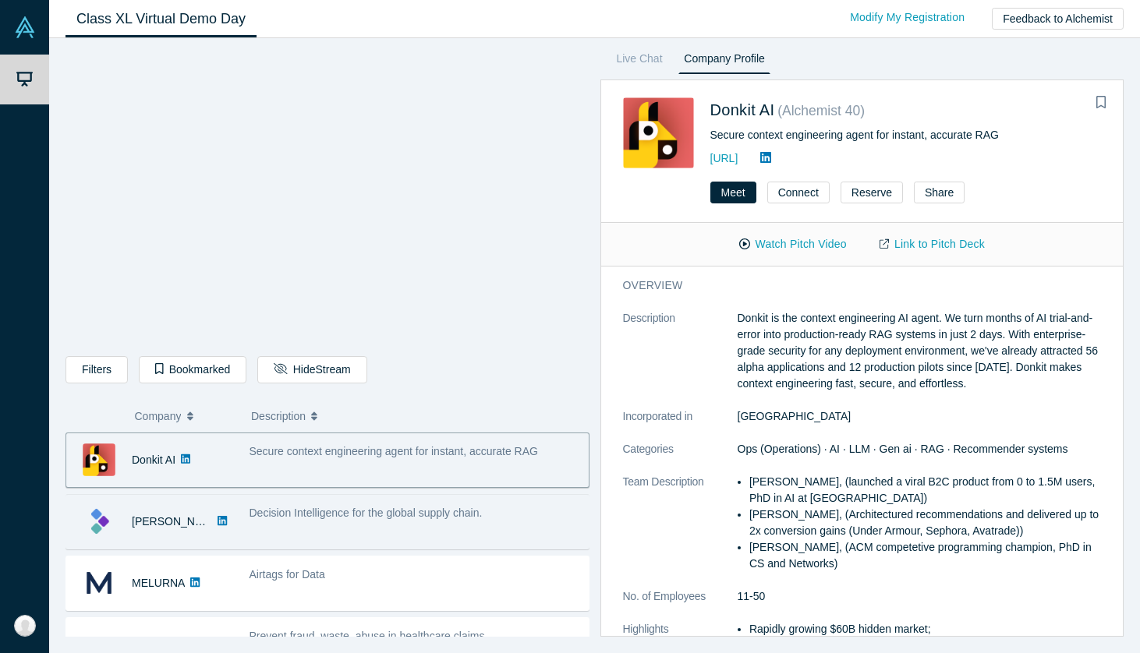
click at [334, 515] on span "Decision Intelligence for the global supply chain." at bounding box center [365, 513] width 233 height 12
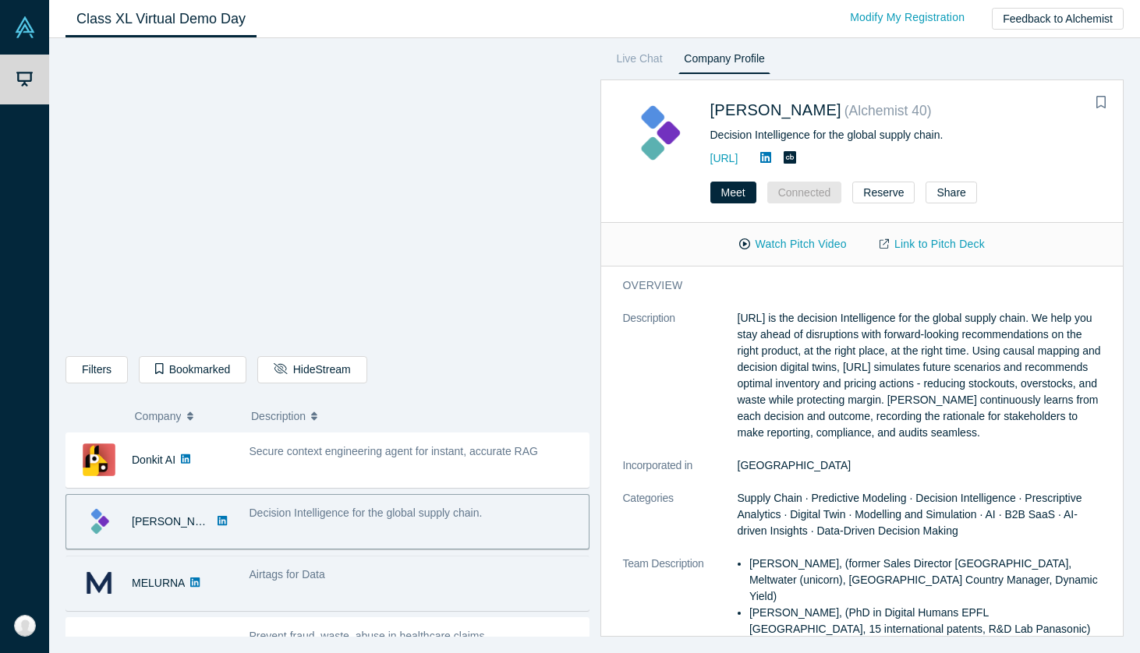
click at [332, 569] on div "Airtags for Data" at bounding box center [414, 575] width 331 height 16
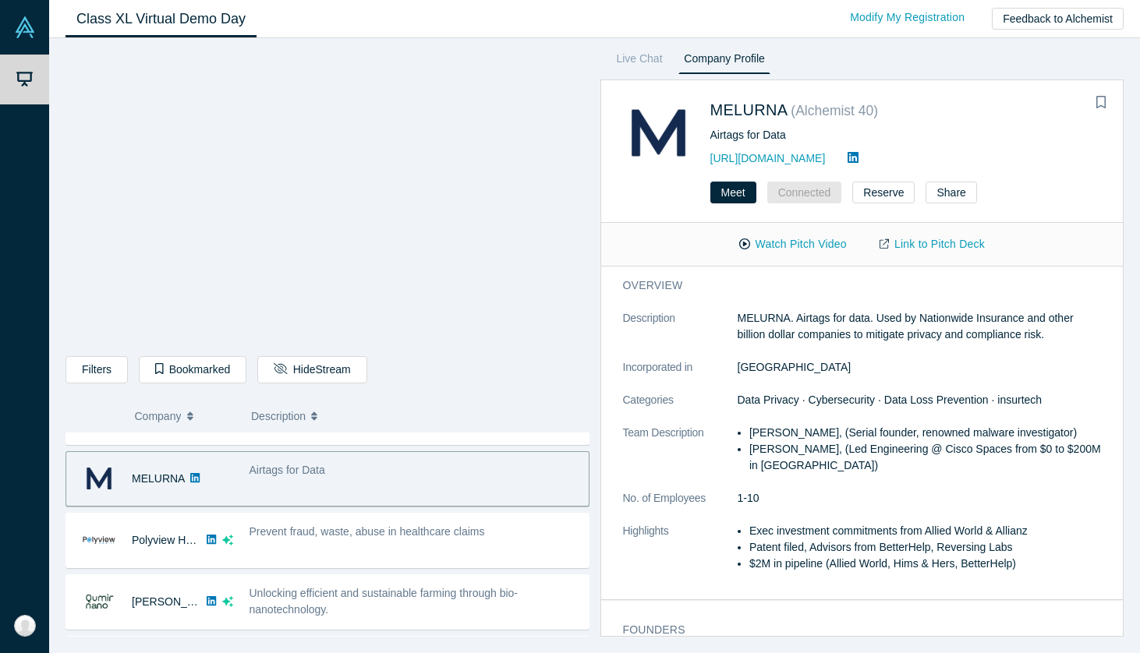
scroll to position [128, 0]
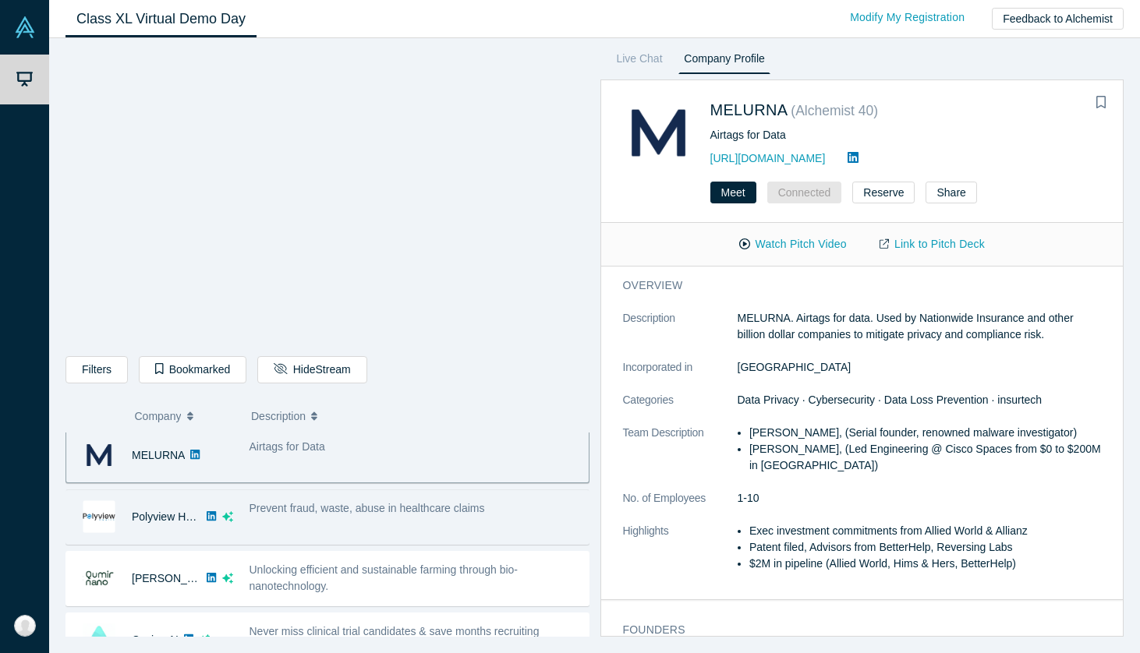
click at [329, 519] on div "Prevent fraud, waste, abuse in healthcare claims" at bounding box center [415, 517] width 348 height 49
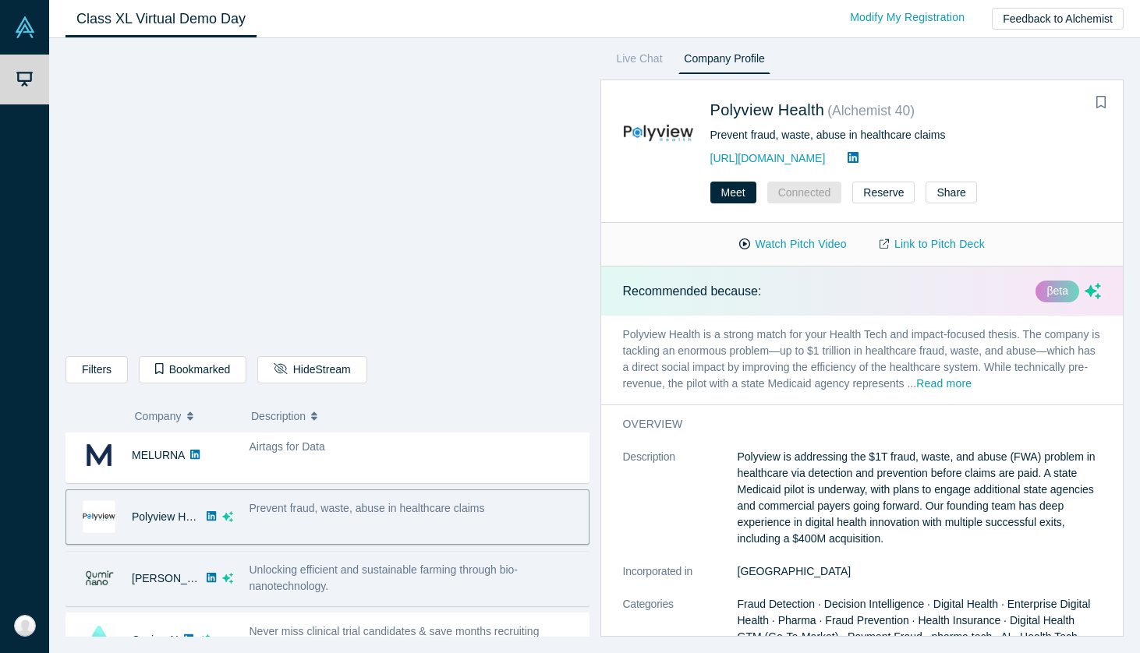
click at [326, 582] on span "Unlocking efficient and sustainable farming through bio-nanotechnology." at bounding box center [383, 578] width 269 height 29
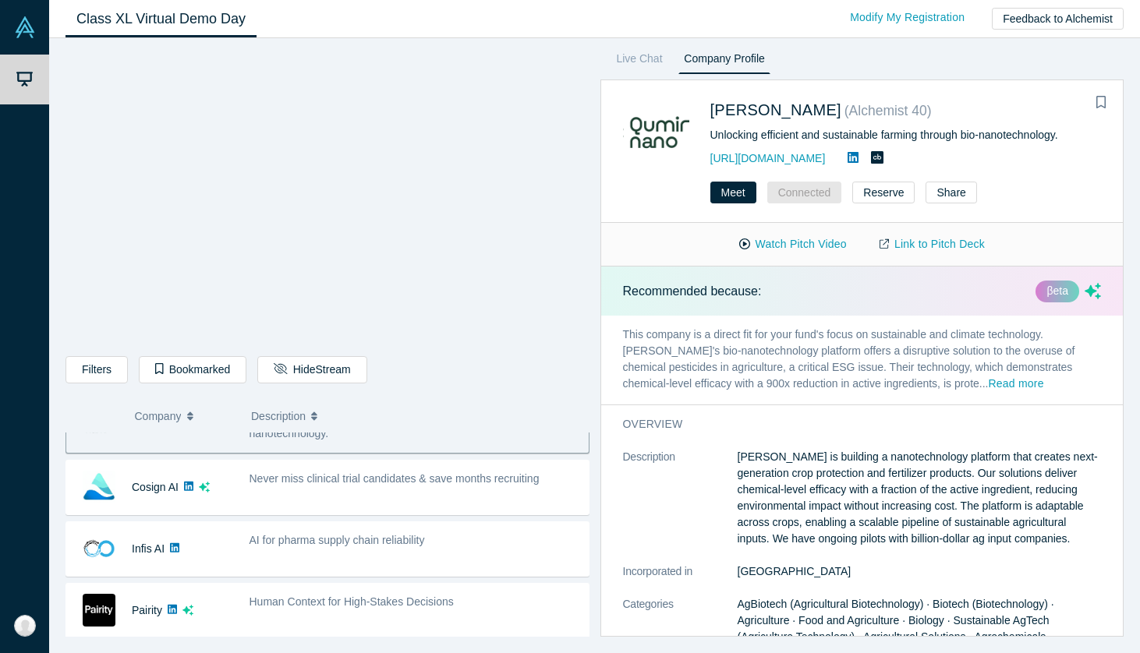
scroll to position [279, 0]
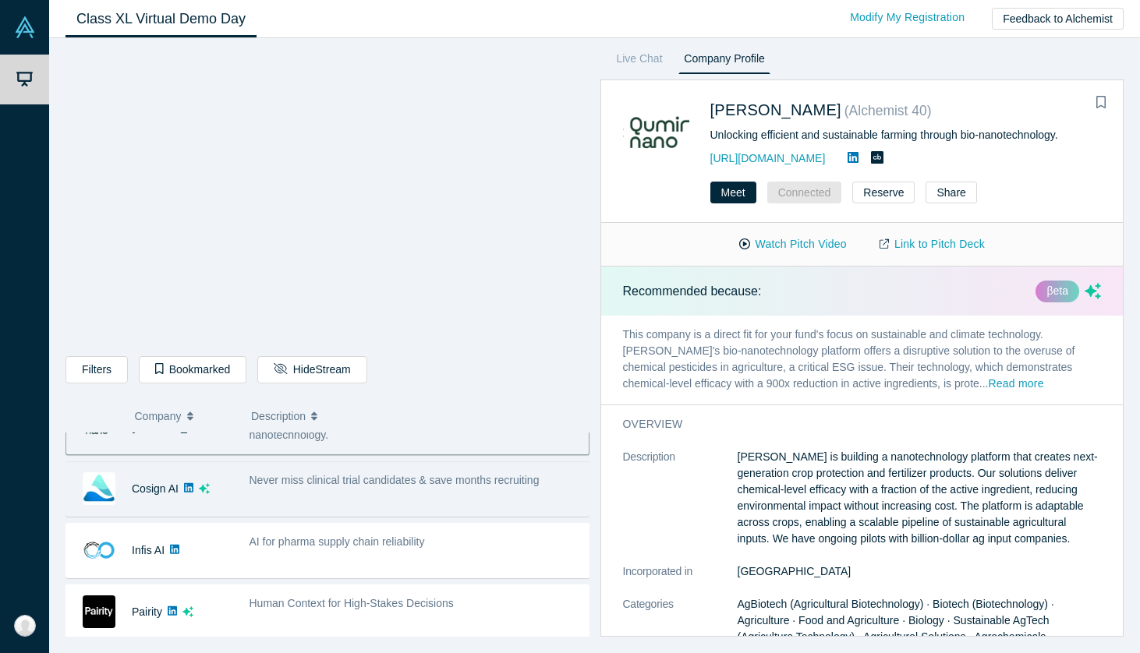
click at [316, 495] on div "Never miss clinical trial candidates & save months recruiting" at bounding box center [415, 489] width 348 height 49
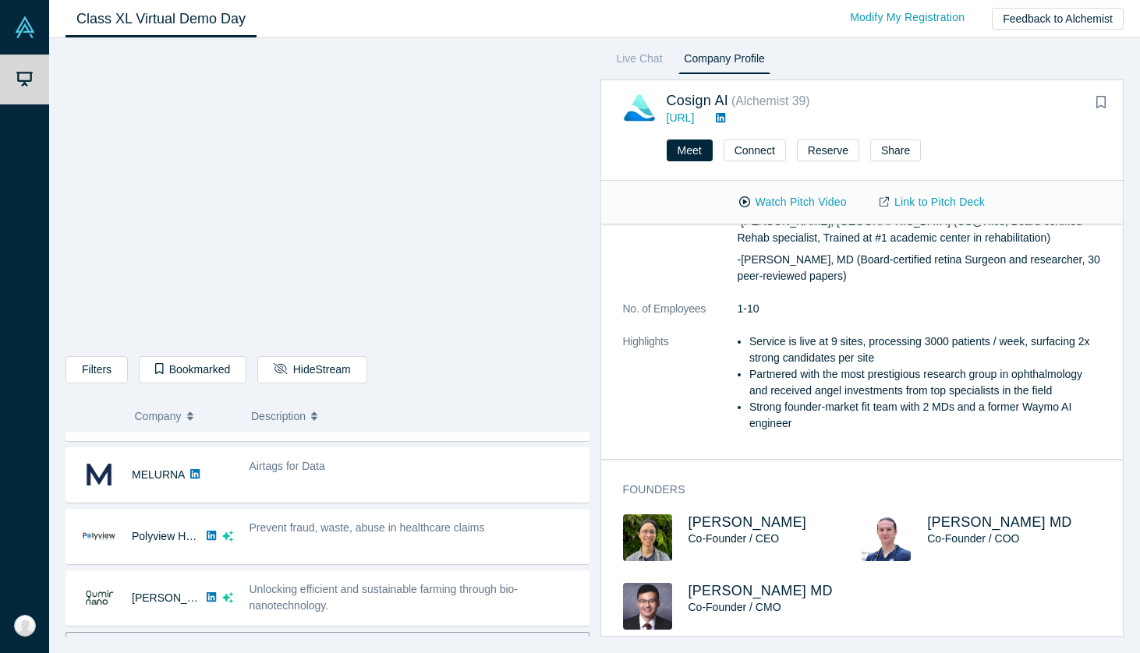
scroll to position [131, 0]
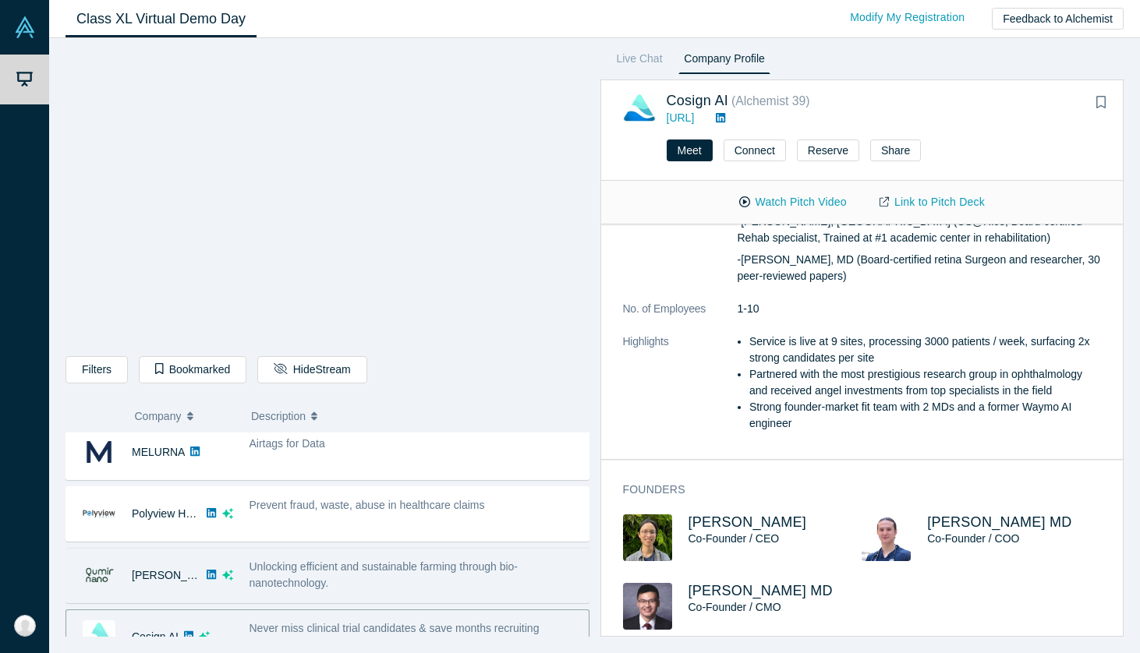
click at [324, 592] on div "Unlocking efficient and sustainable farming through bio-nanotechnology." at bounding box center [415, 575] width 348 height 49
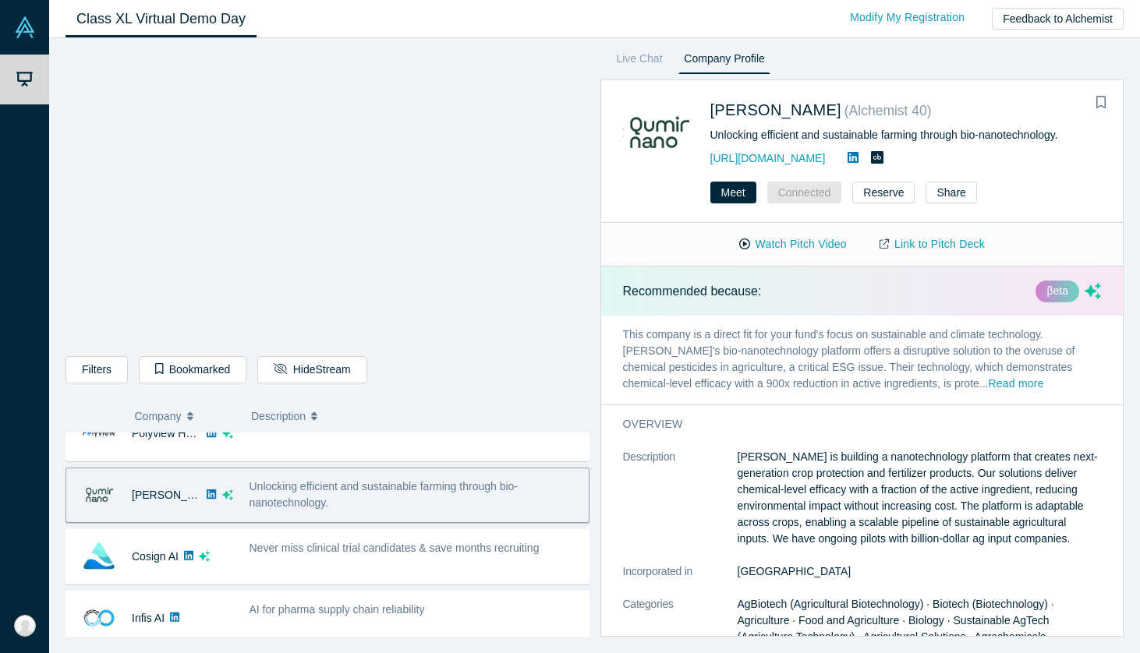
scroll to position [213, 0]
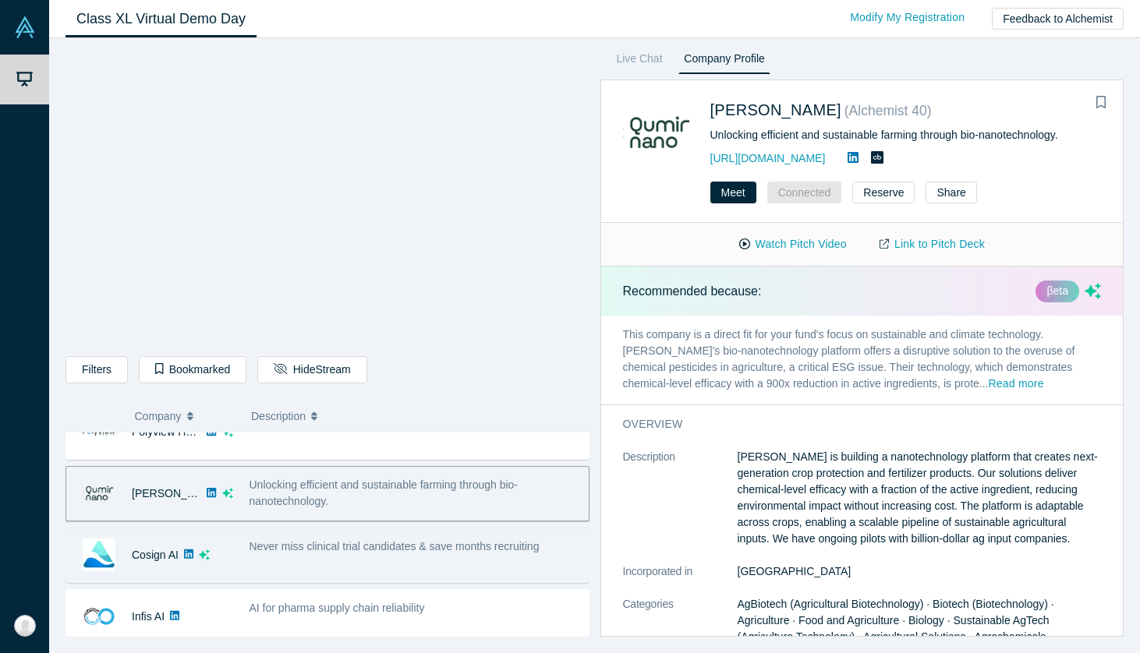
click at [345, 542] on span "Never miss clinical trial candidates & save months recruiting" at bounding box center [394, 546] width 290 height 12
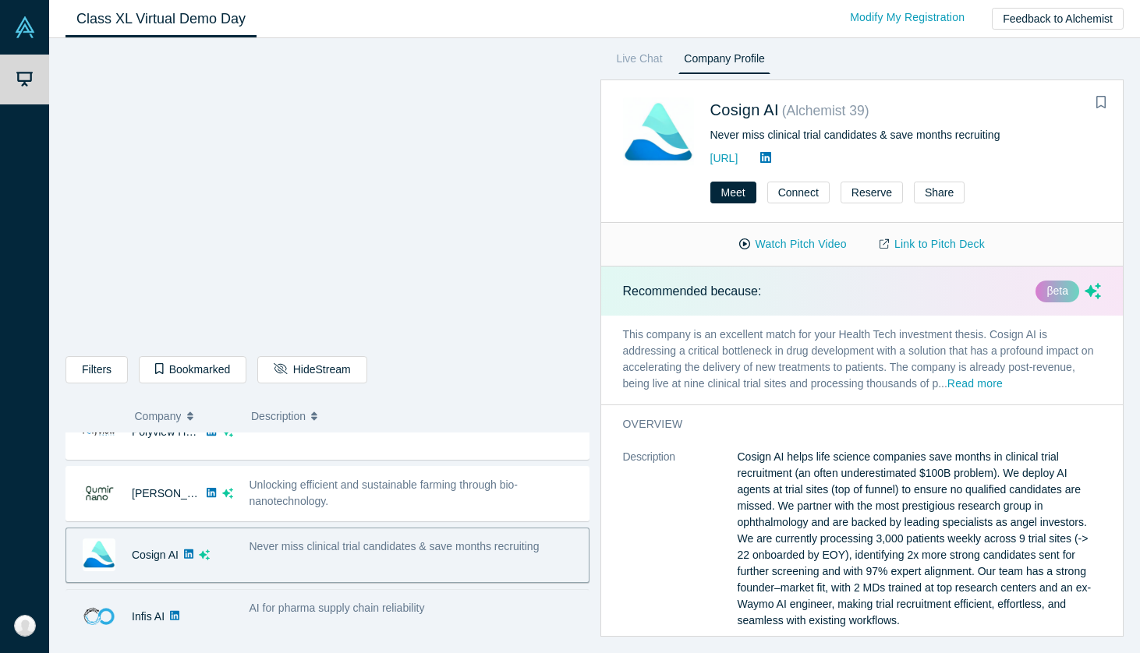
click at [324, 607] on span "AI for pharma supply chain reliability" at bounding box center [336, 608] width 175 height 12
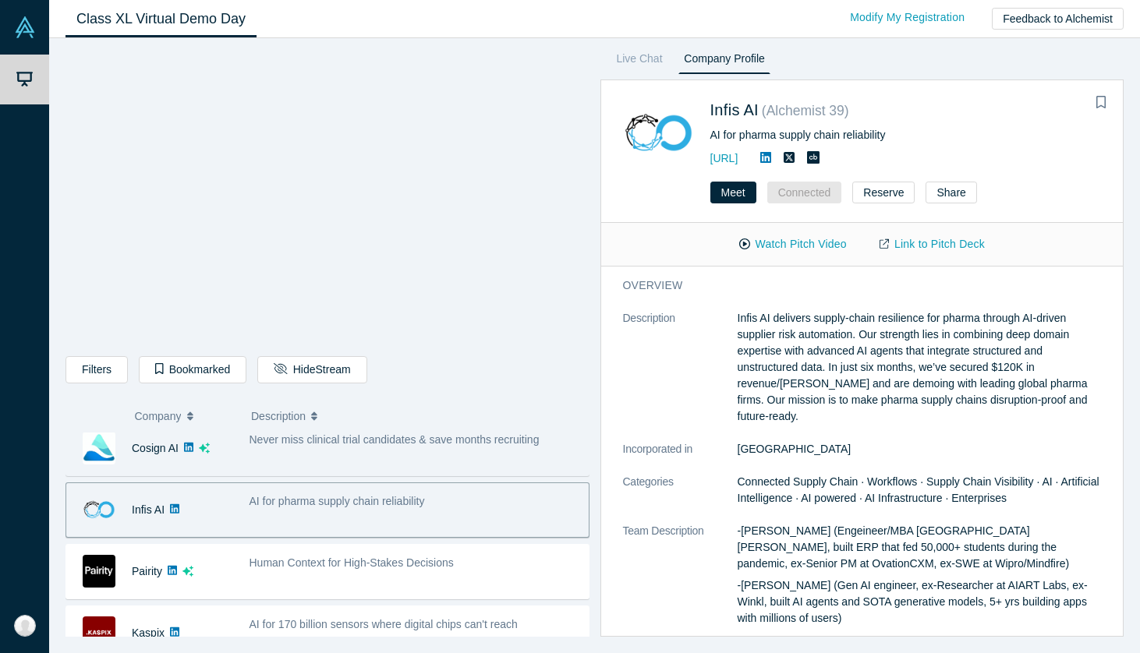
scroll to position [323, 0]
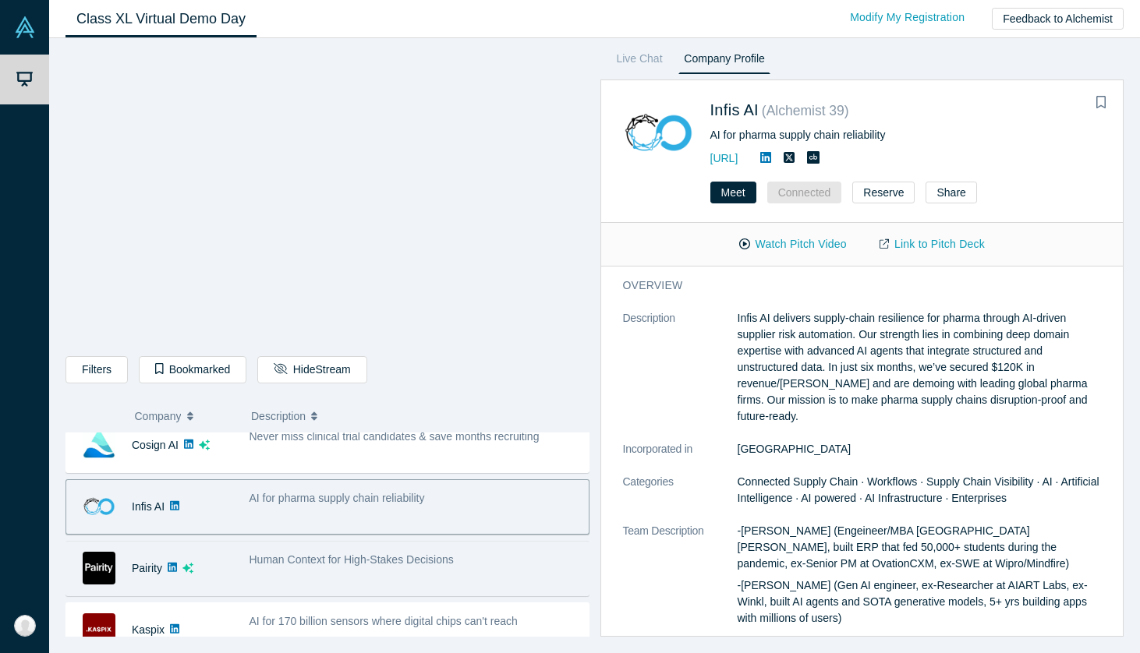
click at [377, 554] on span "Human Context for High-Stakes Decisions" at bounding box center [351, 560] width 204 height 12
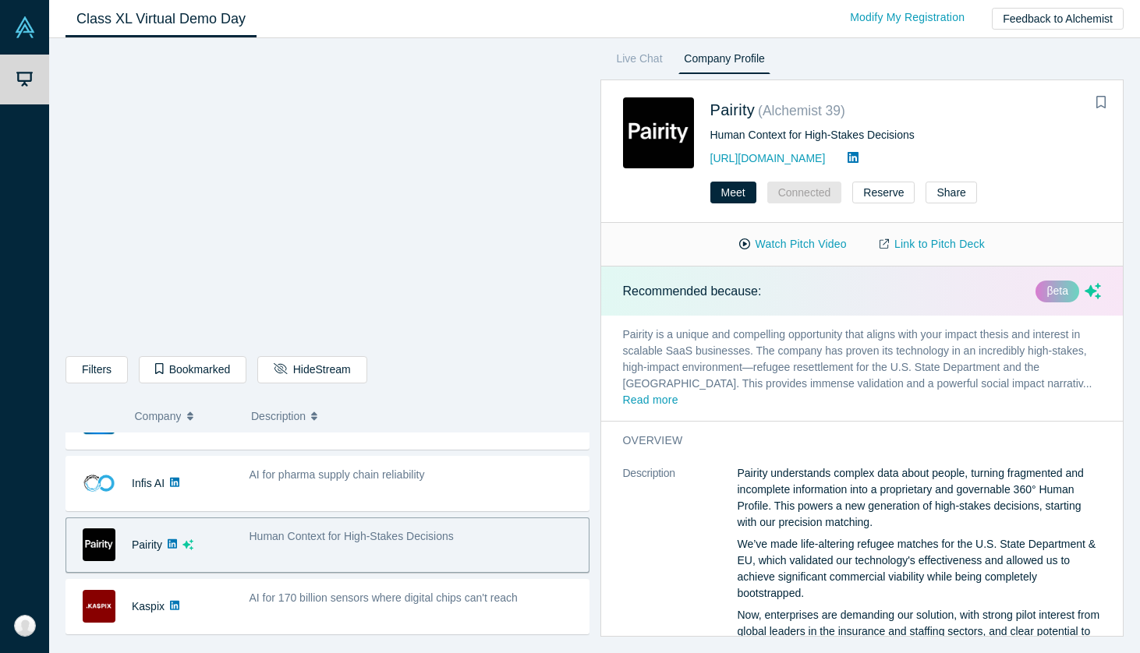
scroll to position [357, 0]
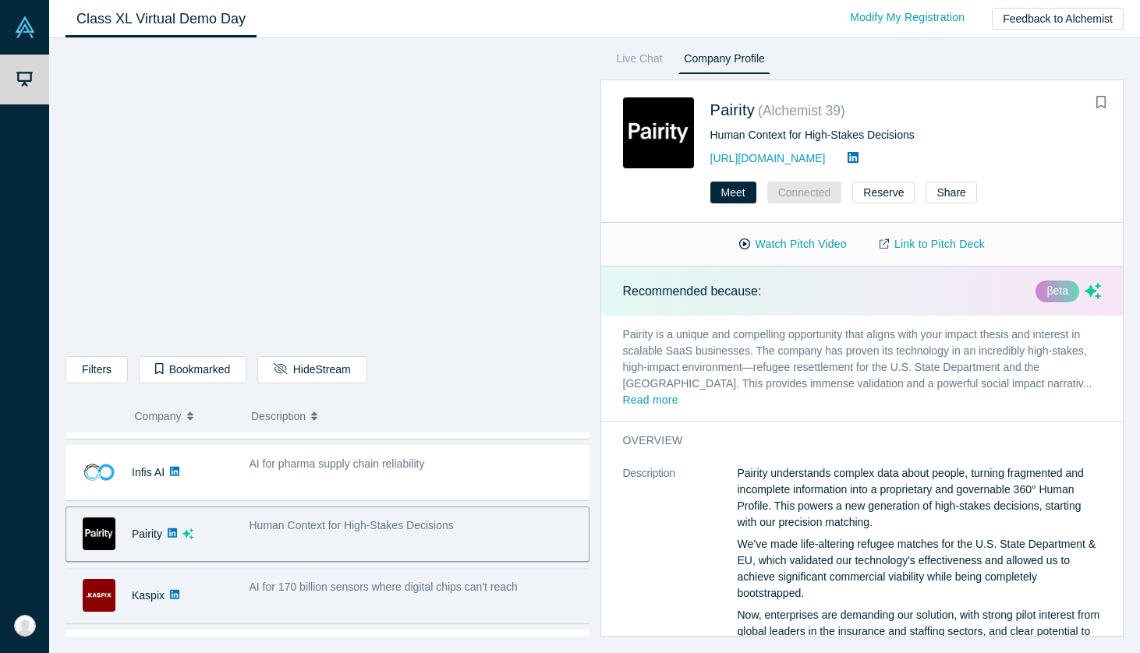
click at [367, 598] on div "AI for 170 billion sensors where digital chips can't reach" at bounding box center [415, 595] width 348 height 49
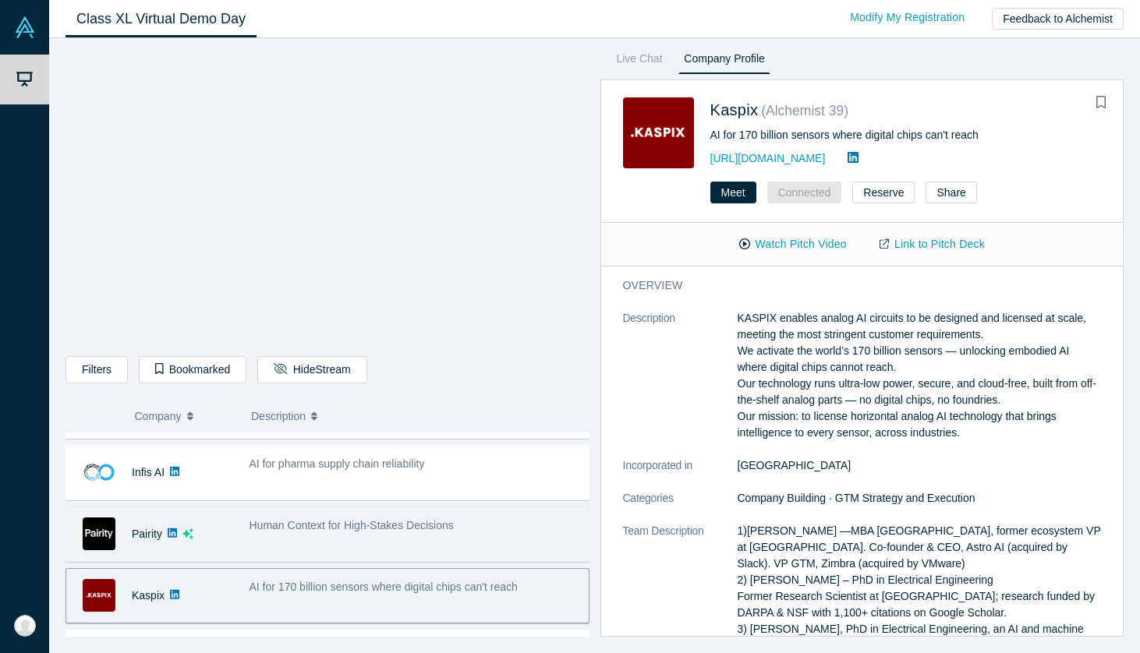
click at [360, 535] on div "Human Context for High-Stakes Decisions" at bounding box center [415, 534] width 348 height 49
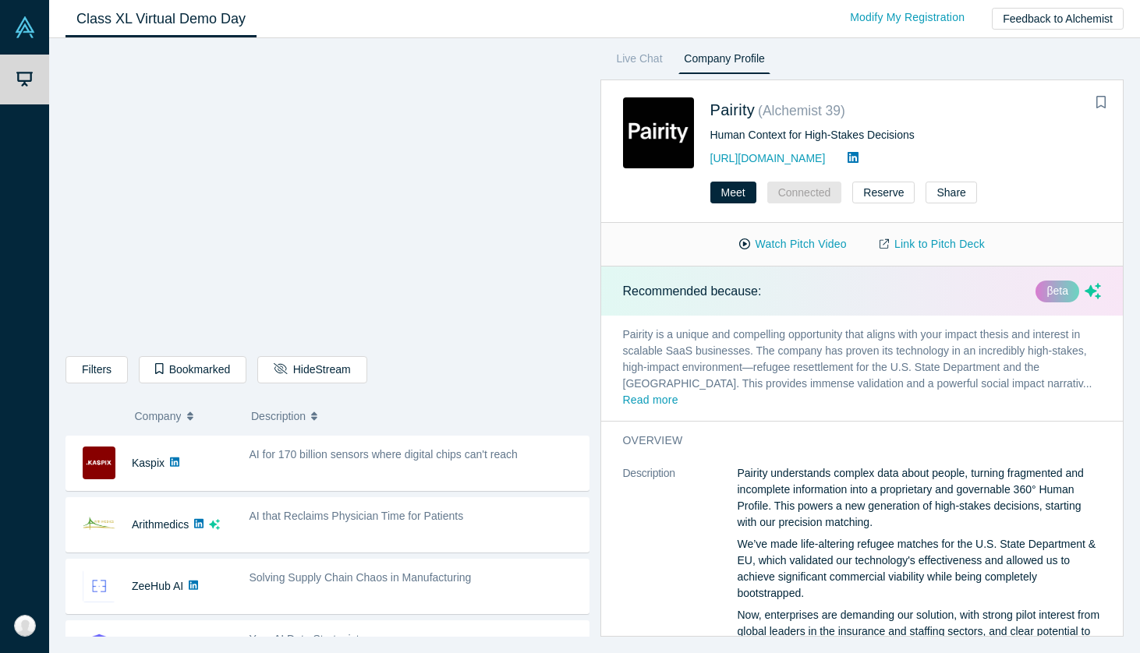
scroll to position [491, 0]
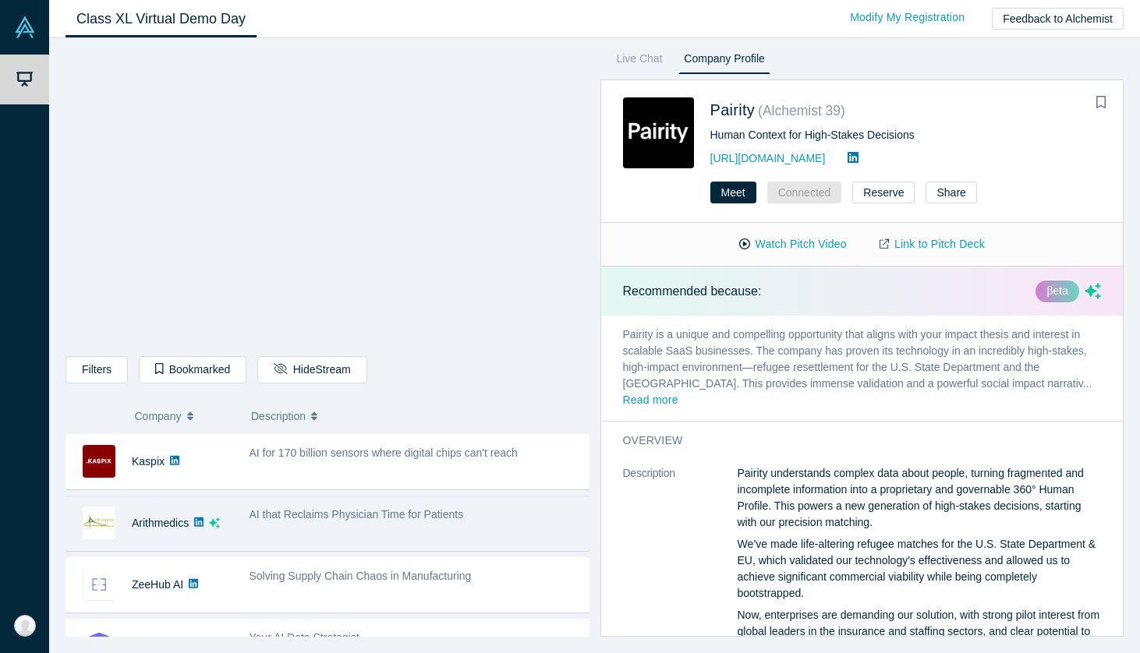
click at [351, 521] on div "AI that Reclaims Physician Time for Patients" at bounding box center [414, 515] width 331 height 16
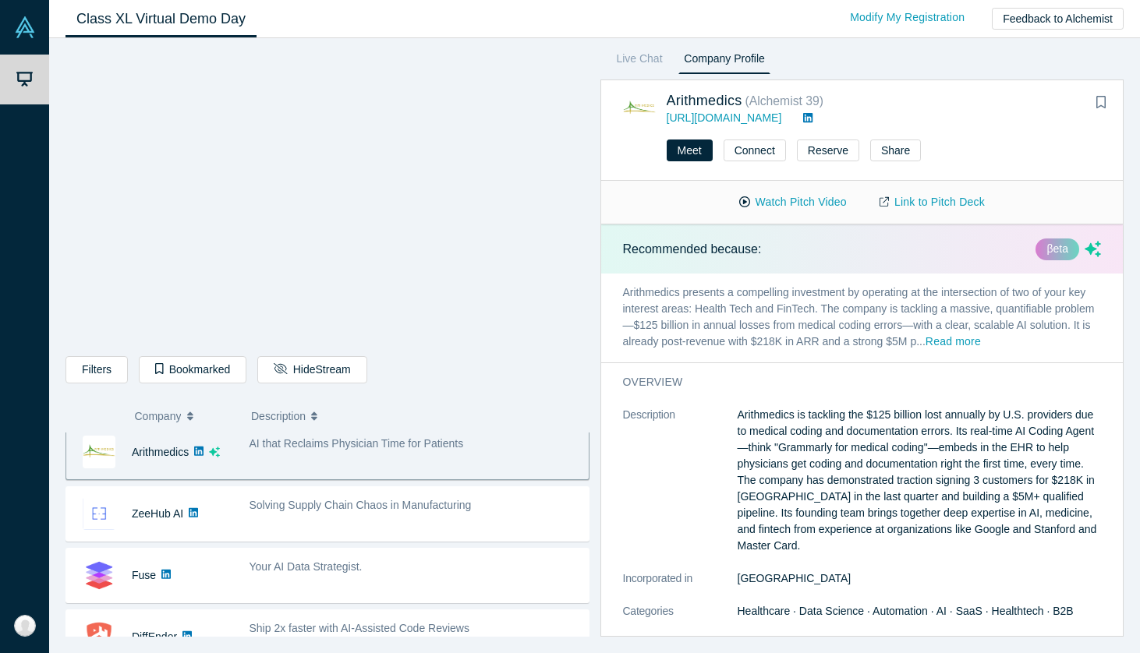
scroll to position [422, 0]
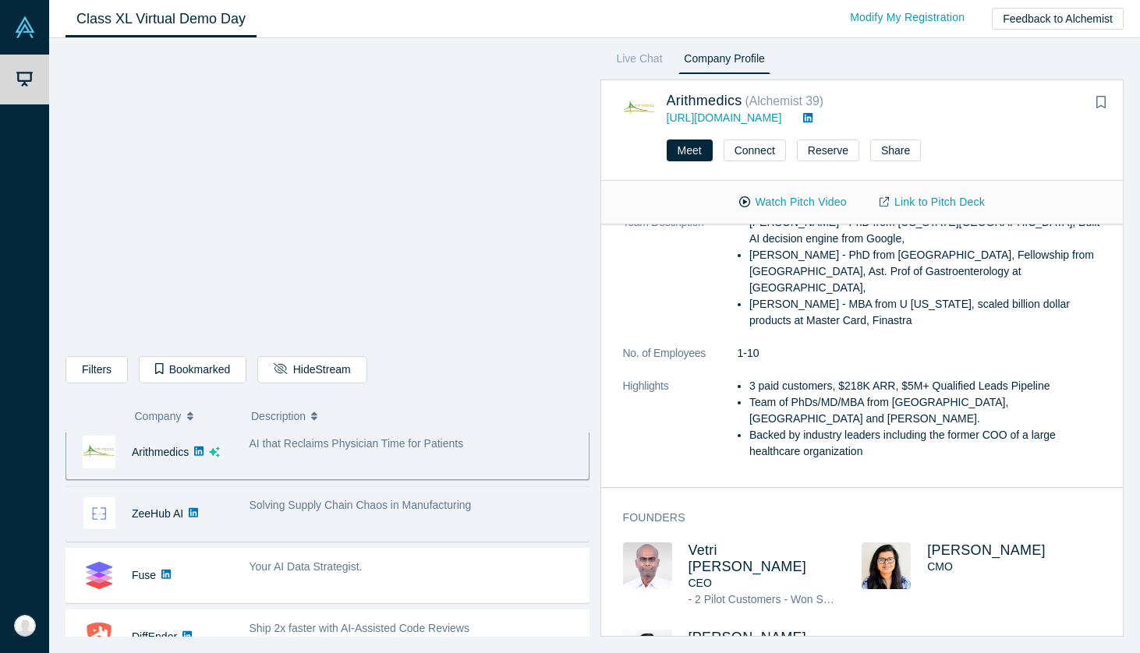
click at [344, 518] on div "Solving Supply Chain Chaos in Manufacturing" at bounding box center [415, 514] width 348 height 49
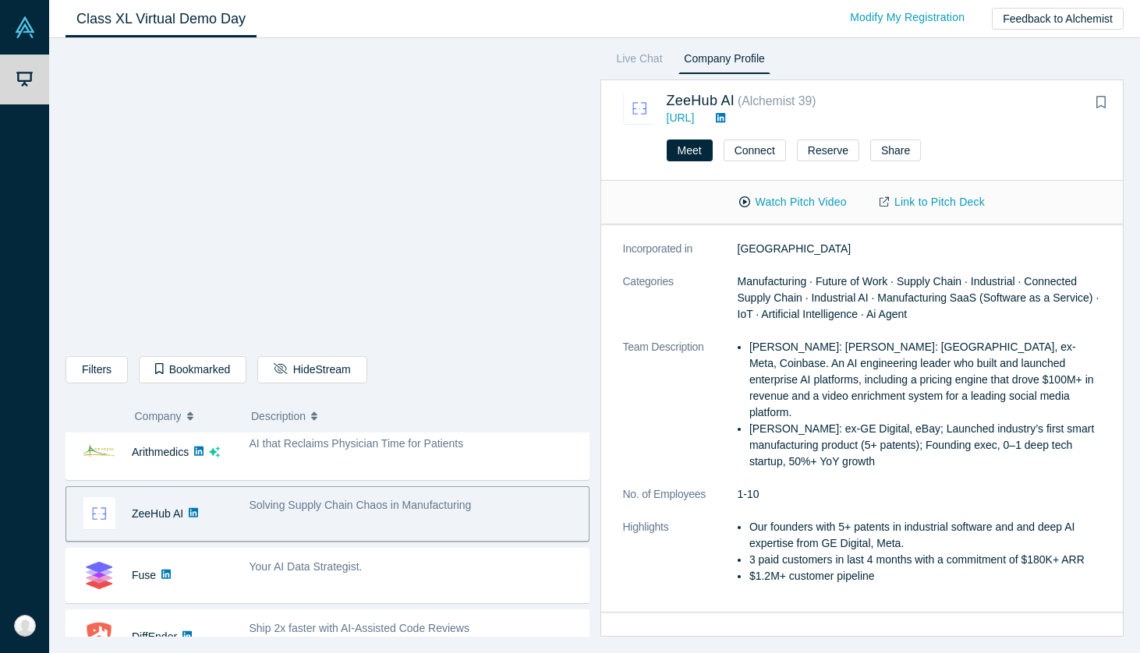
scroll to position [275, 0]
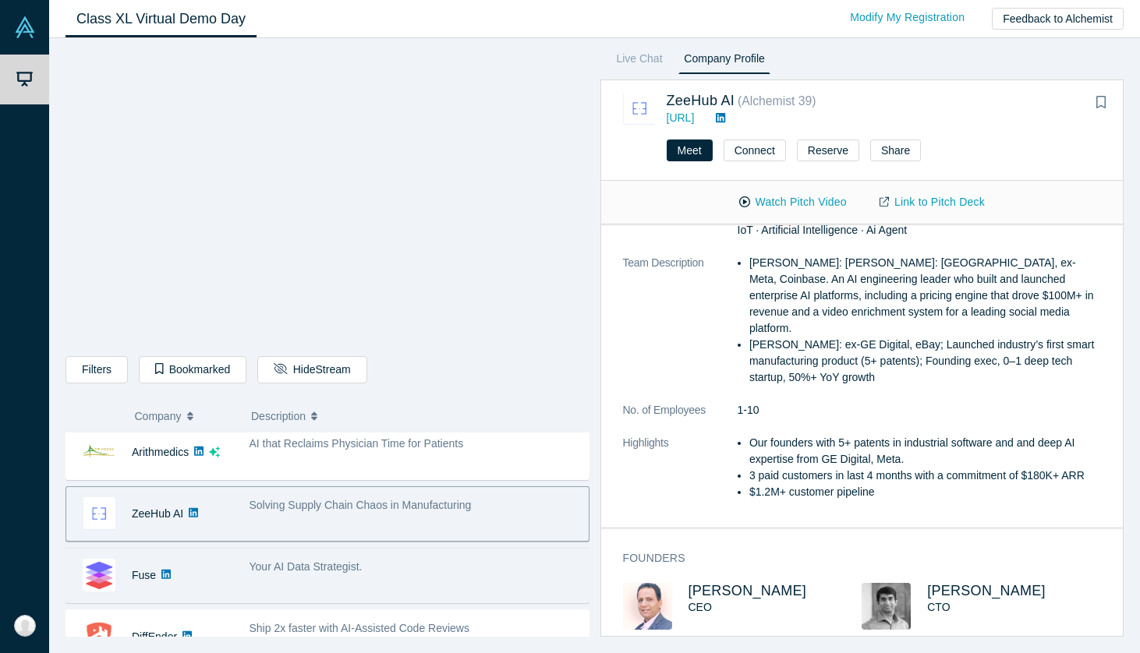
click at [310, 568] on span "Your AI Data Strategist." at bounding box center [305, 567] width 113 height 12
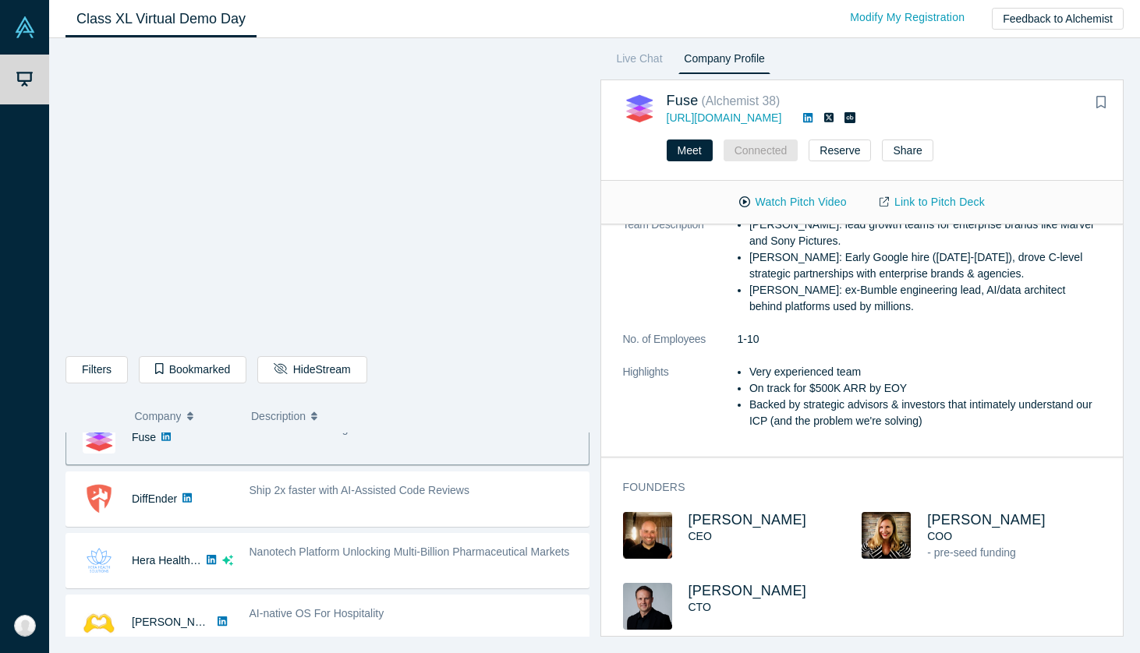
scroll to position [713, 0]
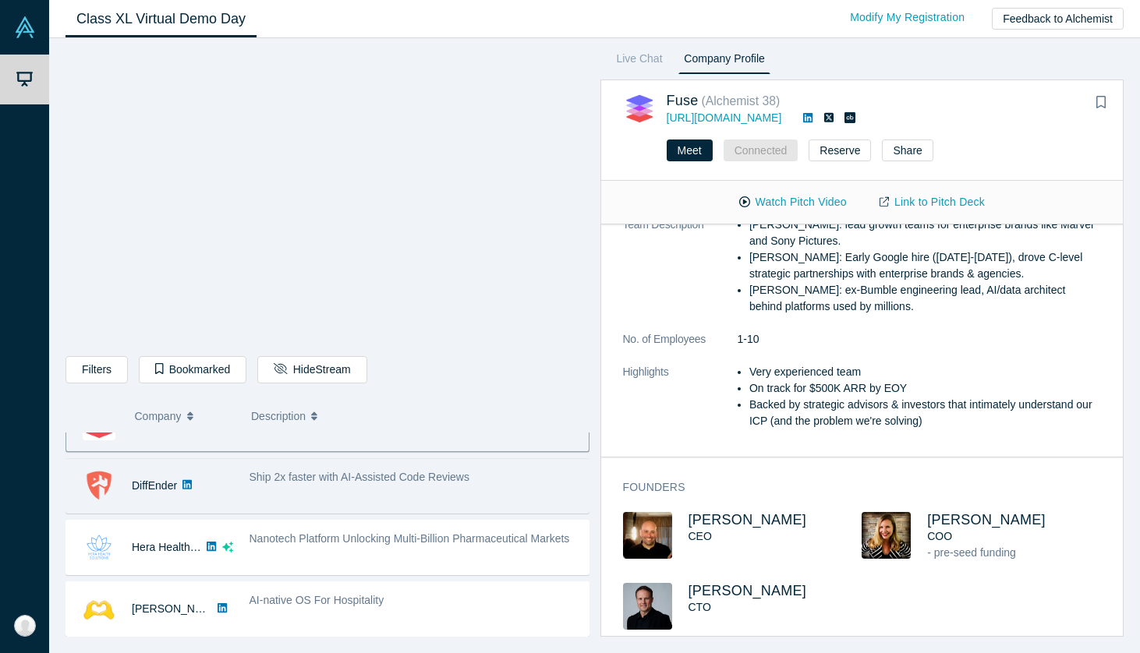
click at [373, 490] on div "Ship 2x faster with AI-Assisted Code Reviews" at bounding box center [415, 486] width 348 height 49
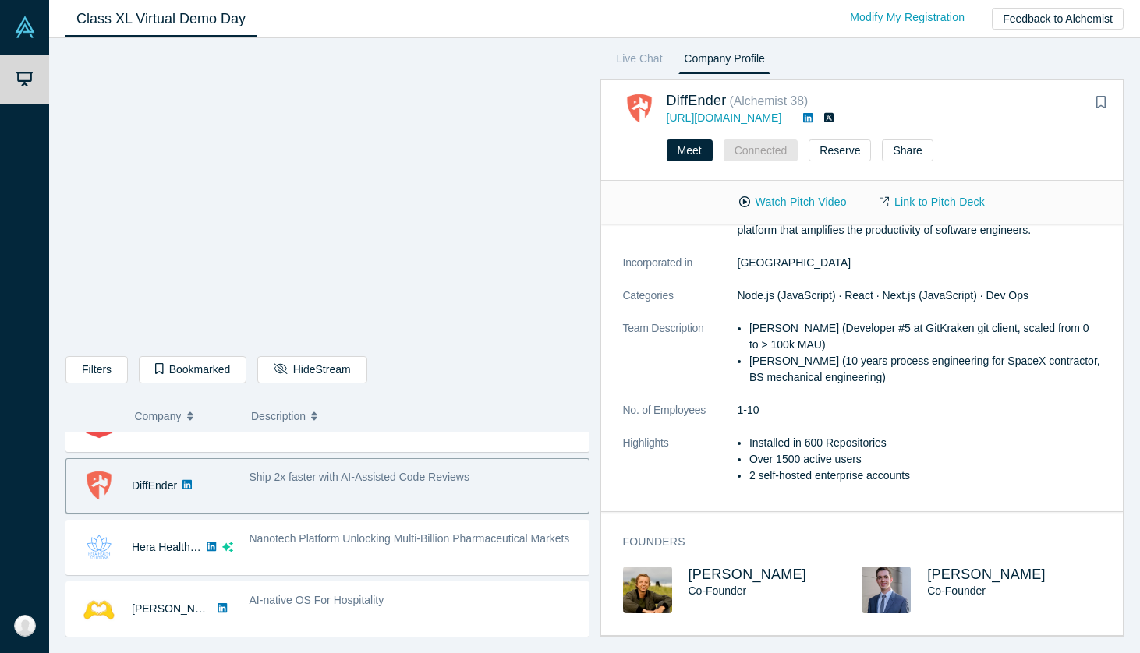
scroll to position [144, 0]
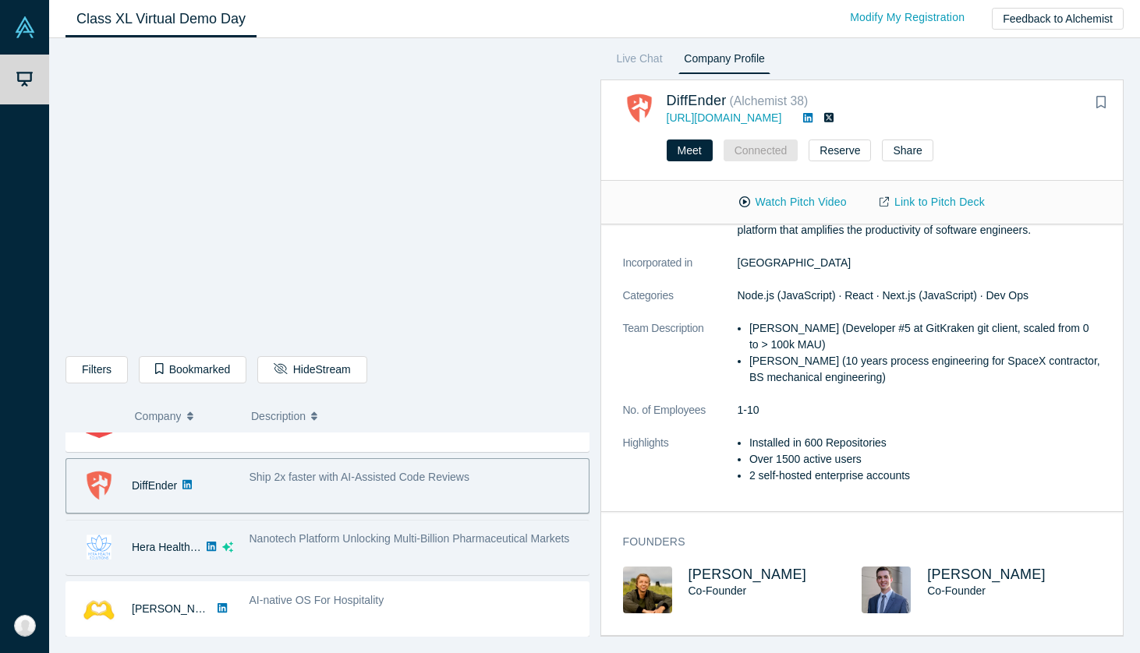
click at [366, 543] on span "Nanotech Platform Unlocking Multi-Billion Pharmaceutical Markets" at bounding box center [409, 539] width 320 height 12
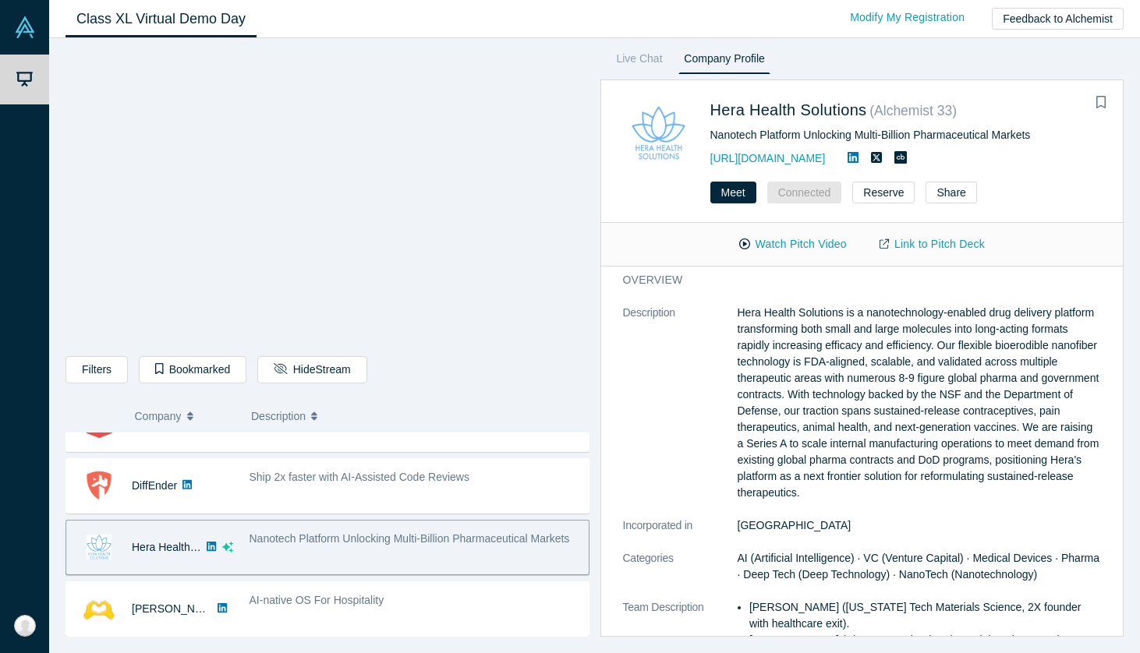
scroll to position [0, 0]
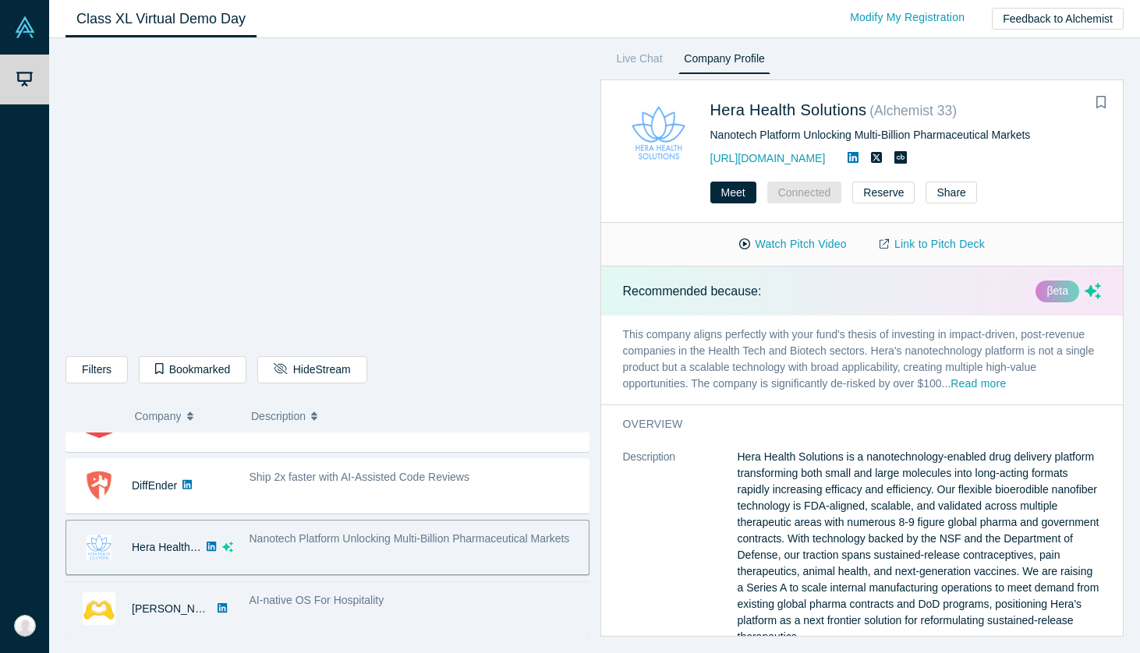
click at [297, 621] on div "AI-native OS For Hospitality" at bounding box center [415, 609] width 348 height 49
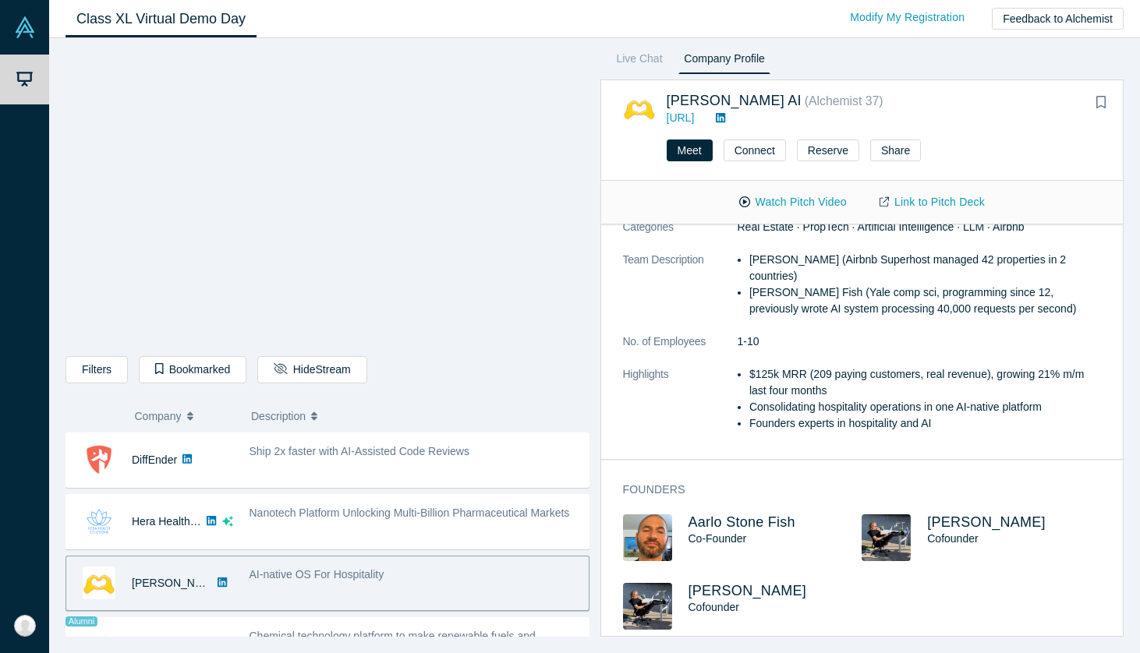
scroll to position [769, 0]
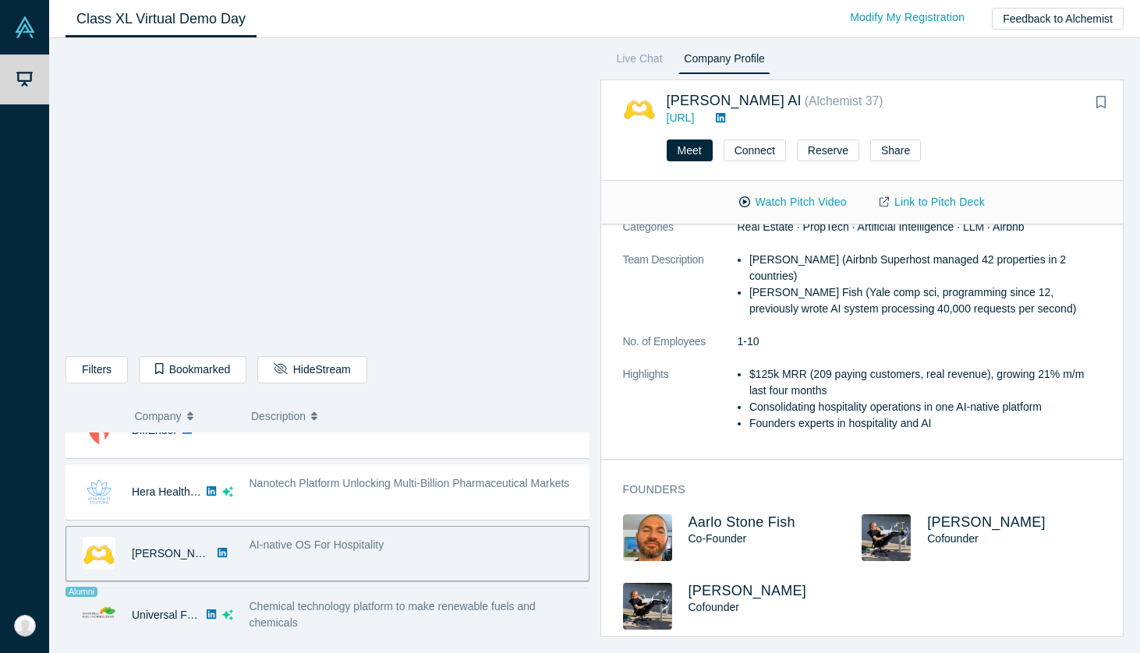
click at [315, 625] on div "Chemical technology platform to make renewable fuels and chemicals" at bounding box center [414, 615] width 331 height 33
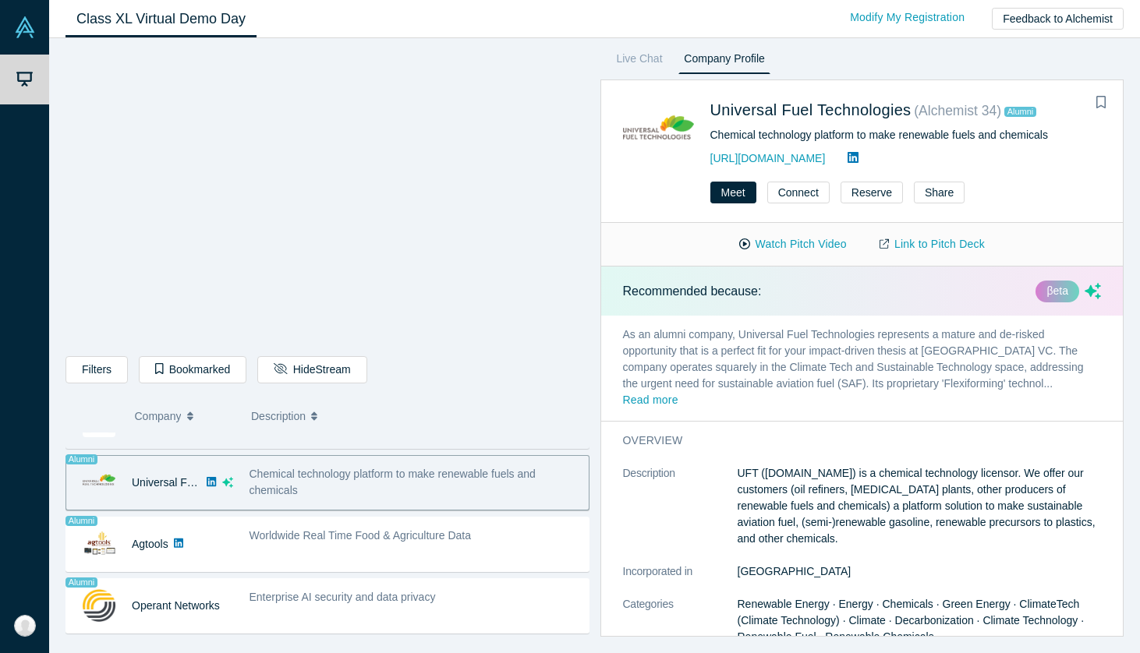
scroll to position [908, 0]
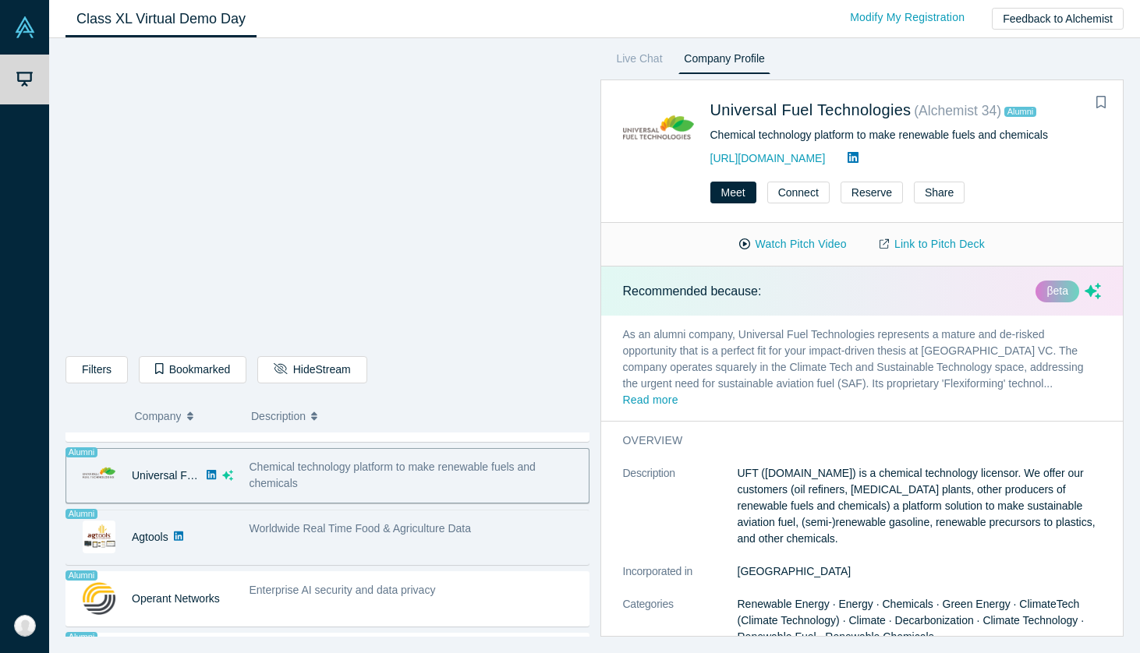
click at [356, 538] on div "Worldwide Real Time Food & Agriculture Data" at bounding box center [415, 537] width 348 height 49
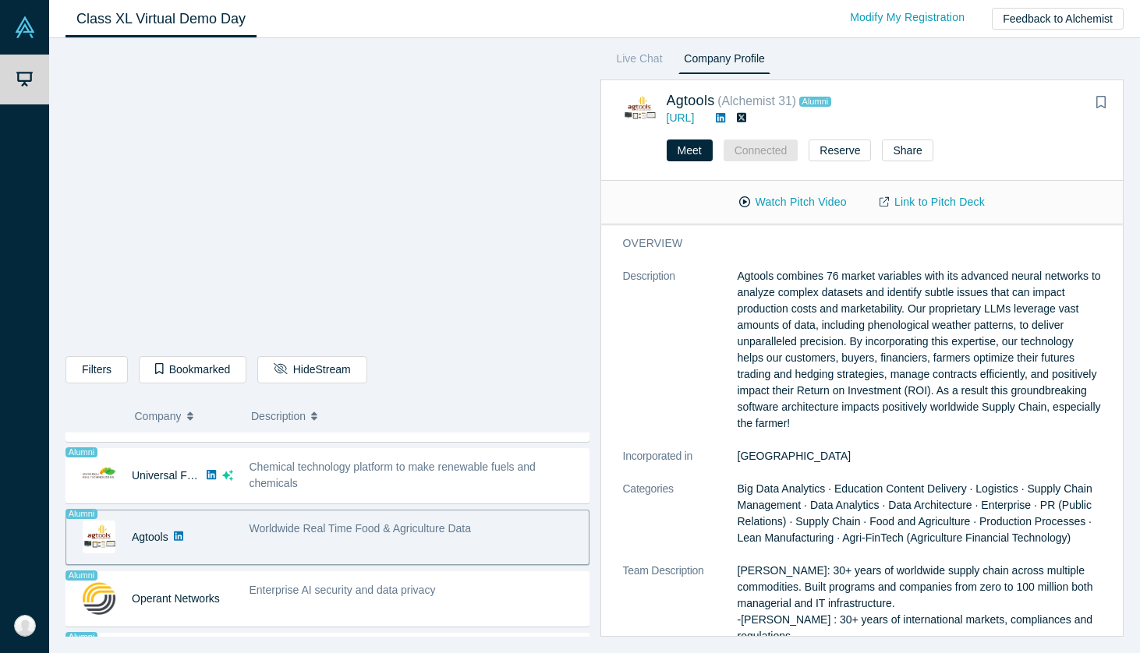
scroll to position [458, 0]
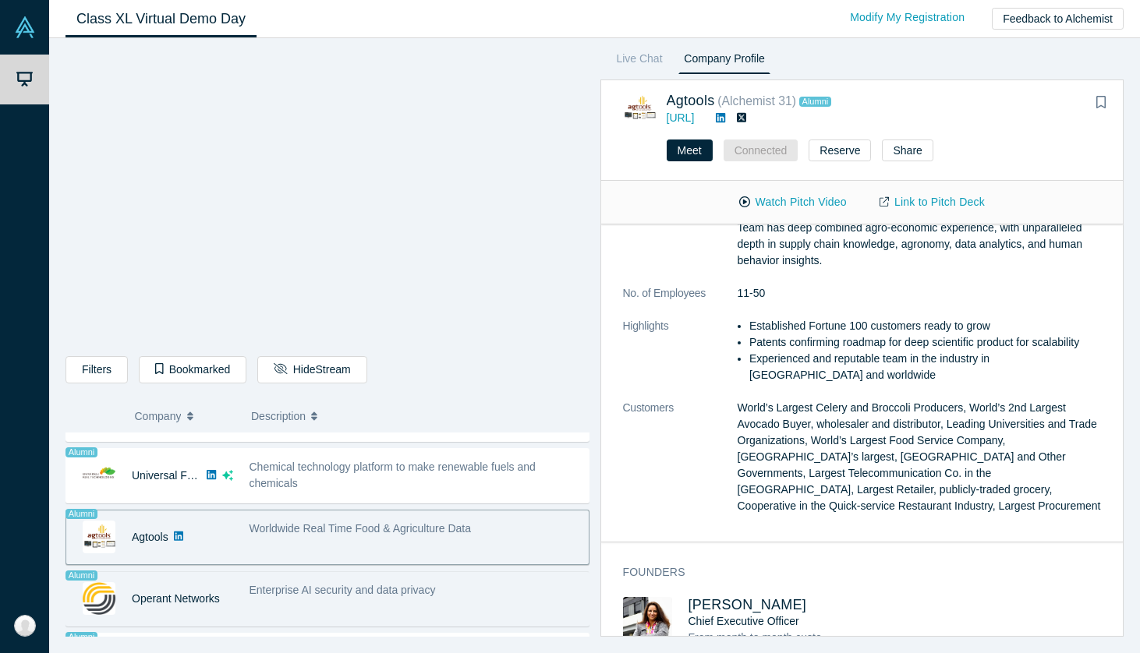
click at [379, 587] on span "Enterprise AI security and data privacy" at bounding box center [342, 590] width 186 height 12
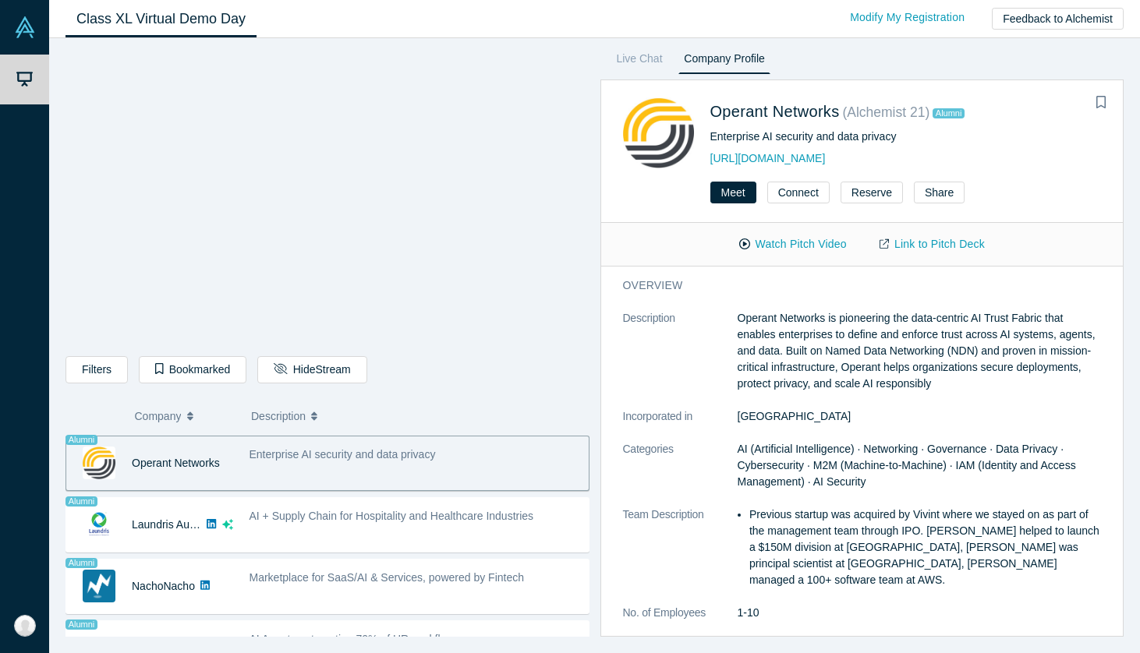
scroll to position [1086, 0]
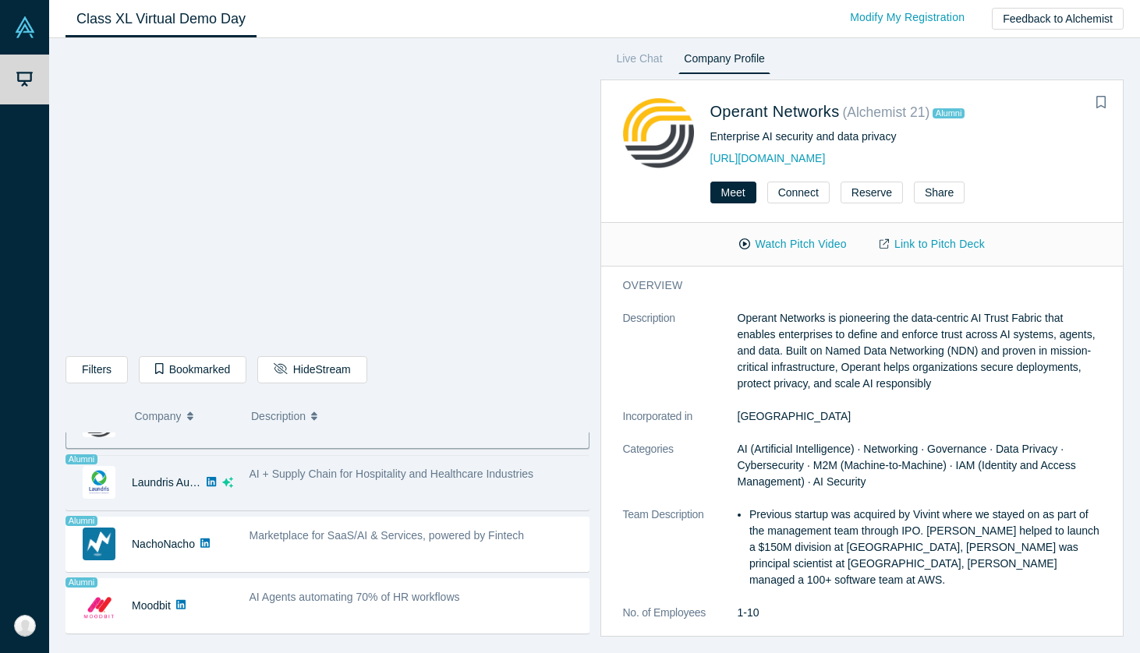
click at [352, 477] on span "AI + Supply Chain for Hospitality and Healthcare Industries" at bounding box center [391, 474] width 285 height 12
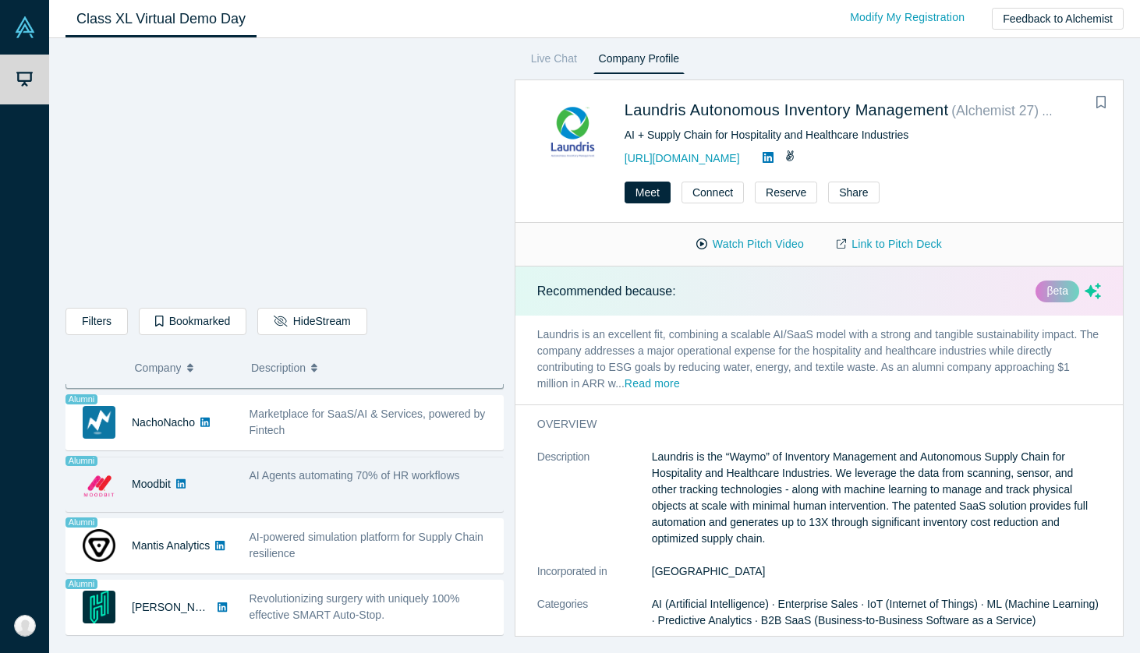
scroll to position [1203, 0]
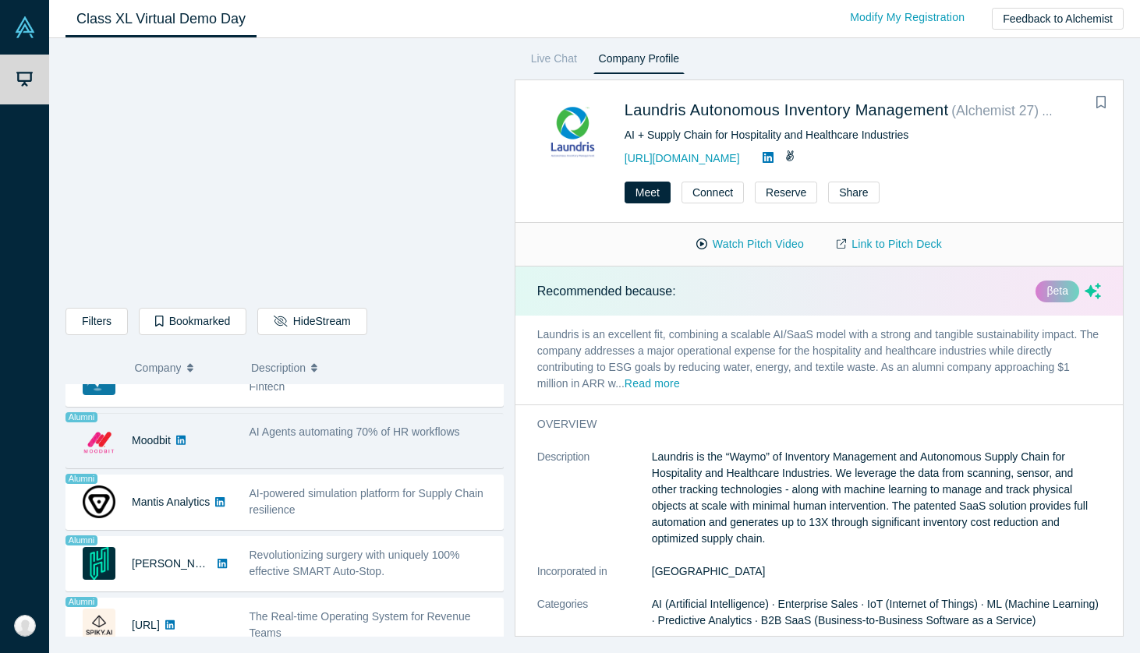
click at [324, 426] on span "AI Agents automating 70% of HR workflows" at bounding box center [354, 432] width 211 height 12
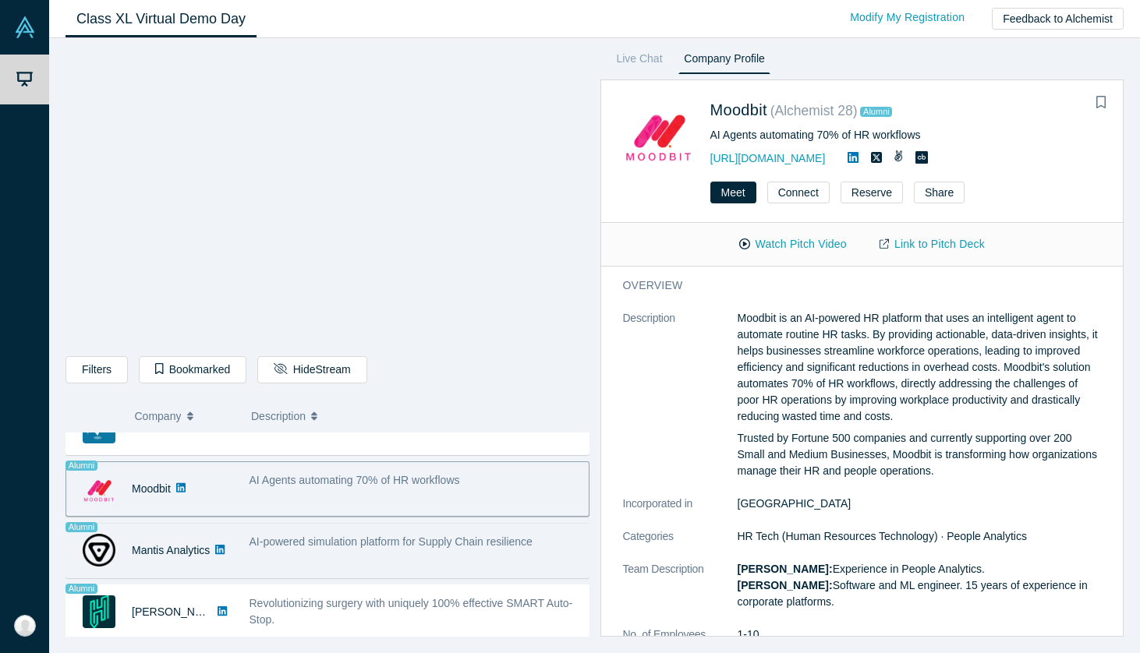
click at [348, 557] on div "AI-powered simulation platform for Supply Chain resilience" at bounding box center [415, 550] width 348 height 49
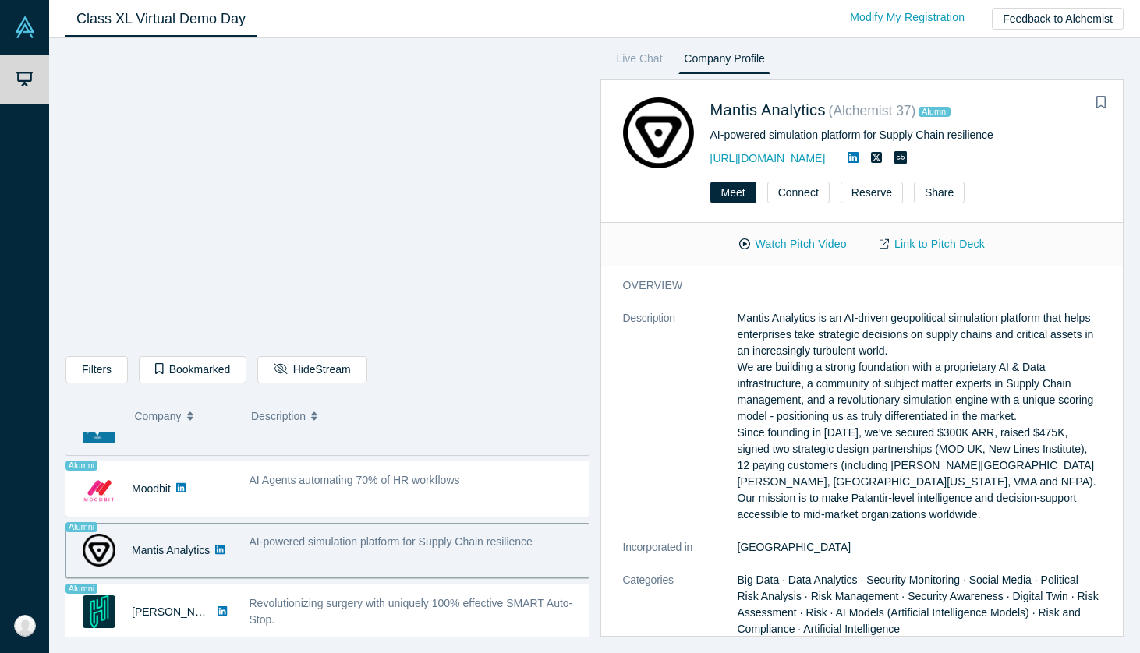
click at [342, 454] on div "Alumni NachoNacho Marketplace for SaaS/AI & Services, powered by Fintech - [PER…" at bounding box center [327, 427] width 524 height 55
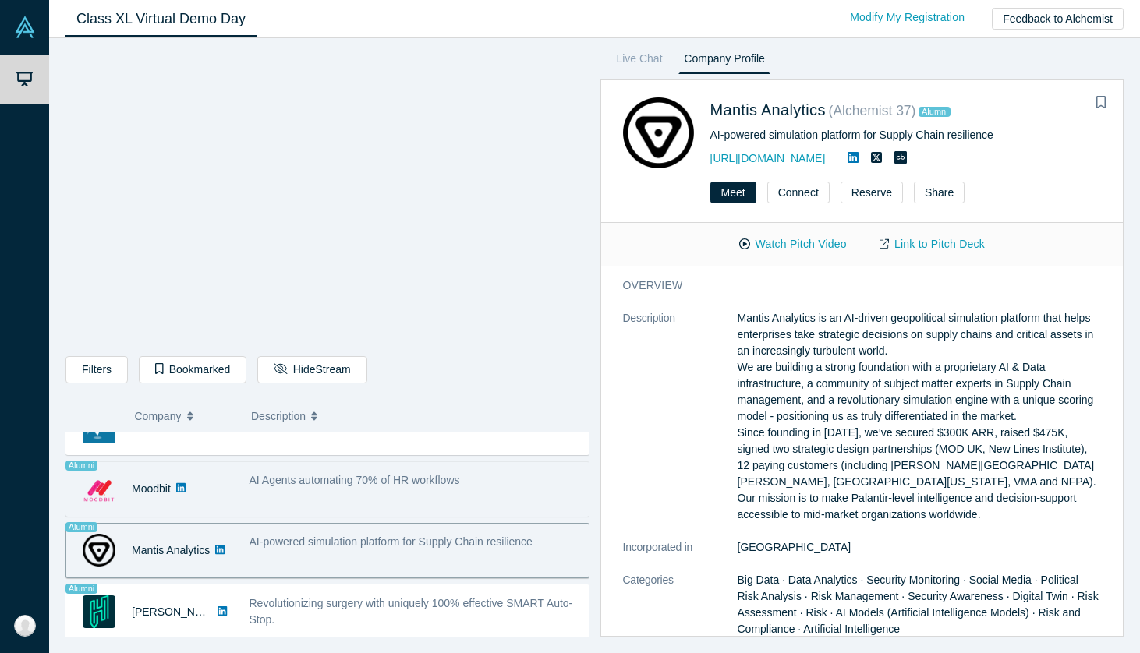
click at [340, 474] on span "AI Agents automating 70% of HR workflows" at bounding box center [354, 480] width 211 height 12
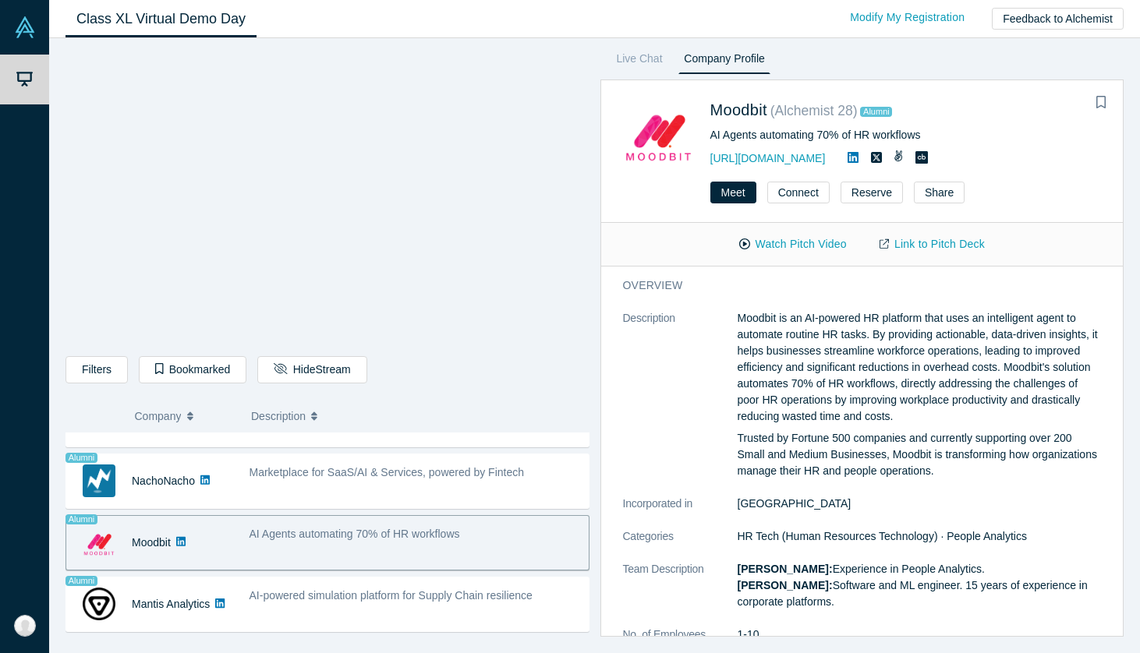
scroll to position [1156, 0]
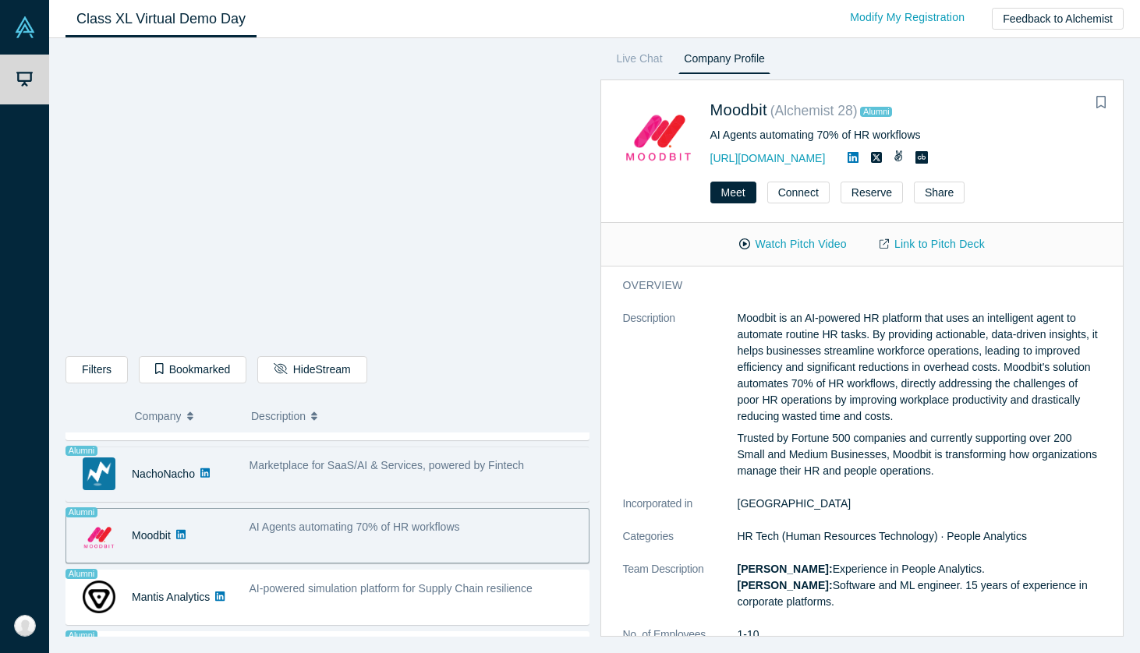
click at [348, 472] on div "Marketplace for SaaS/AI & Services, powered by Fintech" at bounding box center [414, 466] width 331 height 16
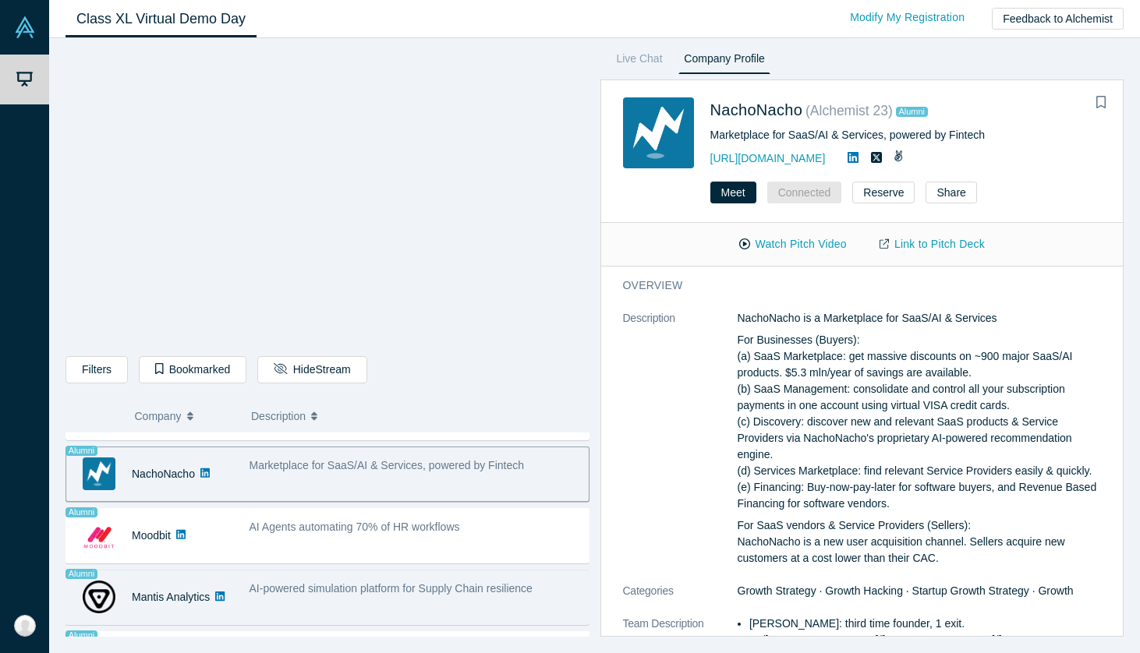
click at [330, 577] on div "AI-powered simulation platform for Supply Chain resilience" at bounding box center [415, 597] width 348 height 49
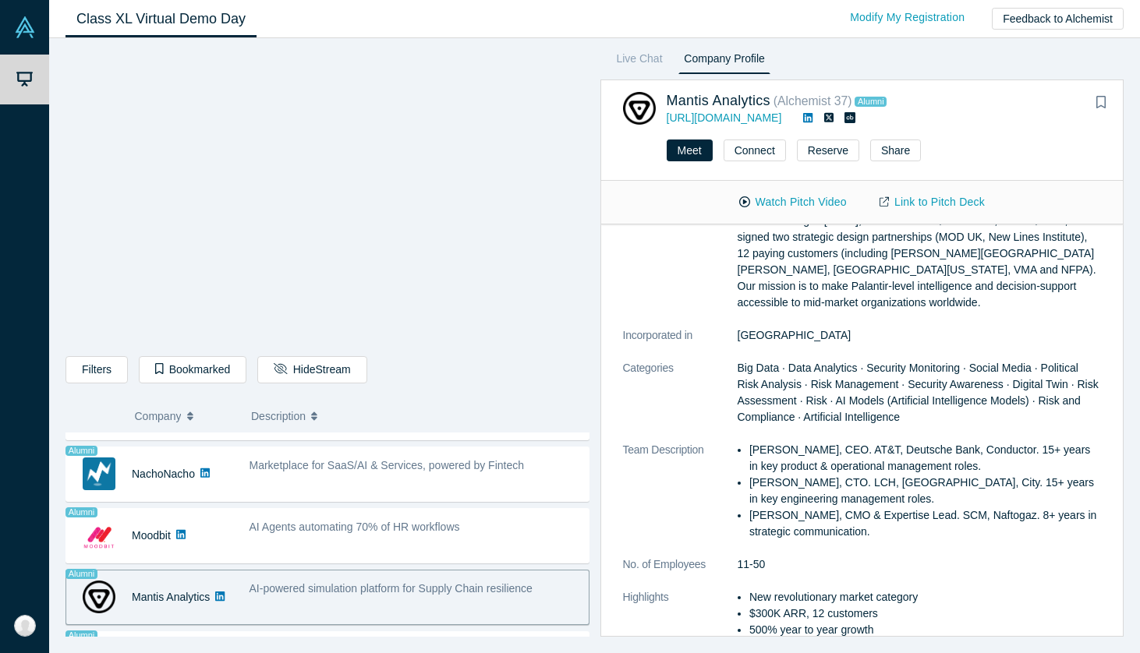
scroll to position [393, 0]
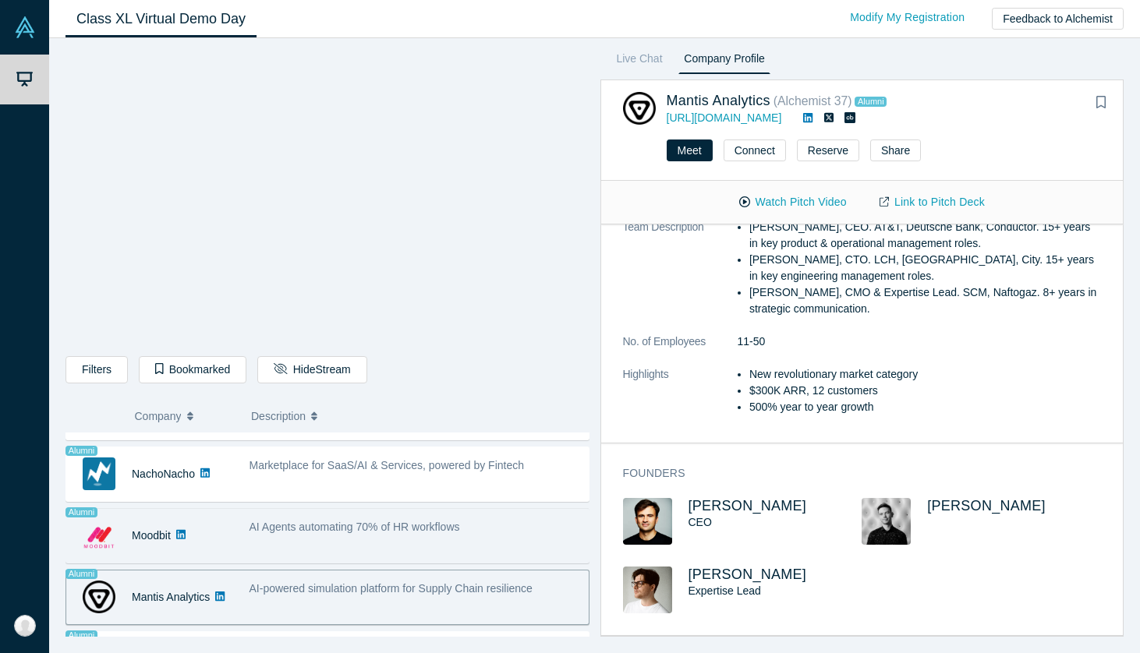
click at [377, 553] on div "AI Agents automating 70% of HR workflows" at bounding box center [415, 535] width 348 height 49
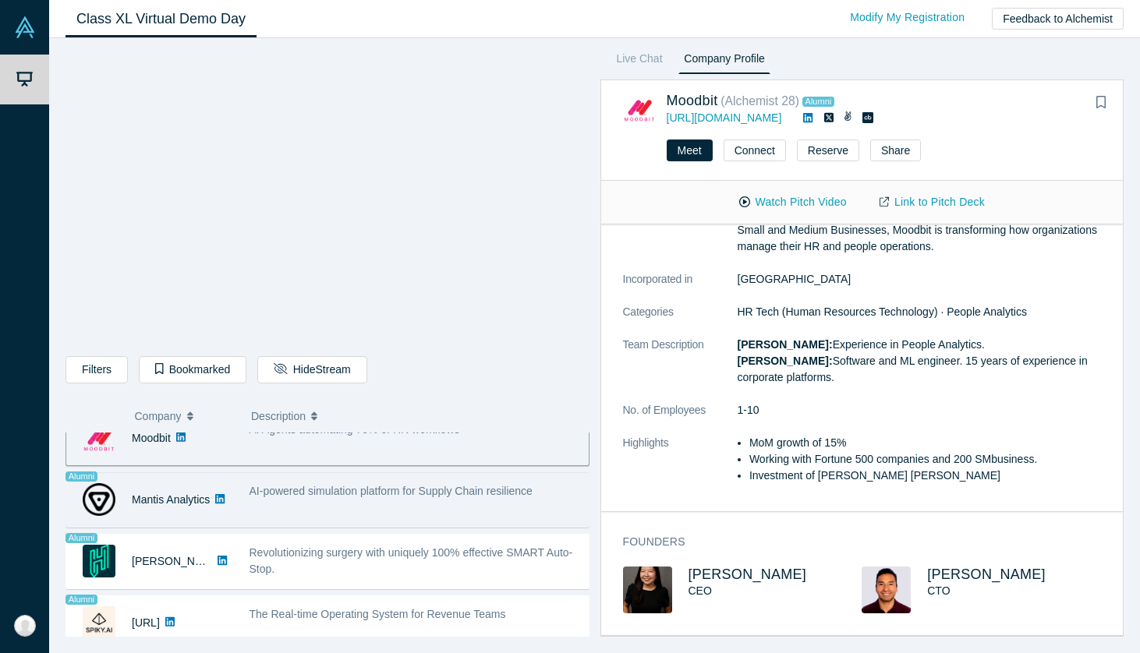
scroll to position [1273, 0]
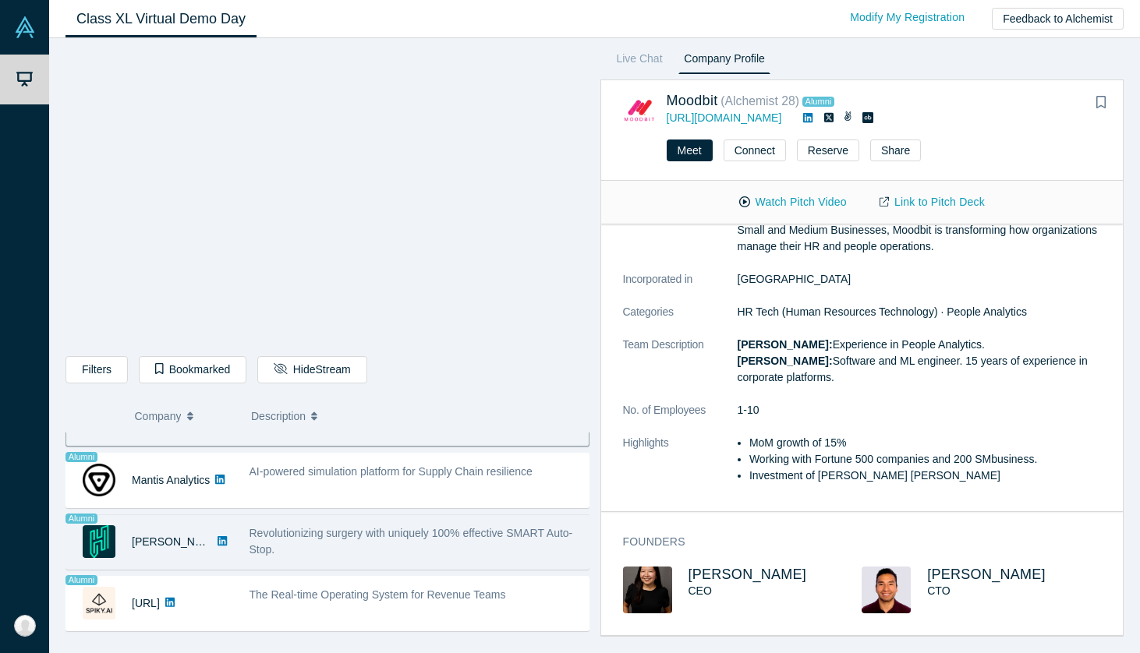
click at [378, 543] on div "Revolutionizing surgery with uniquely 100% effective SMART Auto-Stop." at bounding box center [414, 541] width 331 height 33
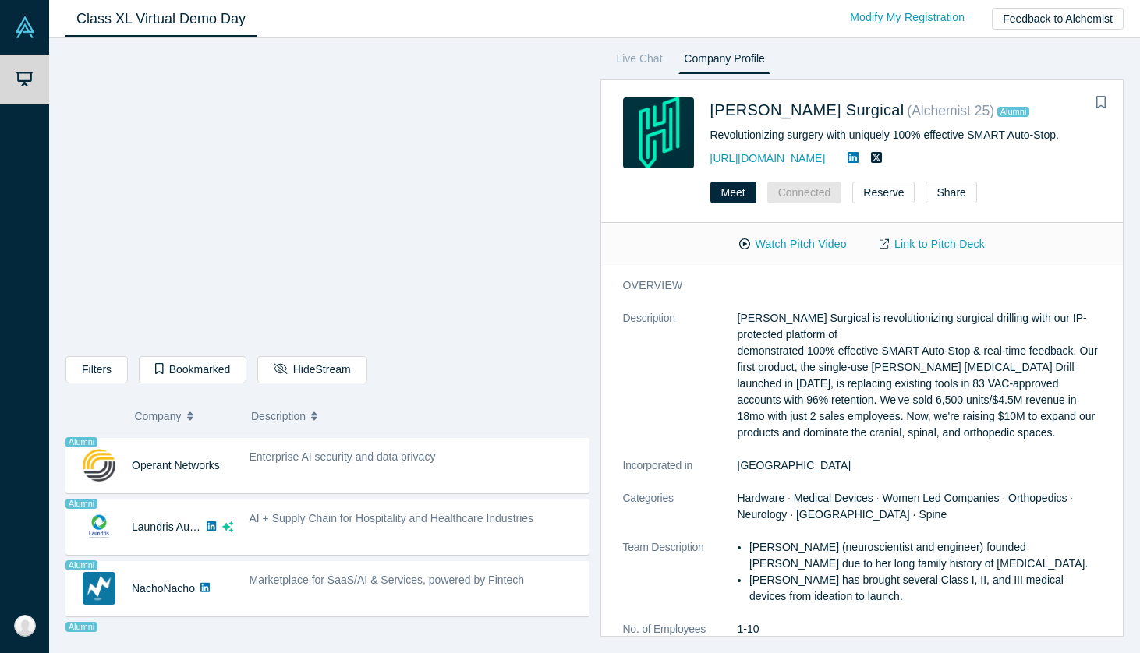
scroll to position [1023, 0]
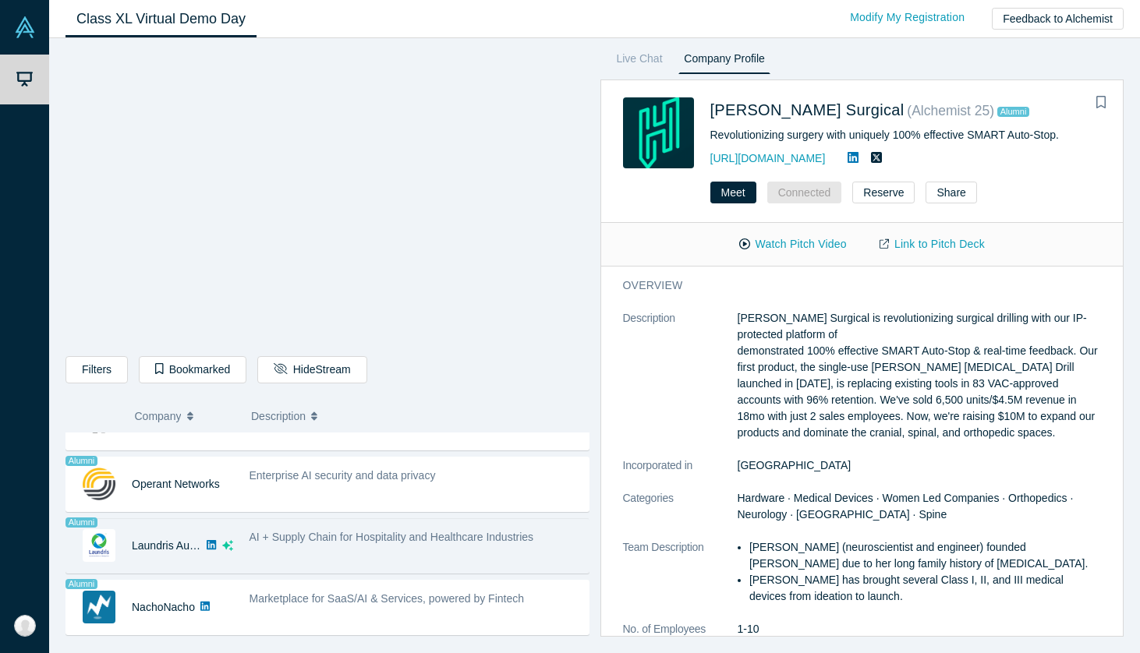
click at [343, 543] on span "AI + Supply Chain for Hospitality and Healthcare Industries" at bounding box center [391, 537] width 285 height 12
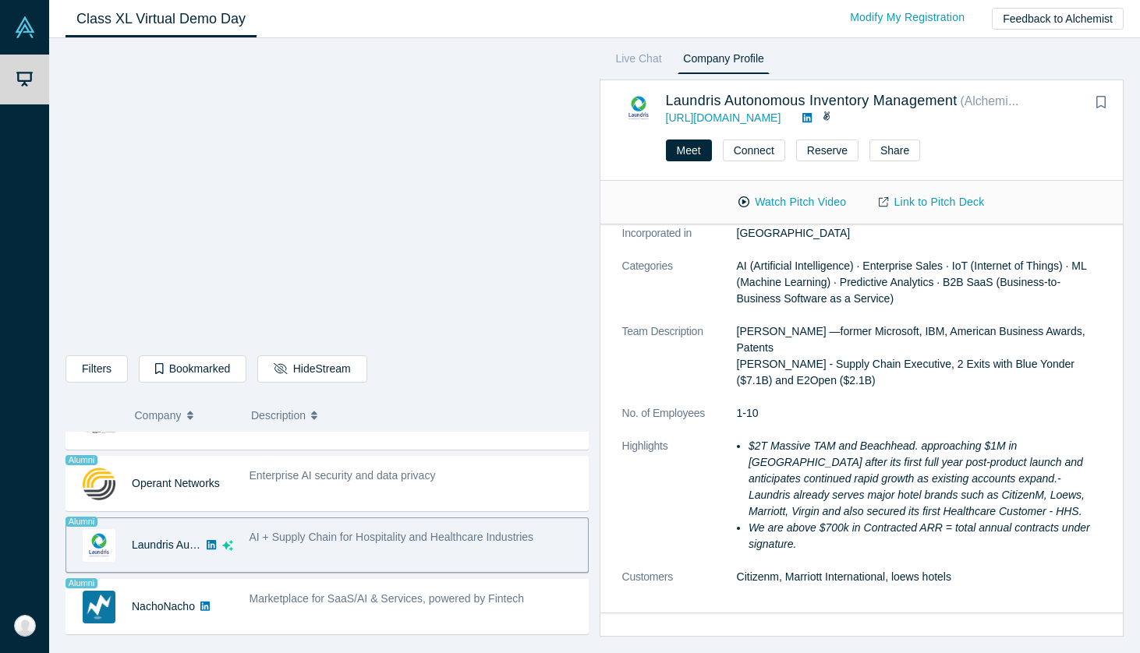
scroll to position [398, 0]
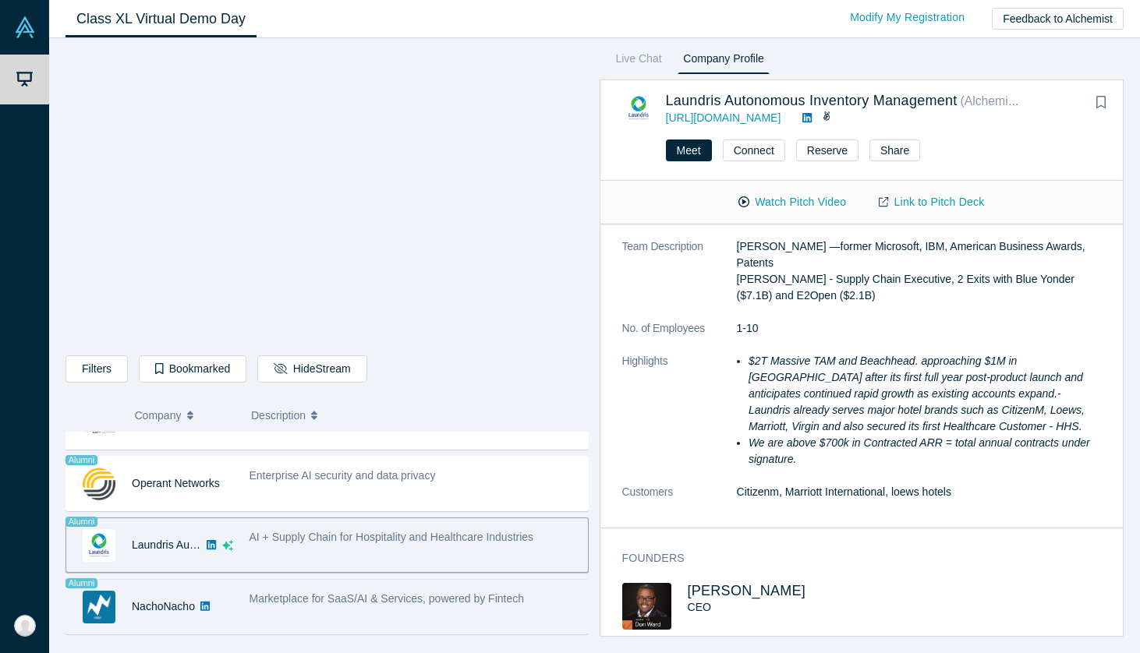
click at [324, 593] on span "Marketplace for SaaS/AI & Services, powered by Fintech" at bounding box center [386, 599] width 275 height 12
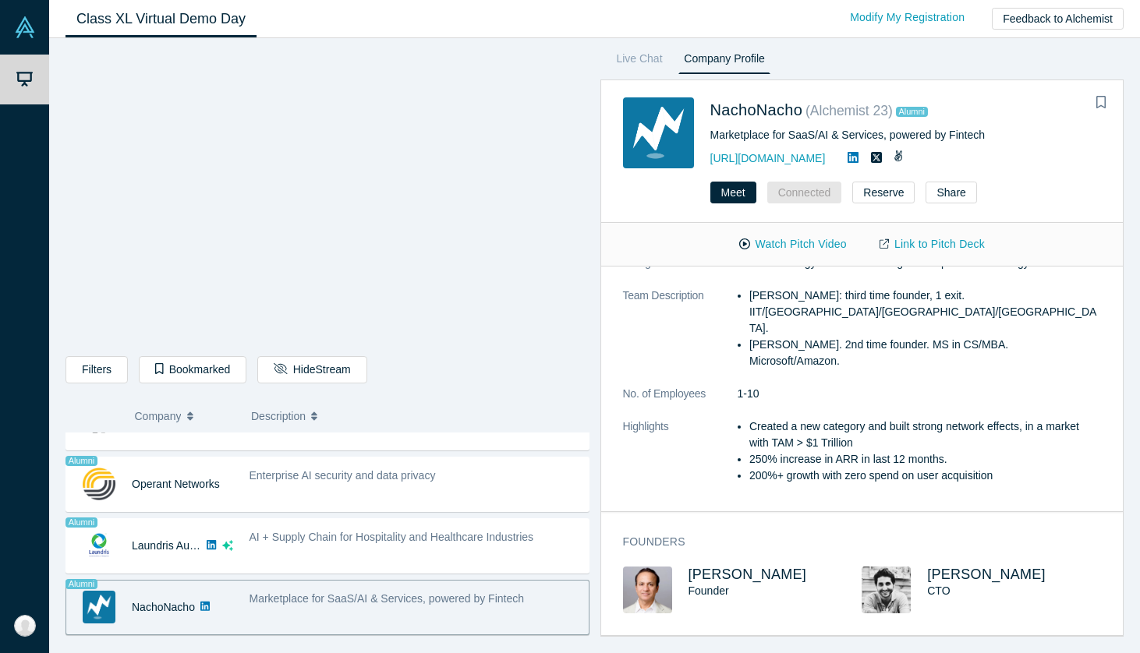
scroll to position [0, 0]
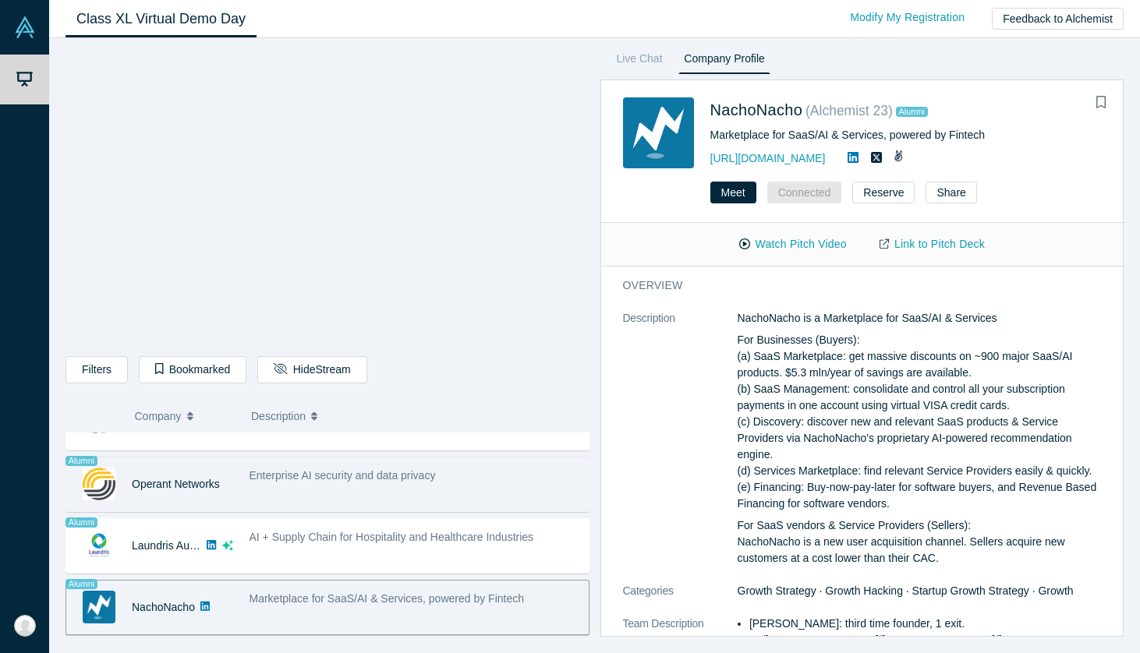
click at [380, 476] on span "Enterprise AI security and data privacy" at bounding box center [342, 475] width 186 height 12
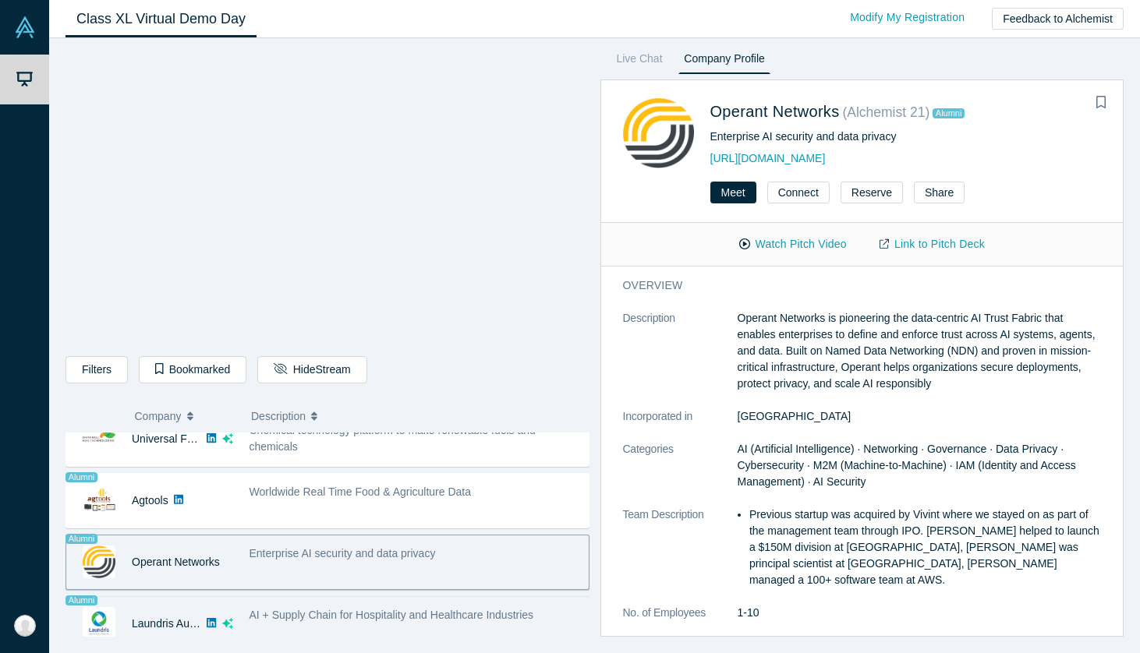
scroll to position [944, 0]
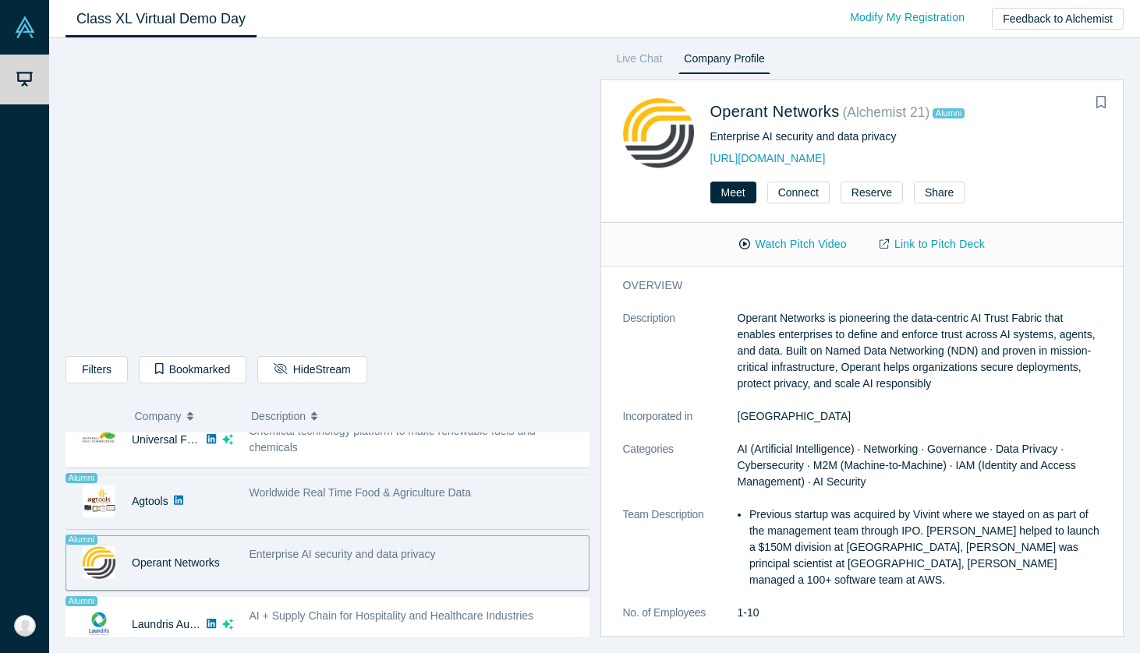
click at [366, 509] on div "Worldwide Real Time Food & Agriculture Data" at bounding box center [415, 501] width 348 height 49
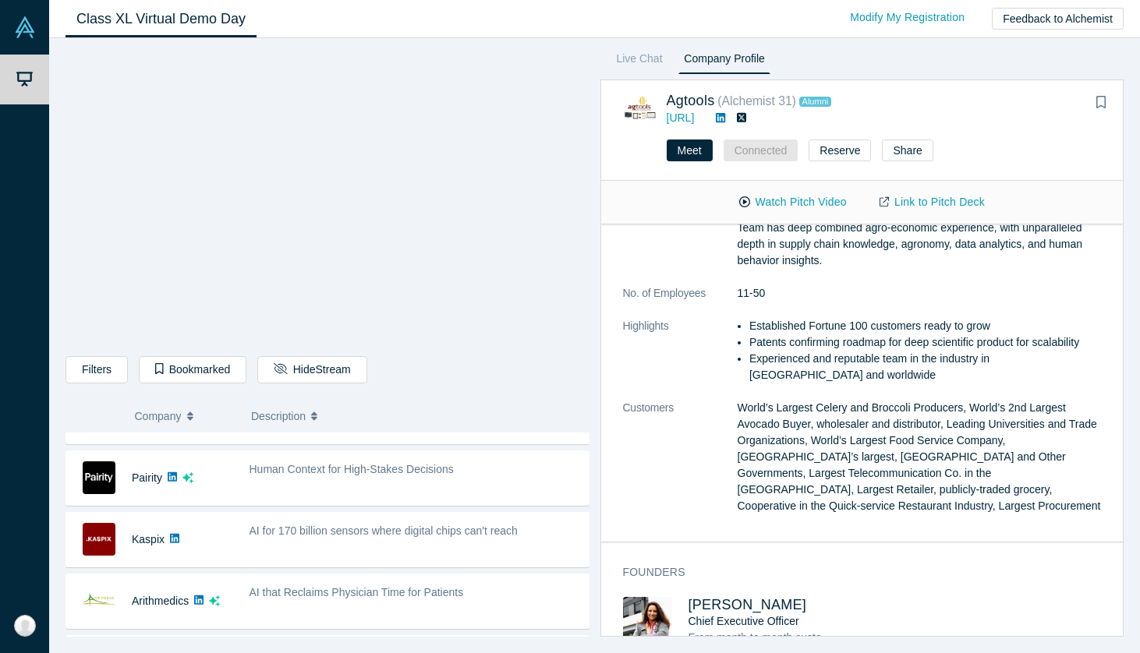
scroll to position [0, 0]
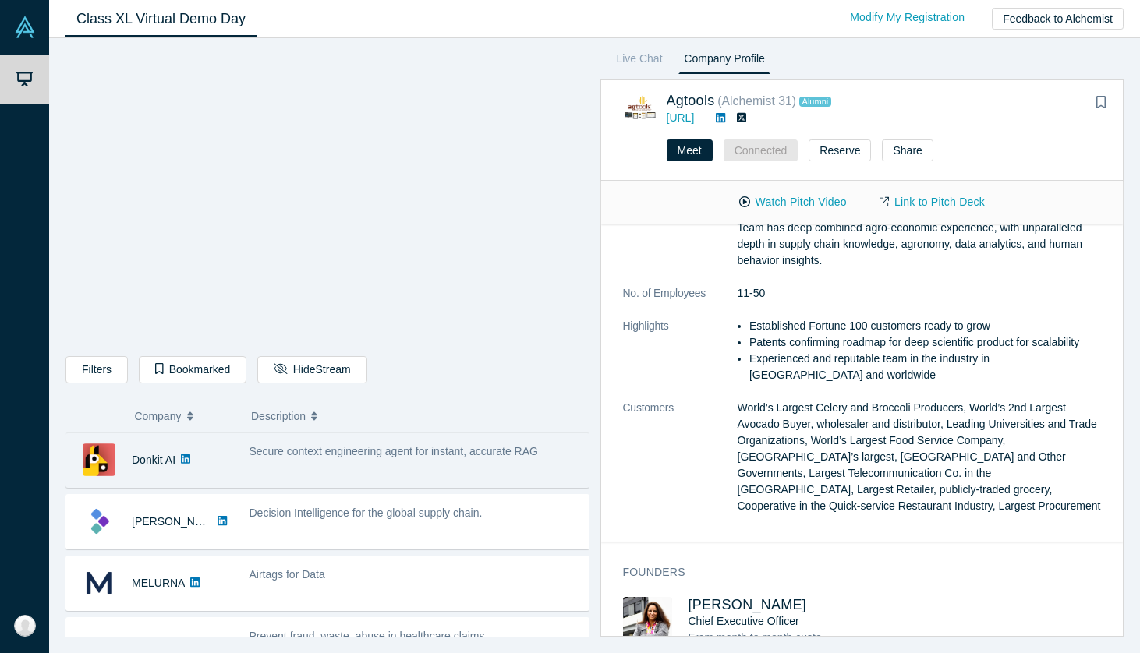
click at [359, 464] on div "Secure context engineering agent for instant, accurate RAG" at bounding box center [415, 460] width 348 height 49
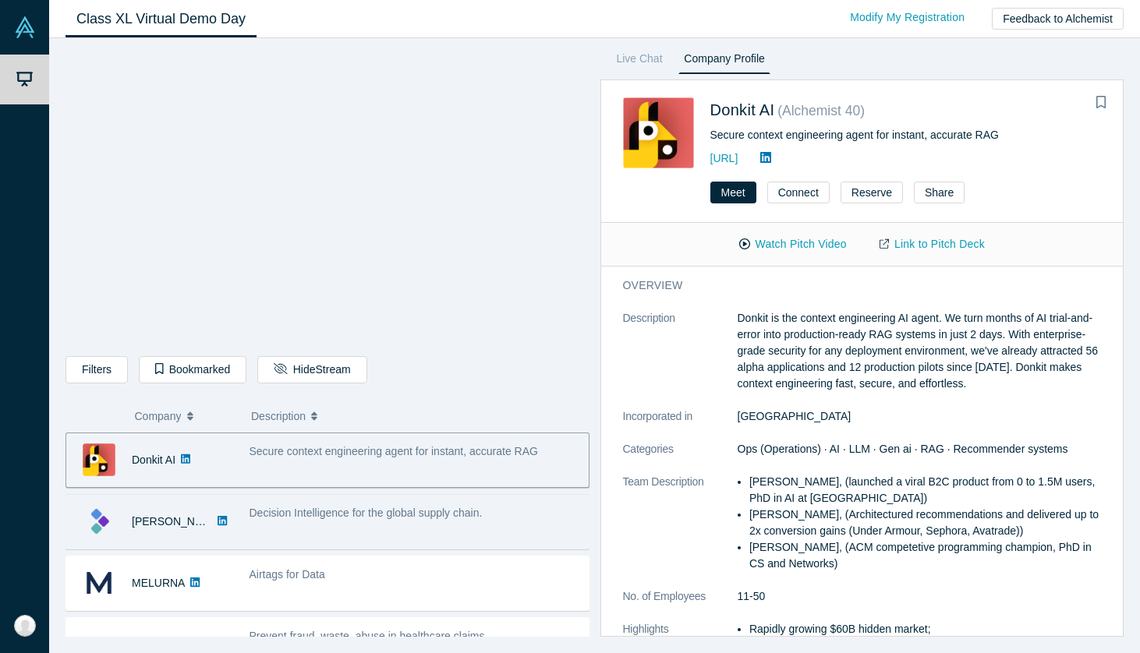
click at [355, 507] on span "Decision Intelligence for the global supply chain." at bounding box center [365, 513] width 233 height 12
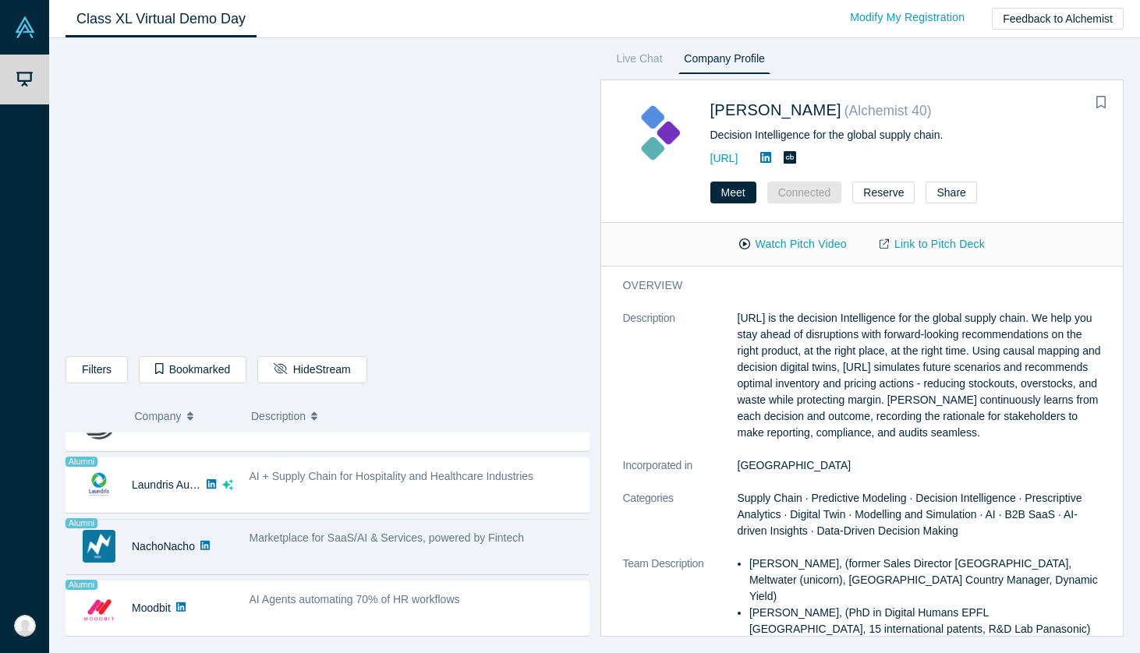
scroll to position [1273, 0]
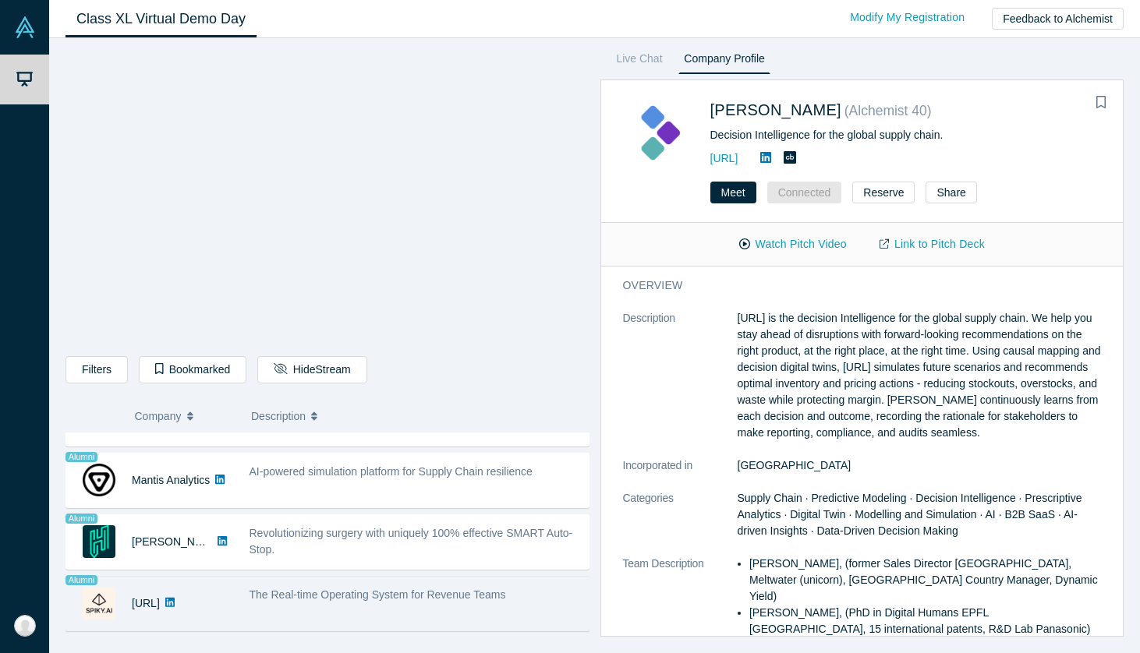
click at [316, 594] on span "The Real-time Operating System for Revenue Teams" at bounding box center [377, 595] width 257 height 12
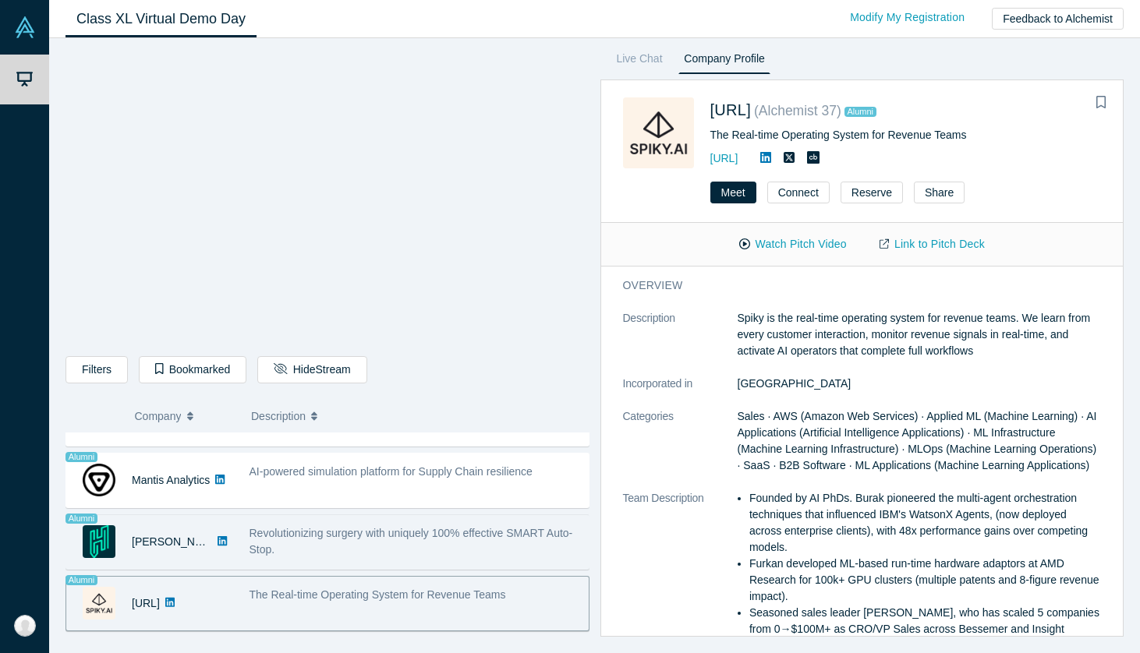
click at [316, 551] on div "Revolutionizing surgery with uniquely 100% effective SMART Auto-Stop." at bounding box center [414, 541] width 331 height 33
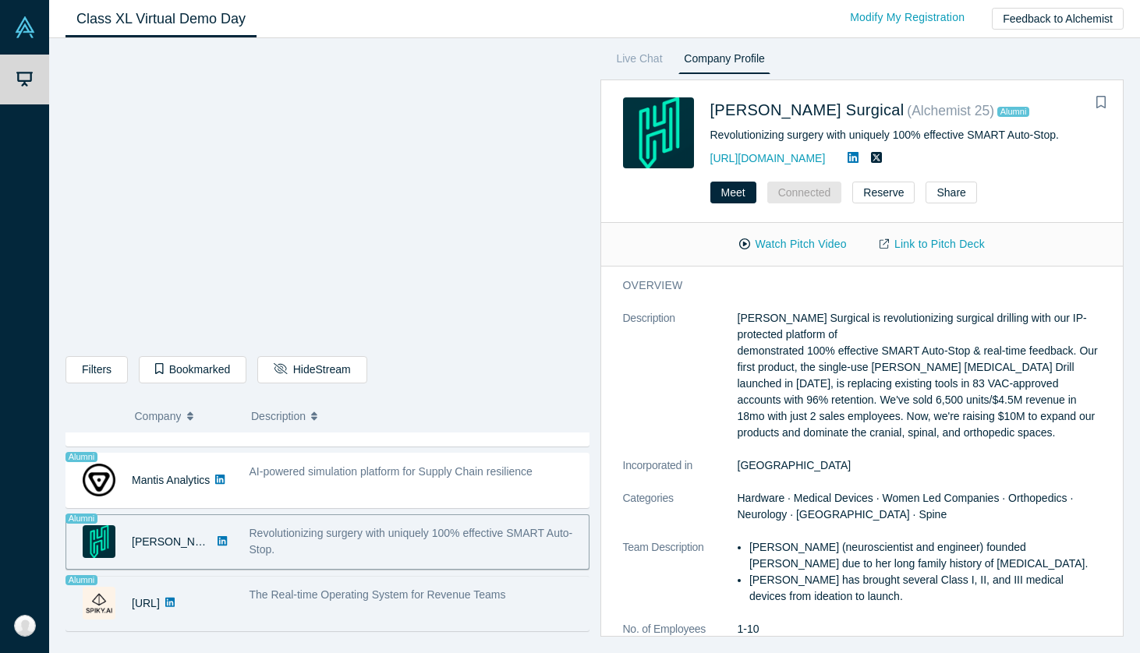
click at [308, 602] on div "The Real-time Operating System for Revenue Teams" at bounding box center [414, 595] width 331 height 16
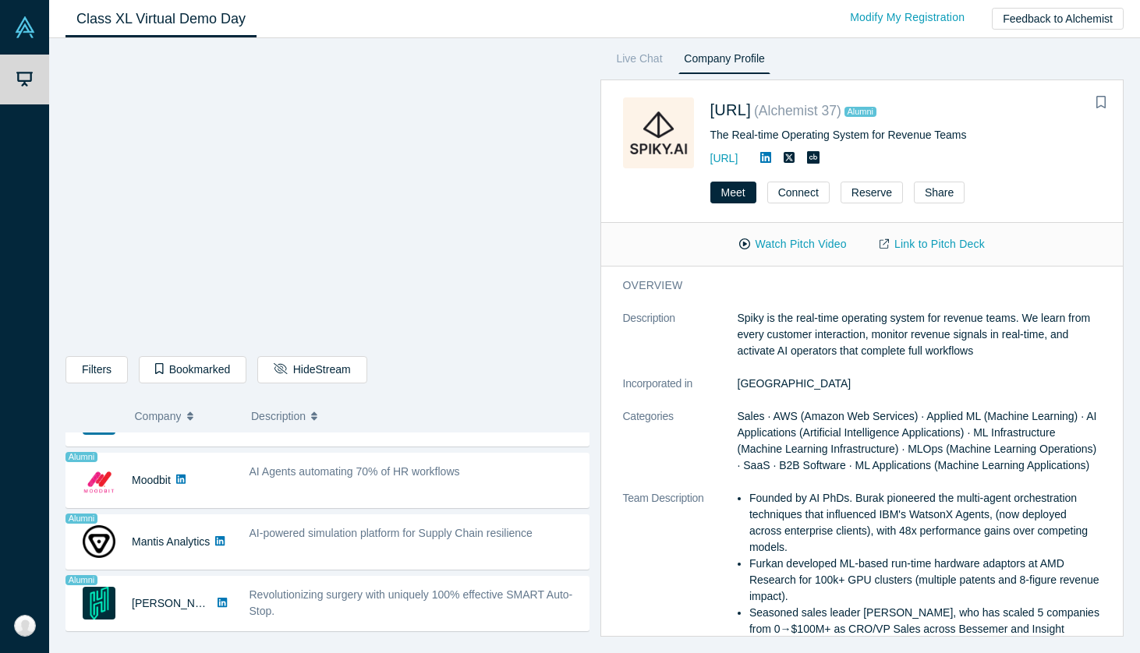
scroll to position [1208, 0]
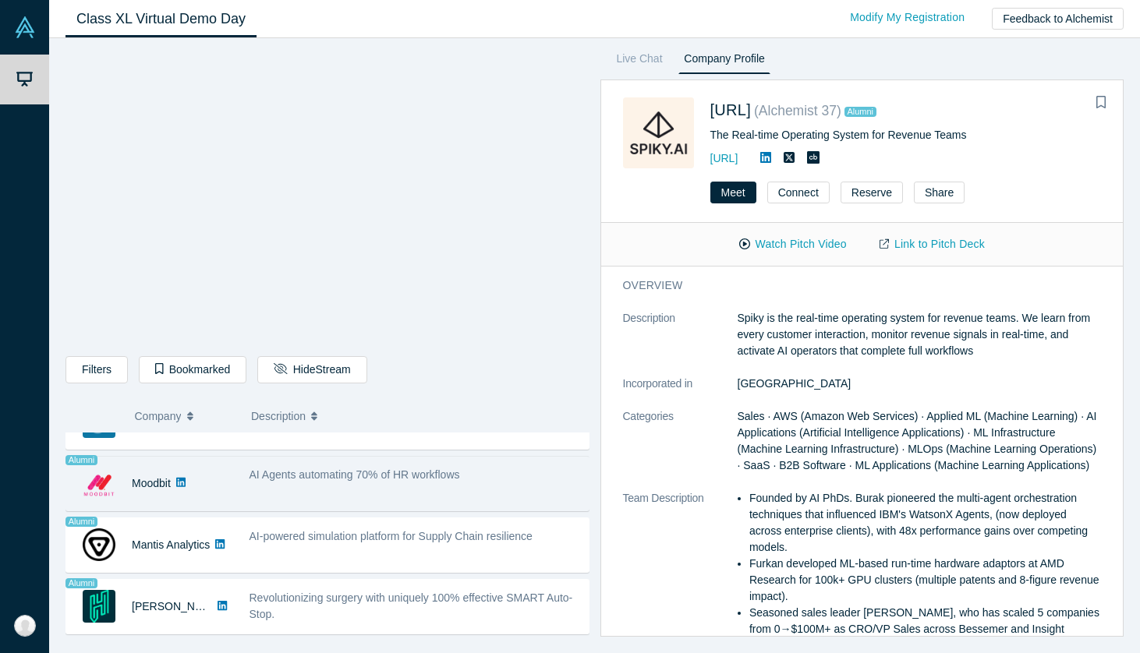
click at [331, 490] on div "AI Agents automating 70% of HR workflows" at bounding box center [415, 483] width 348 height 49
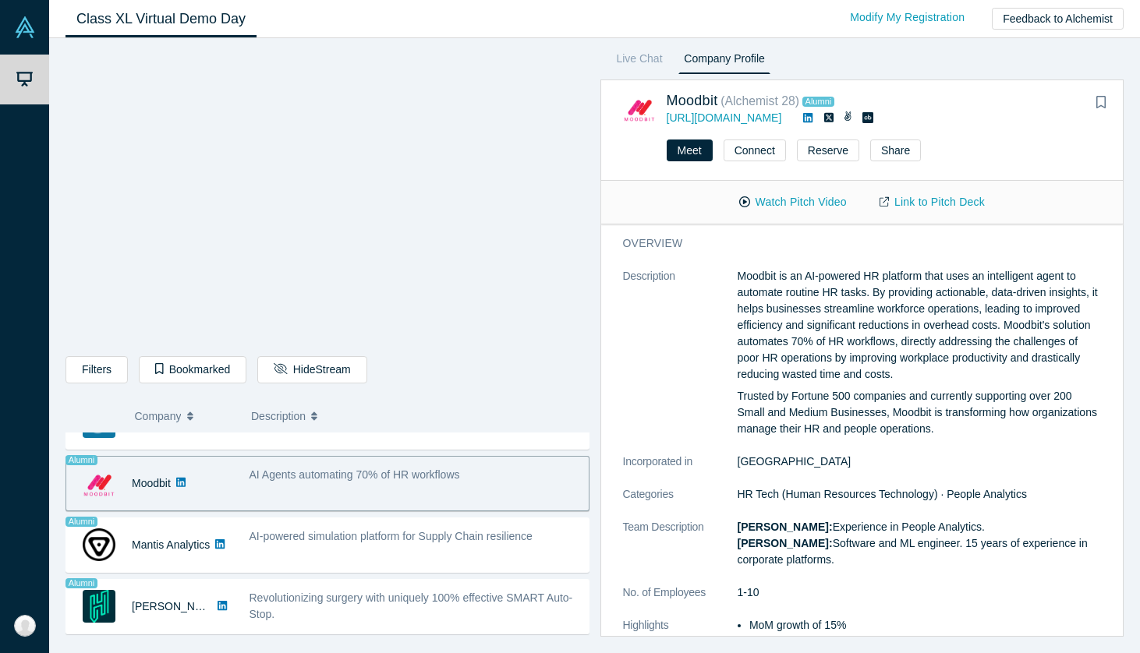
scroll to position [182, 0]
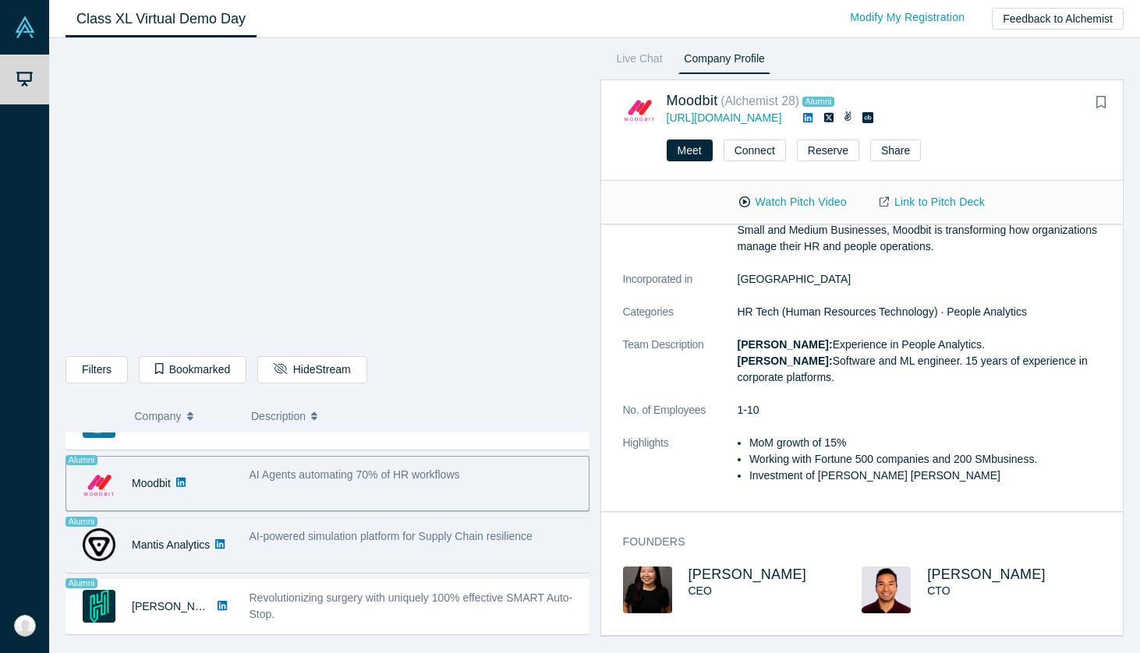
click at [307, 557] on div "AI-powered simulation platform for Supply Chain resilience" at bounding box center [415, 545] width 348 height 49
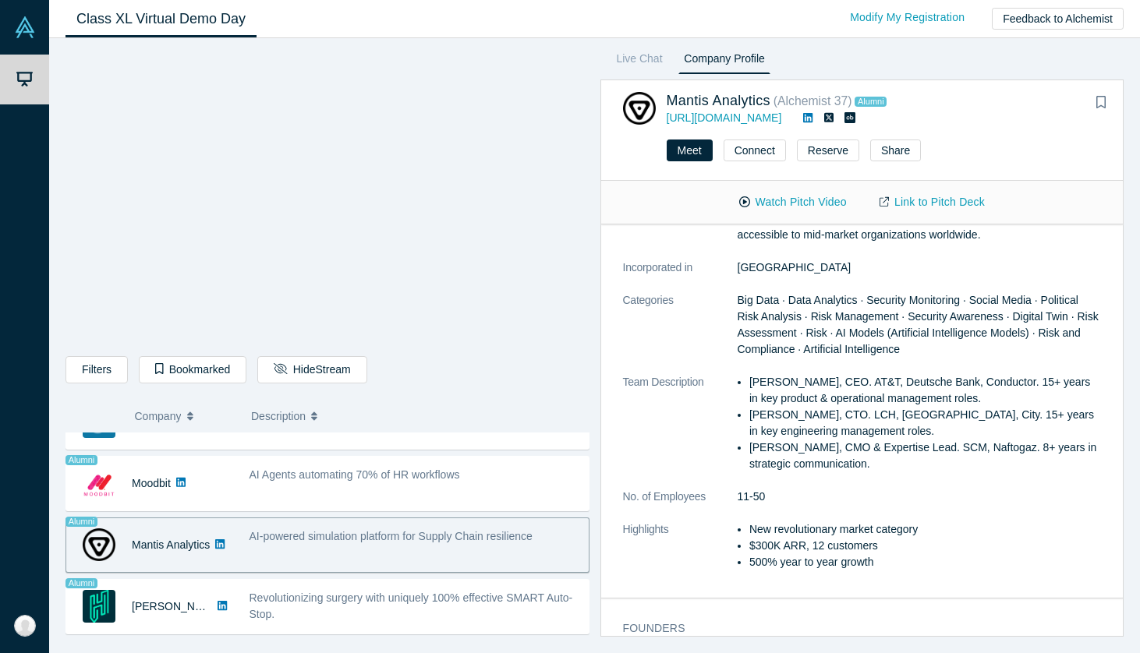
scroll to position [393, 0]
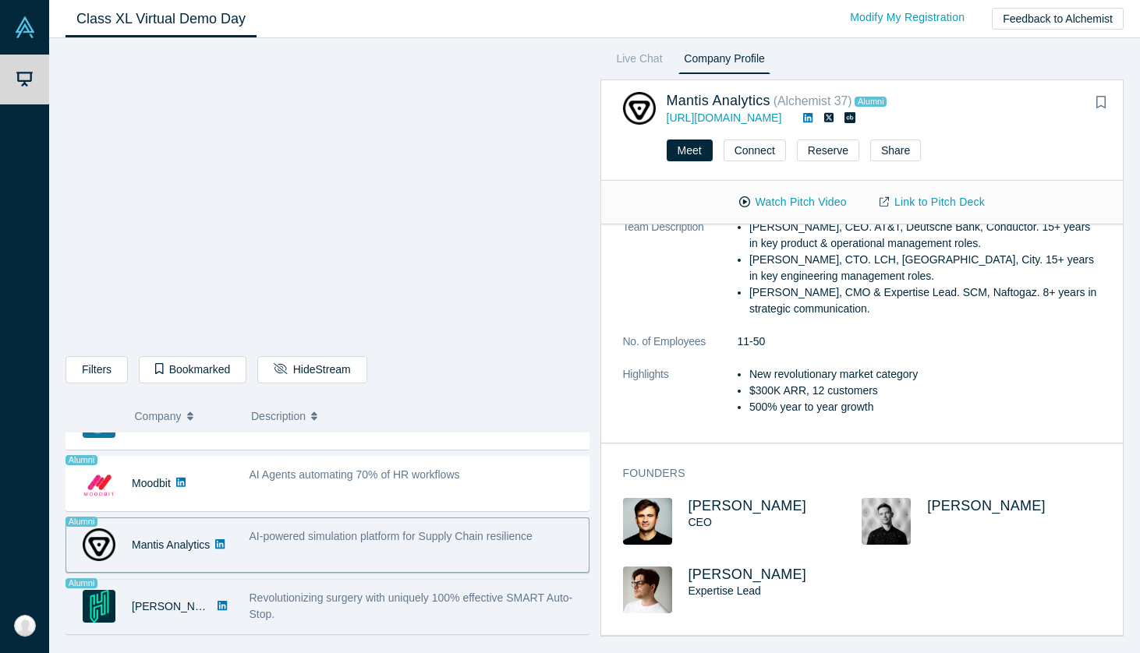
click at [338, 596] on span "Revolutionizing surgery with uniquely 100% effective SMART Auto-Stop." at bounding box center [411, 606] width 324 height 29
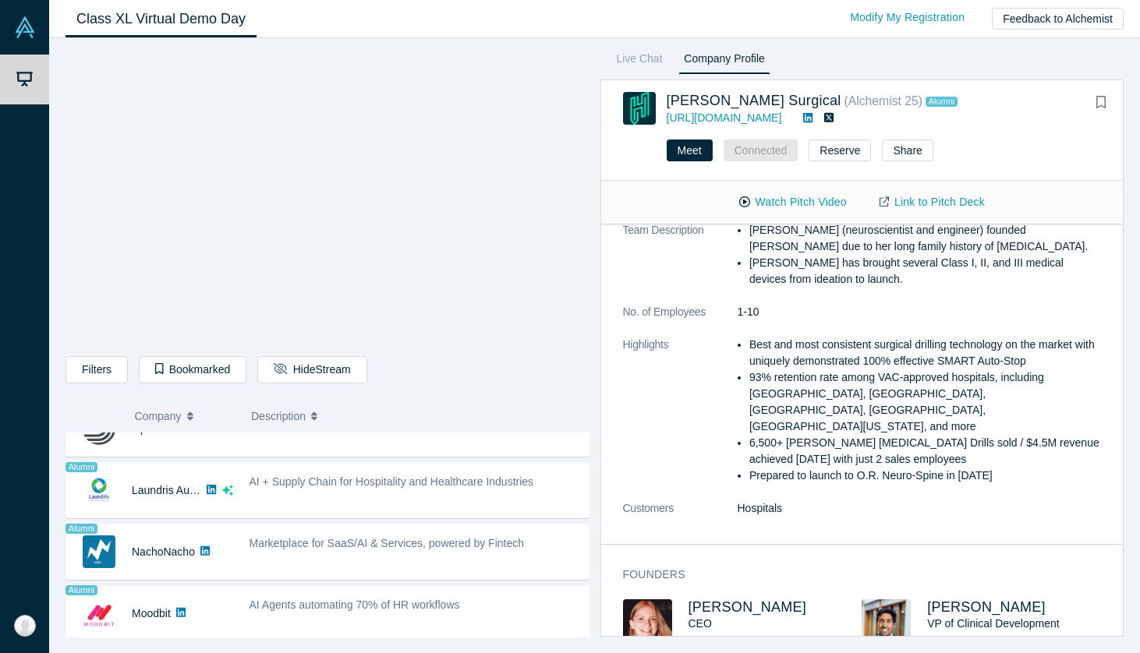
scroll to position [1076, 0]
click at [335, 542] on span "Marketplace for SaaS/AI & Services, powered by Fintech" at bounding box center [386, 546] width 275 height 12
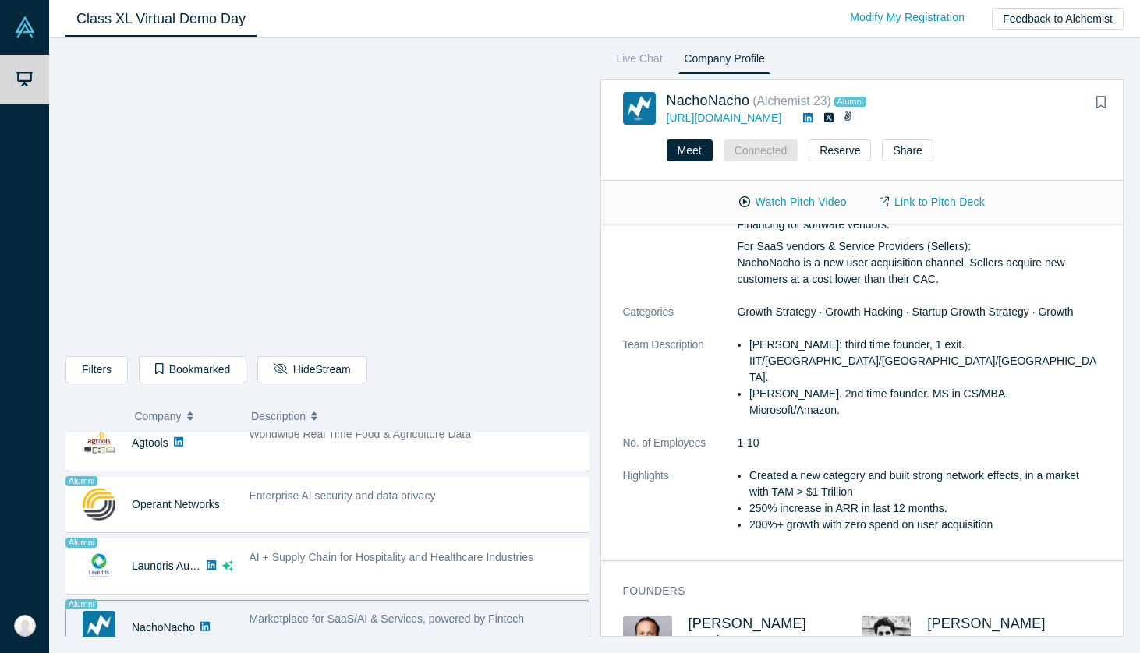
scroll to position [1000, 0]
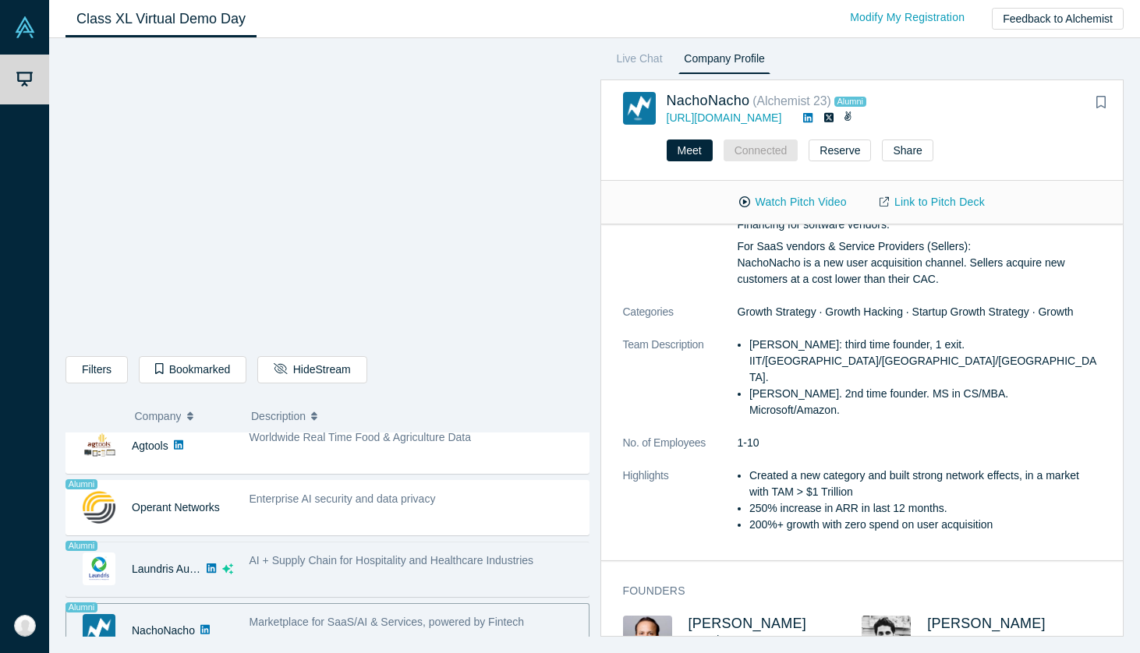
click at [308, 571] on div "AI + Supply Chain for Hospitality and Healthcare Industries" at bounding box center [415, 569] width 348 height 49
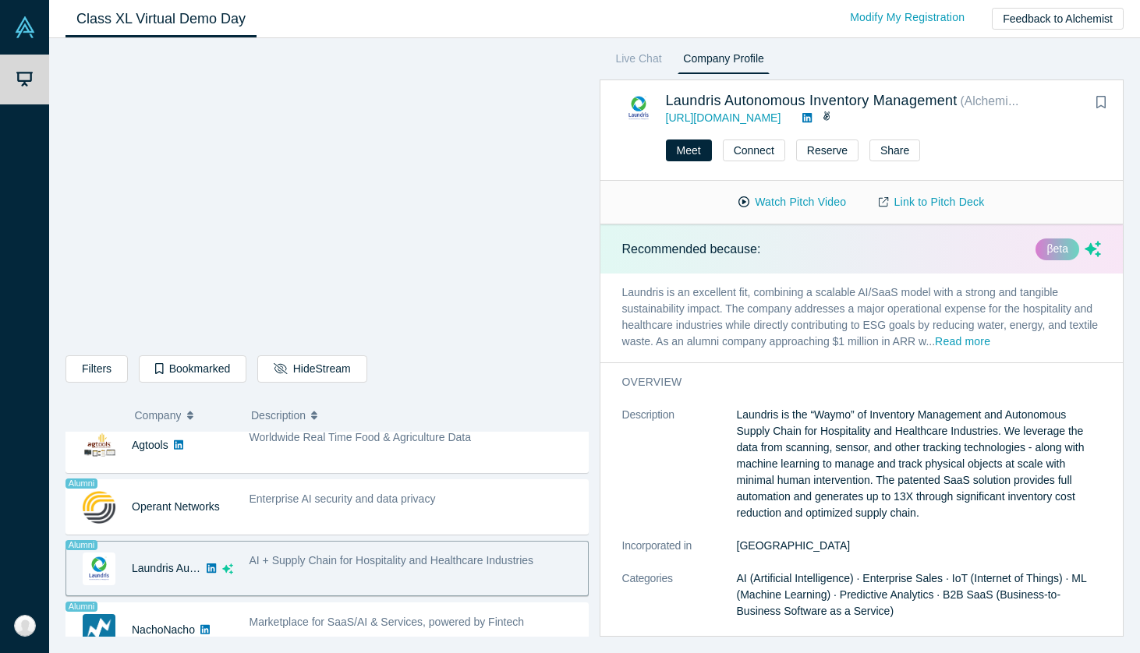
scroll to position [398, 0]
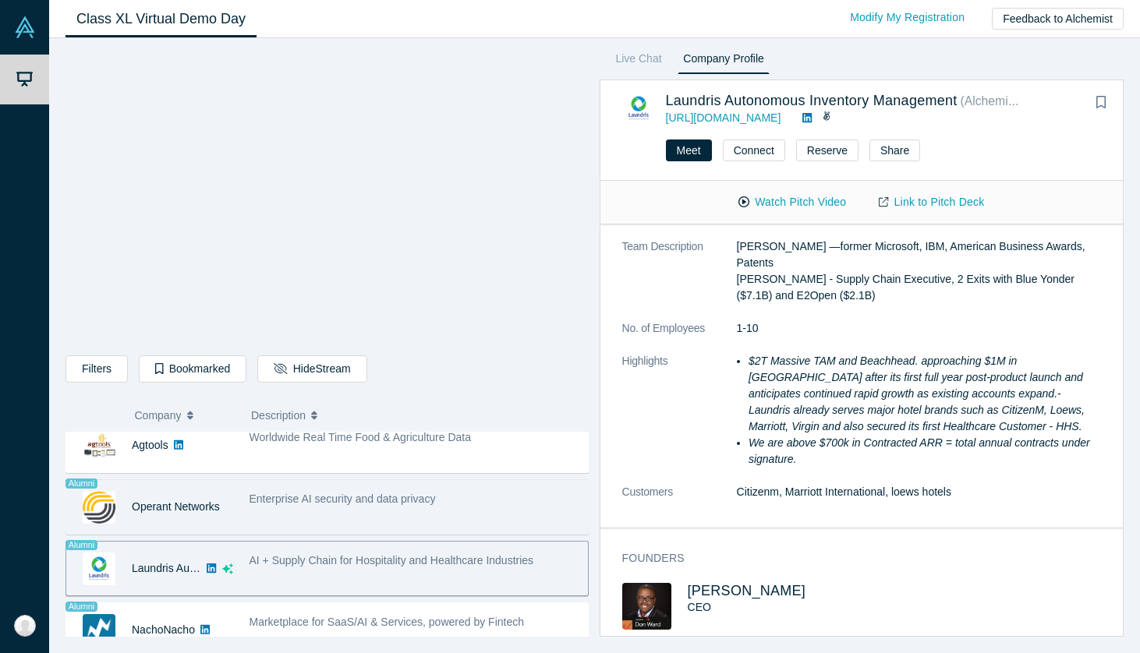
click at [347, 504] on div "Enterprise AI security and data privacy" at bounding box center [414, 507] width 347 height 49
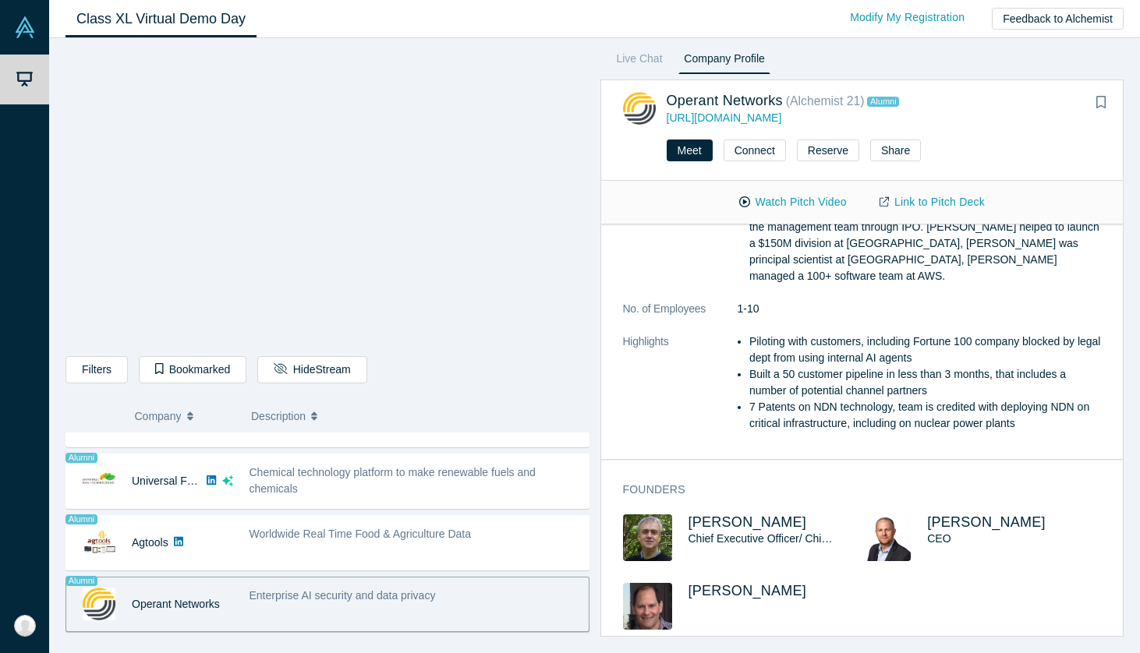
scroll to position [889, 0]
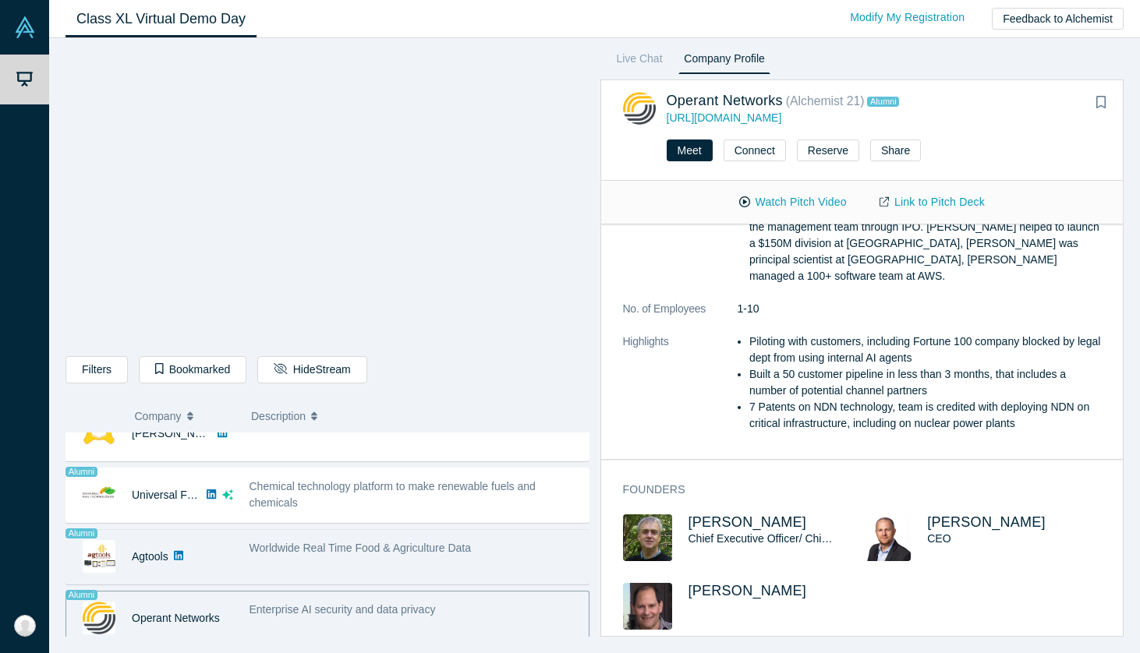
click at [373, 552] on span "Worldwide Real Time Food & Agriculture Data" at bounding box center [360, 548] width 222 height 12
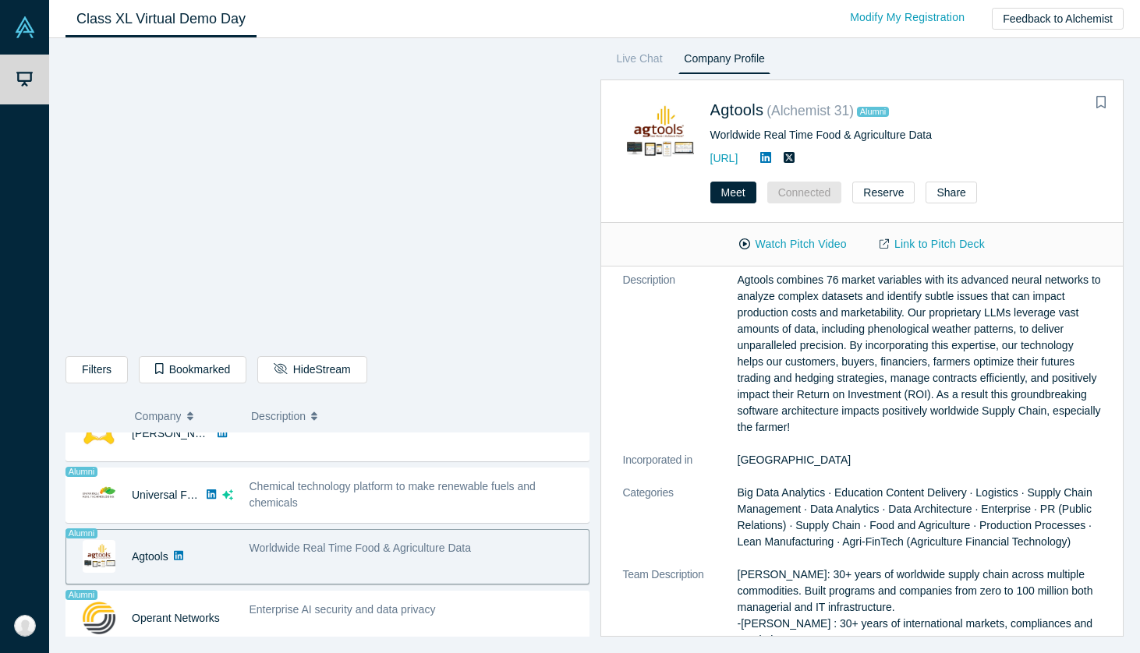
scroll to position [0, 0]
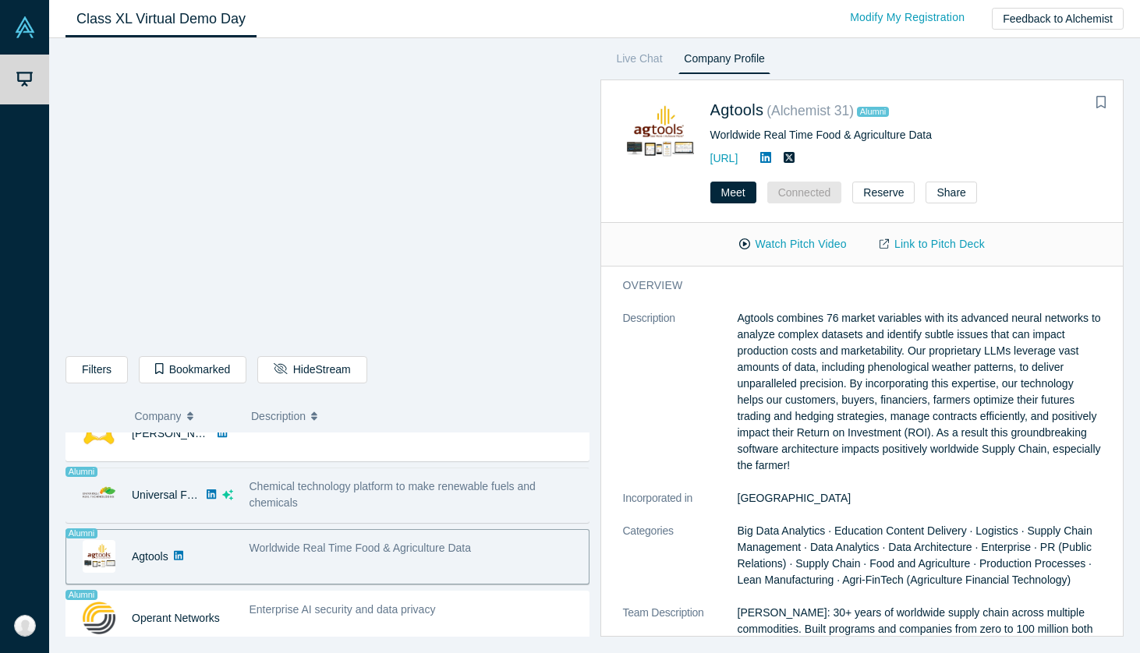
click at [306, 491] on span "Chemical technology platform to make renewable fuels and chemicals" at bounding box center [392, 494] width 286 height 29
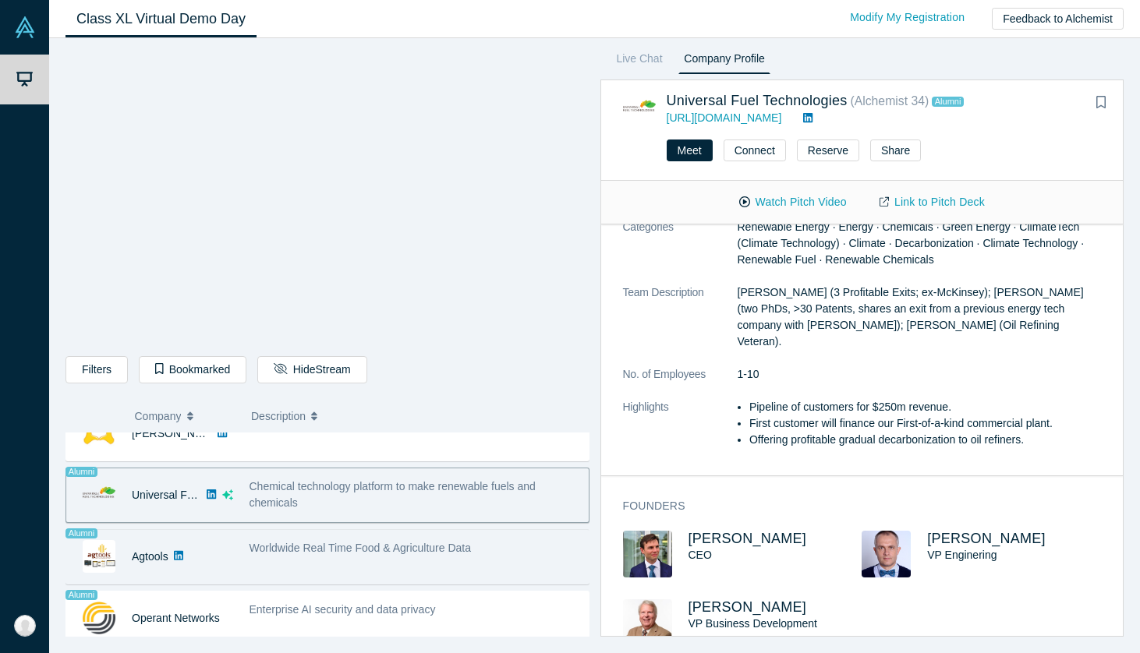
scroll to position [831, 0]
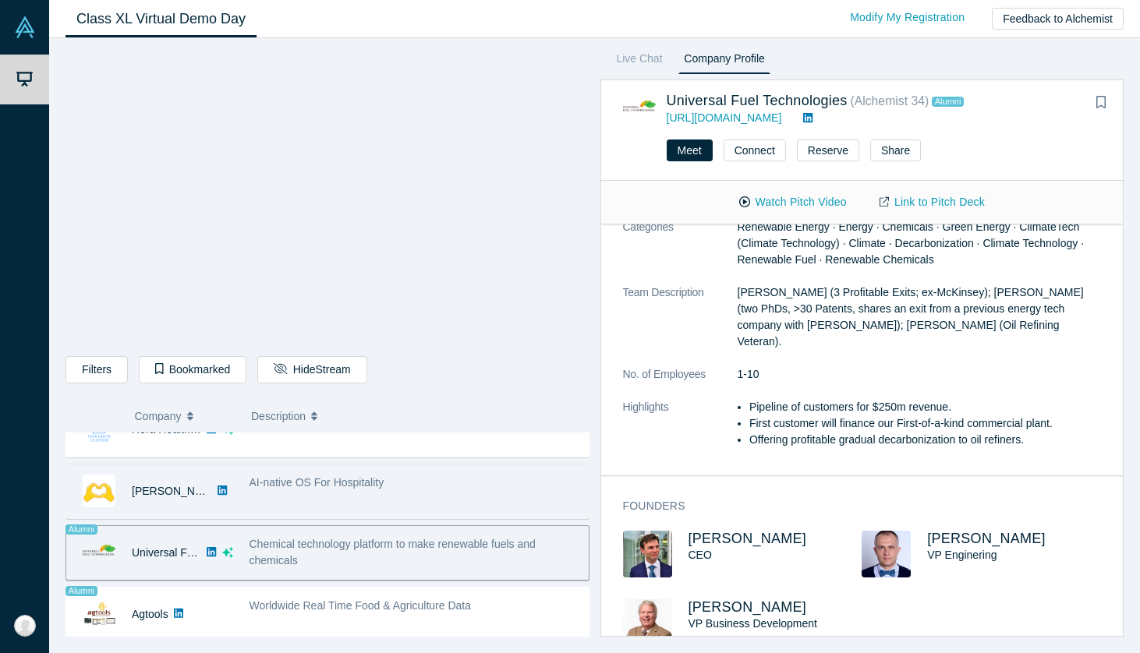
click at [302, 487] on span "AI-native OS For Hospitality" at bounding box center [316, 482] width 135 height 12
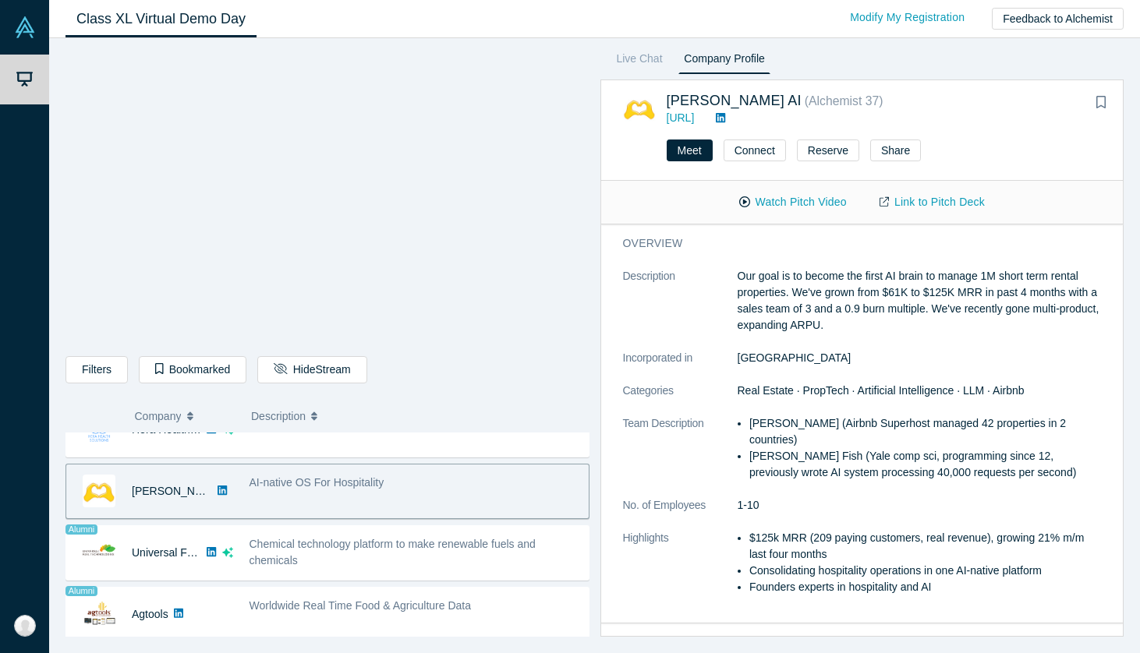
scroll to position [164, 0]
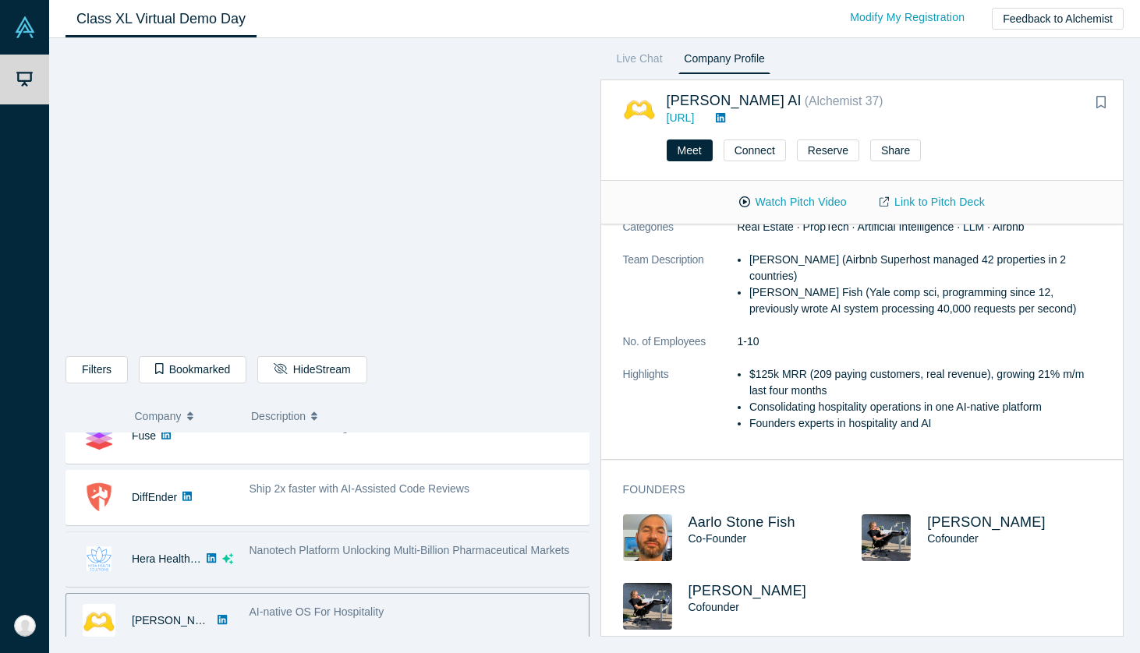
click at [360, 568] on div "Nanotech Platform Unlocking Multi-Billion Pharmaceutical Markets" at bounding box center [415, 559] width 348 height 49
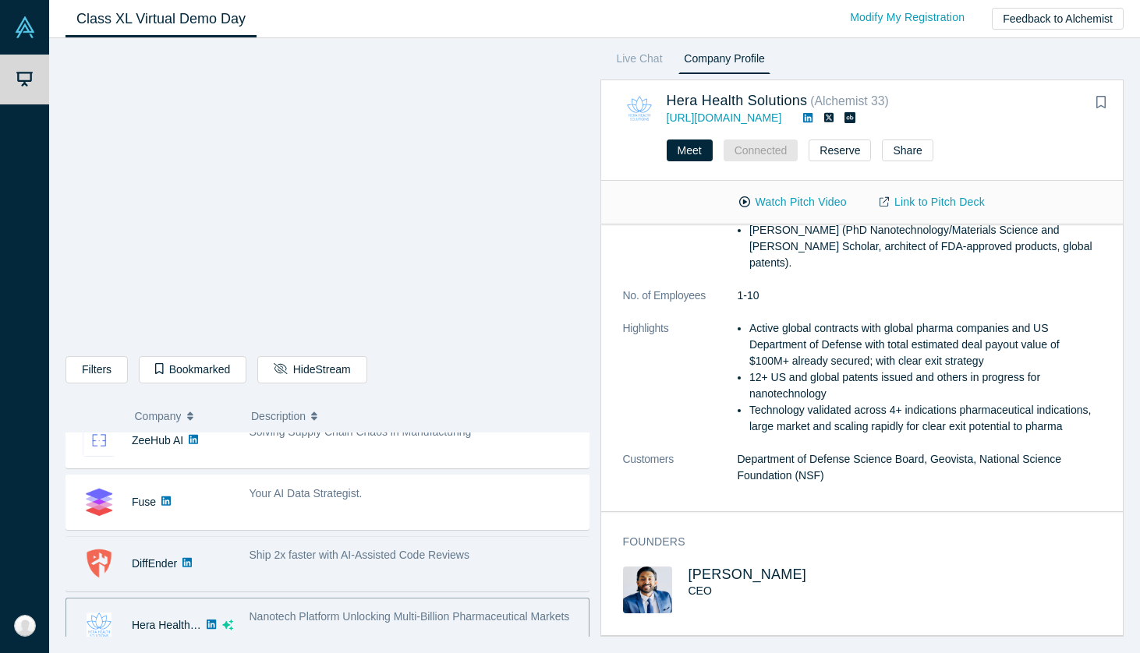
click at [290, 555] on span "Ship 2x faster with AI-Assisted Code Reviews" at bounding box center [359, 555] width 220 height 12
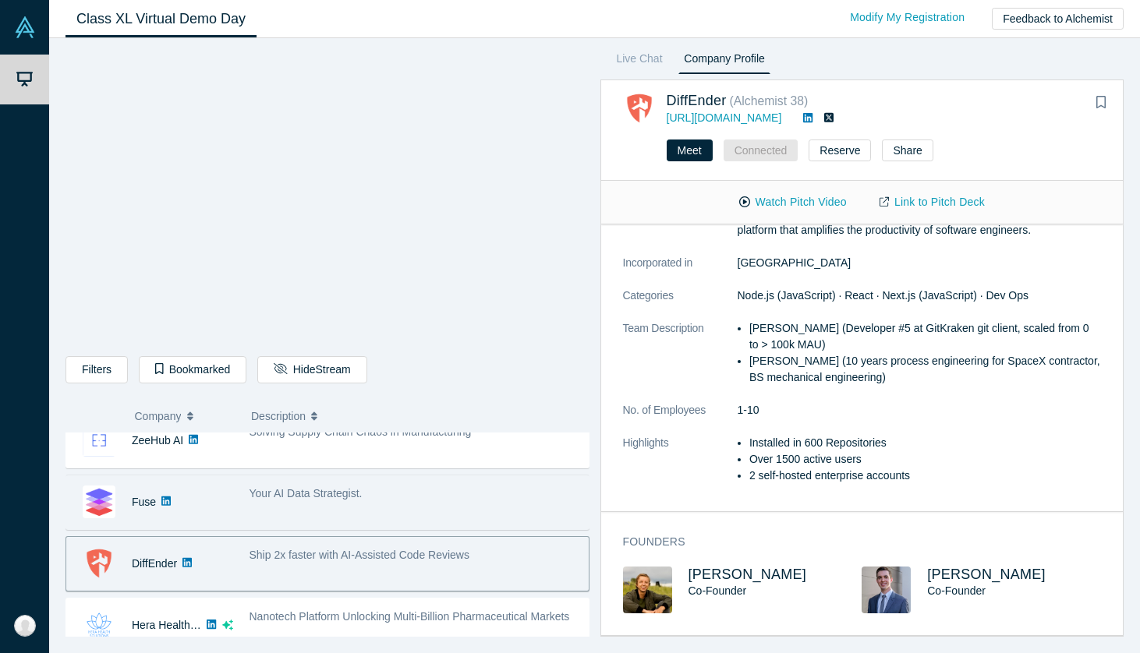
click at [380, 508] on div "Your AI Data Strategist." at bounding box center [415, 502] width 348 height 49
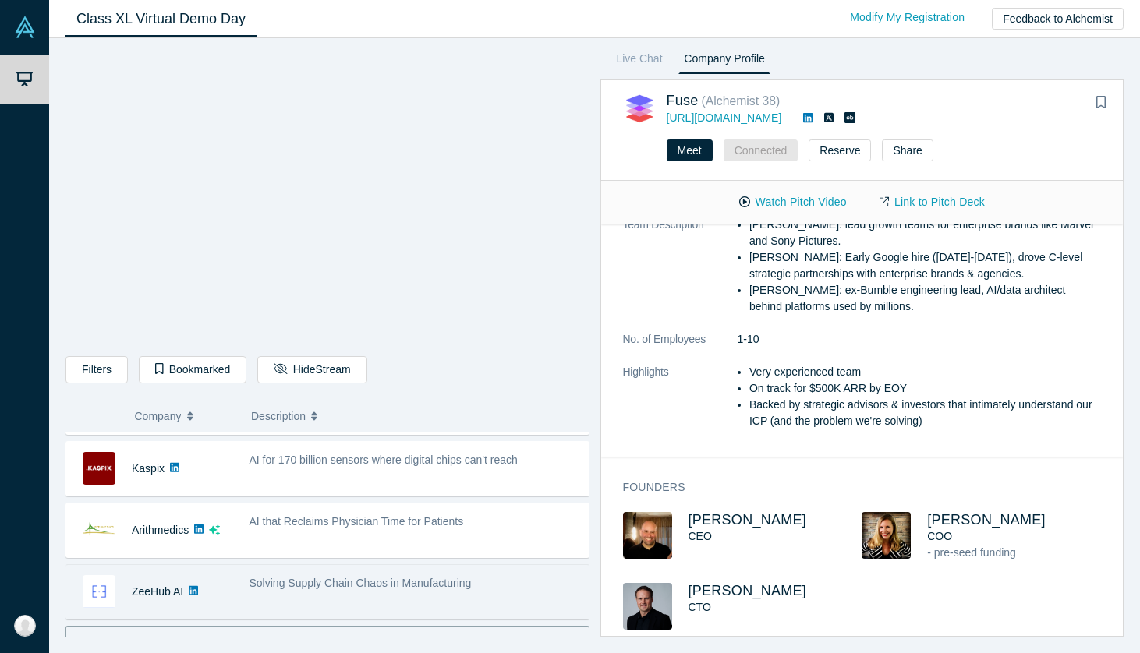
click at [316, 582] on span "Solving Supply Chain Chaos in Manufacturing" at bounding box center [360, 583] width 222 height 12
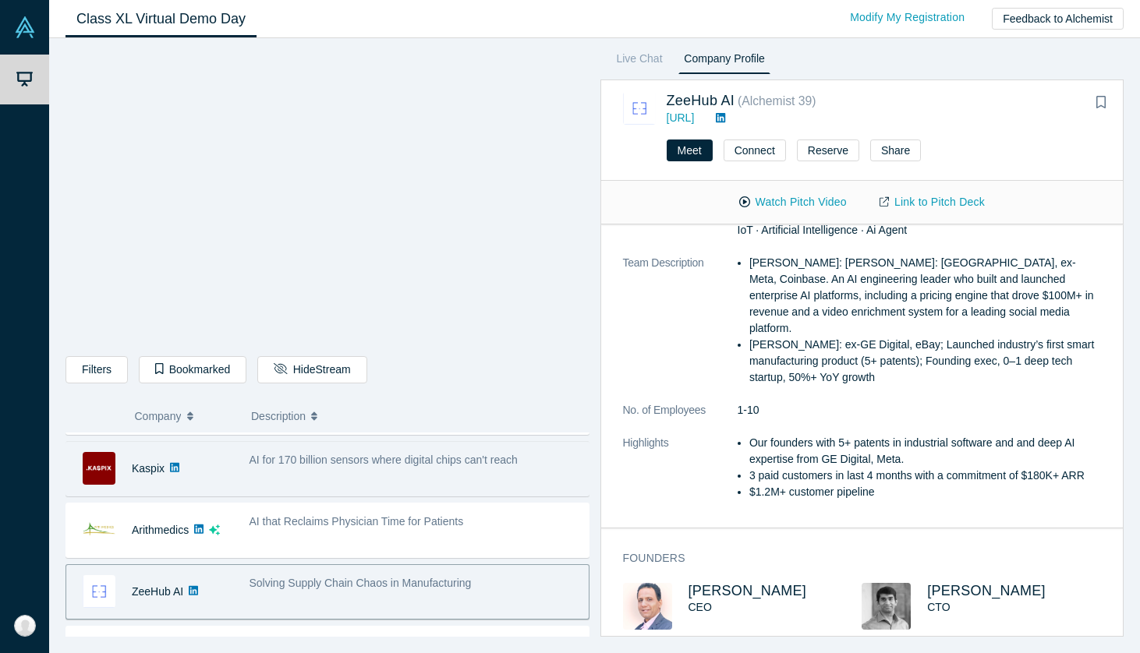
click at [353, 483] on div "AI for 170 billion sensors where digital chips can't reach" at bounding box center [415, 468] width 348 height 49
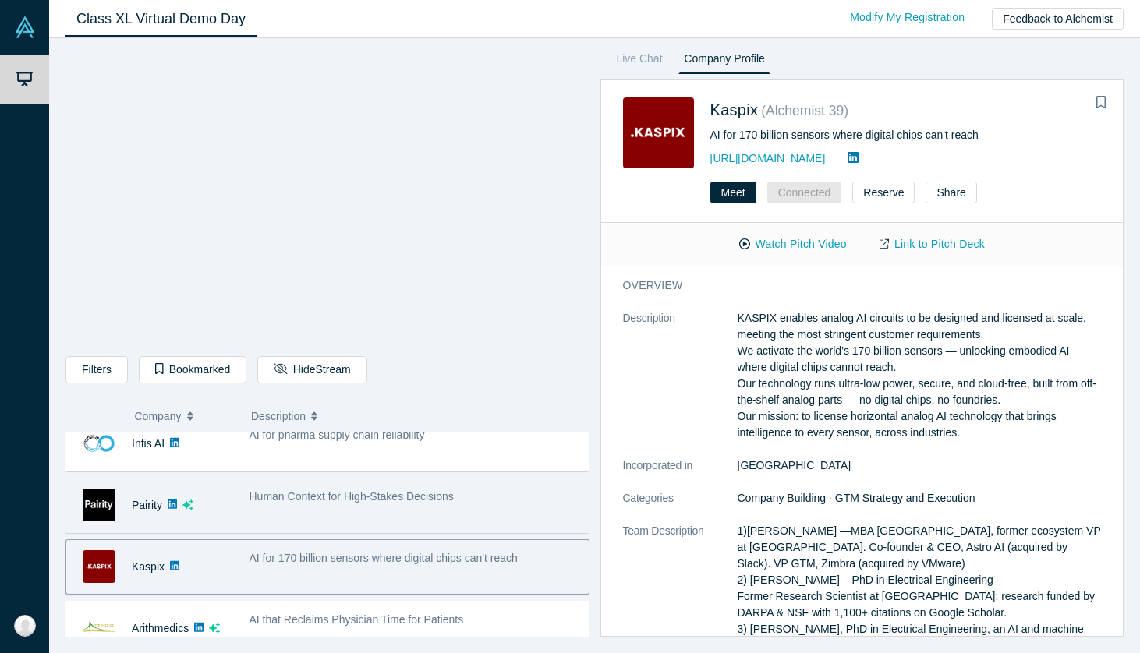
click at [302, 508] on div "Human Context for High-Stakes Decisions" at bounding box center [415, 505] width 348 height 49
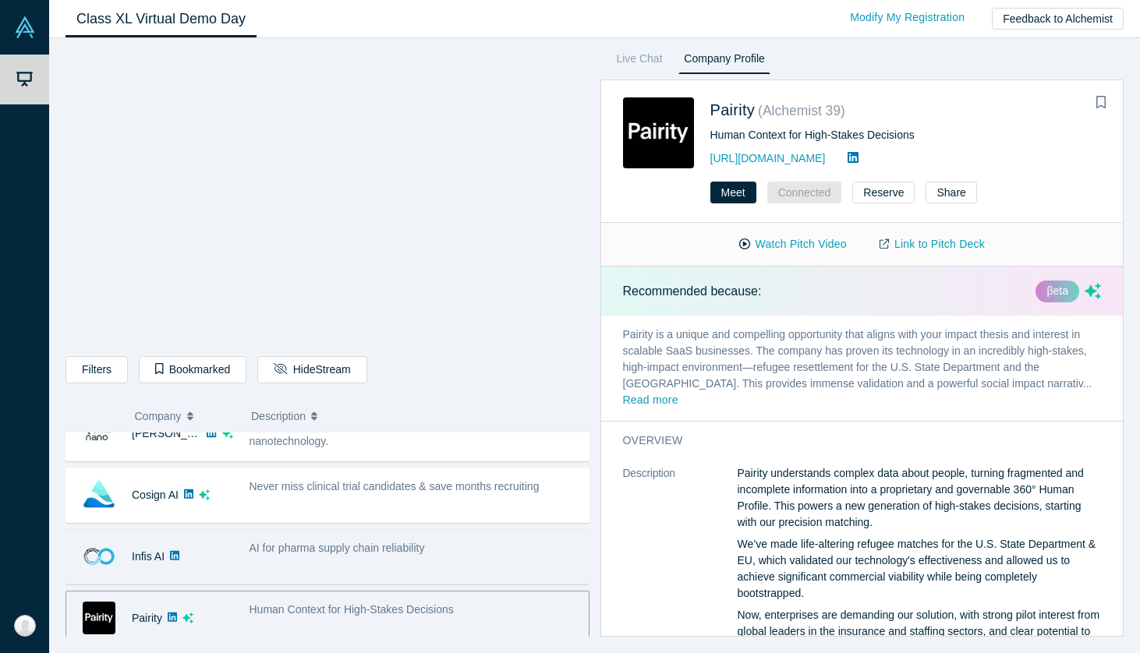
click at [302, 550] on span "AI for pharma supply chain reliability" at bounding box center [336, 548] width 175 height 12
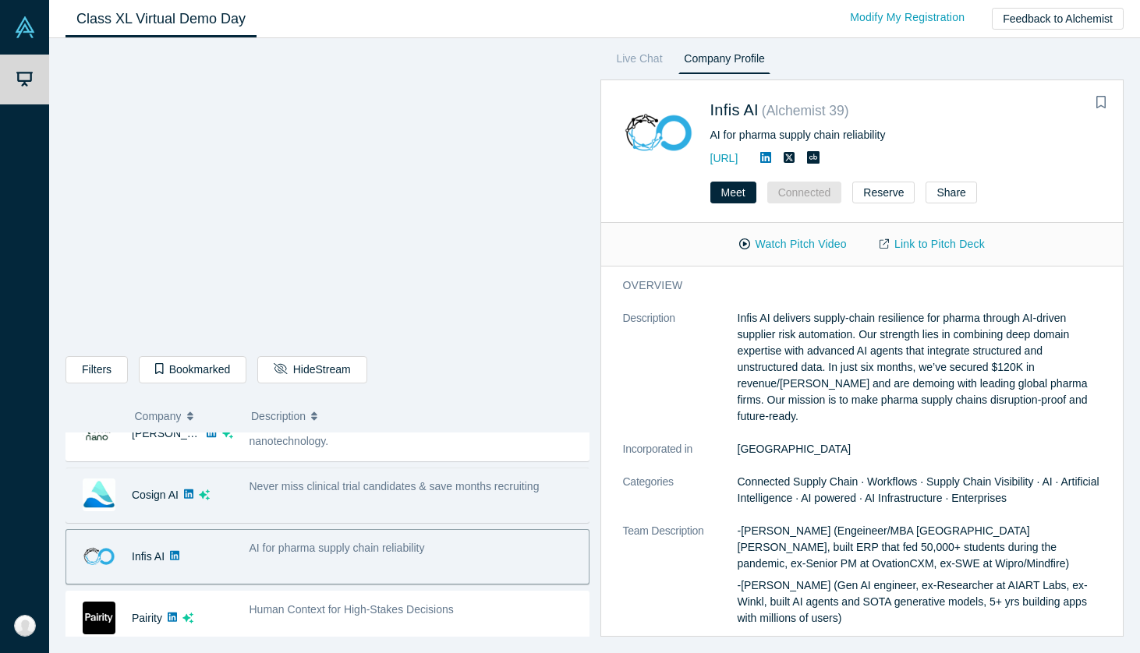
click at [304, 483] on span "Never miss clinical trial candidates & save months recruiting" at bounding box center [394, 486] width 290 height 12
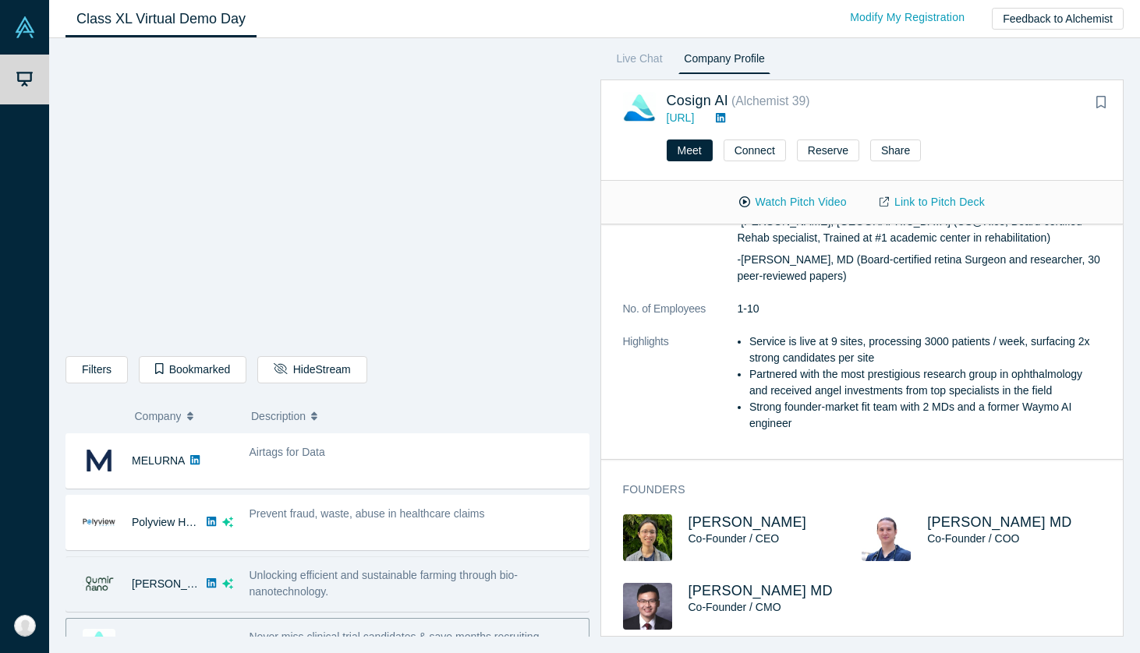
click at [285, 582] on div "Unlocking efficient and sustainable farming through bio-nanotechnology." at bounding box center [414, 584] width 331 height 33
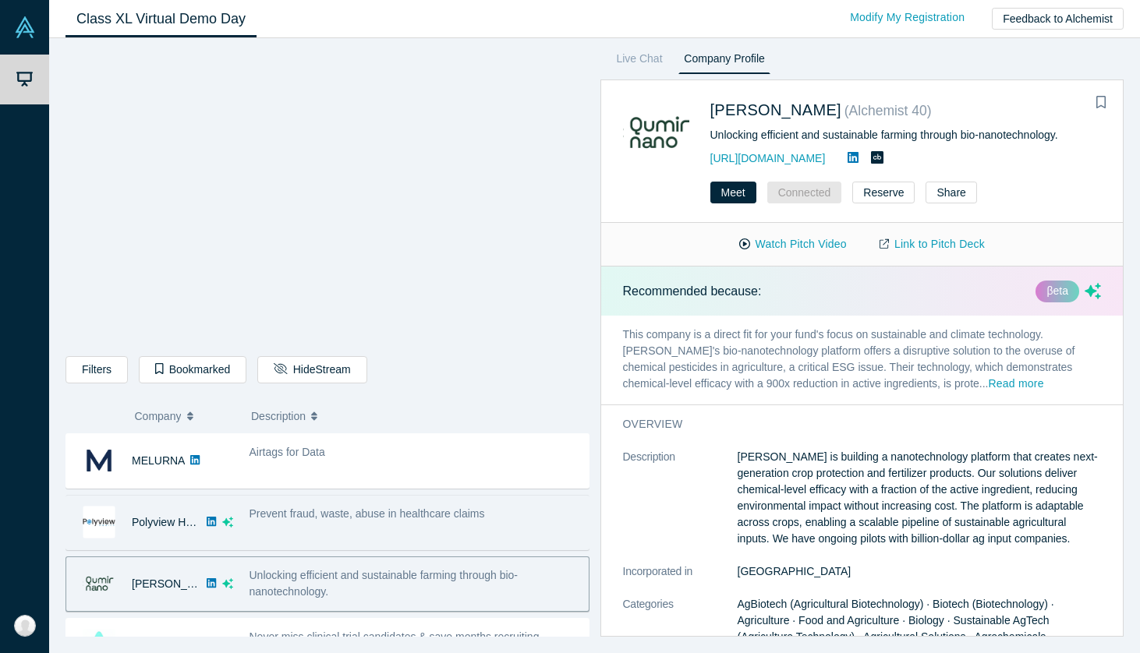
click at [378, 508] on span "Prevent fraud, waste, abuse in healthcare claims" at bounding box center [366, 514] width 235 height 12
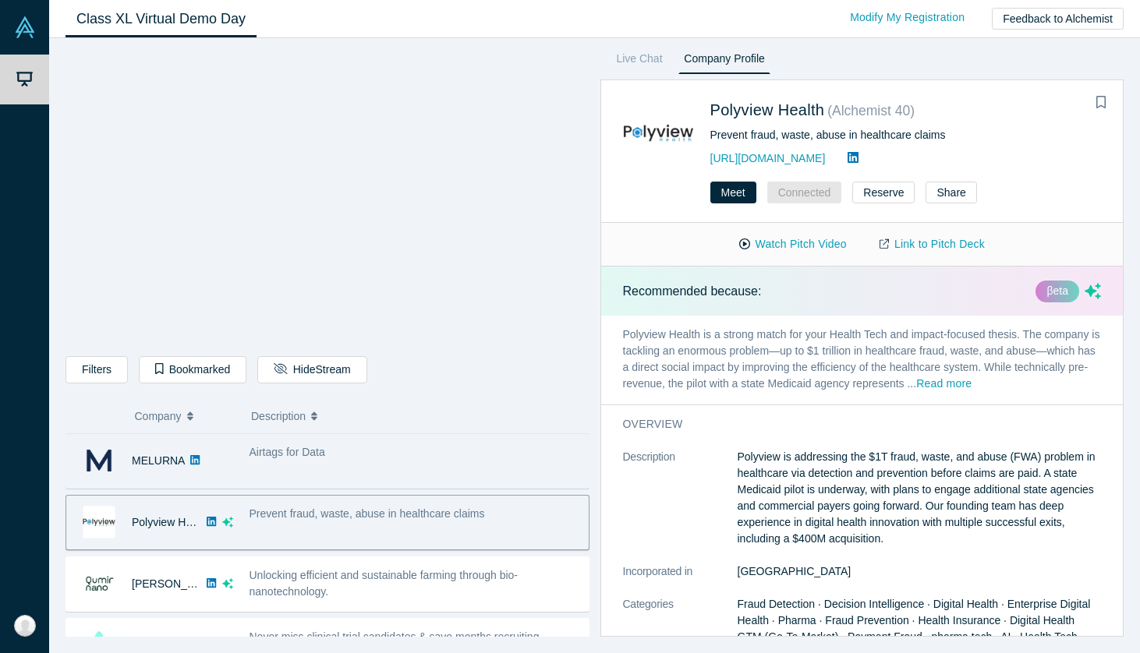
click at [352, 453] on div "Airtags for Data" at bounding box center [414, 452] width 331 height 16
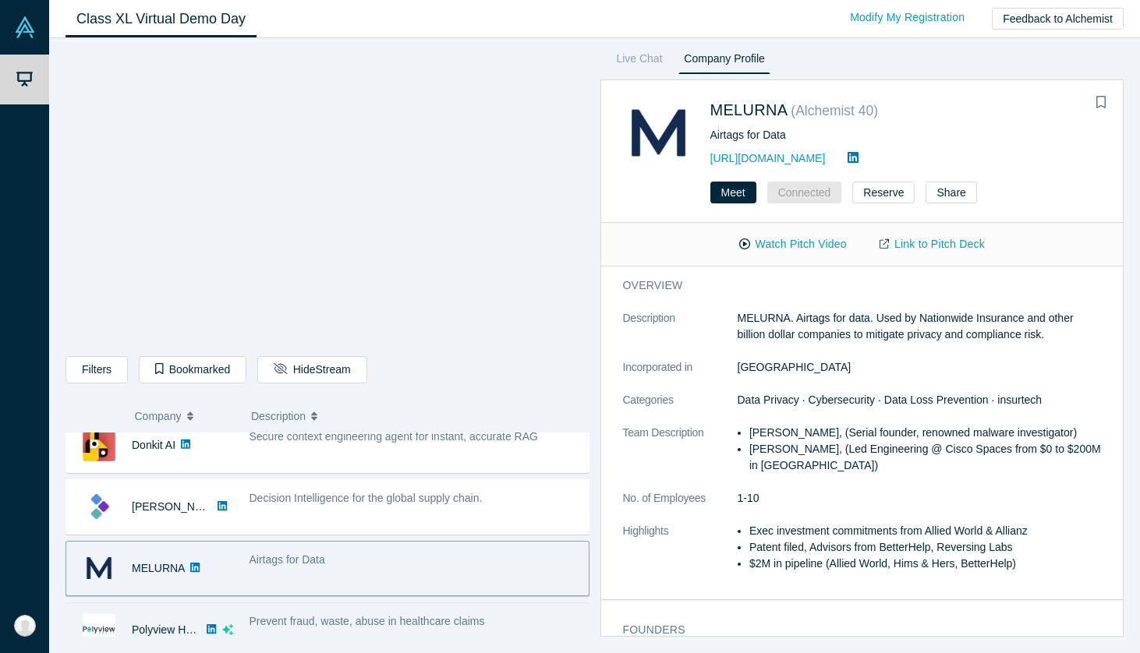
scroll to position [12, 0]
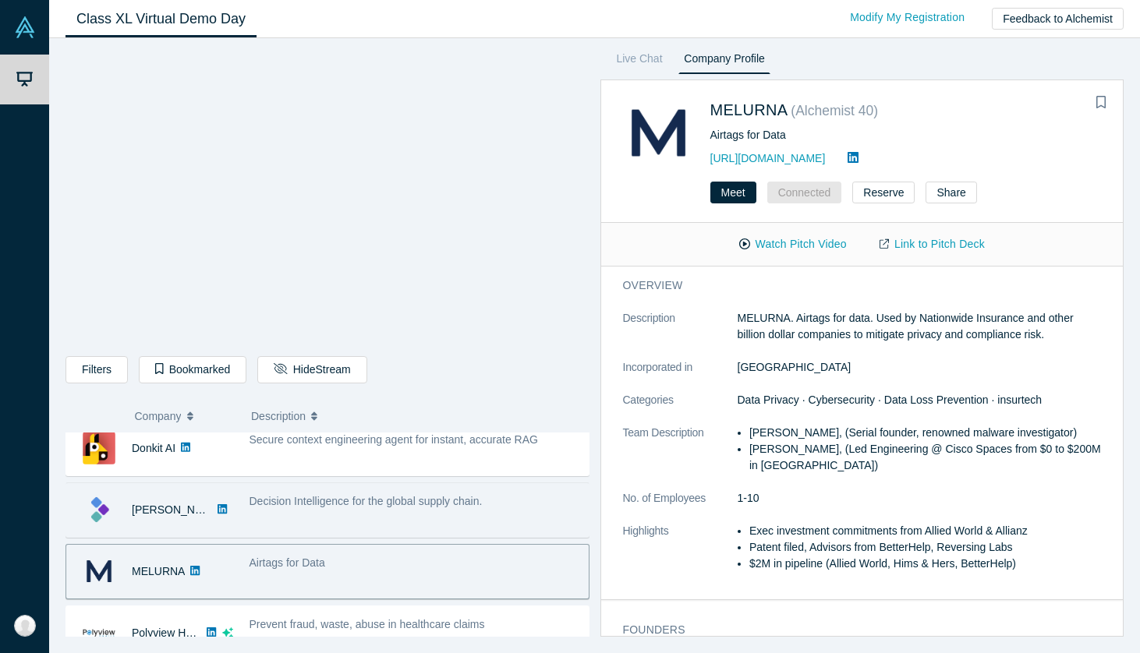
click at [373, 516] on div "Decision Intelligence for the global supply chain." at bounding box center [415, 510] width 348 height 49
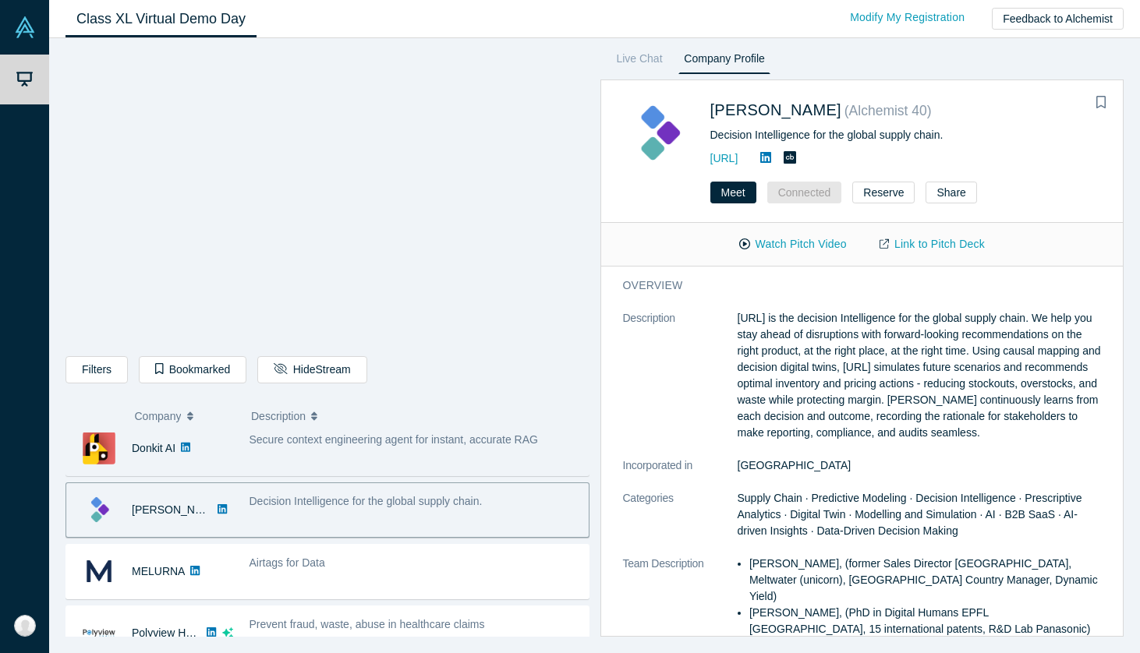
scroll to position [0, 0]
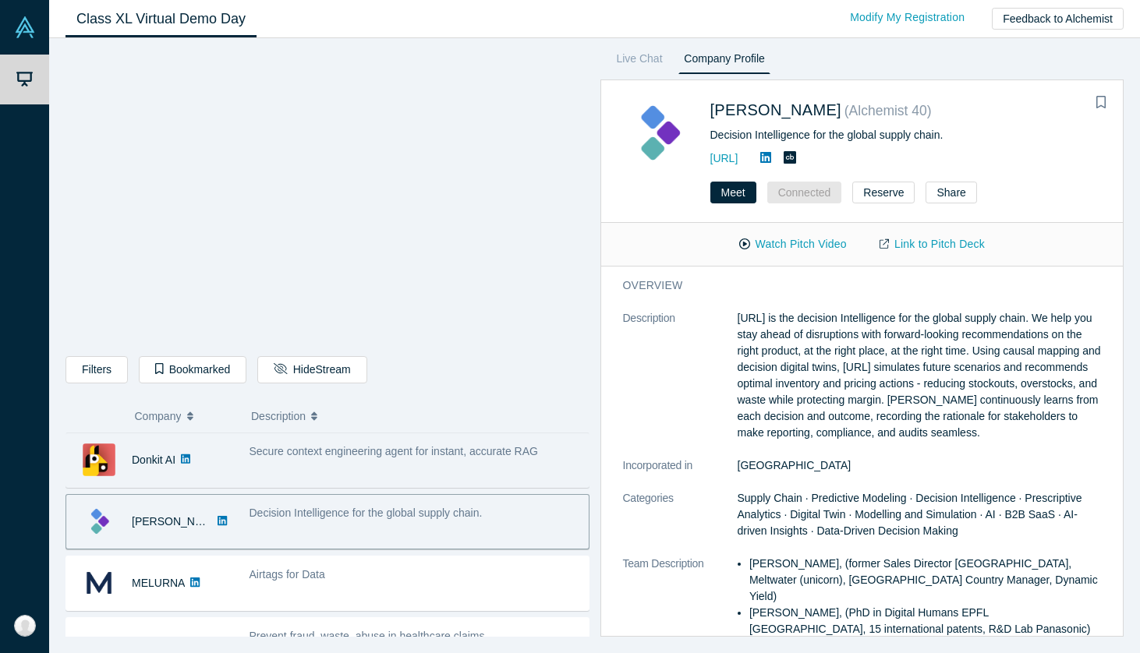
click at [336, 472] on div "Secure context engineering agent for instant, accurate RAG" at bounding box center [415, 460] width 348 height 49
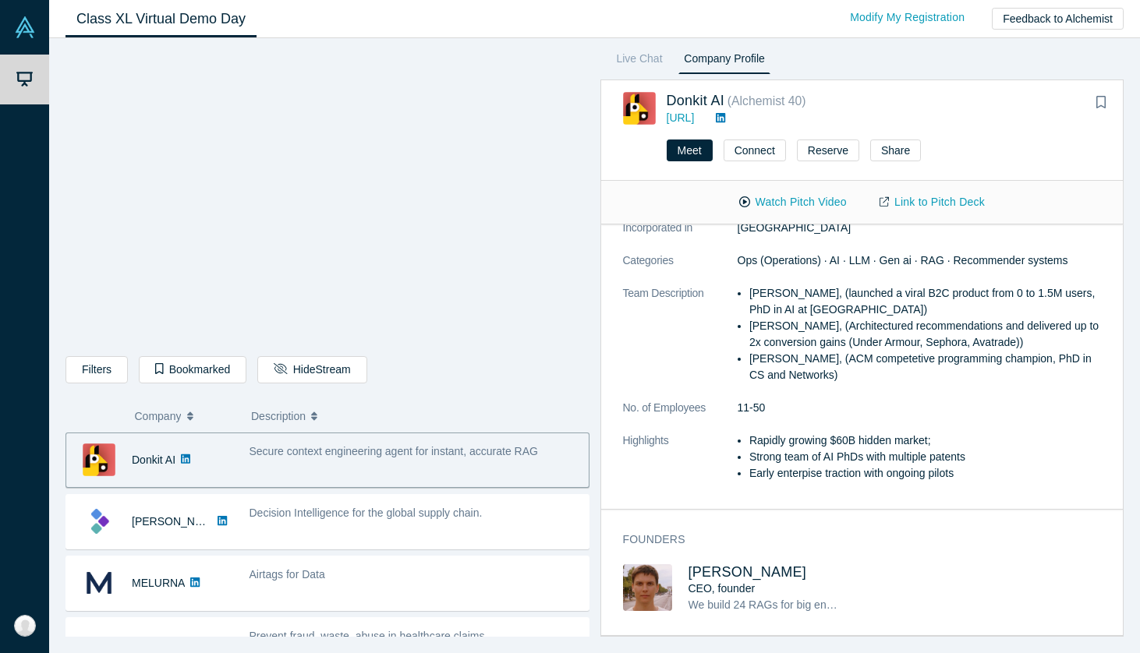
scroll to position [147, 0]
